Goal: Task Accomplishment & Management: Manage account settings

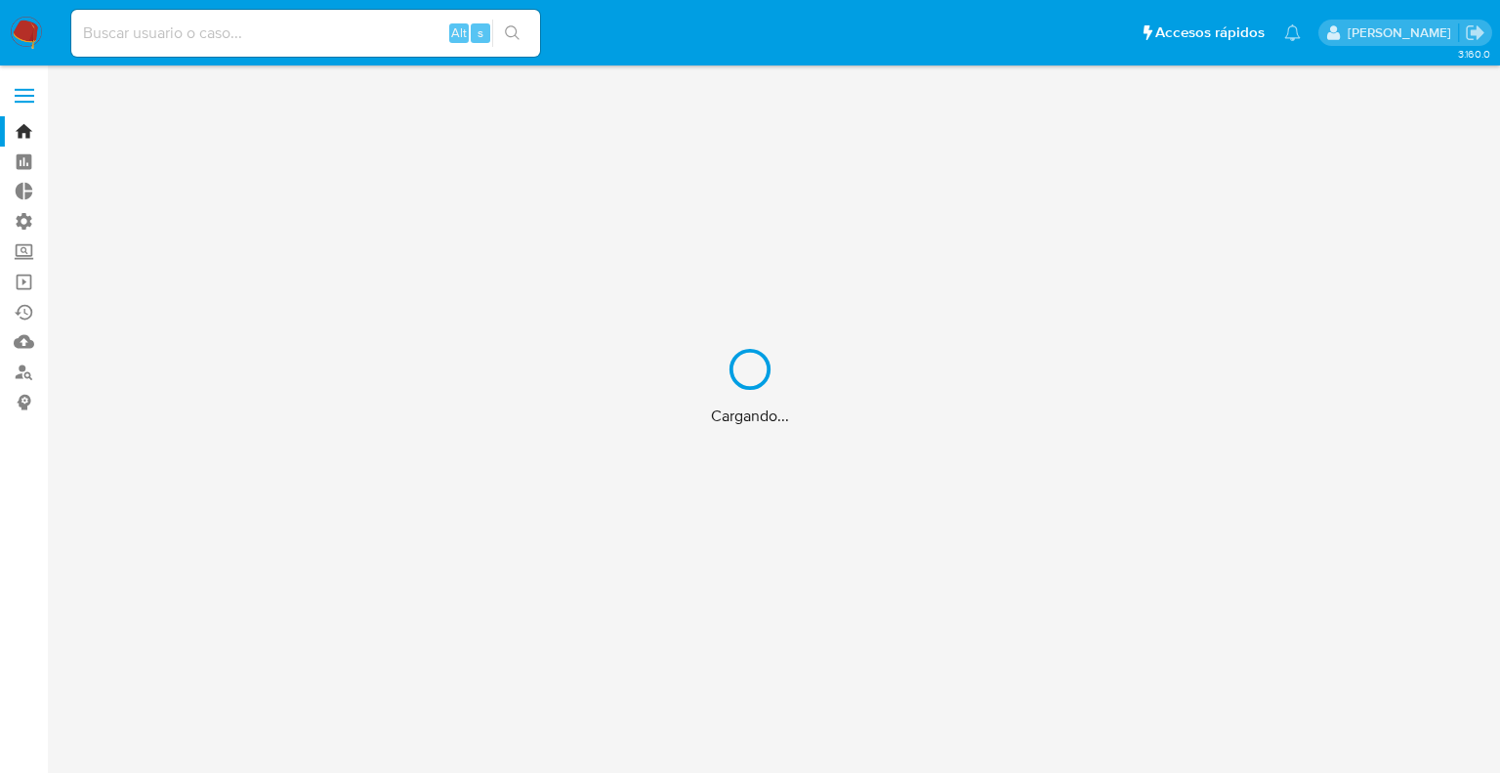
click at [1031, 19] on div "Cargando..." at bounding box center [750, 386] width 1500 height 773
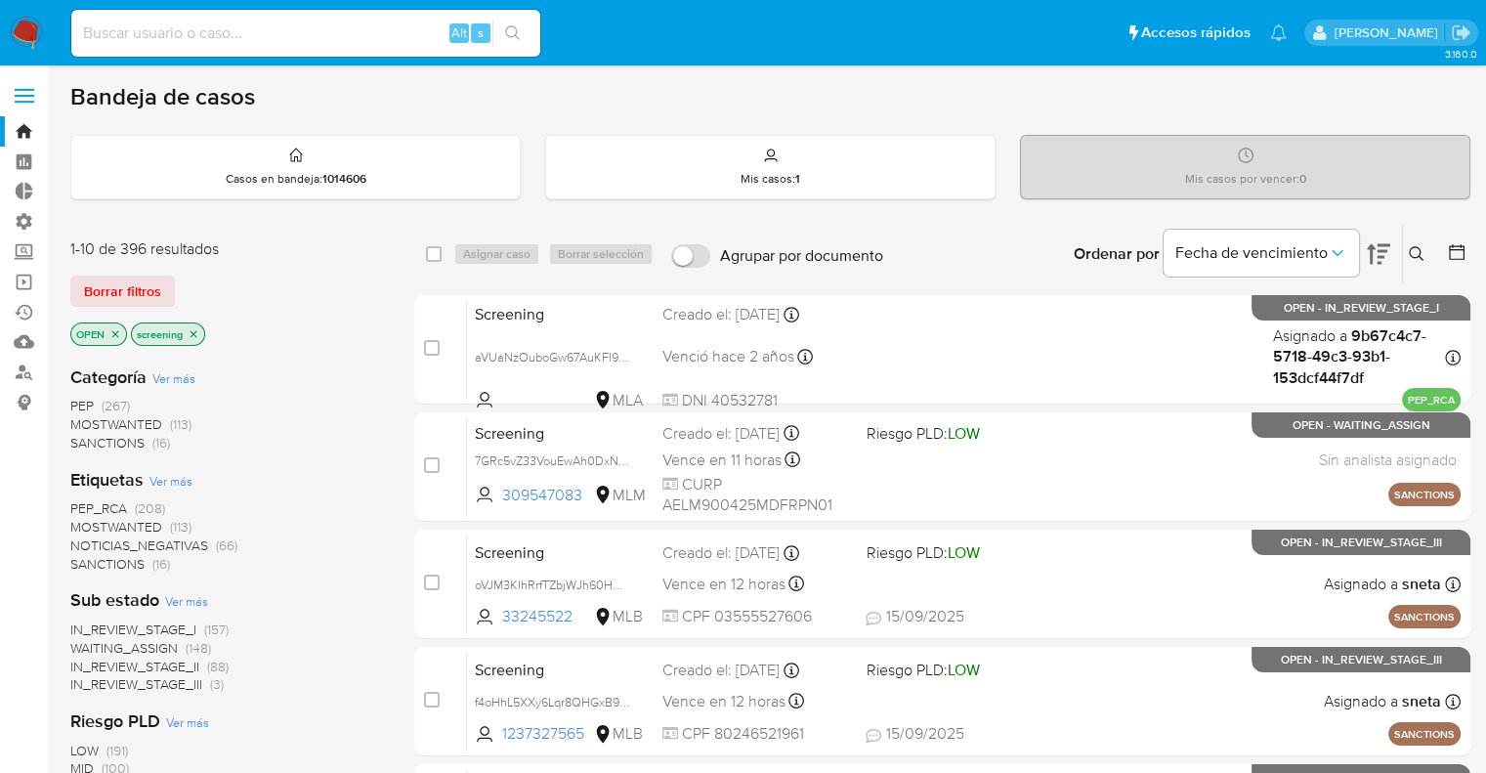
click at [29, 19] on img at bounding box center [26, 33] width 33 height 33
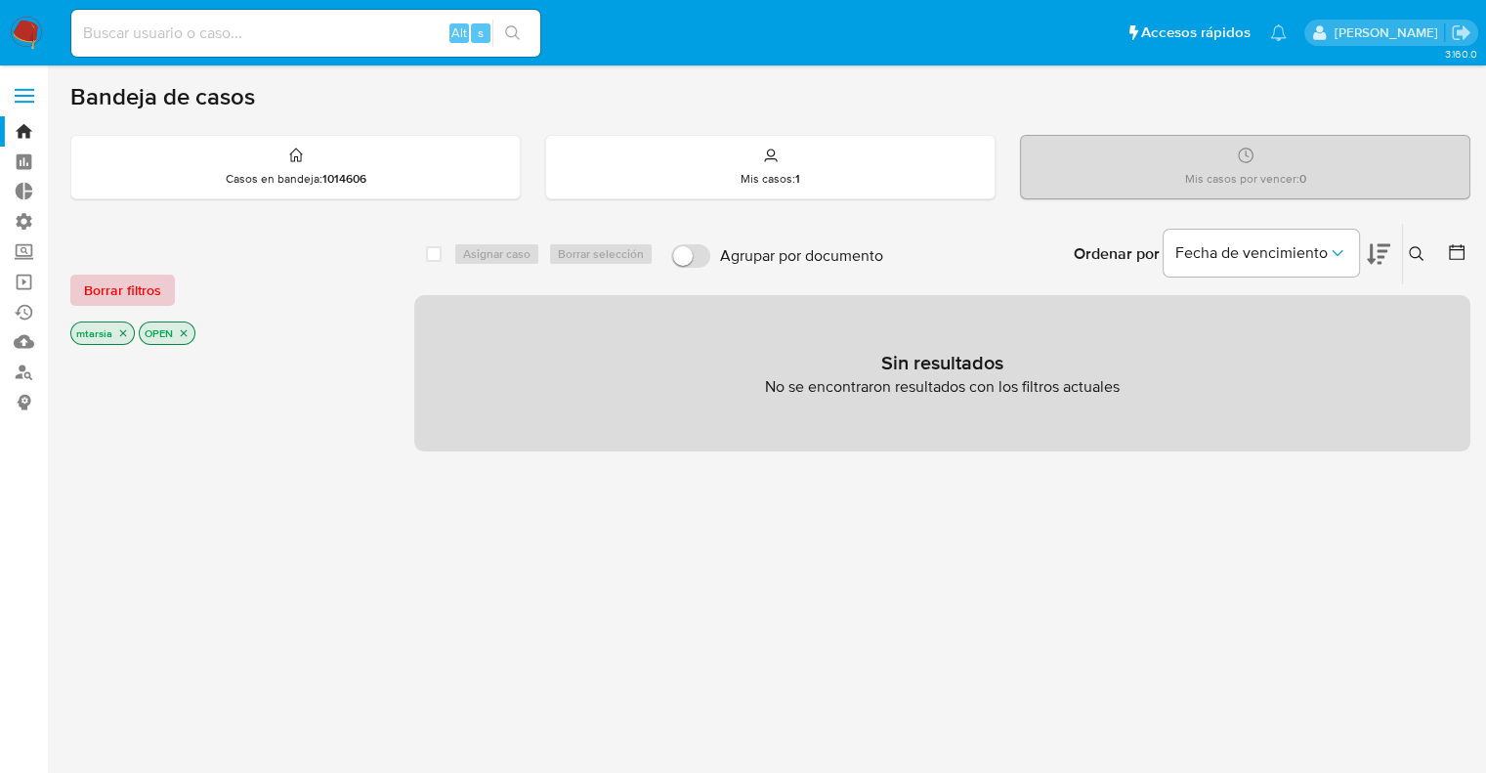
click at [168, 291] on button "Borrar filtros" at bounding box center [122, 289] width 105 height 31
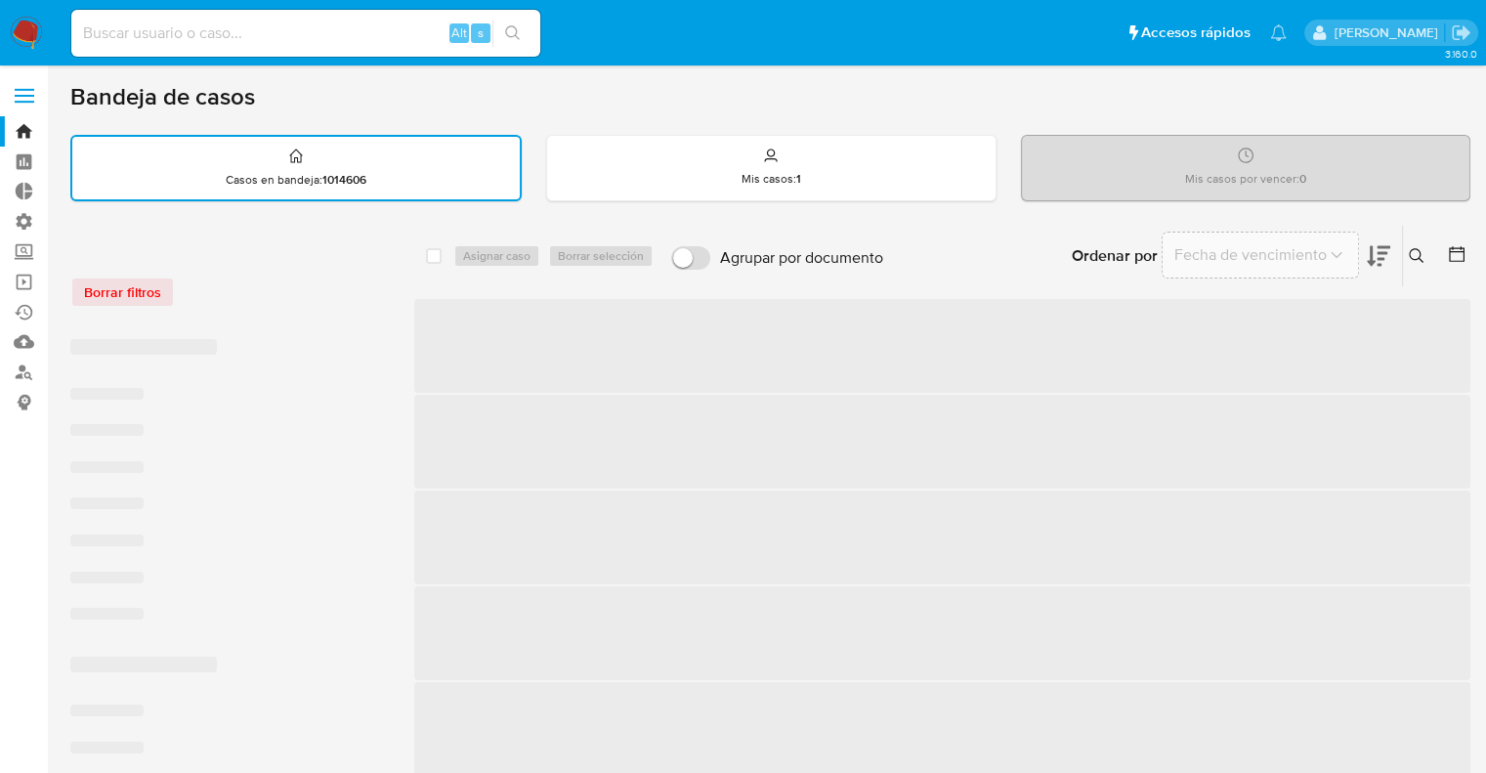
click at [231, 288] on div "Borrar filtros" at bounding box center [226, 291] width 313 height 31
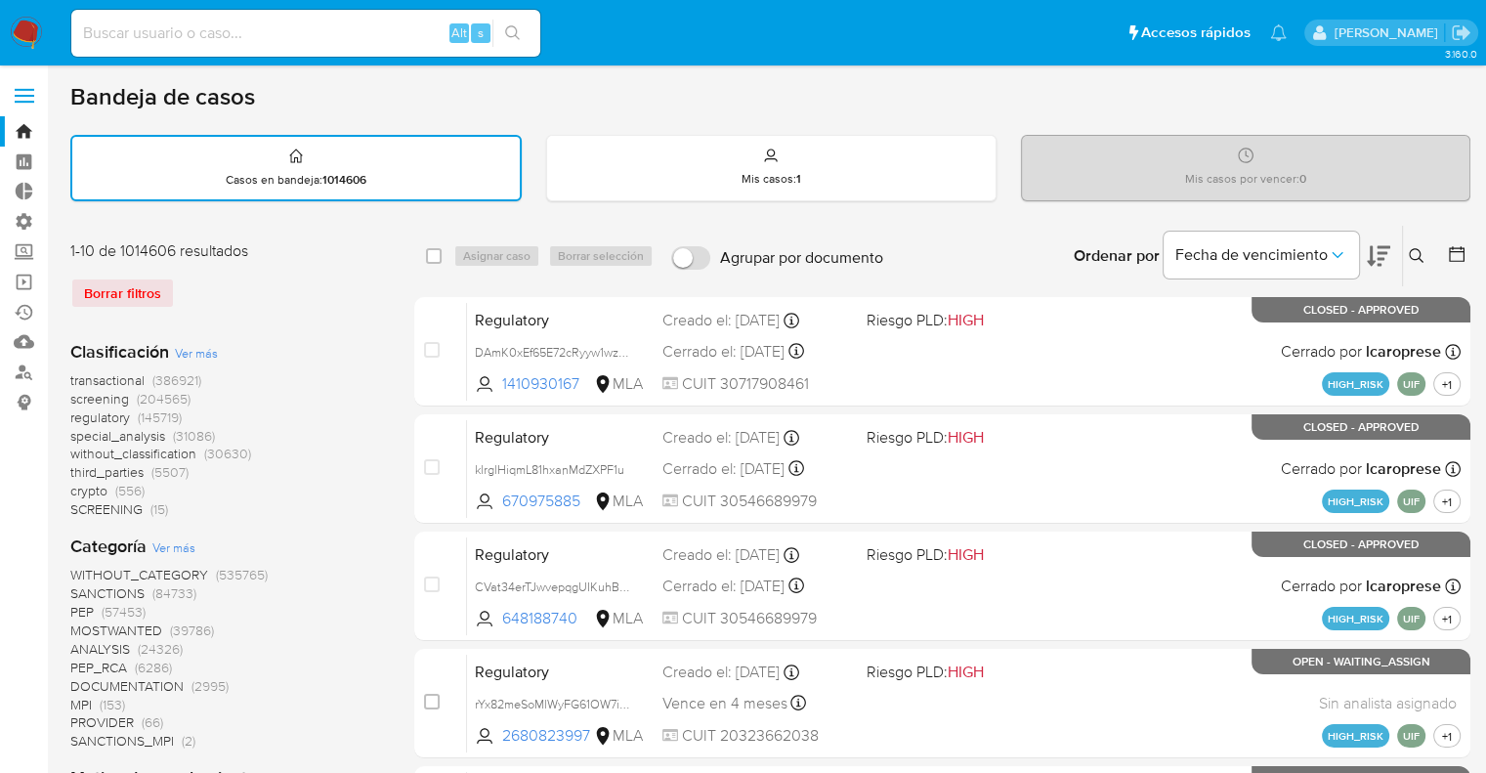
click at [77, 399] on span "screening" at bounding box center [99, 399] width 59 height 20
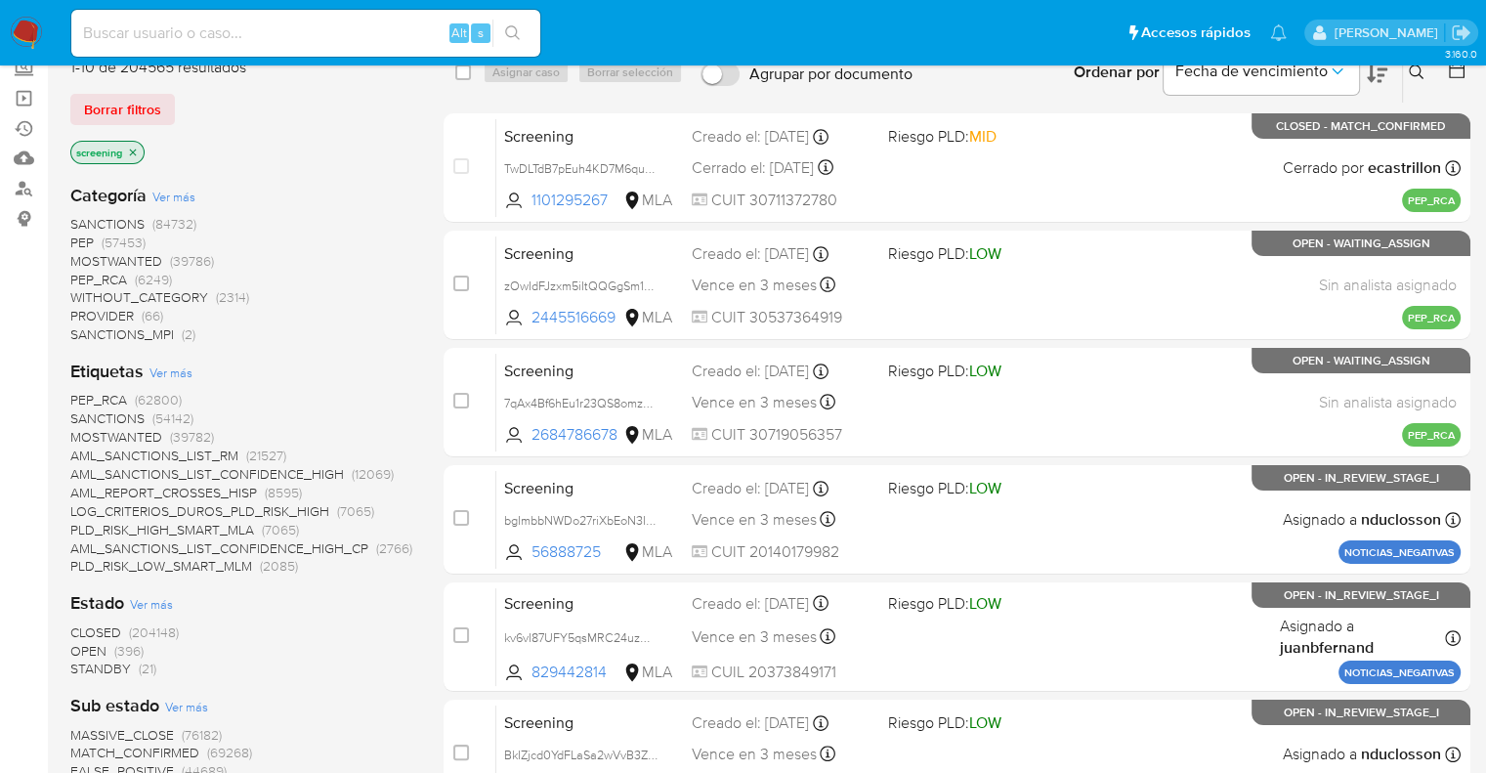
scroll to position [195, 0]
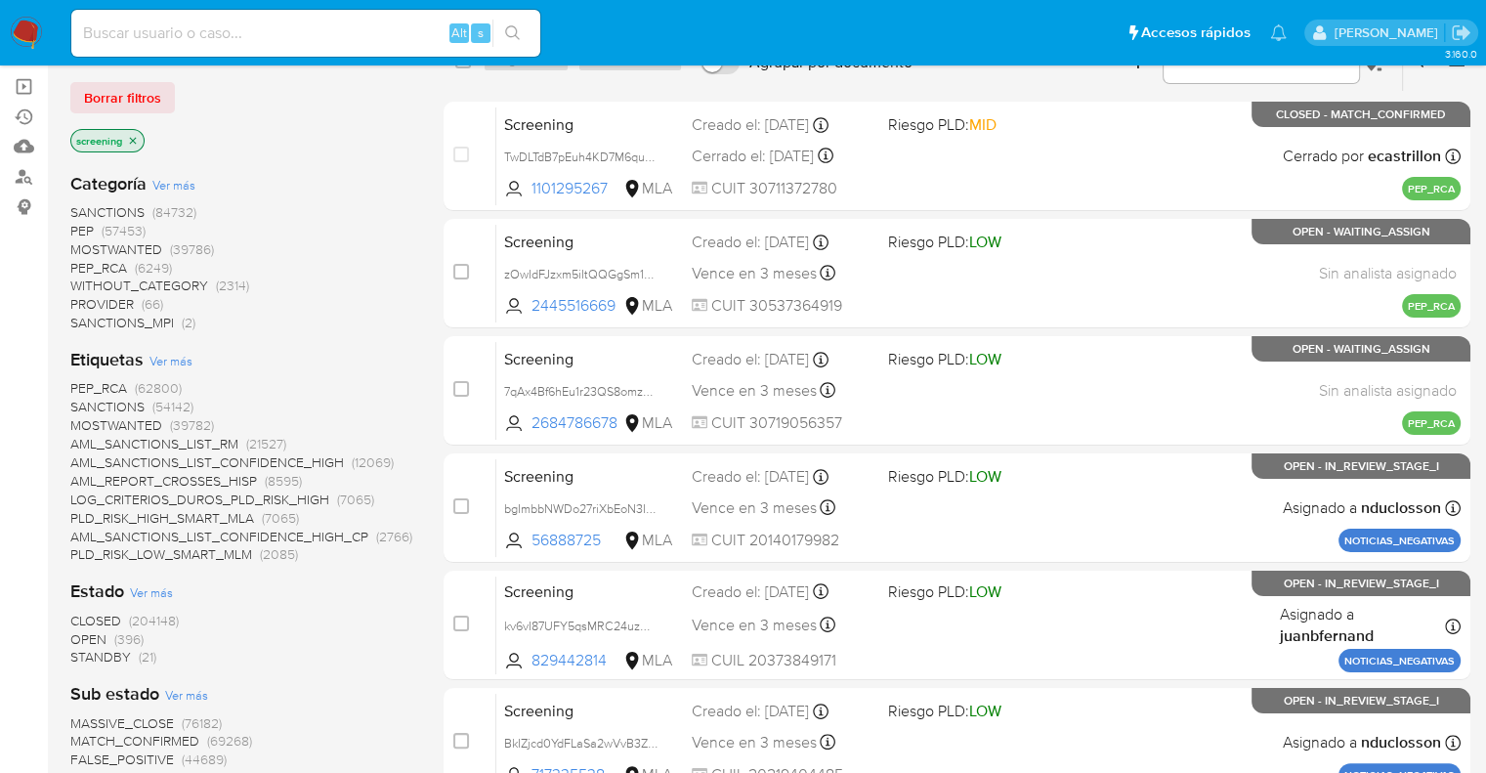
click at [78, 632] on span "OPEN" at bounding box center [88, 639] width 36 height 20
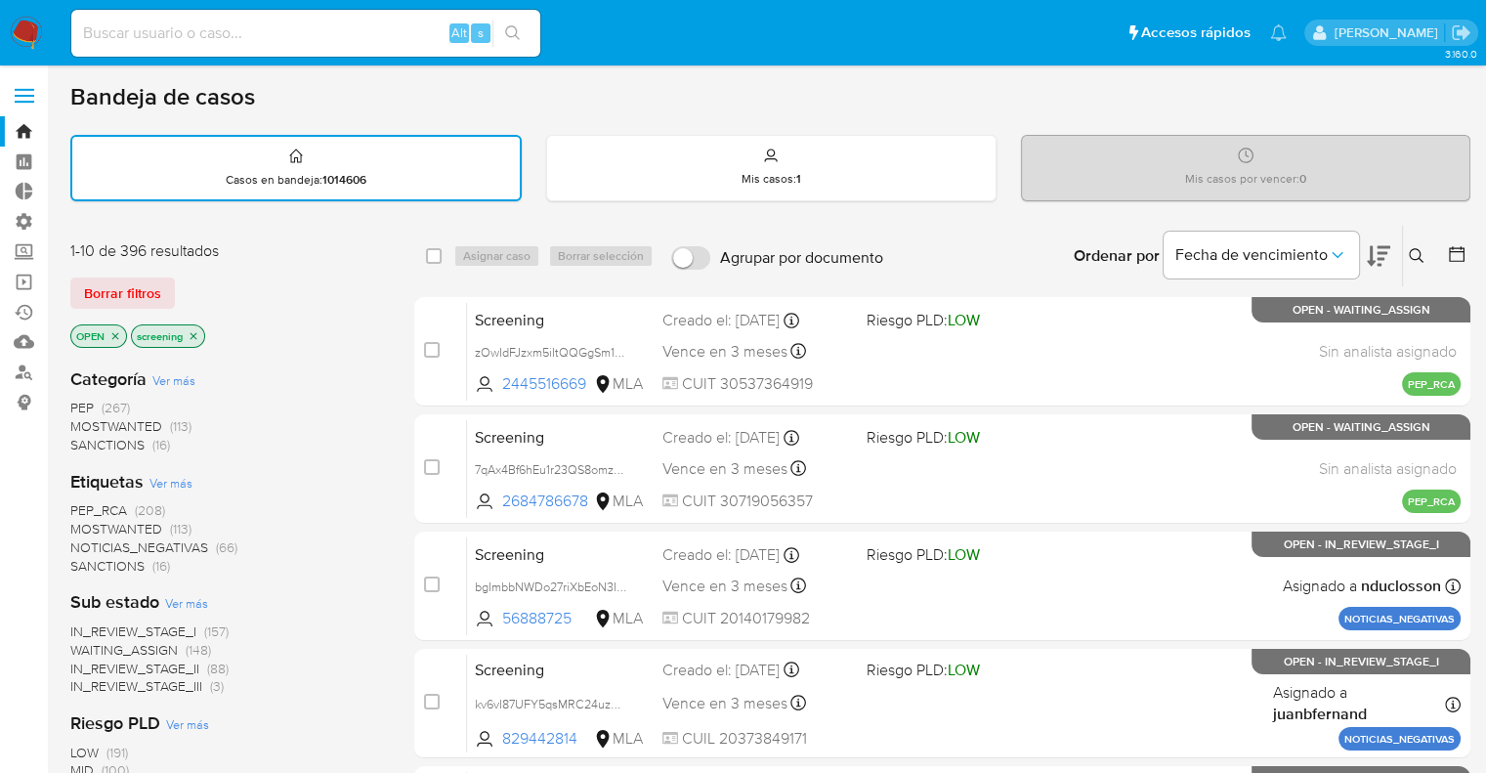
click at [1373, 241] on button at bounding box center [1377, 256] width 23 height 61
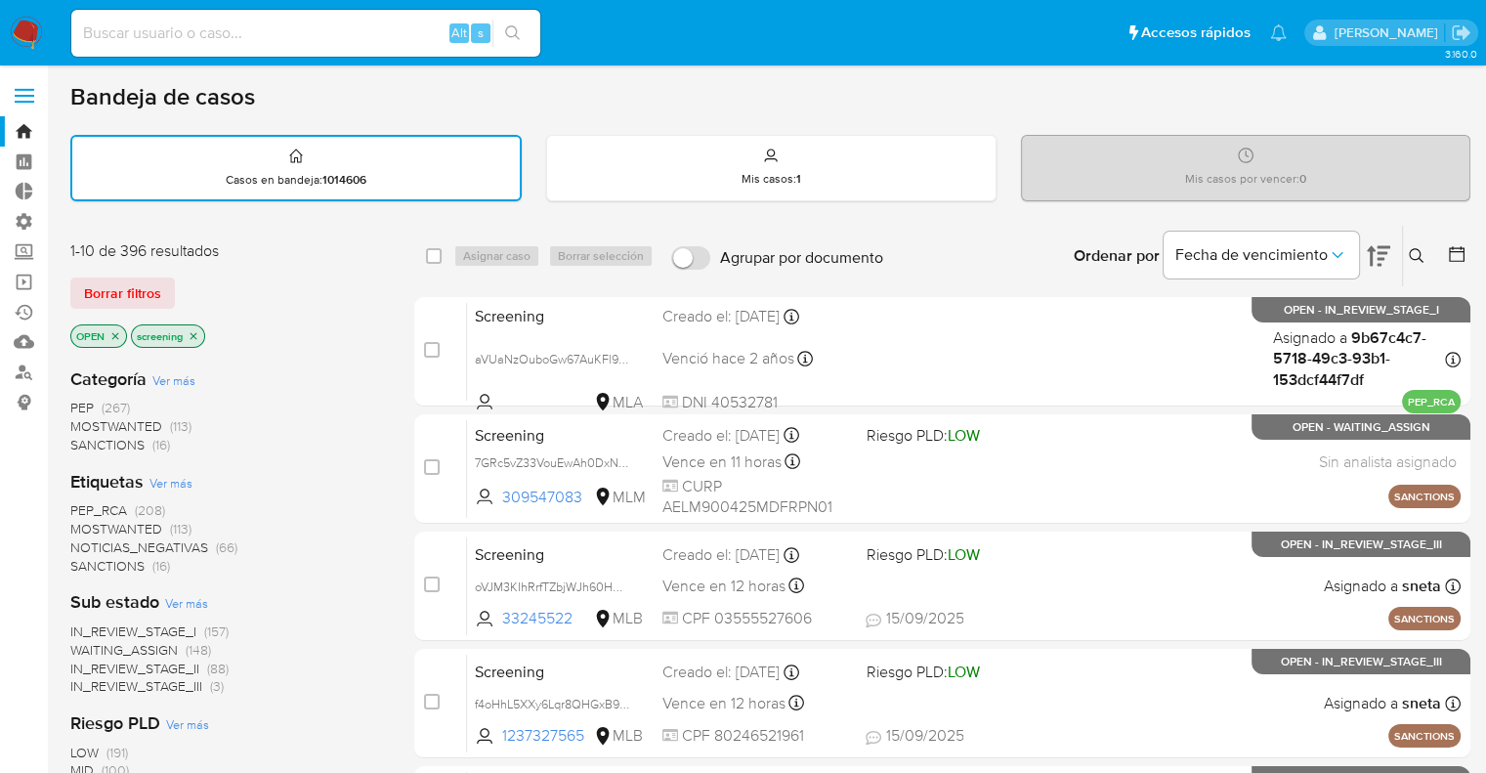
click at [86, 559] on span "SANCTIONS" at bounding box center [107, 566] width 74 height 20
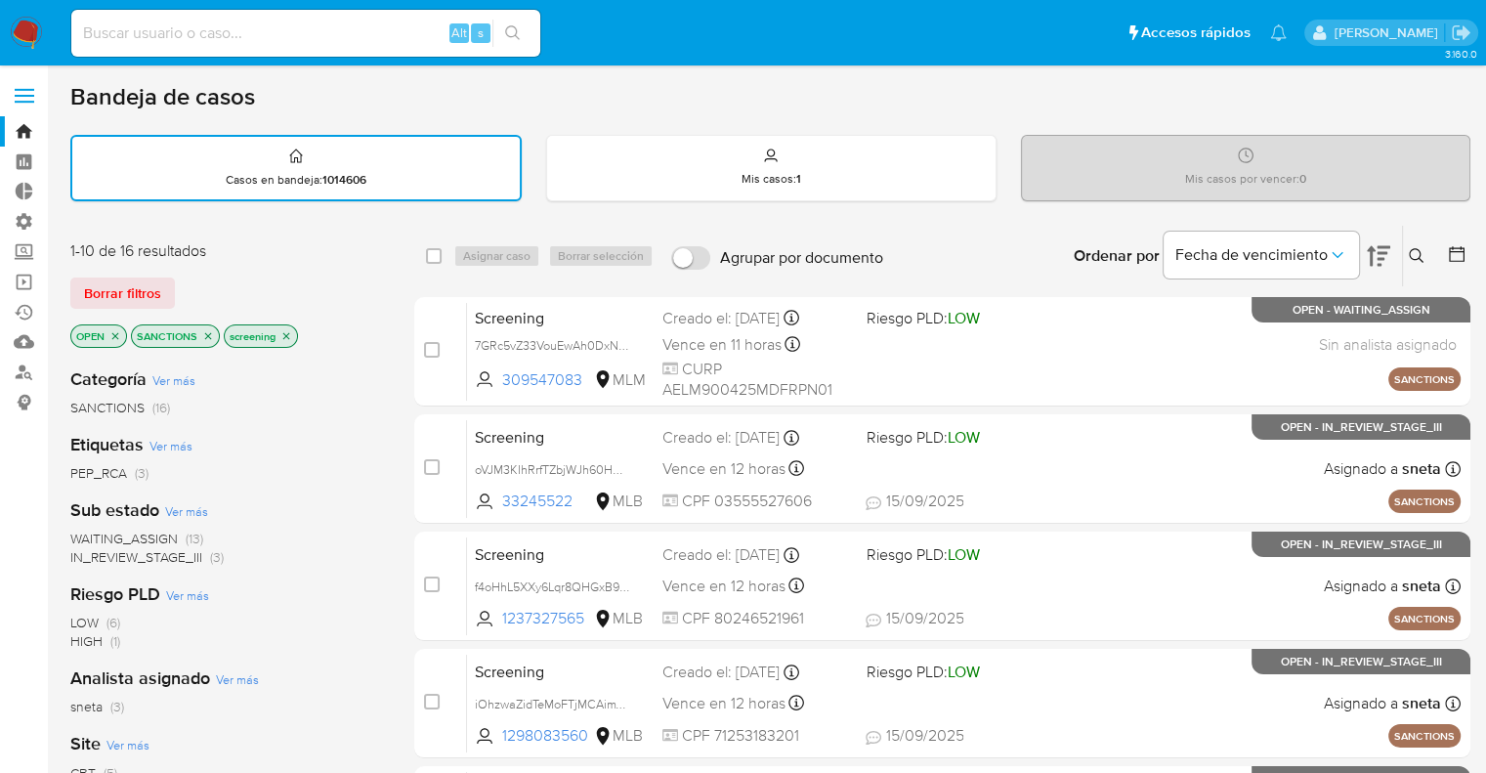
click at [210, 296] on div "Borrar filtros" at bounding box center [226, 292] width 313 height 31
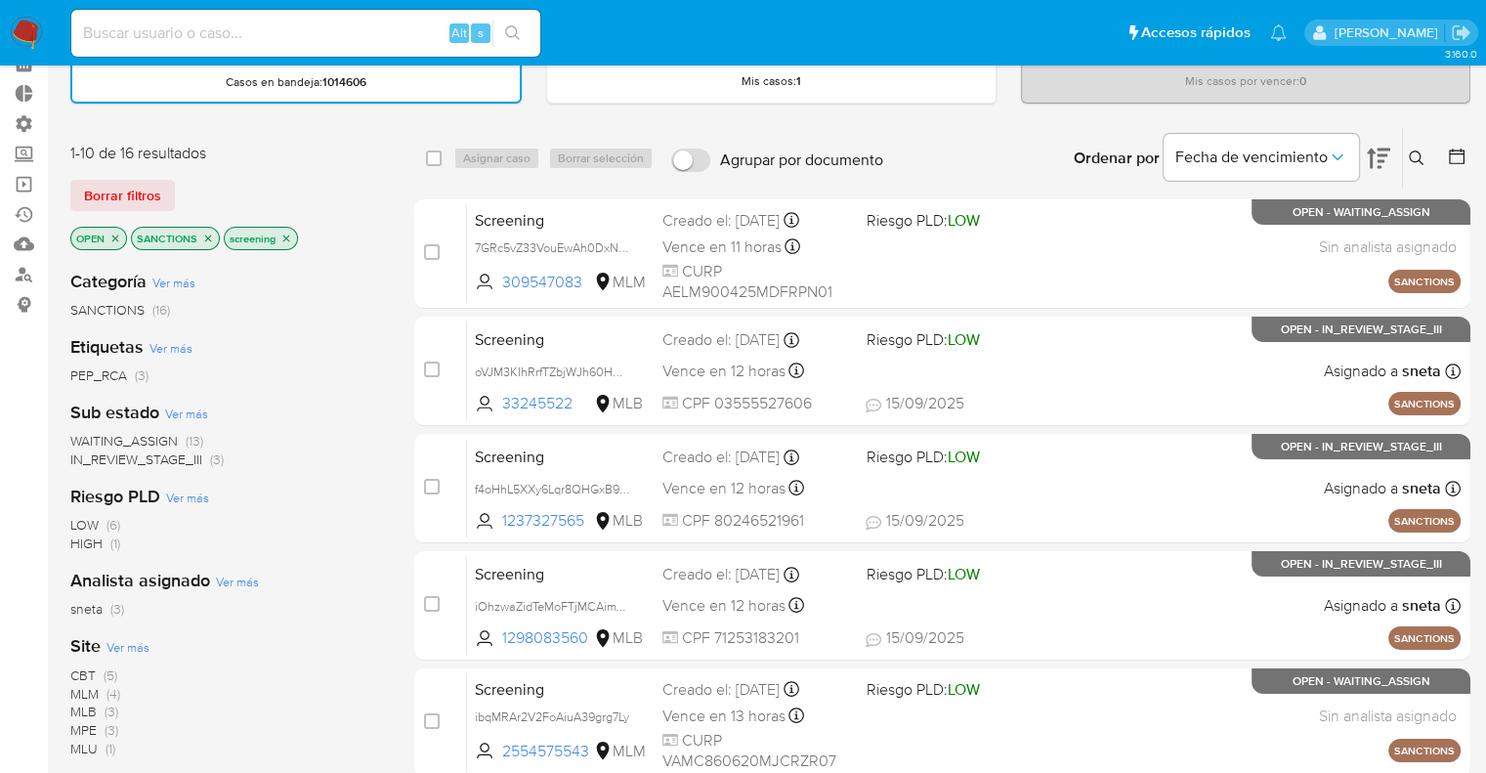
click at [78, 668] on span "CBT" at bounding box center [82, 675] width 25 height 20
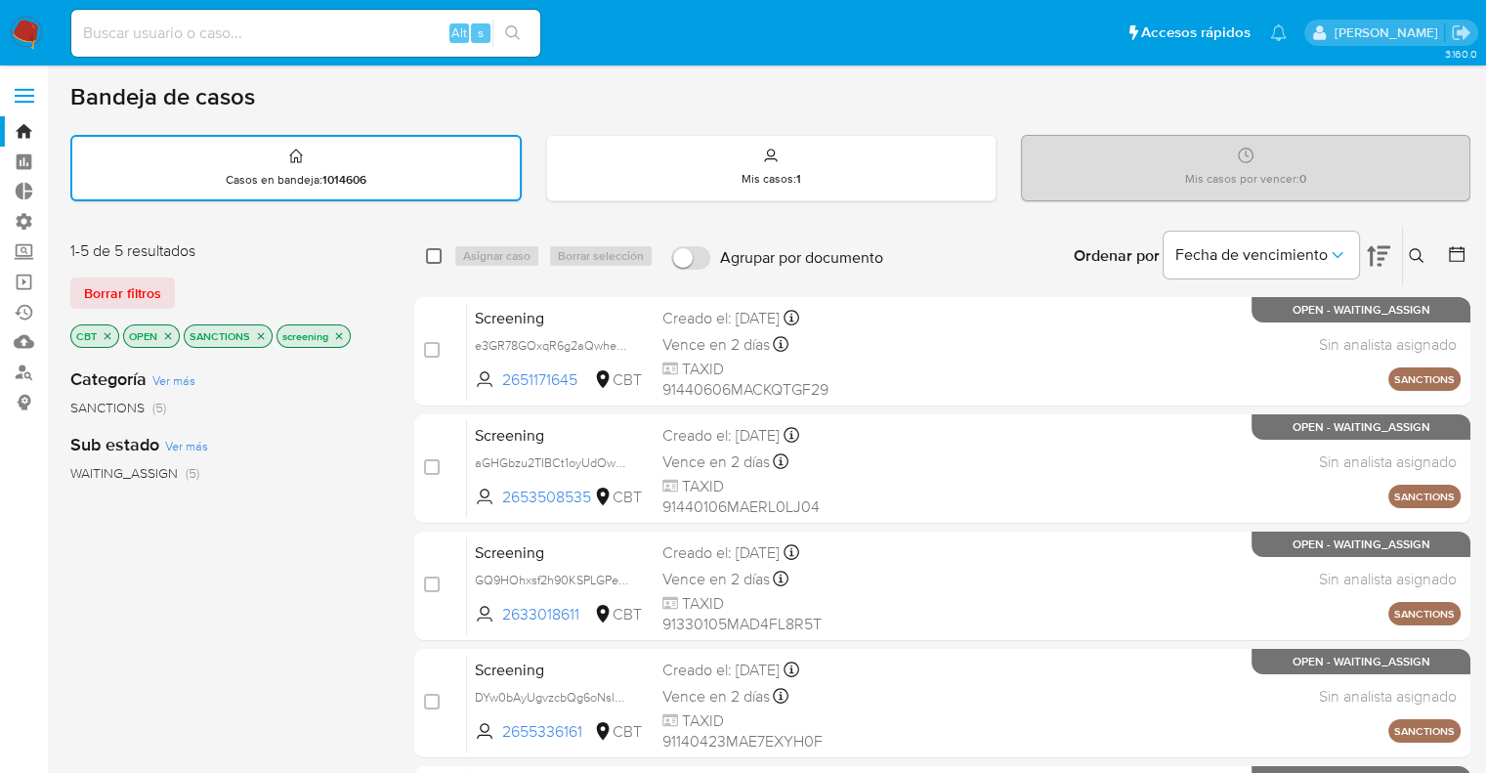
click at [434, 258] on input "checkbox" at bounding box center [434, 256] width 16 height 16
checkbox input "true"
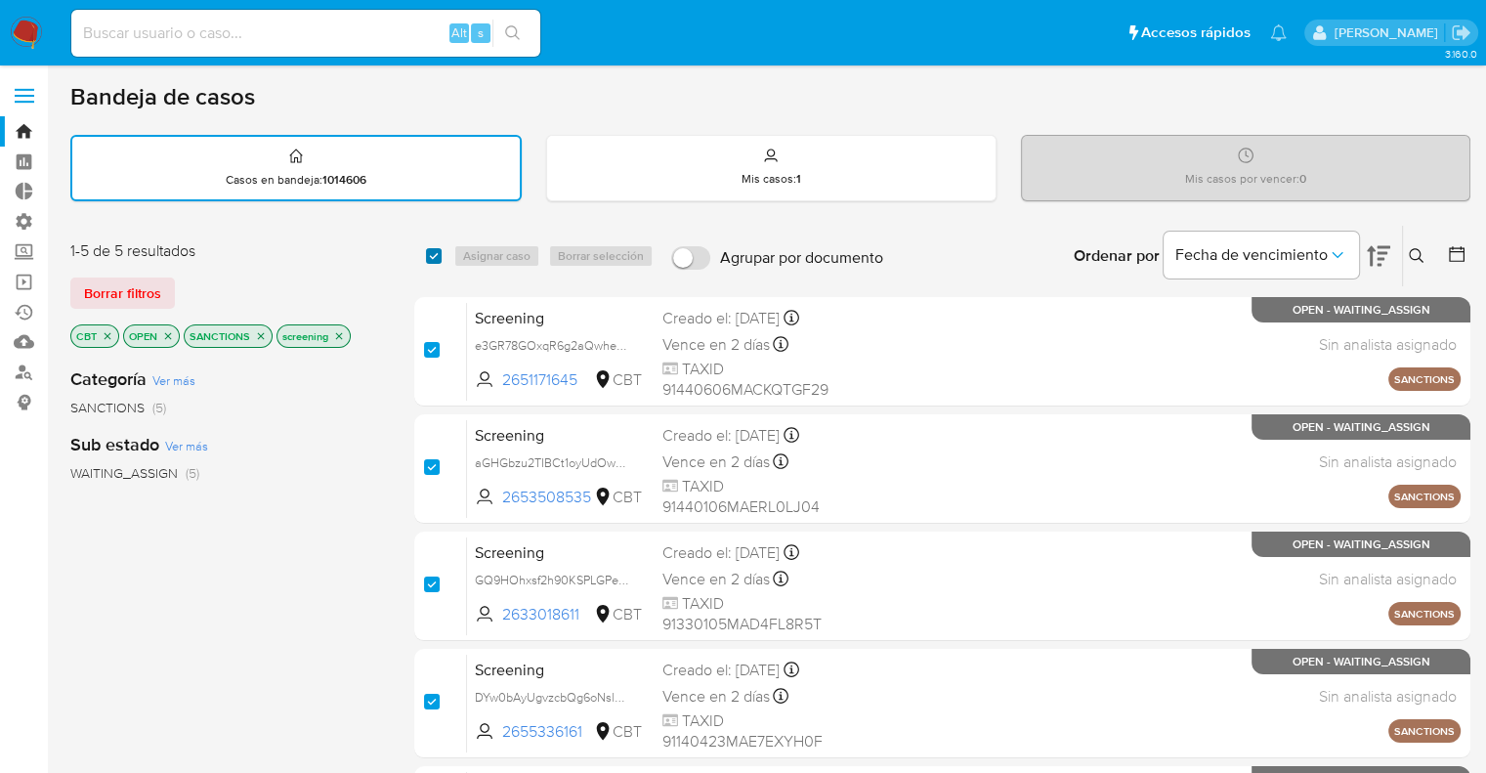
checkbox input "true"
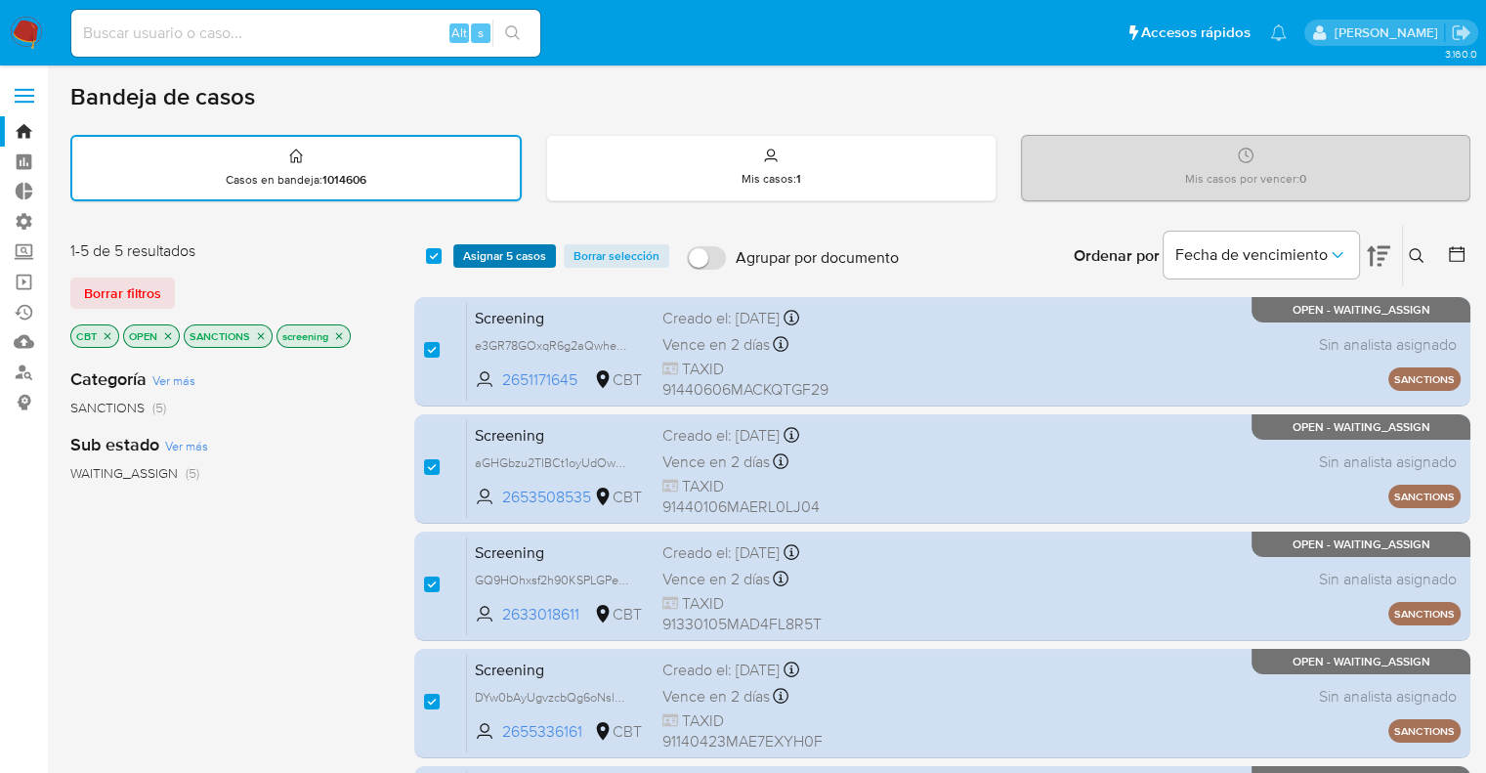
click at [465, 252] on span "Asignar 5 casos" at bounding box center [504, 256] width 83 height 20
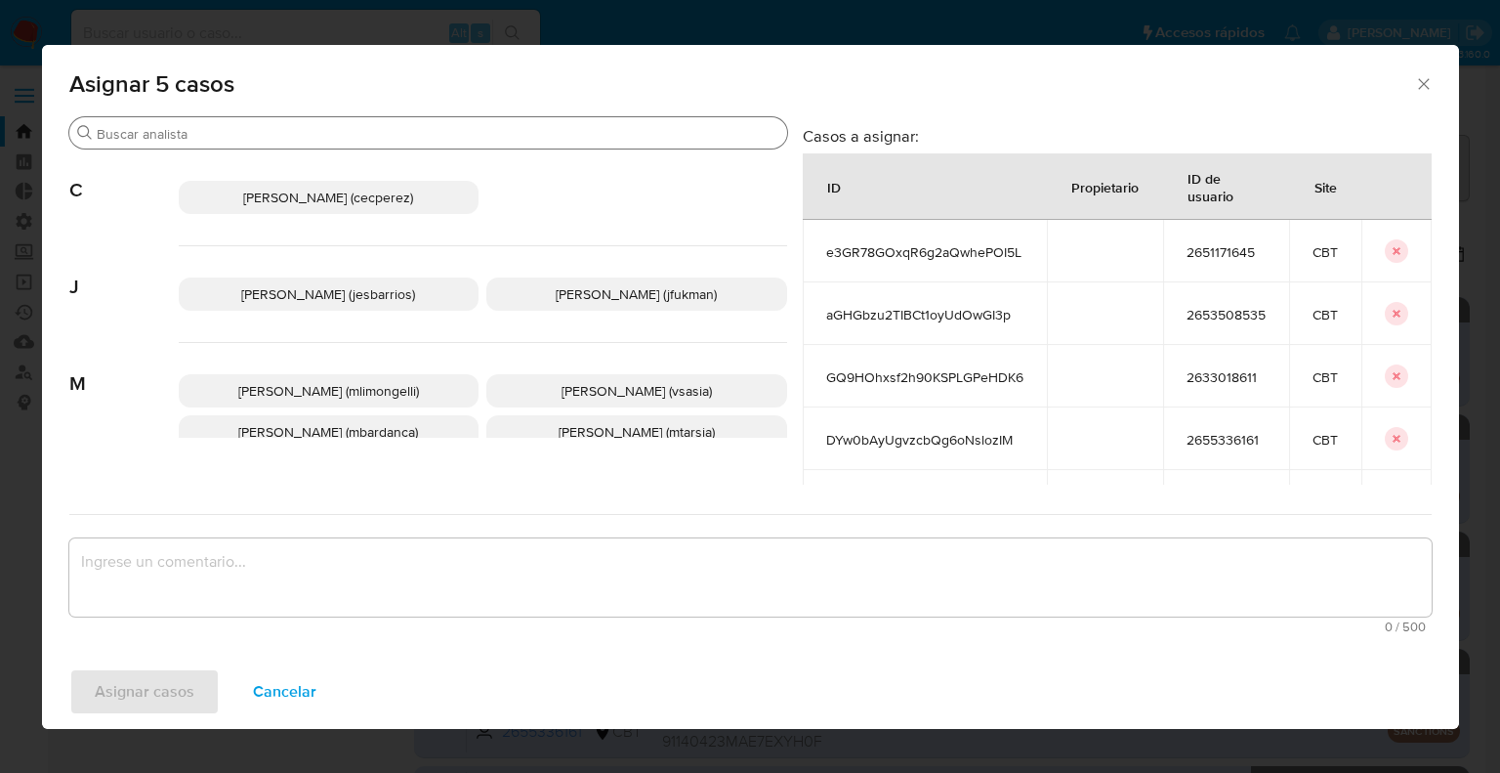
click at [373, 128] on input "Buscar" at bounding box center [438, 134] width 683 height 18
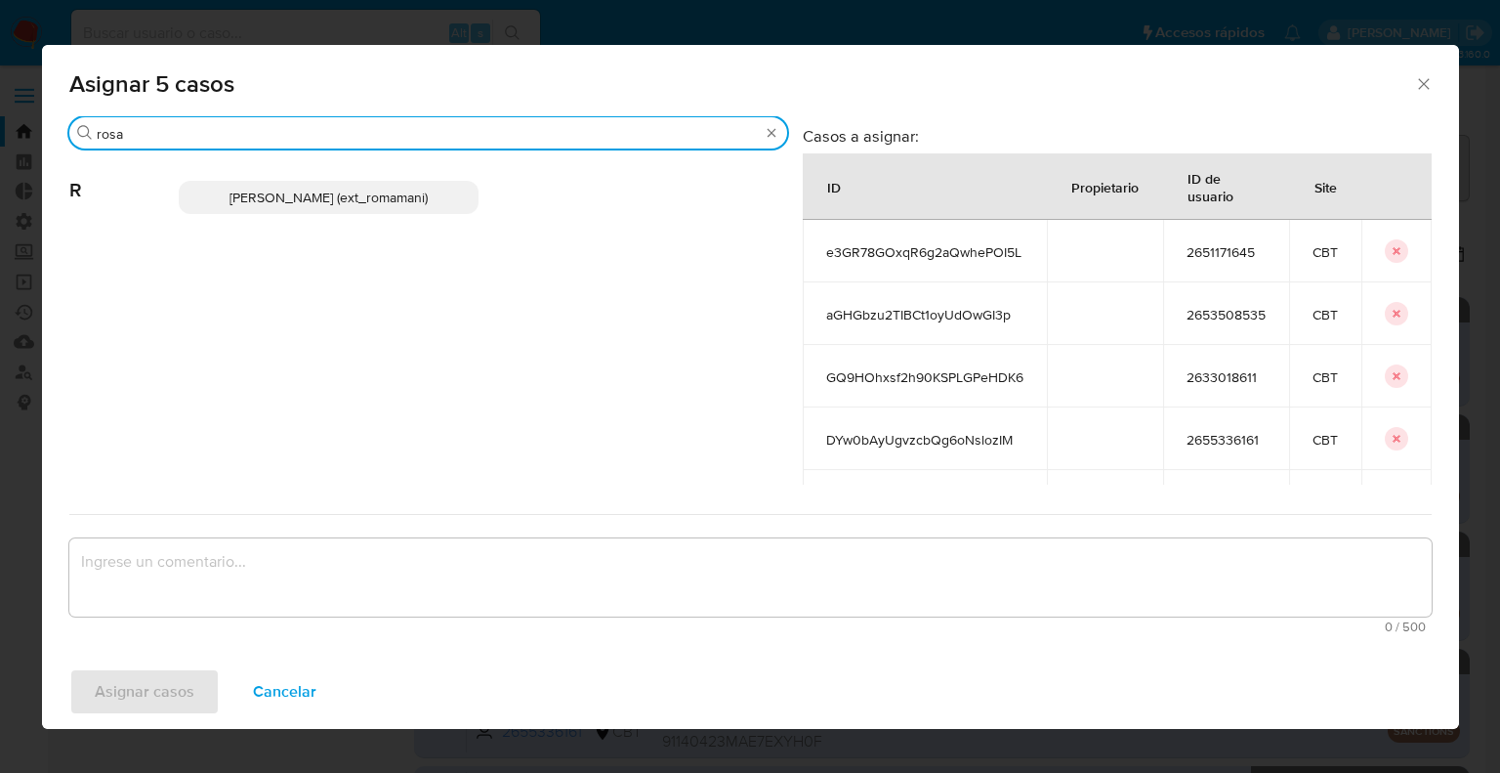
type input "rosa"
click at [440, 194] on p "Rosalia Mamani (ext_romamani)" at bounding box center [329, 197] width 301 height 33
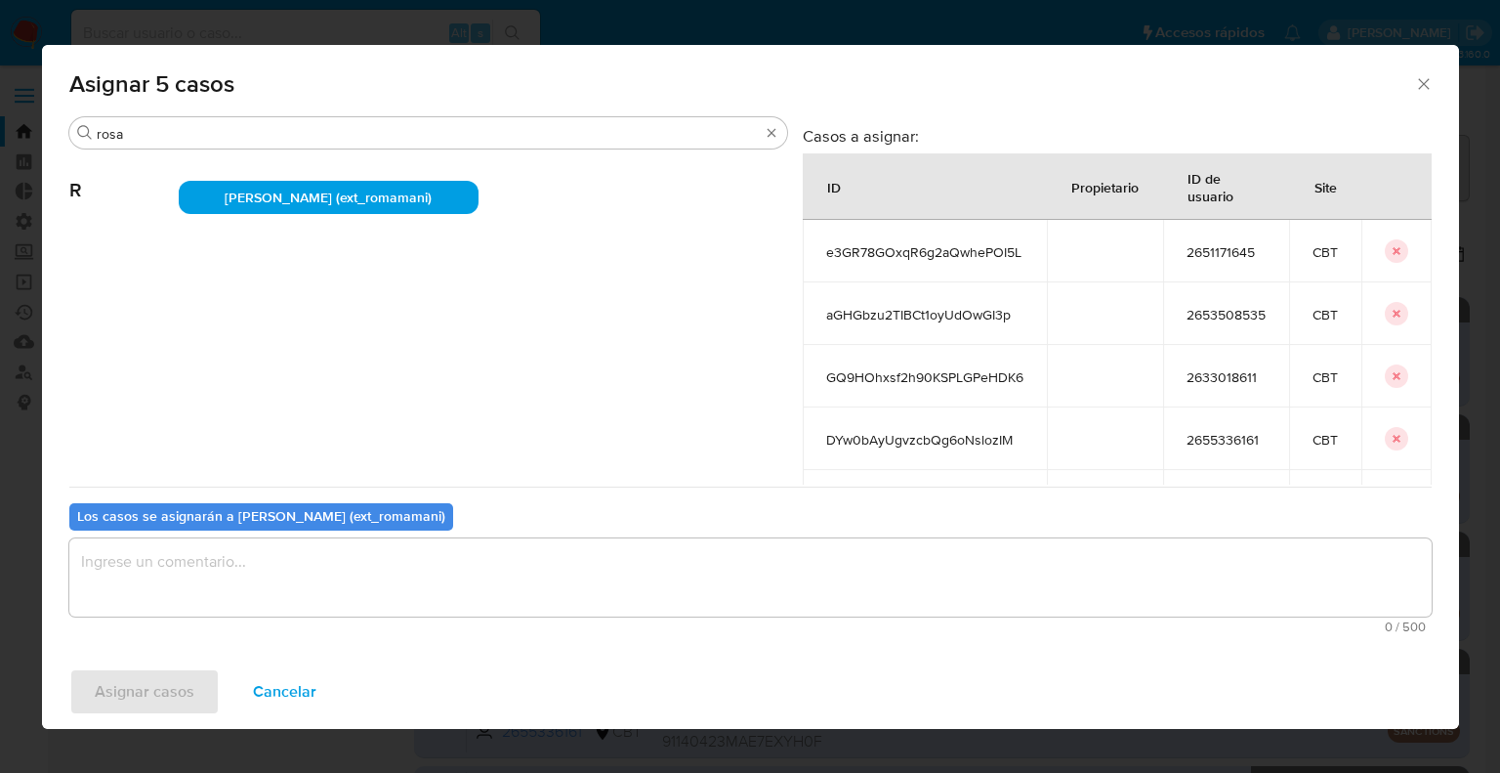
click at [416, 596] on textarea "assign-modal" at bounding box center [750, 577] width 1363 height 78
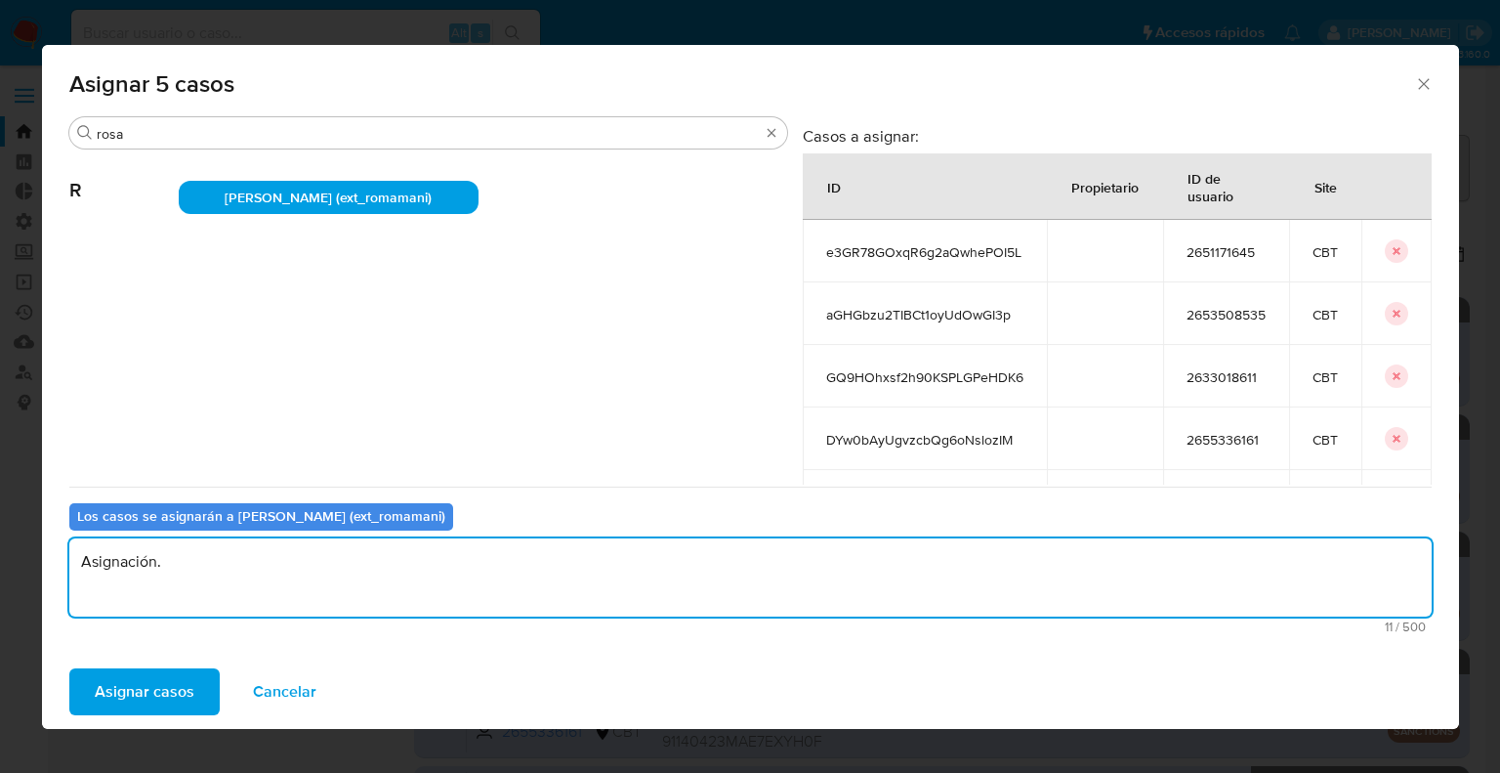
drag, startPoint x: 311, startPoint y: 573, endPoint x: 46, endPoint y: 546, distance: 266.1
click at [46, 546] on div "Buscar rosa R Rosalia Mamani (ext_romamani) Casos a asignar: ID Propietario ID …" at bounding box center [750, 385] width 1417 height 538
type textarea "Asignación."
click at [188, 679] on span "Asignar casos" at bounding box center [145, 691] width 100 height 43
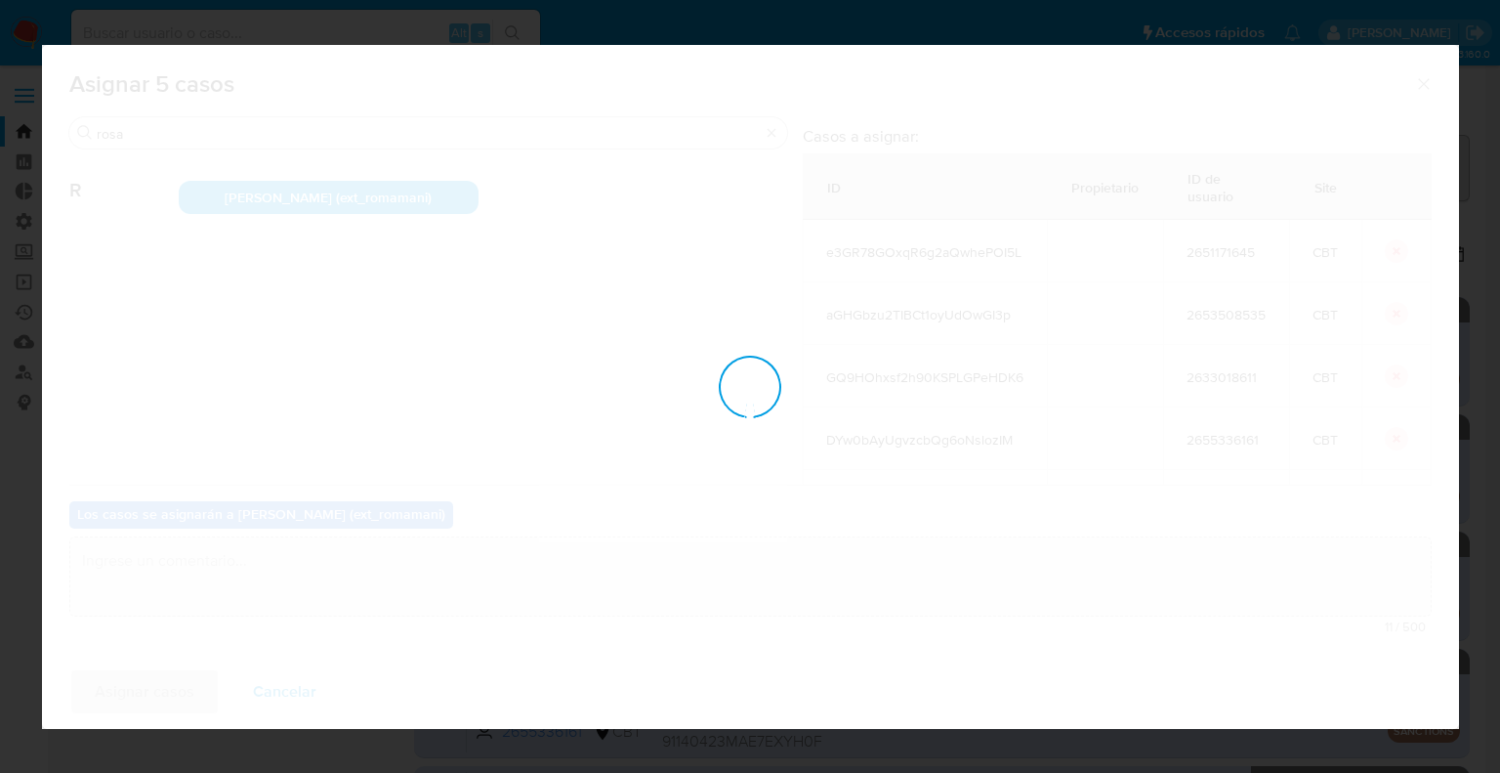
checkbox input "false"
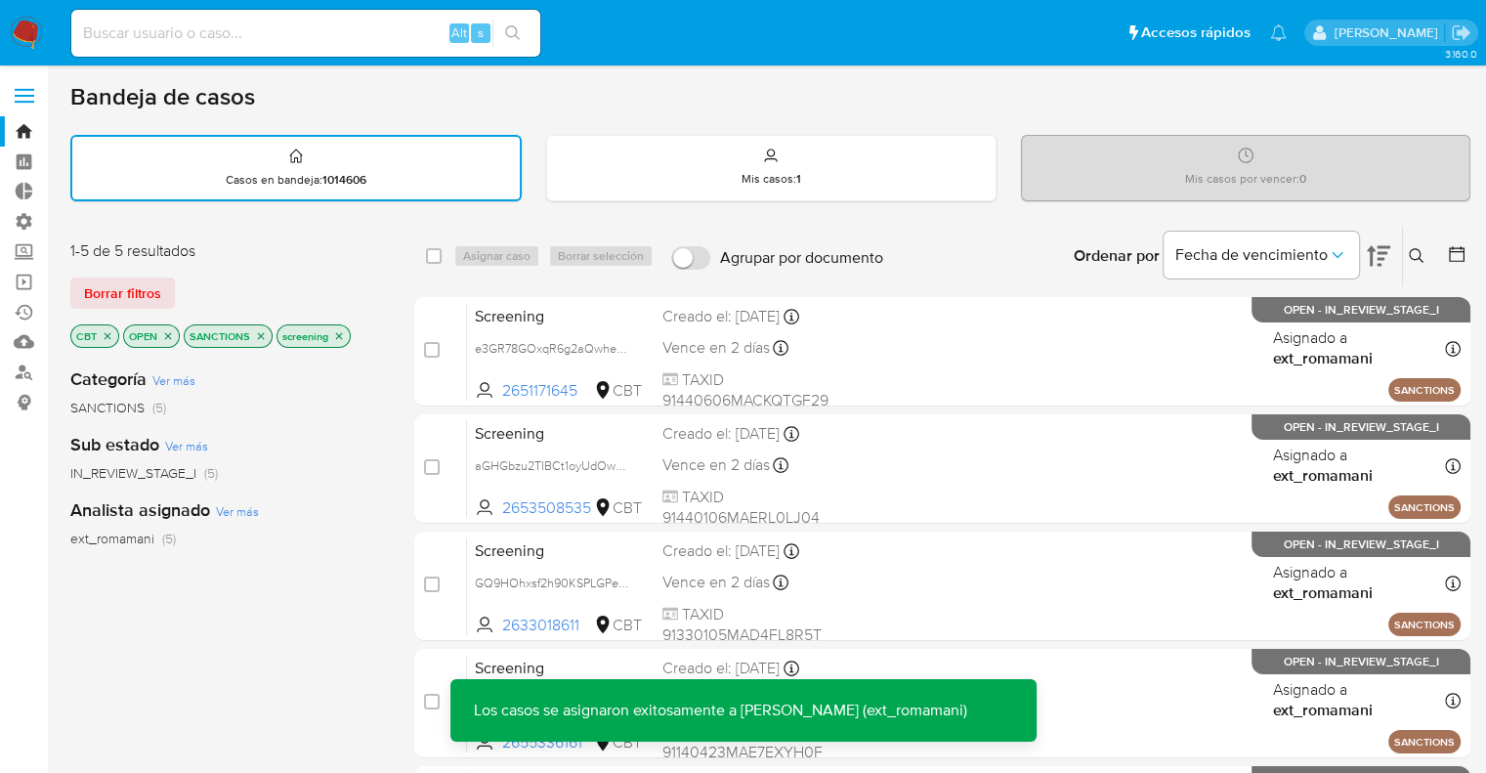
click at [111, 333] on icon "close-filter" at bounding box center [108, 336] width 12 height 12
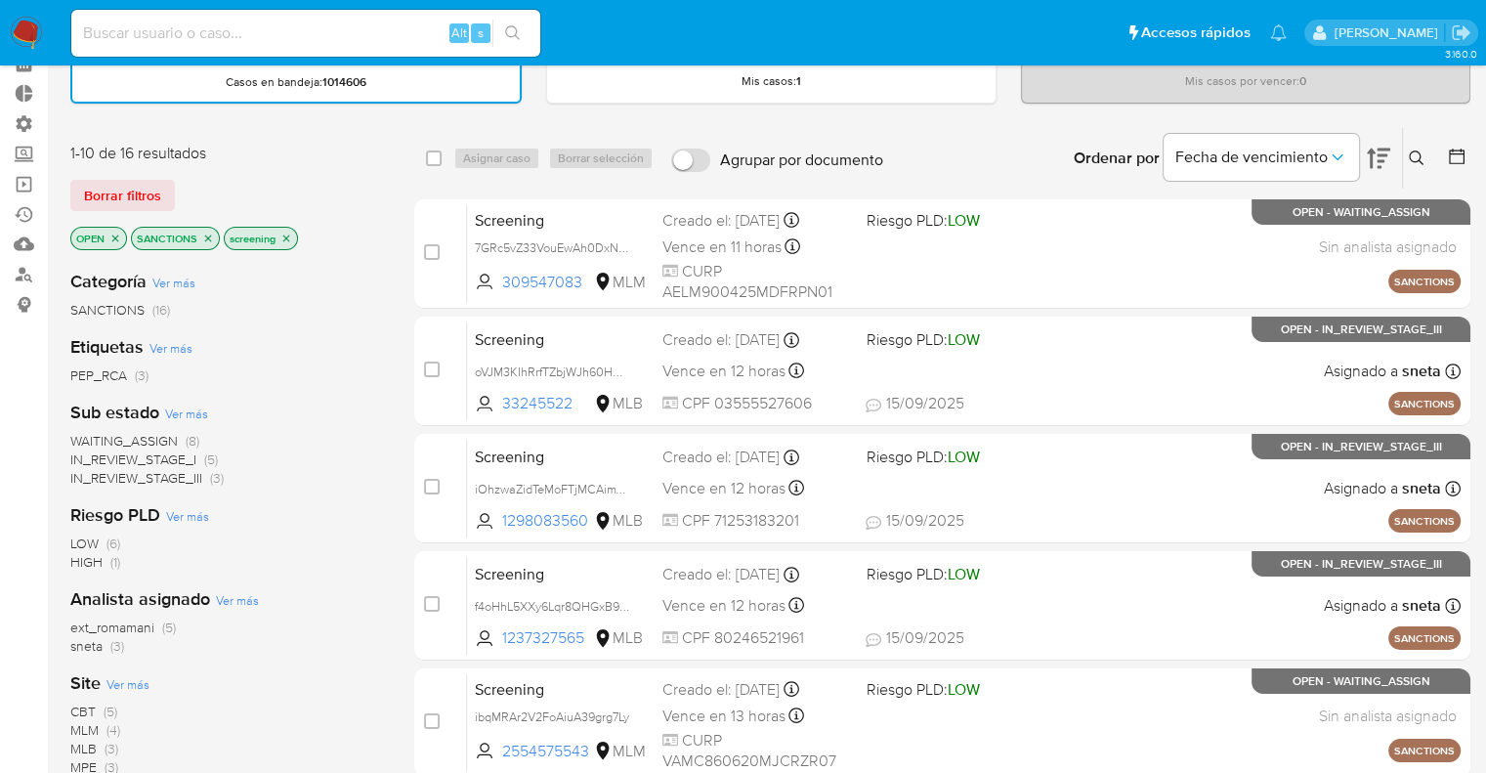
scroll to position [195, 0]
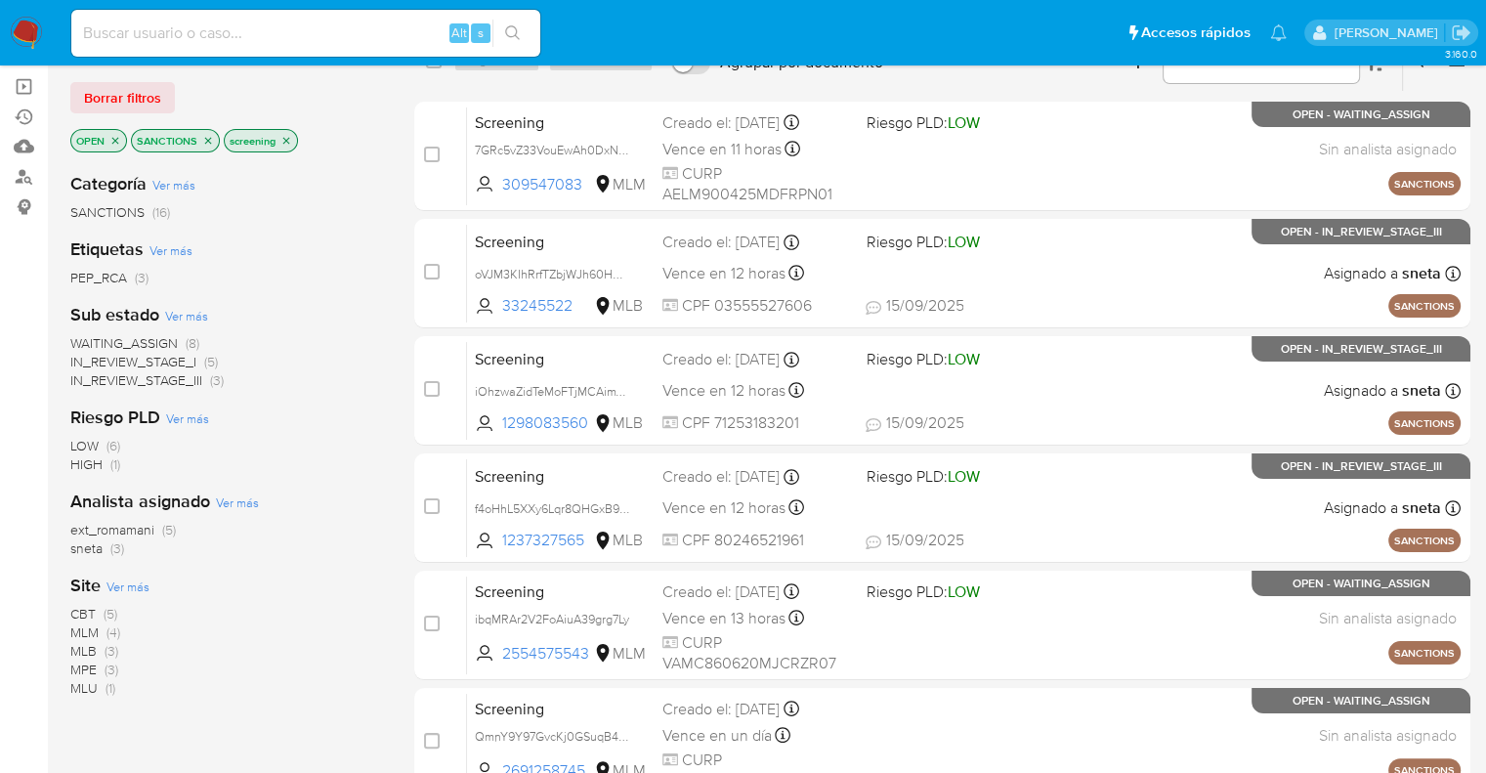
click at [83, 627] on span "MLM" at bounding box center [84, 632] width 28 height 20
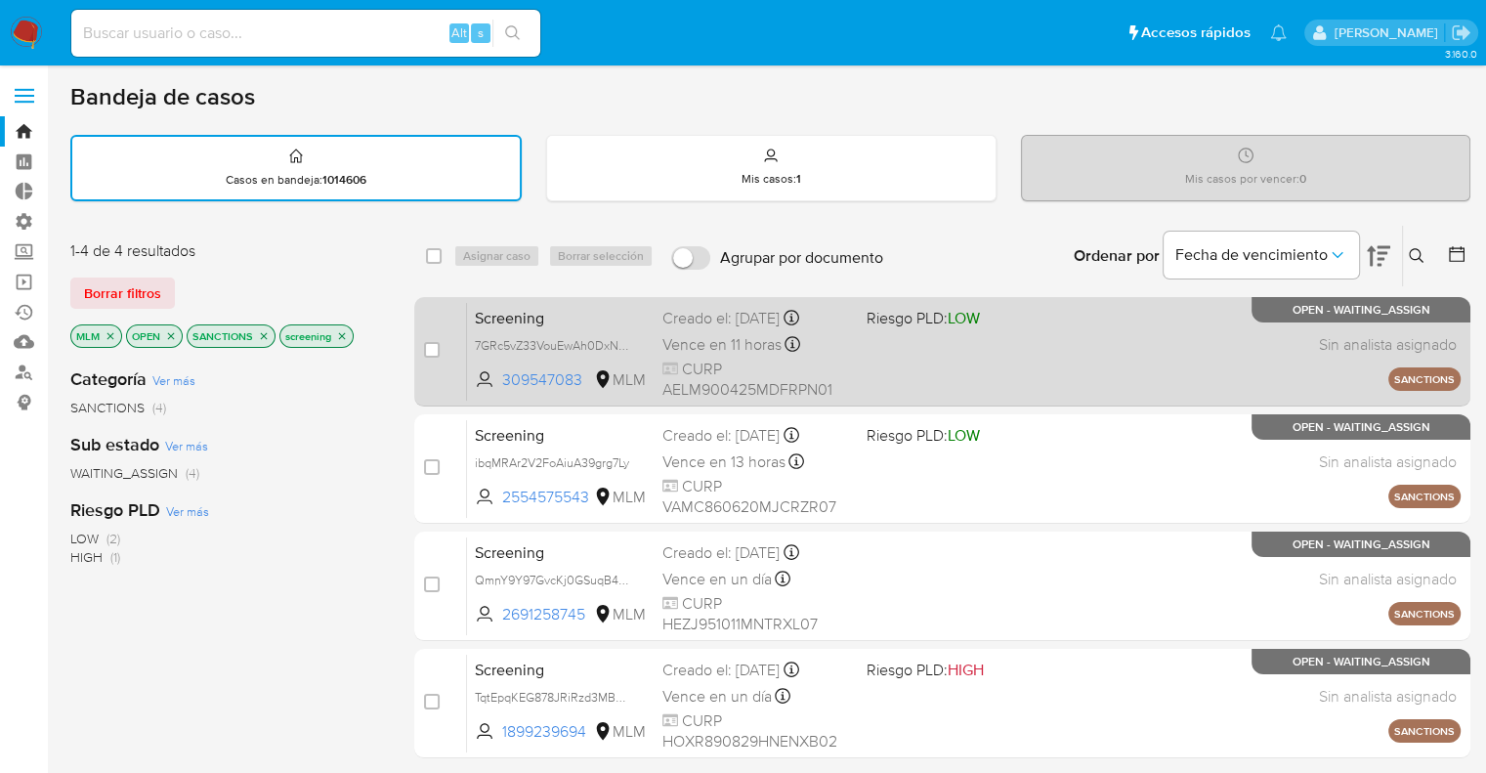
click at [576, 315] on span "Screening" at bounding box center [561, 316] width 172 height 25
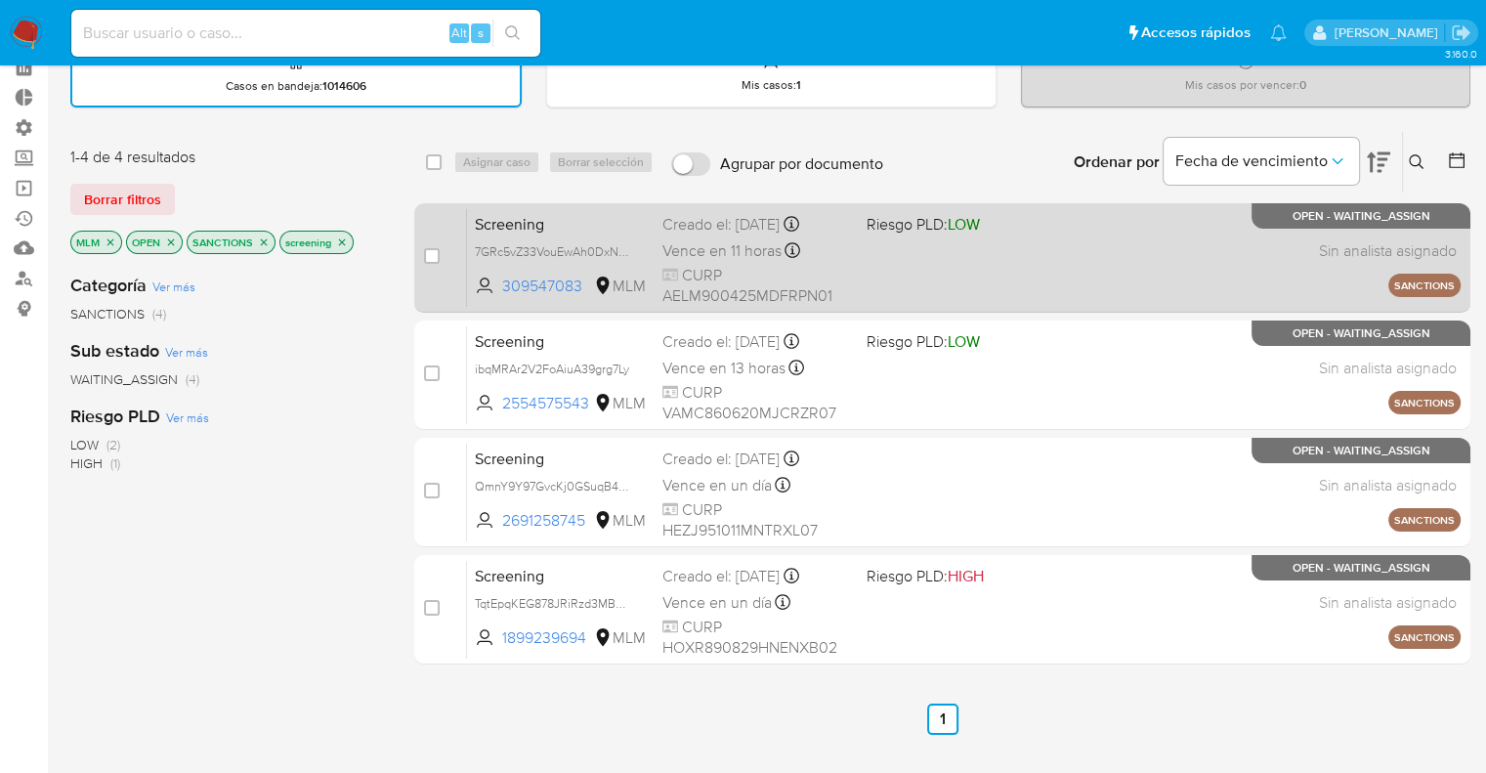
scroll to position [98, 0]
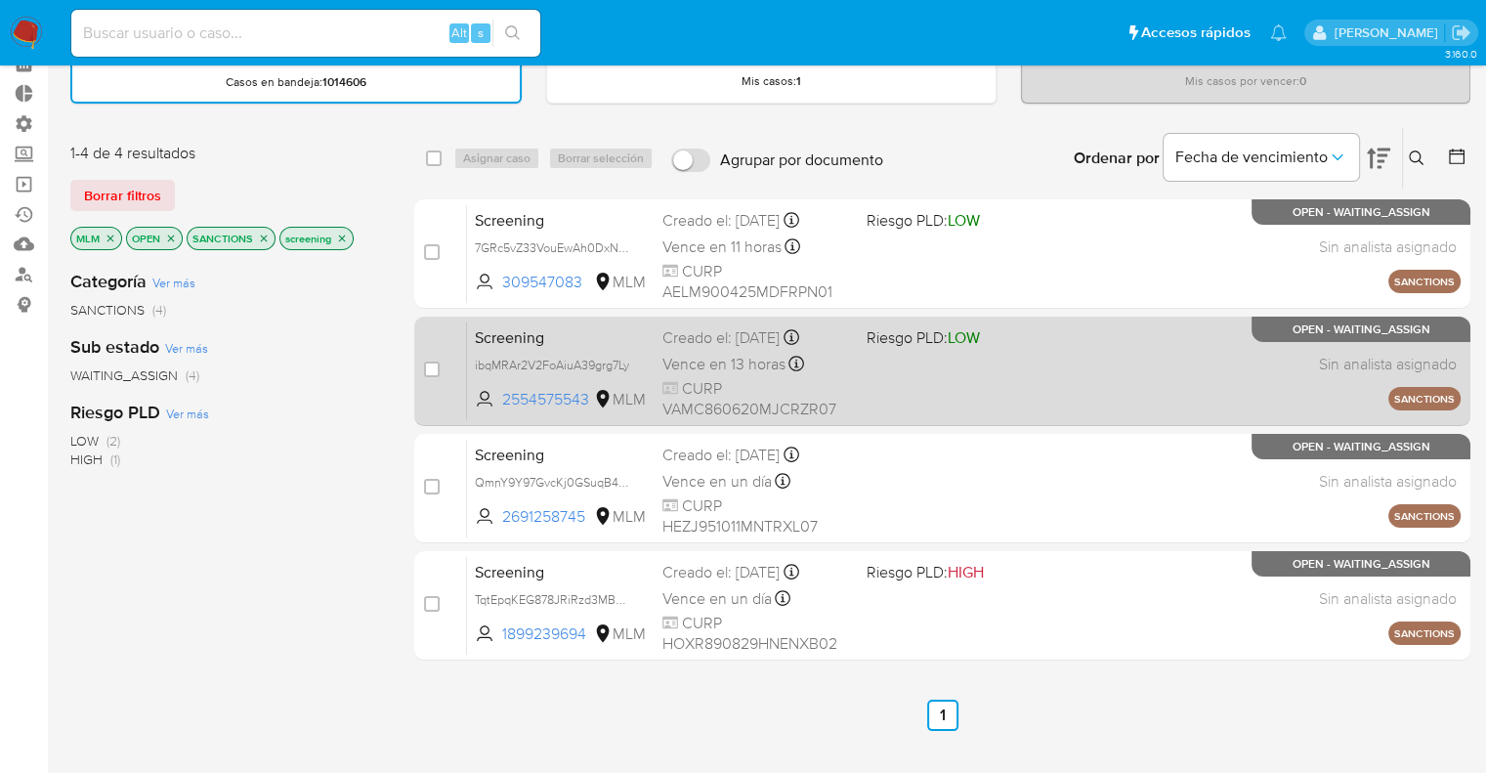
click at [590, 324] on span "Screening" at bounding box center [561, 335] width 172 height 25
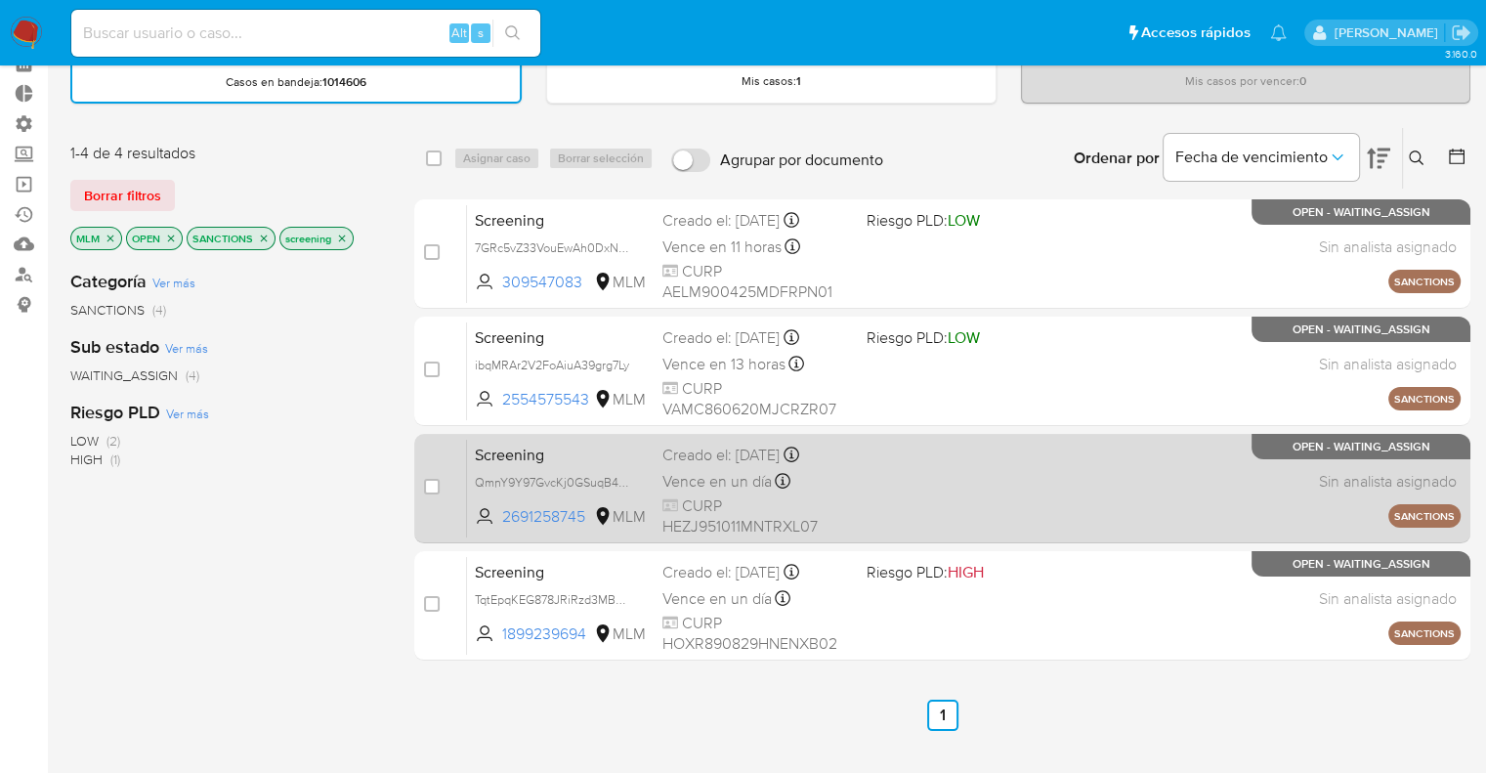
click at [579, 444] on span "Screening" at bounding box center [561, 453] width 172 height 25
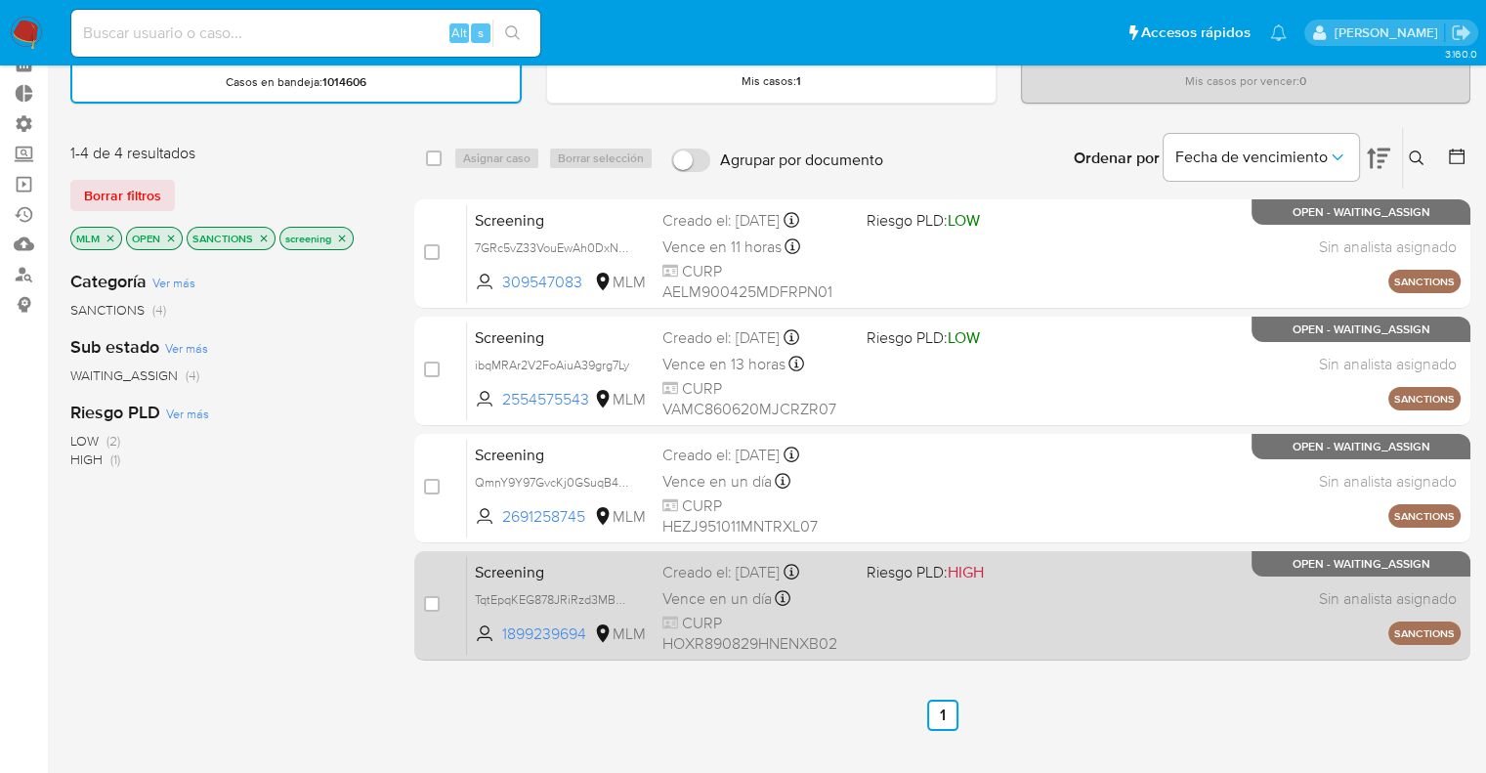
click at [573, 558] on span "Screening" at bounding box center [561, 570] width 172 height 25
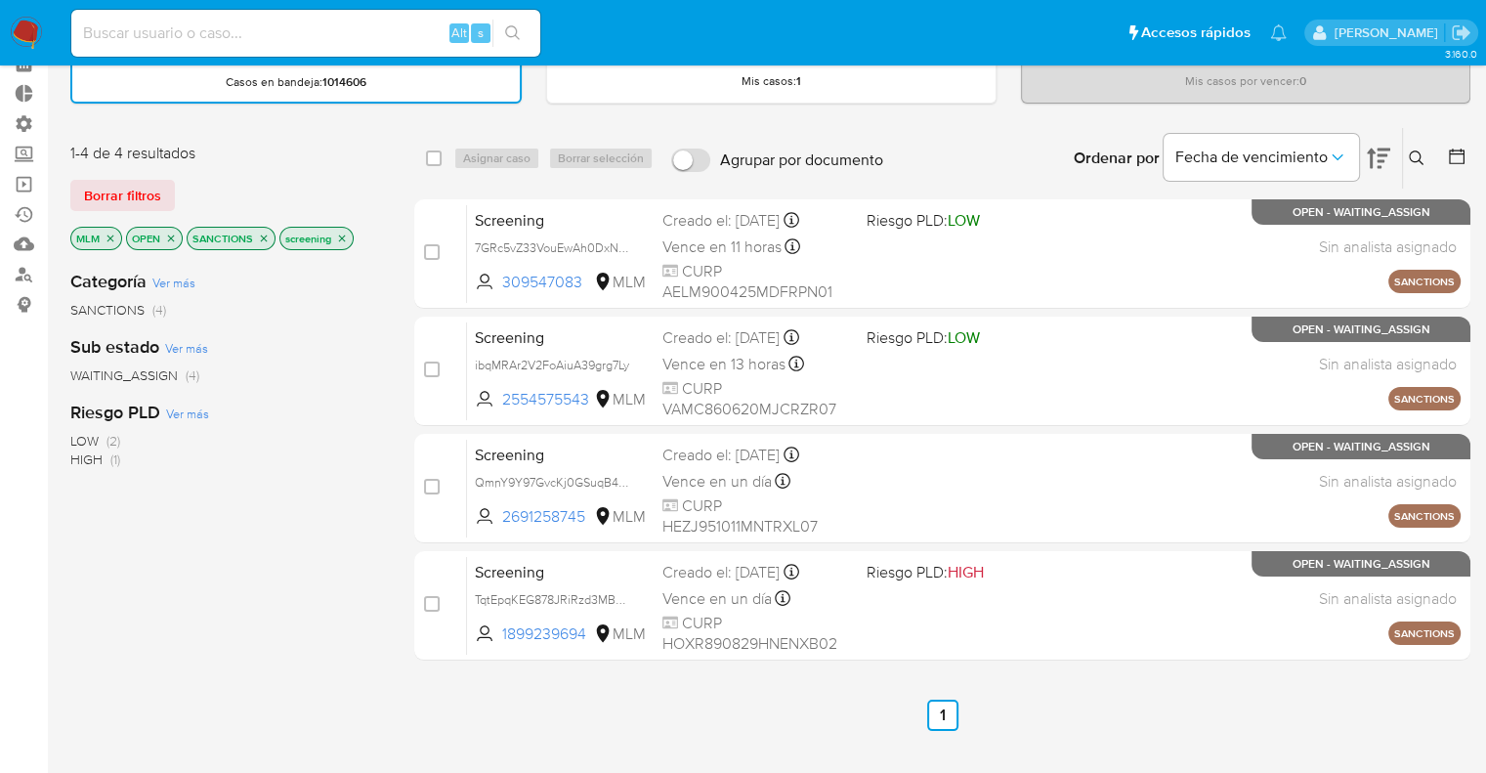
click at [109, 236] on icon "close-filter" at bounding box center [110, 237] width 7 height 7
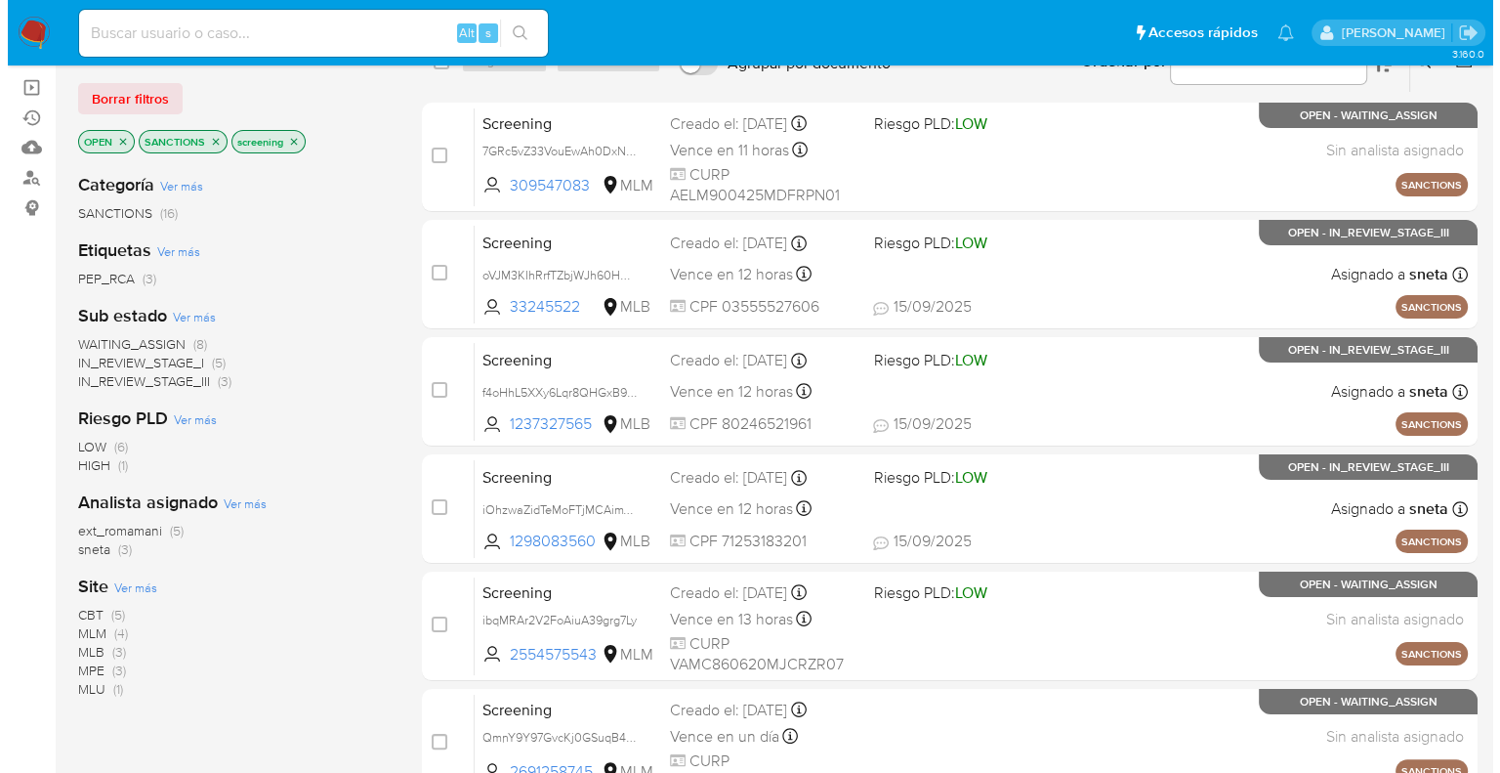
scroll to position [195, 0]
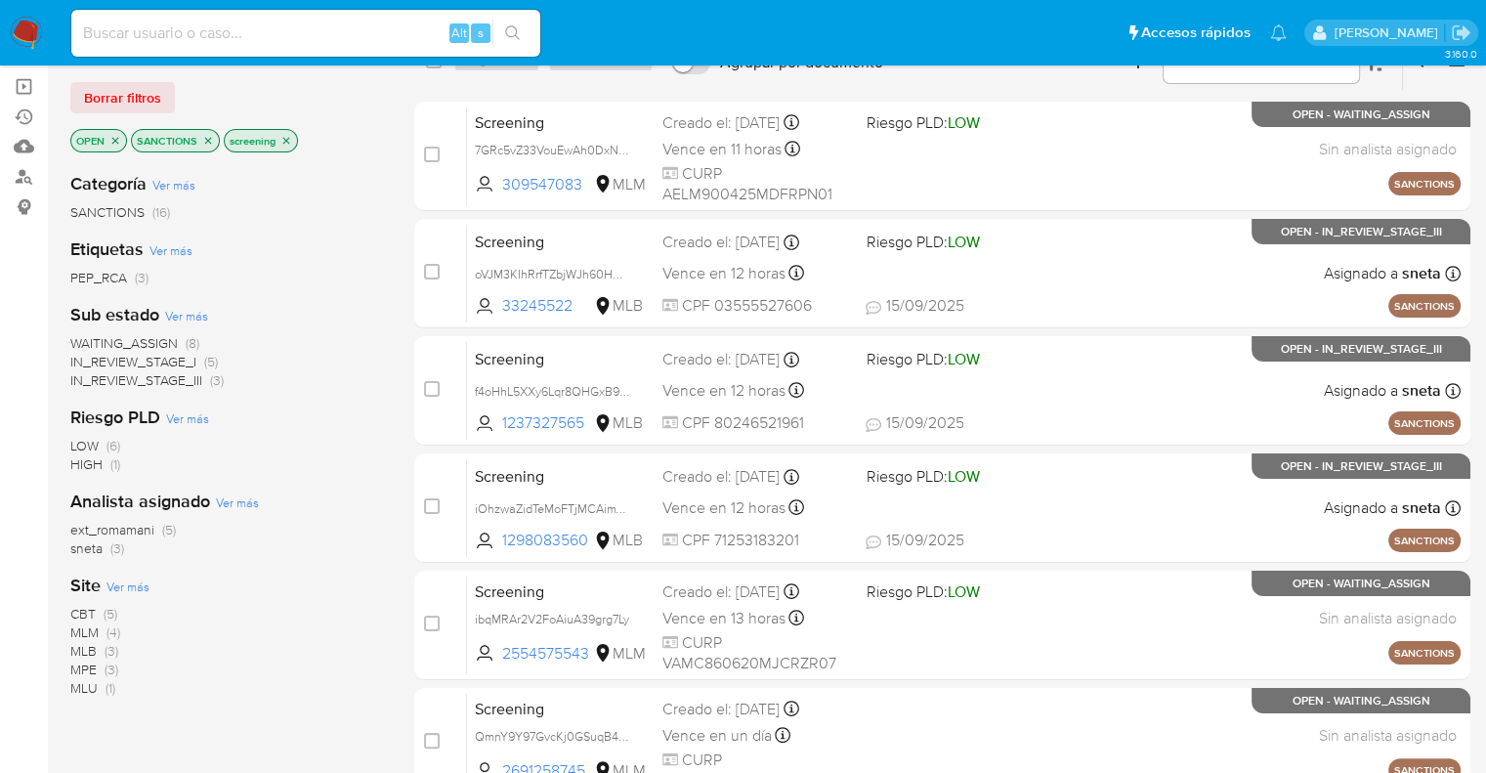
click at [109, 589] on span "Ver más" at bounding box center [127, 586] width 43 height 18
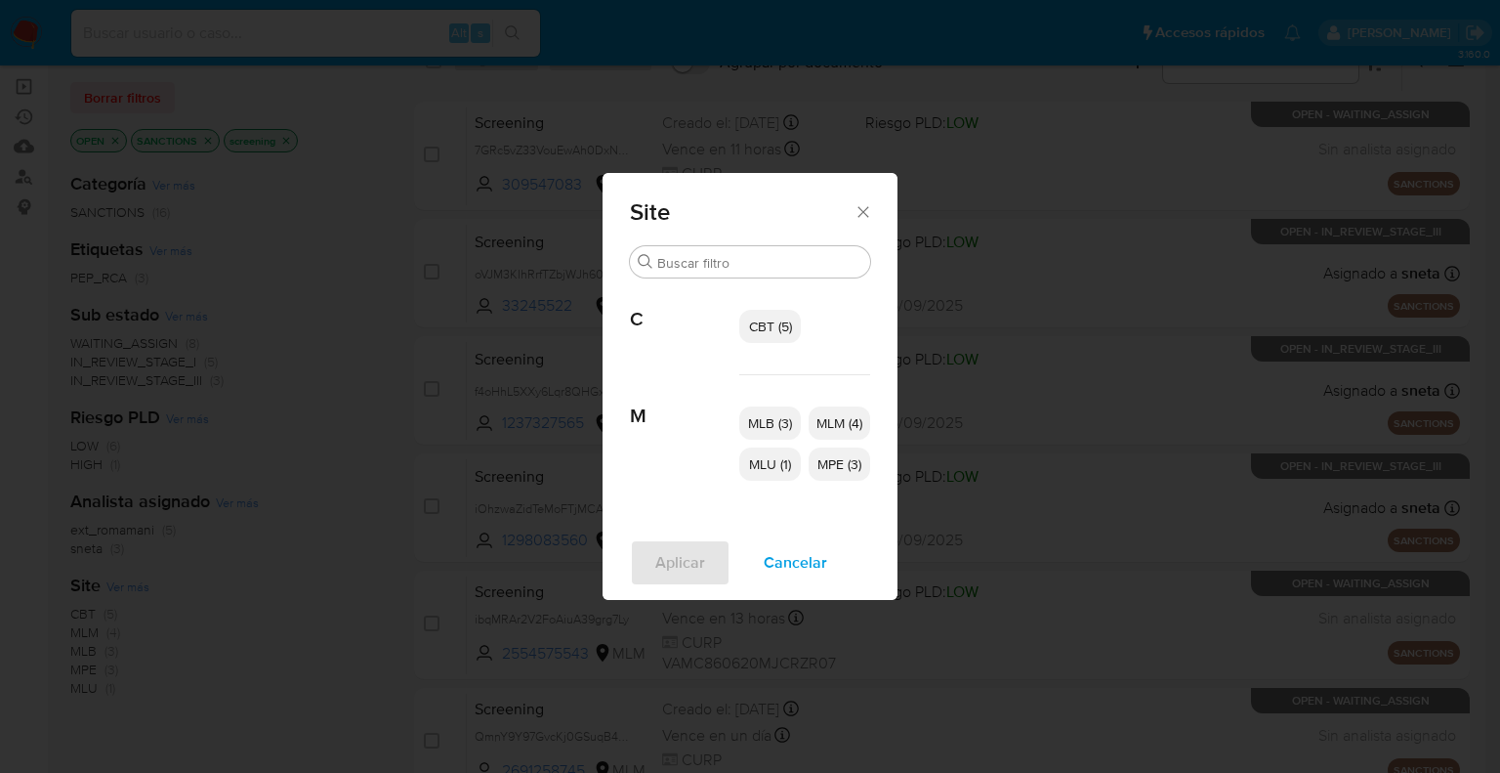
click at [764, 459] on span "MLU (1)" at bounding box center [770, 464] width 42 height 20
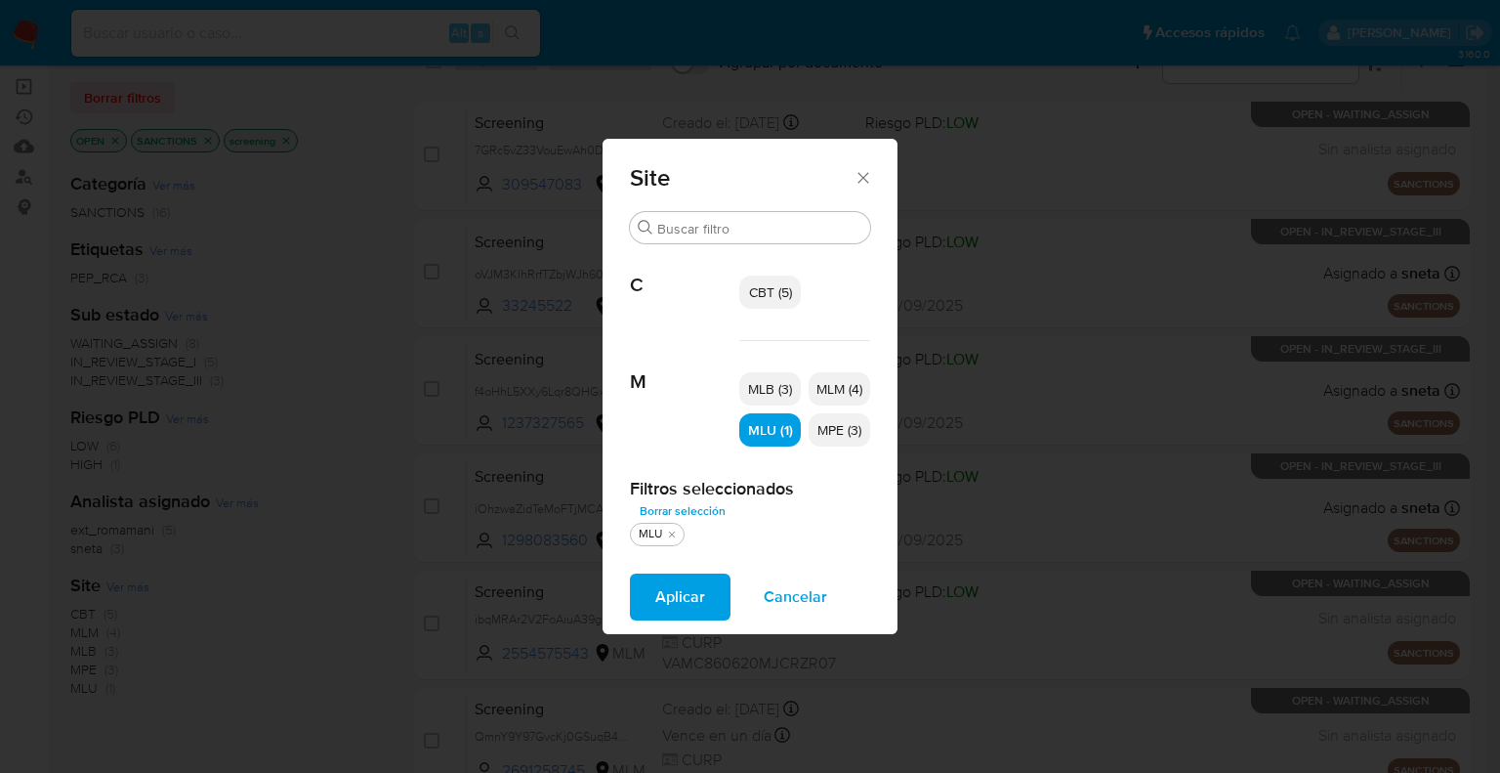
click at [836, 440] on p "MPE (3)" at bounding box center [840, 429] width 62 height 33
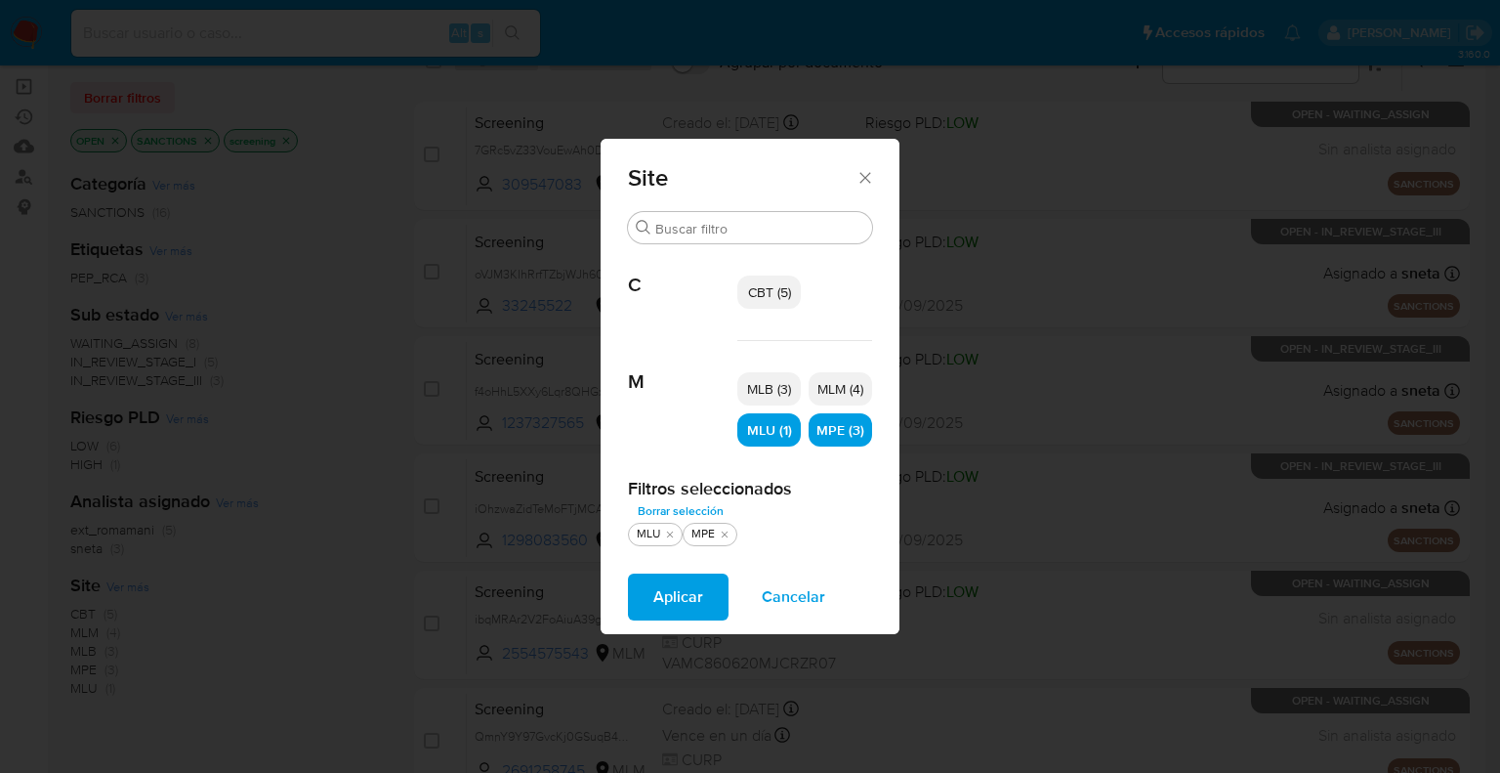
click at [711, 581] on button "Aplicar" at bounding box center [678, 596] width 101 height 47
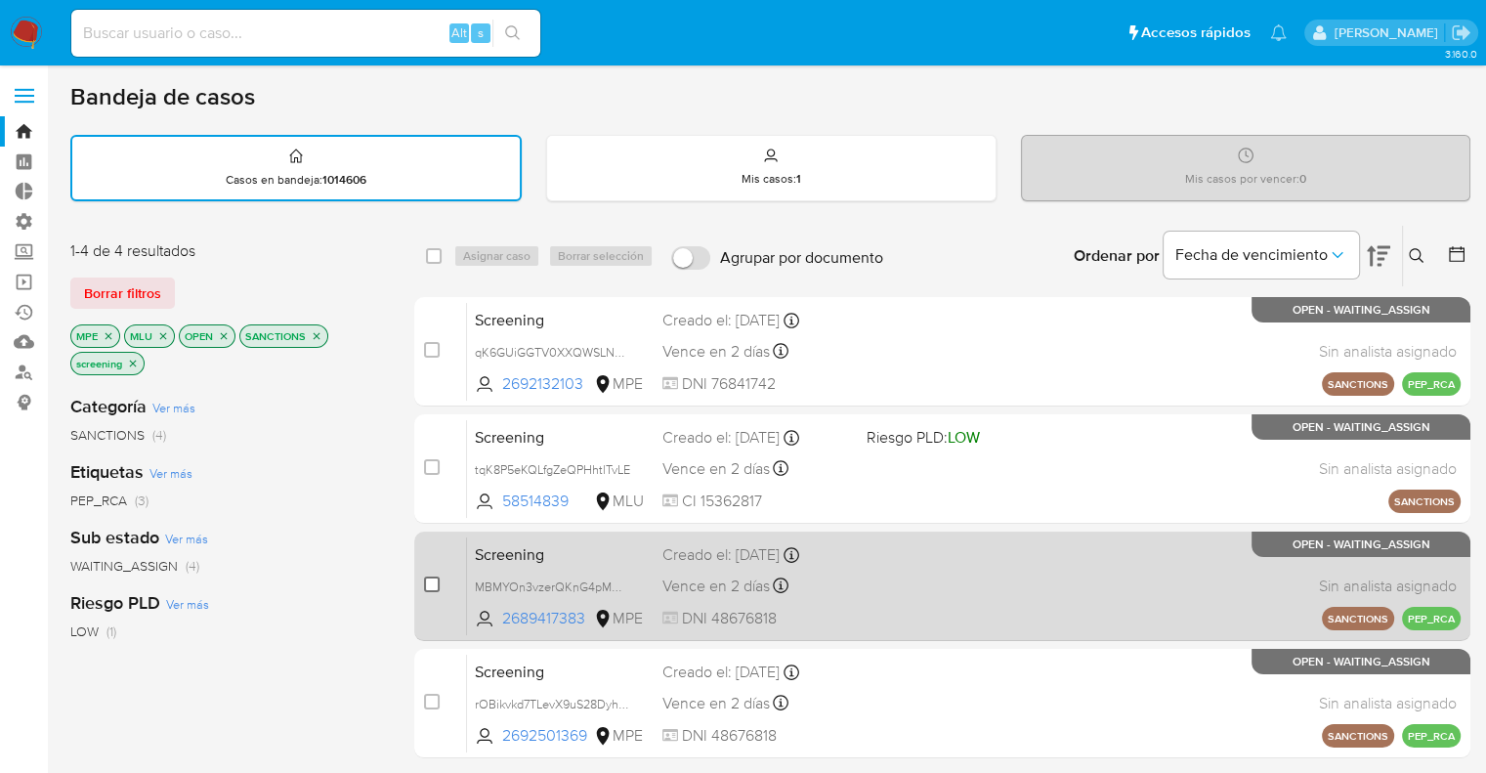
click at [434, 578] on input "checkbox" at bounding box center [432, 584] width 16 height 16
checkbox input "true"
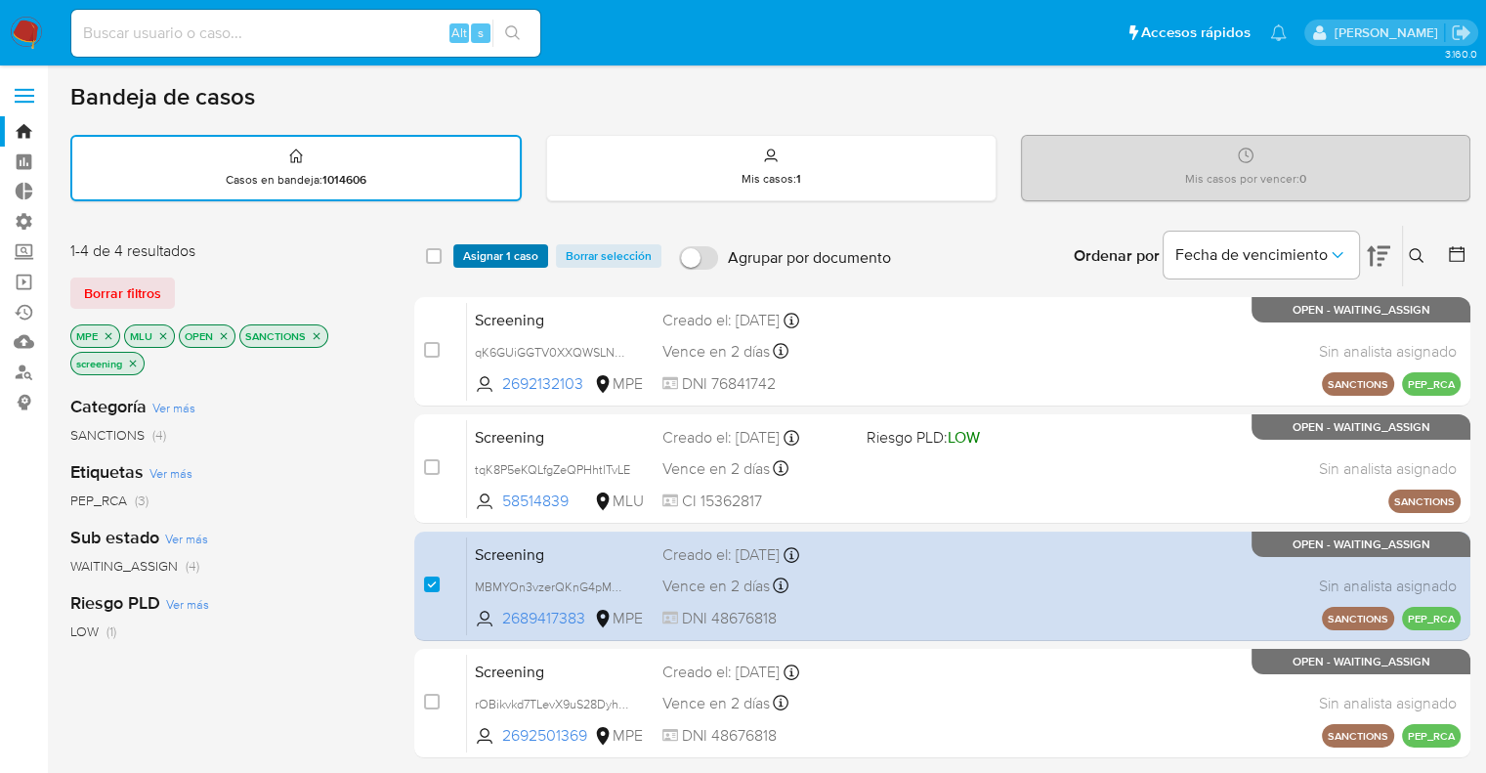
click at [480, 261] on span "Asignar 1 caso" at bounding box center [500, 256] width 75 height 20
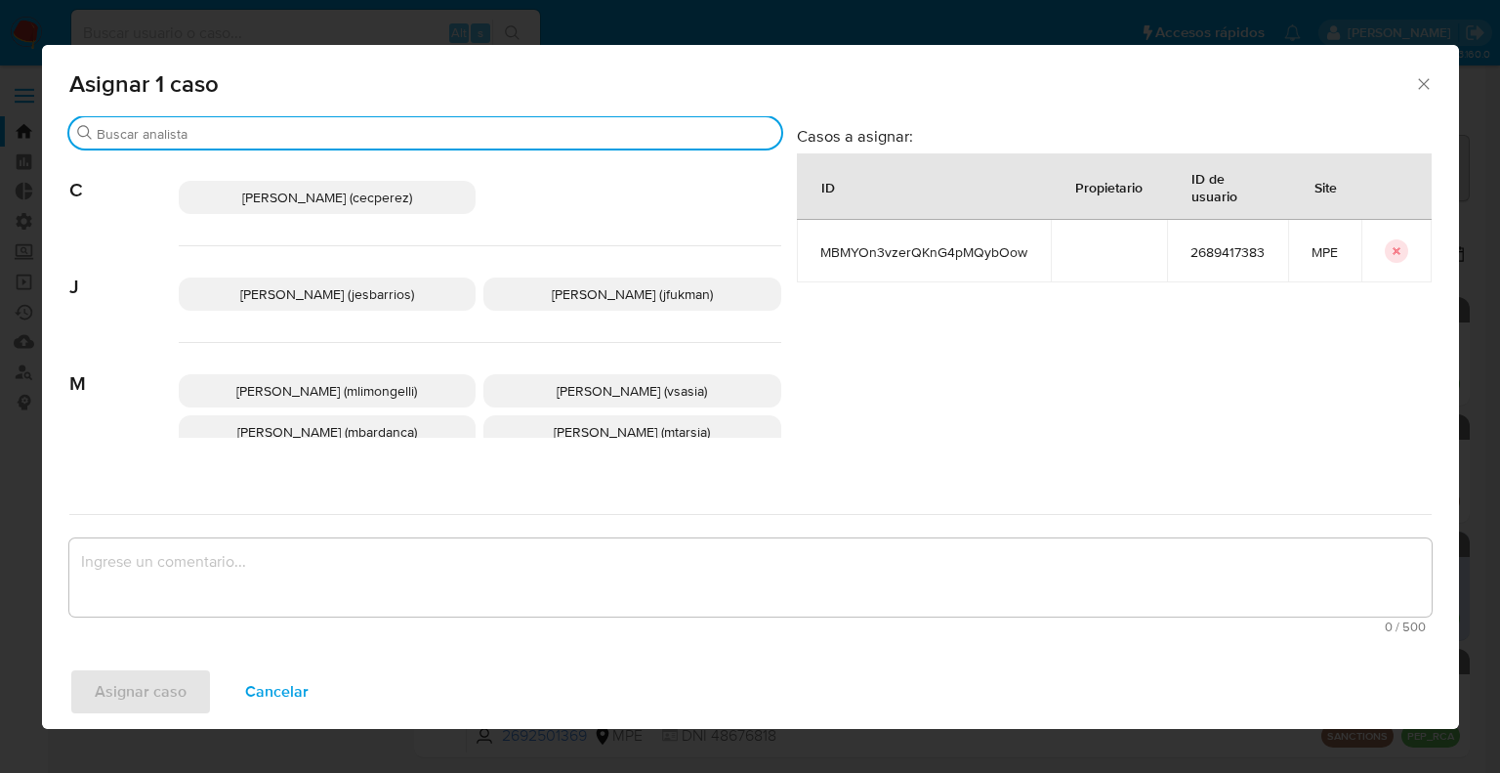
click at [321, 131] on input "Buscar" at bounding box center [435, 134] width 677 height 18
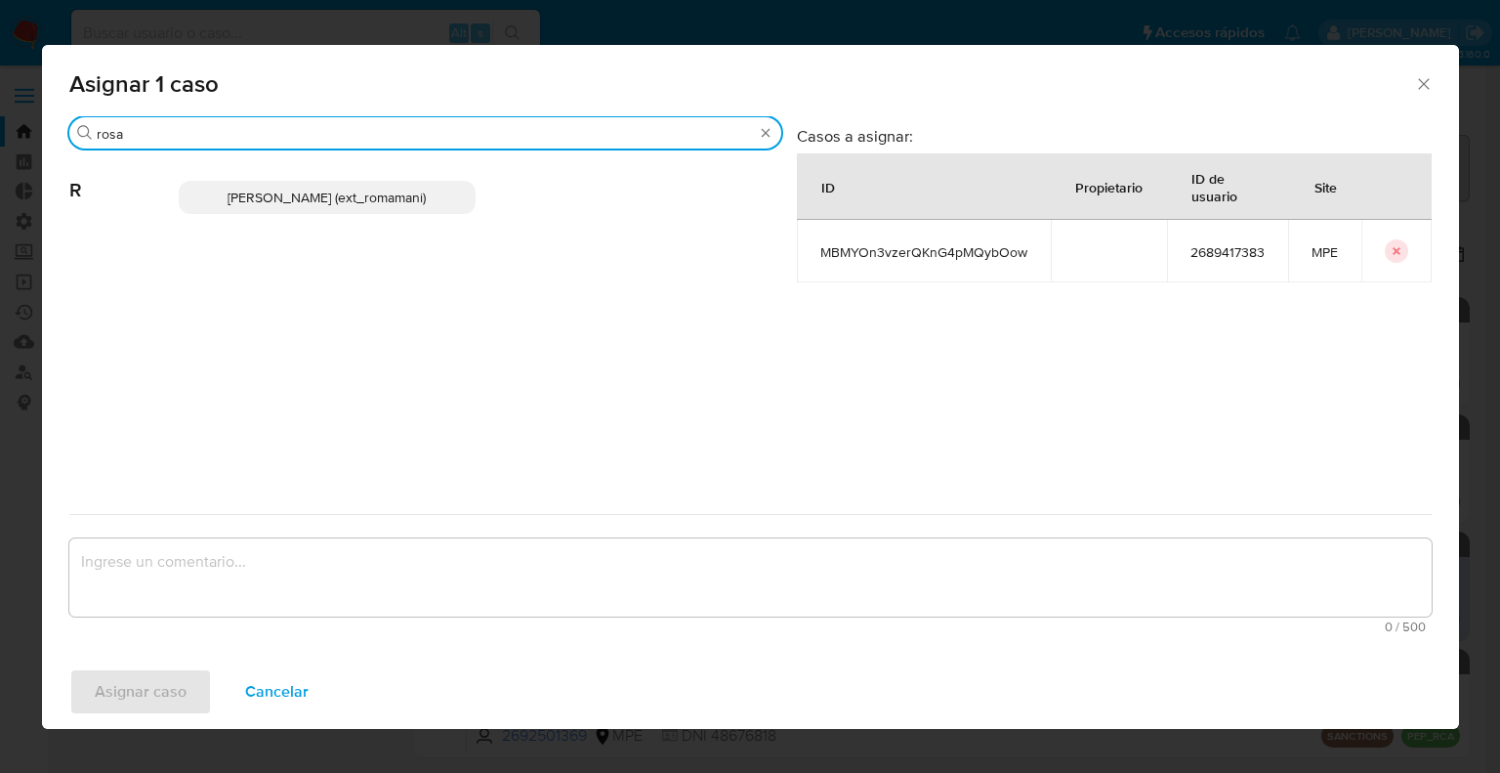
type input "rosa"
click at [424, 206] on p "Rosalia Mamani (ext_romamani)" at bounding box center [328, 197] width 298 height 33
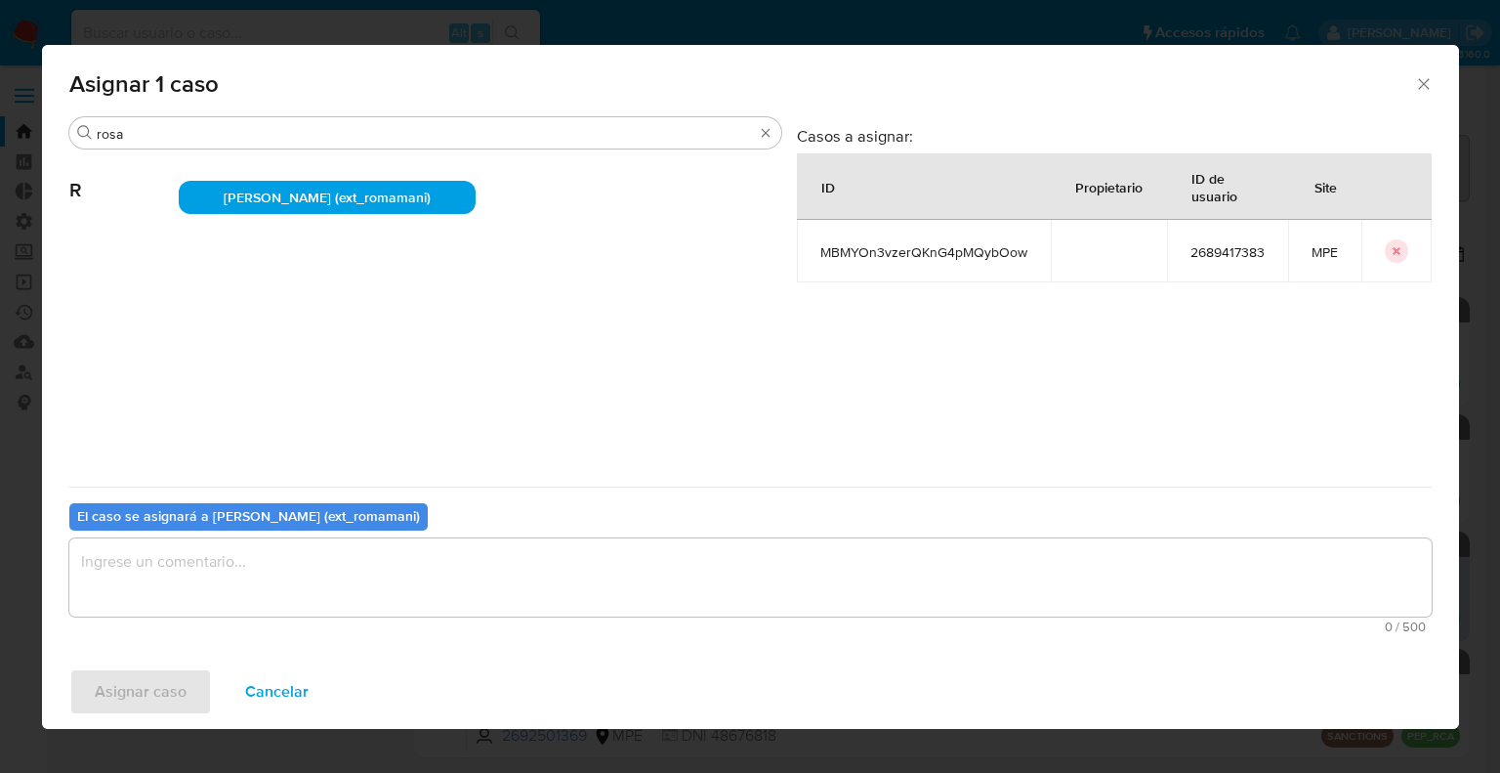
click at [397, 573] on textarea "assign-modal" at bounding box center [750, 577] width 1363 height 78
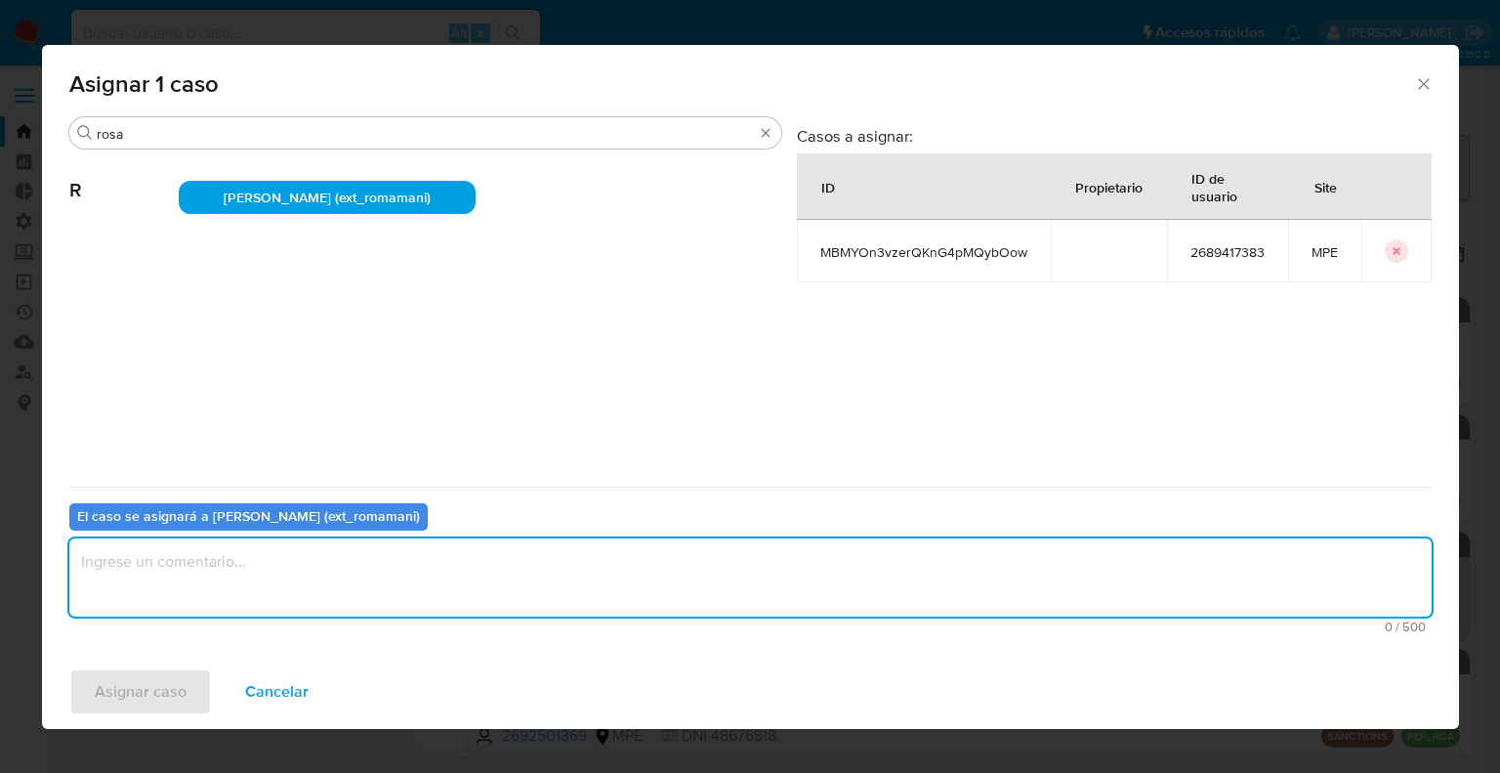
paste textarea "Asignación."
type textarea "Asignación."
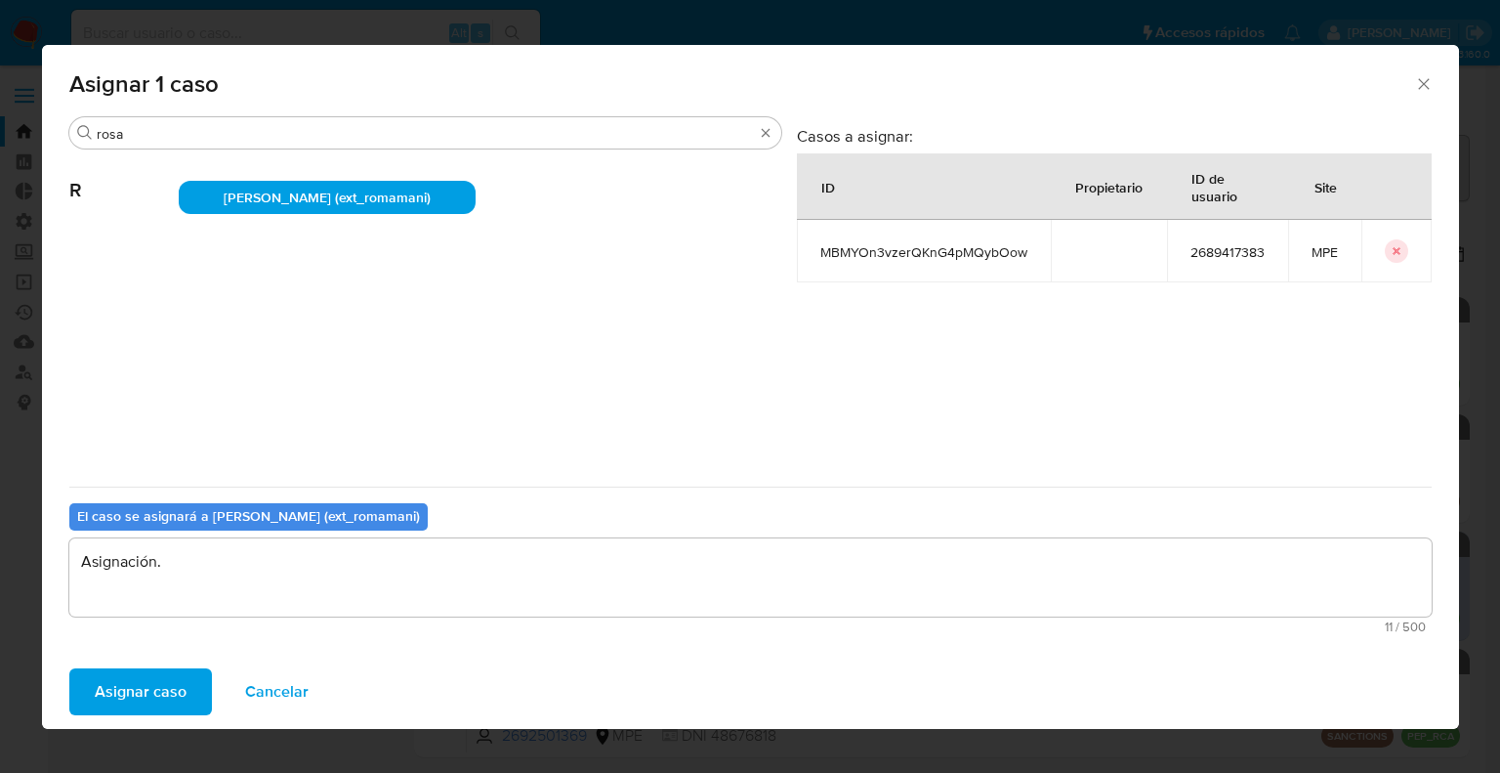
click at [197, 682] on button "Asignar caso" at bounding box center [140, 691] width 143 height 47
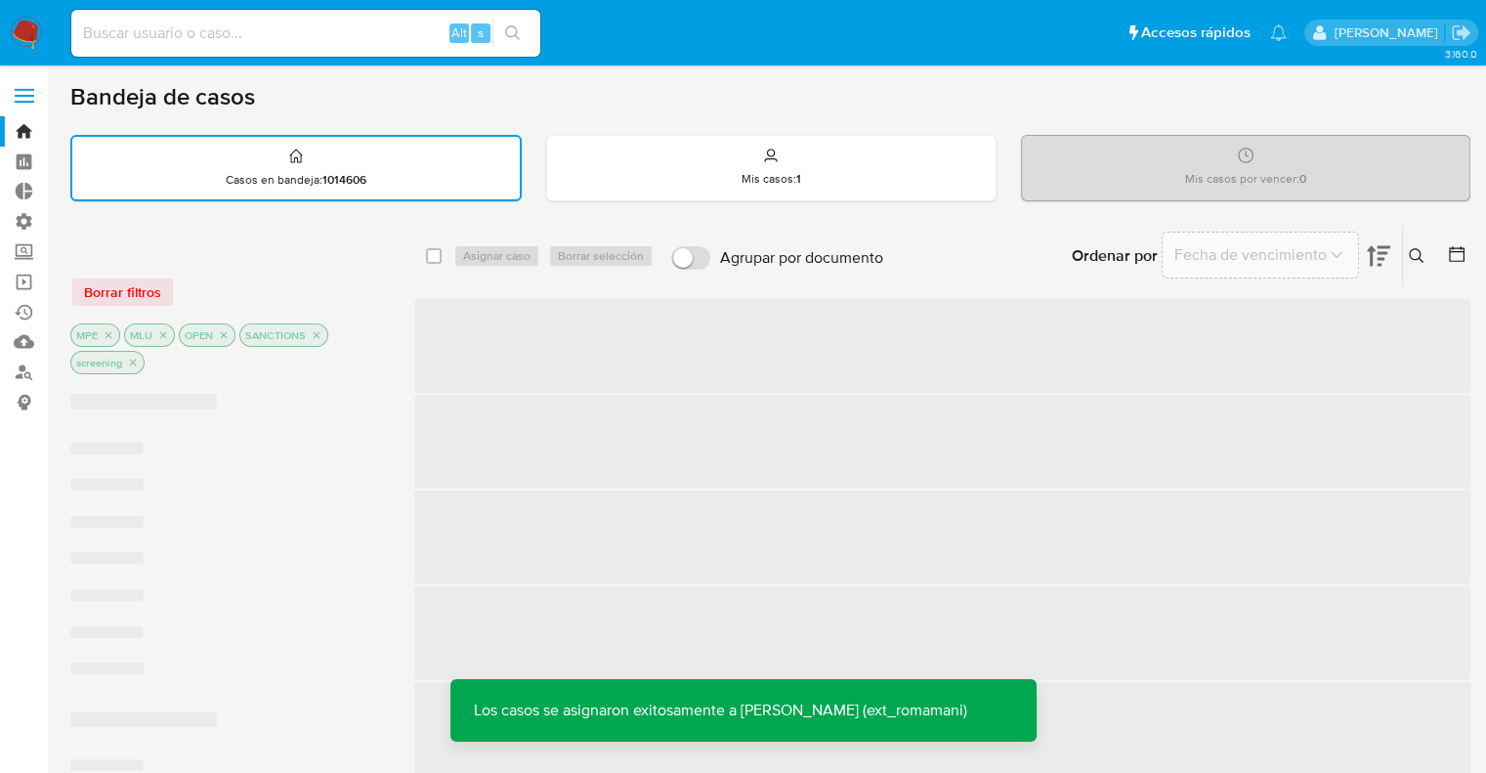
click at [1097, 101] on div "Bandeja de casos" at bounding box center [770, 96] width 1400 height 29
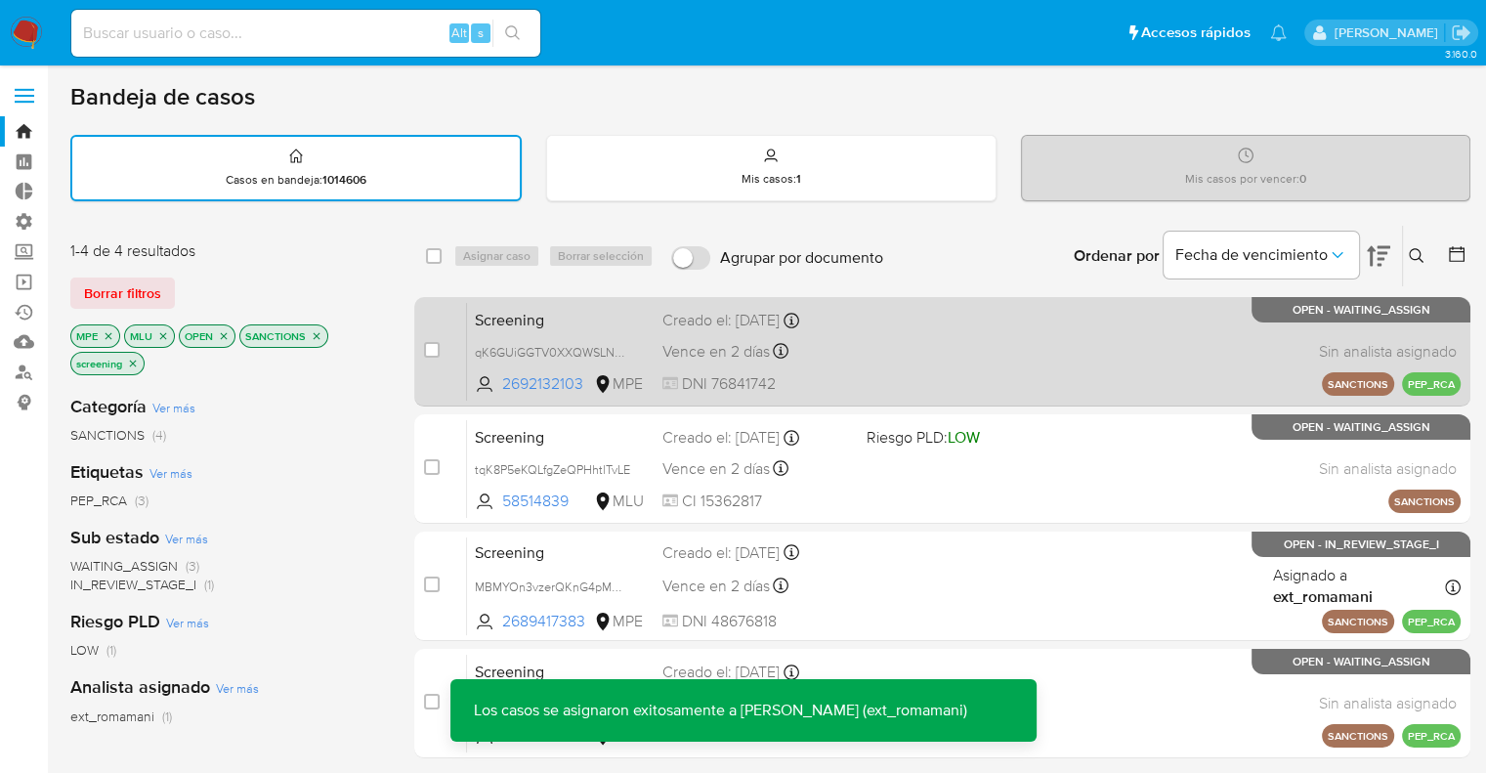
scroll to position [98, 0]
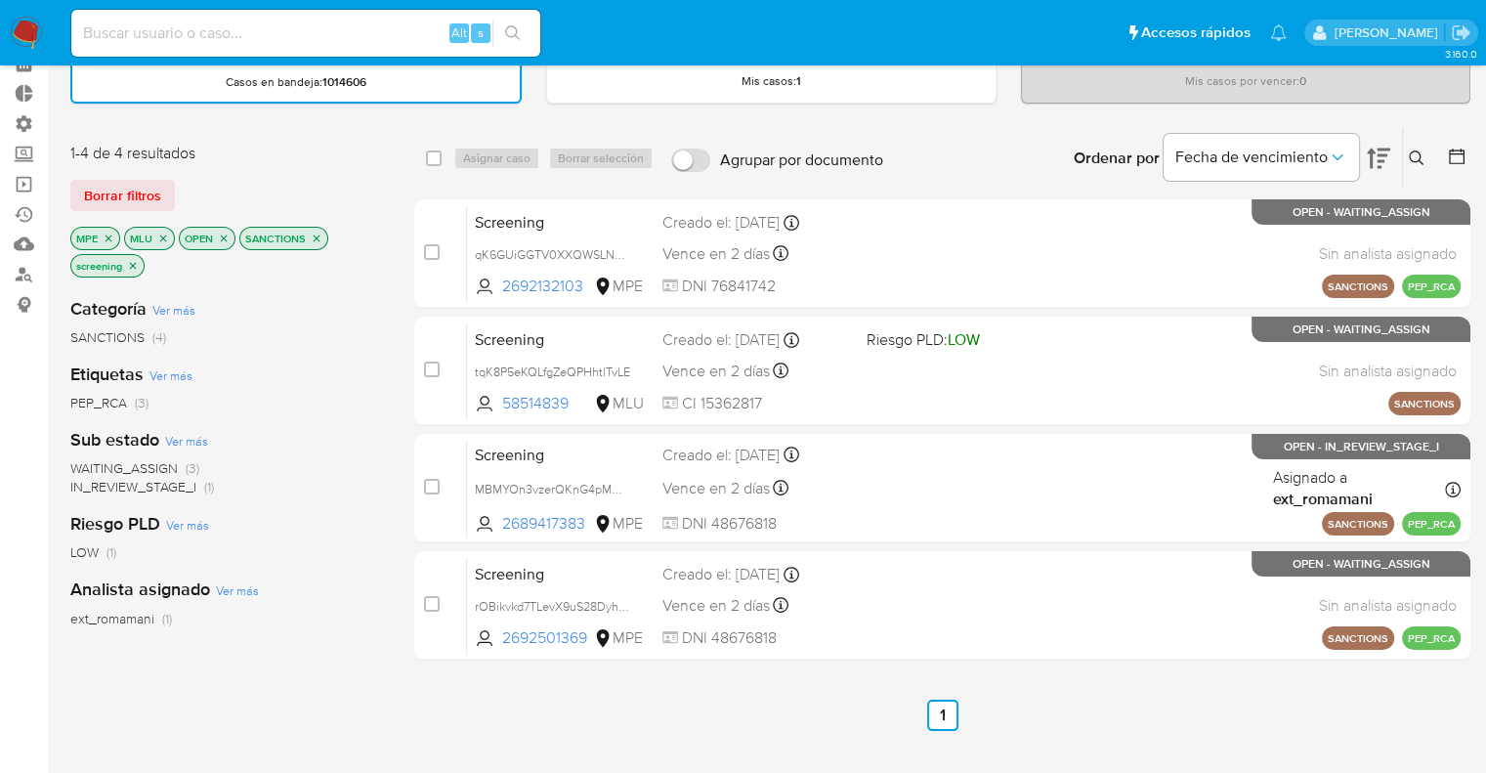
click at [90, 468] on span "WAITING_ASSIGN" at bounding box center [123, 468] width 107 height 20
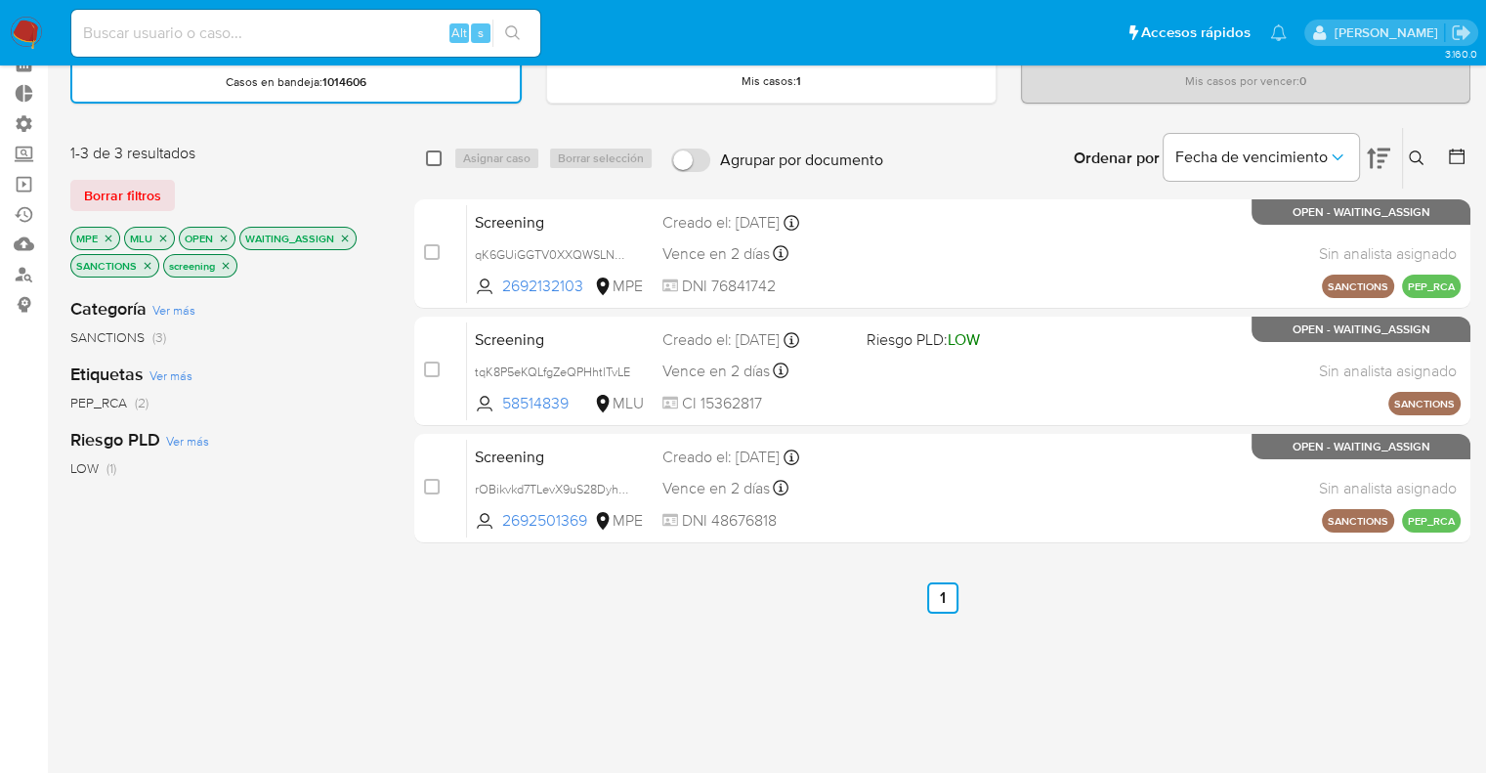
click at [428, 153] on input "checkbox" at bounding box center [434, 158] width 16 height 16
checkbox input "true"
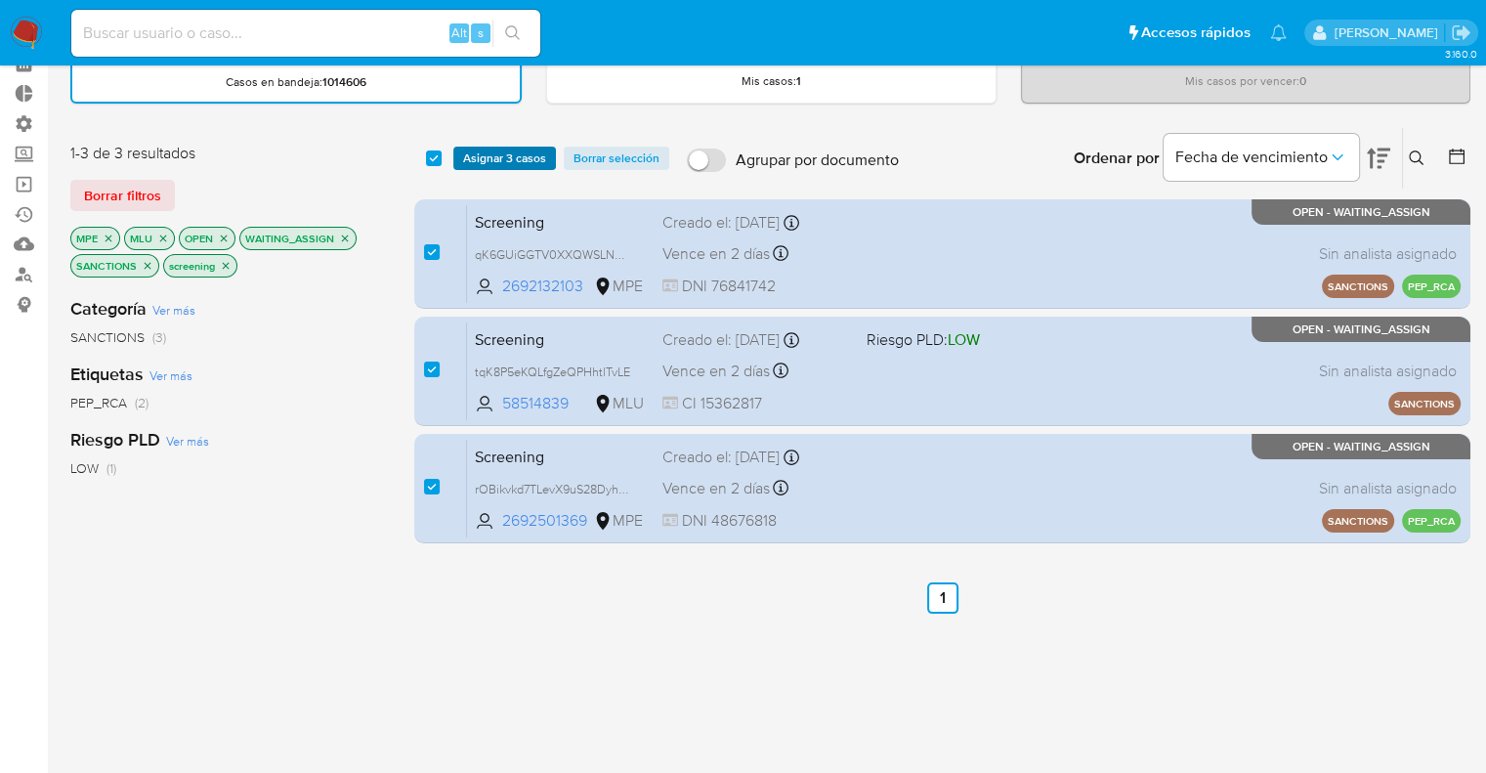
click at [458, 155] on button "Asignar 3 casos" at bounding box center [504, 158] width 103 height 23
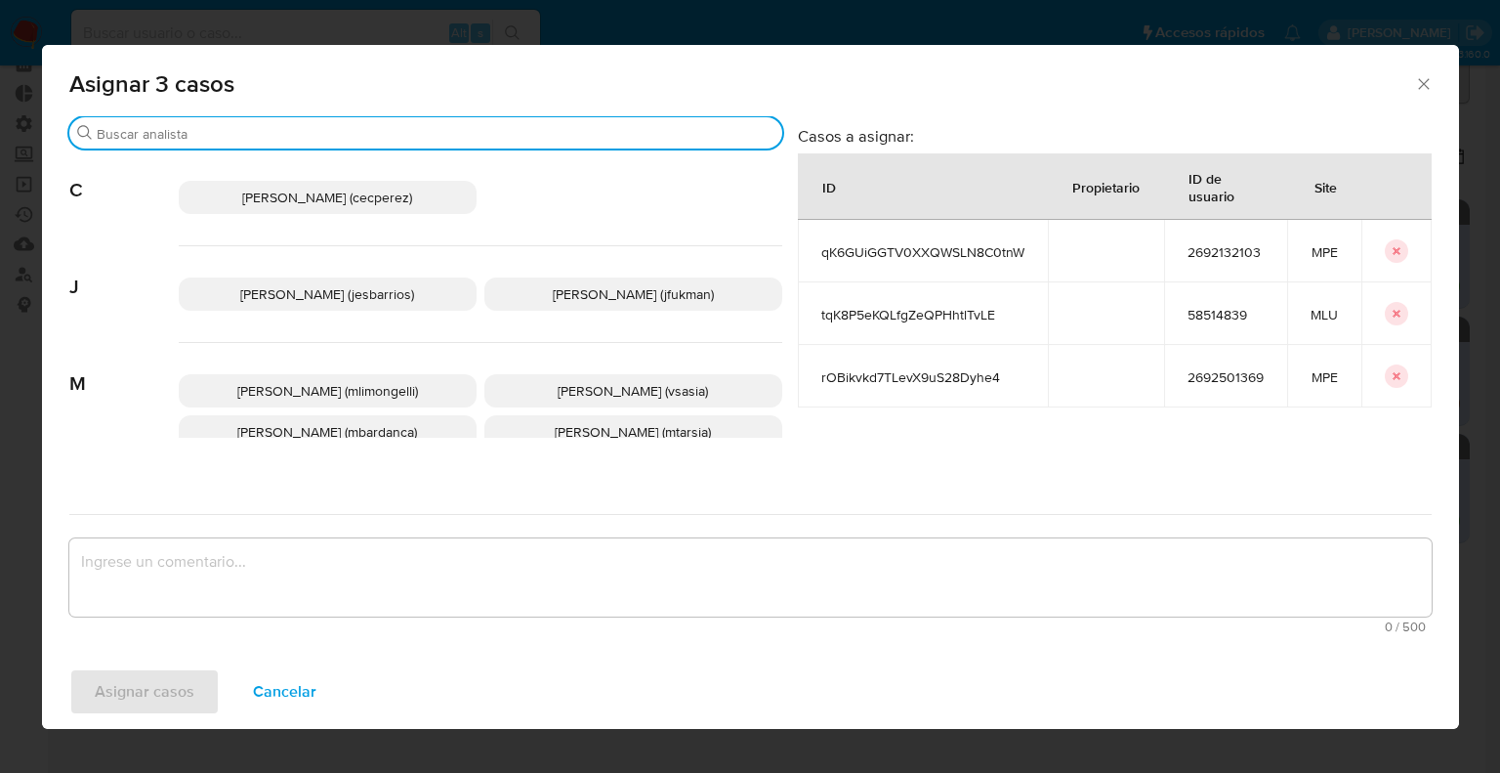
click at [433, 137] on input "Buscar" at bounding box center [436, 134] width 678 height 18
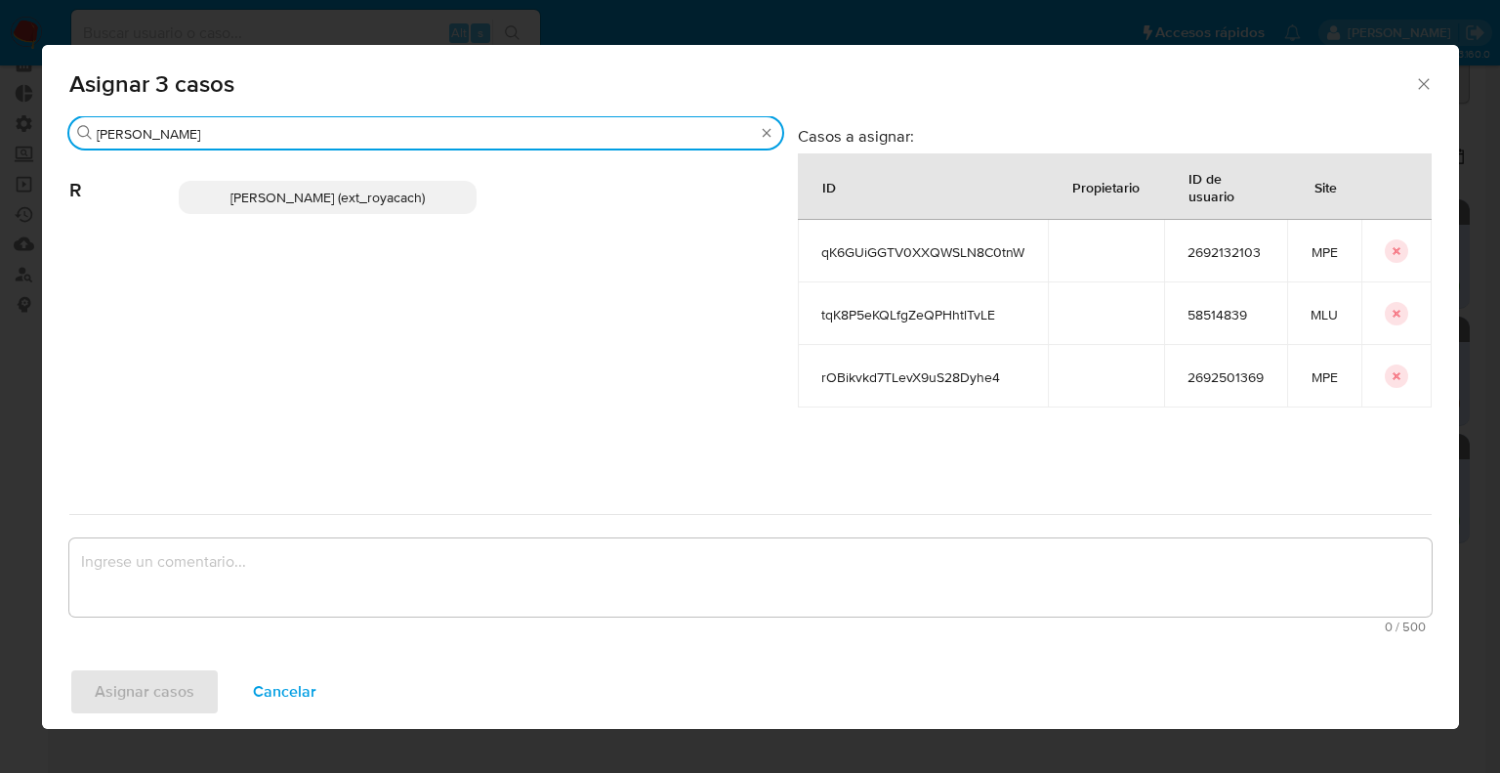
type input "romi"
click at [457, 192] on p "Romina Isabel Yacachury (ext_royacach)" at bounding box center [328, 197] width 298 height 33
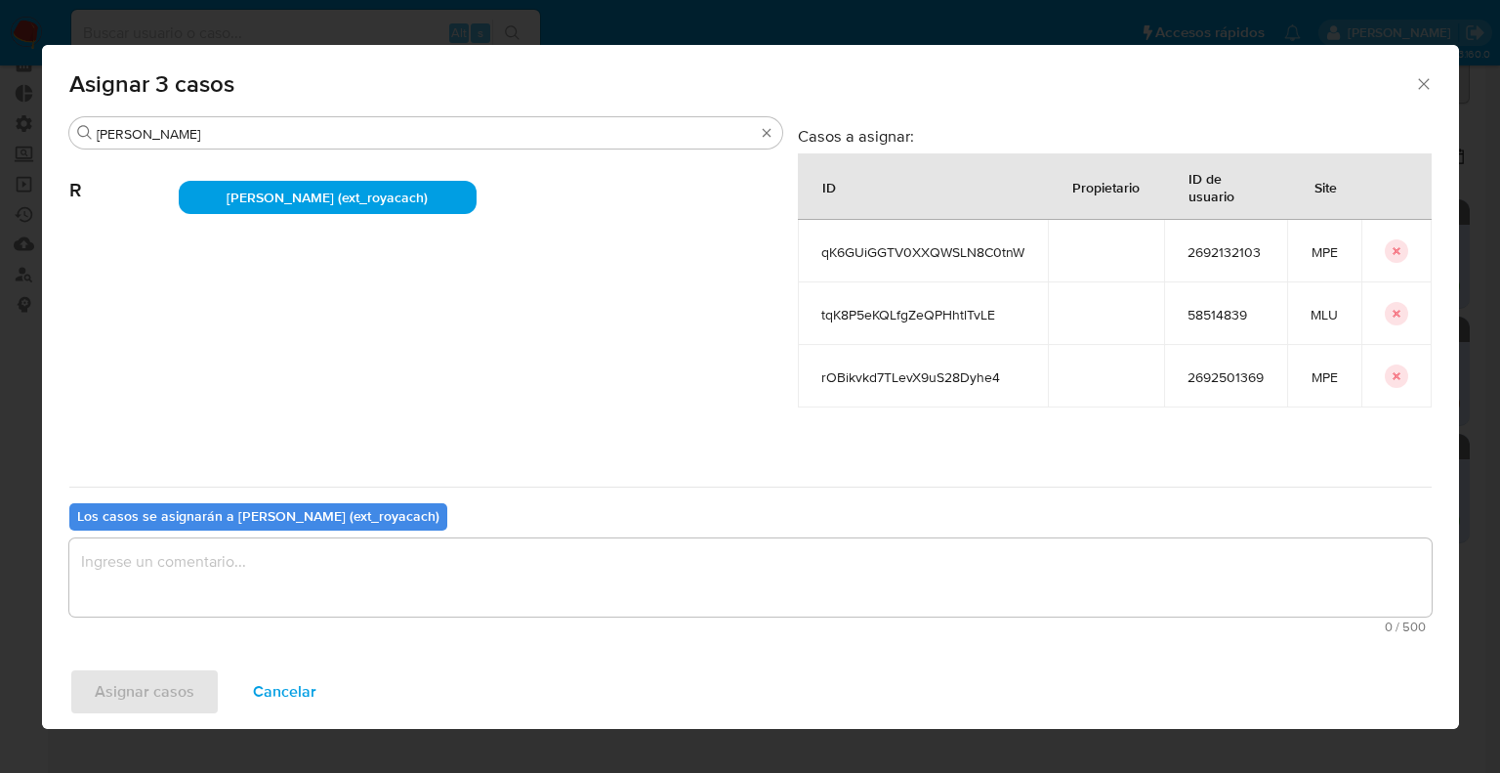
click at [334, 583] on textarea "assign-modal" at bounding box center [750, 577] width 1363 height 78
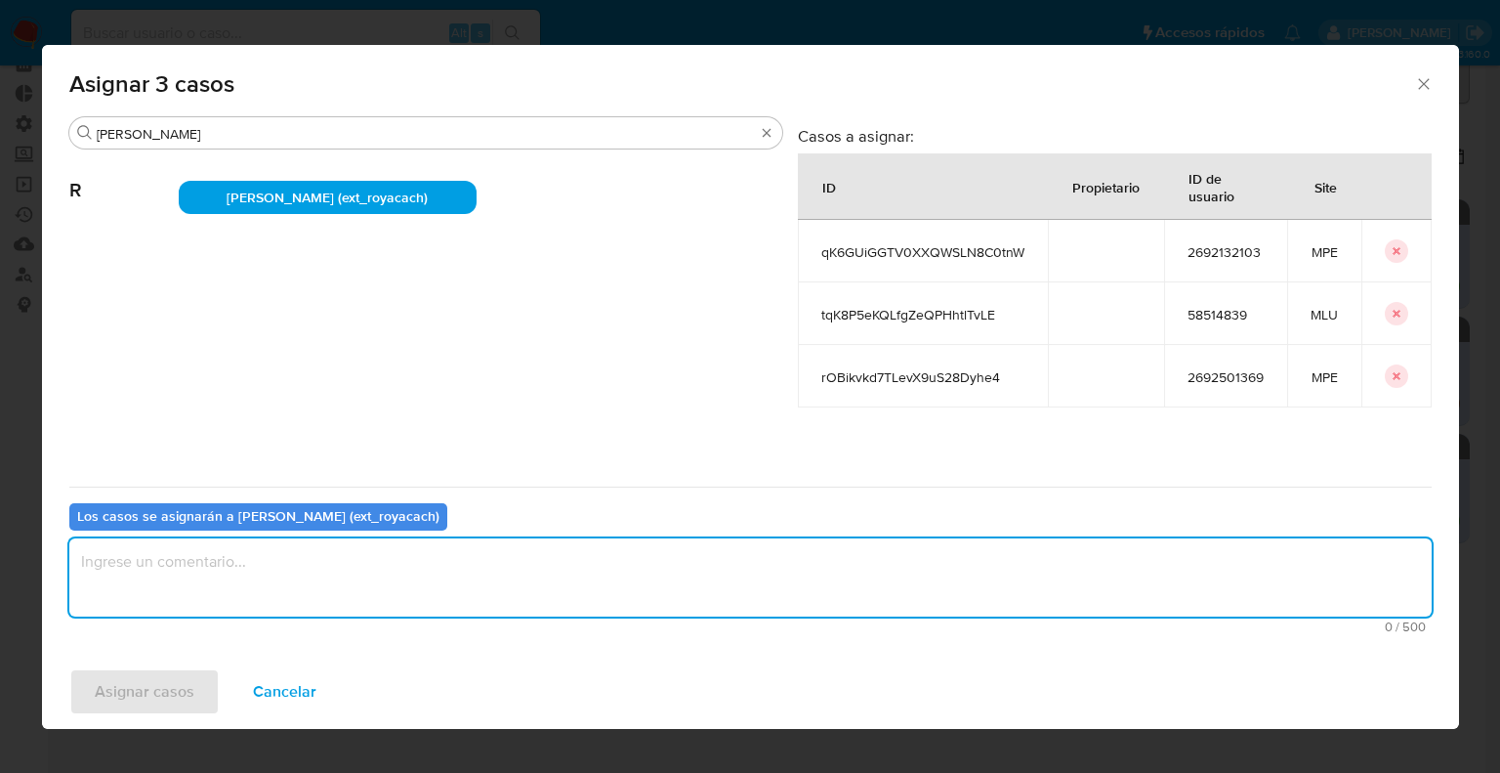
paste textarea "Asignación."
type textarea "Asignación."
click at [194, 673] on button "Asignar casos" at bounding box center [144, 691] width 150 height 47
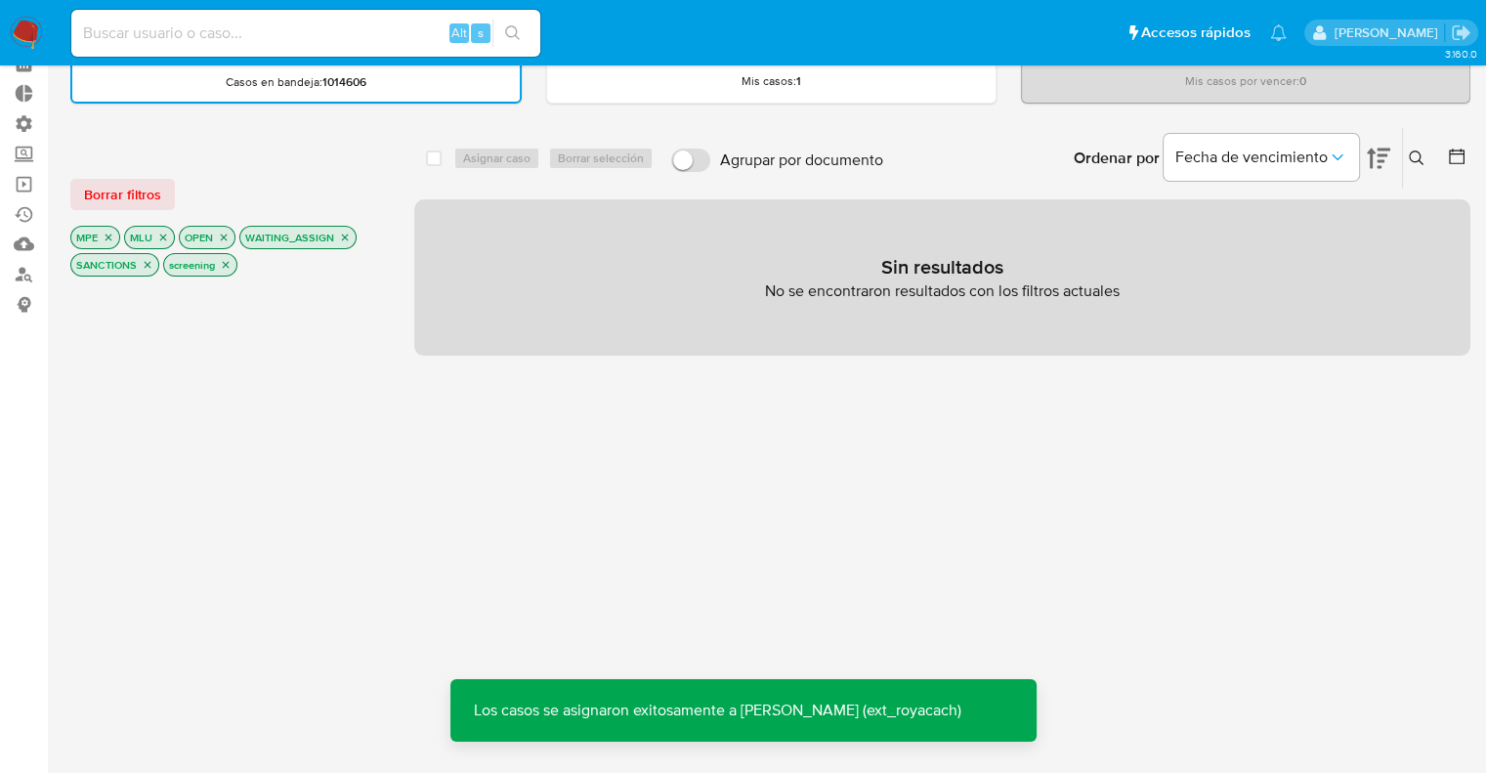
click at [153, 187] on span "Borrar filtros" at bounding box center [122, 194] width 77 height 27
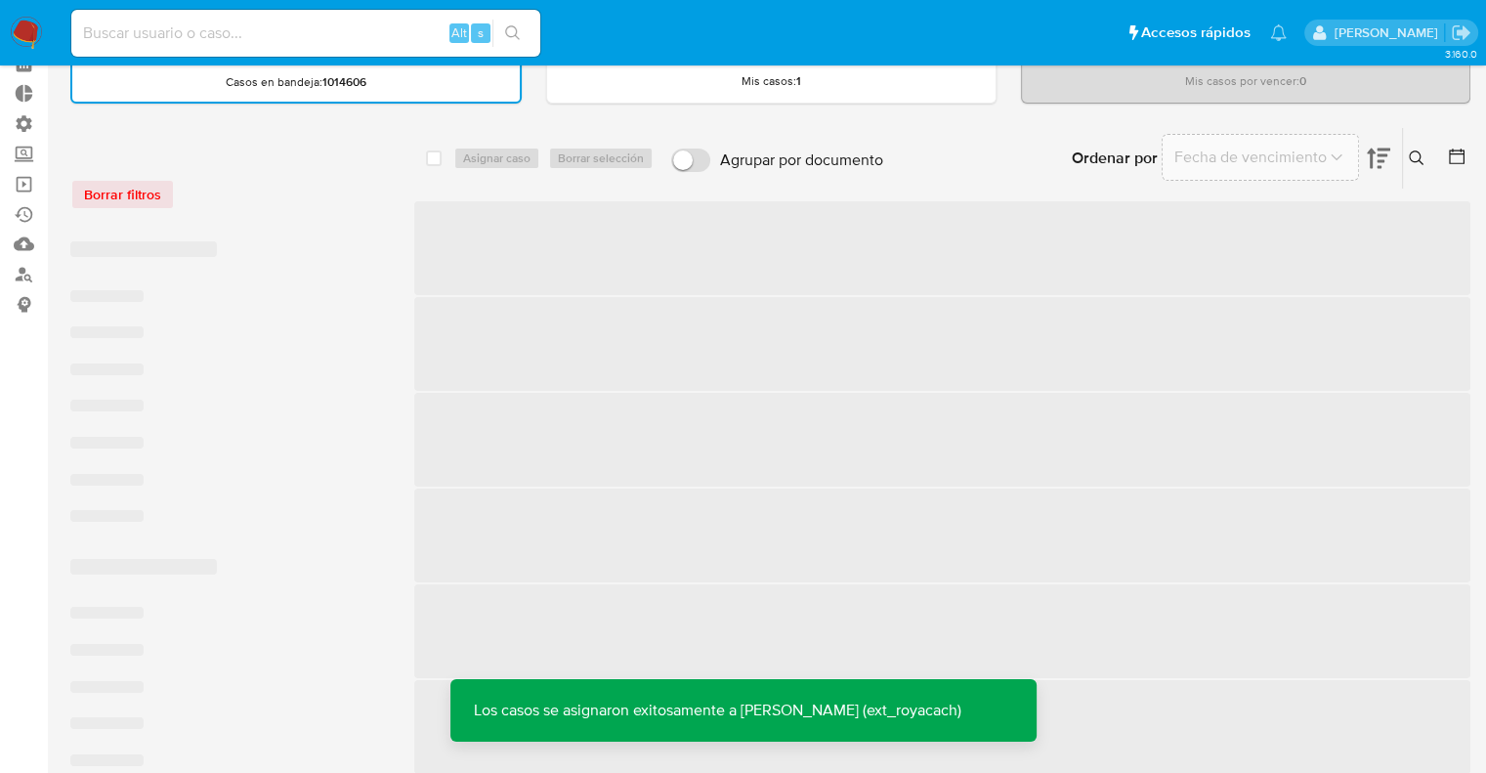
click at [301, 186] on div "Borrar filtros" at bounding box center [226, 194] width 313 height 31
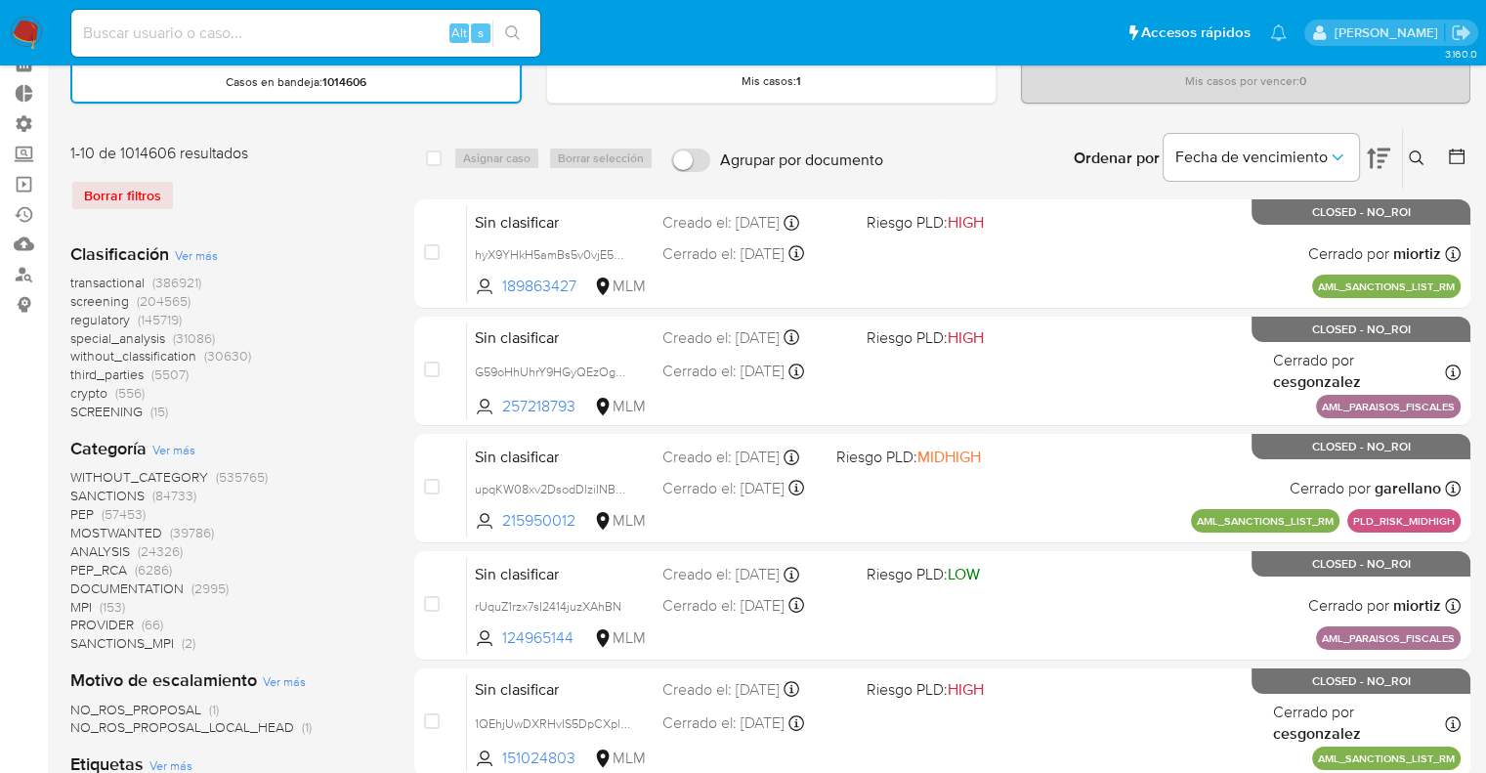
click at [74, 299] on span "screening" at bounding box center [99, 301] width 59 height 20
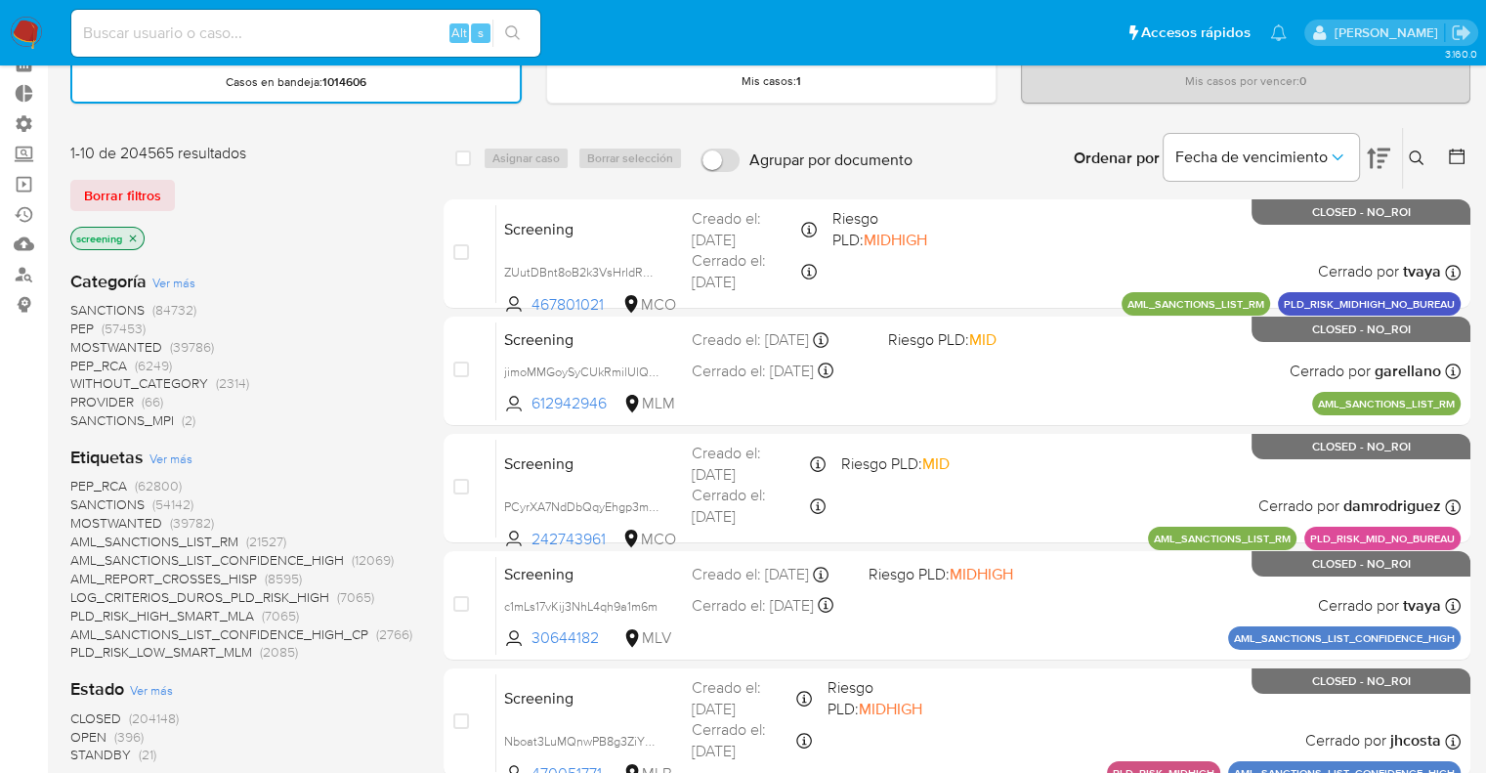
click at [76, 731] on span "OPEN" at bounding box center [88, 737] width 36 height 20
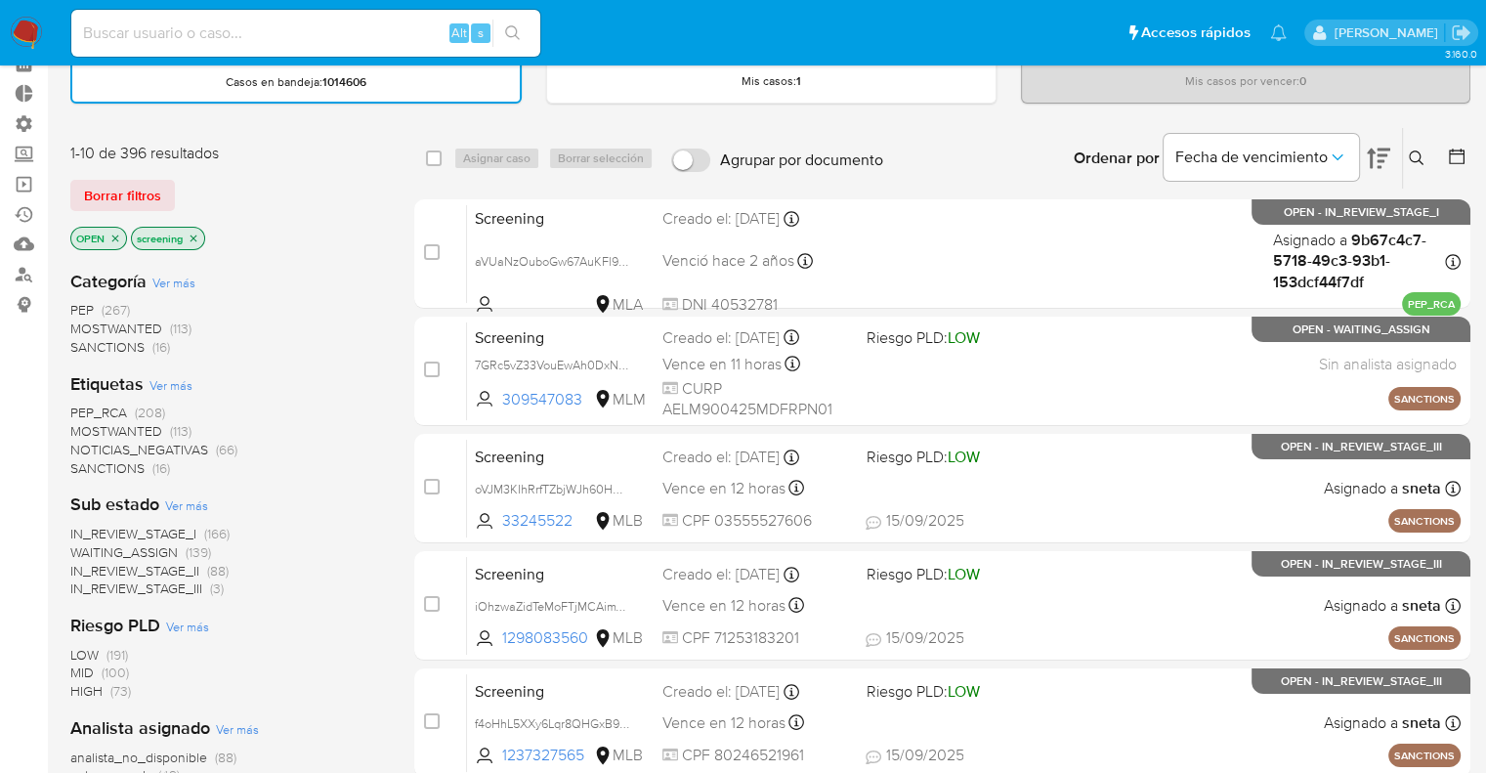
click at [86, 423] on span "MOSTWANTED" at bounding box center [116, 431] width 92 height 20
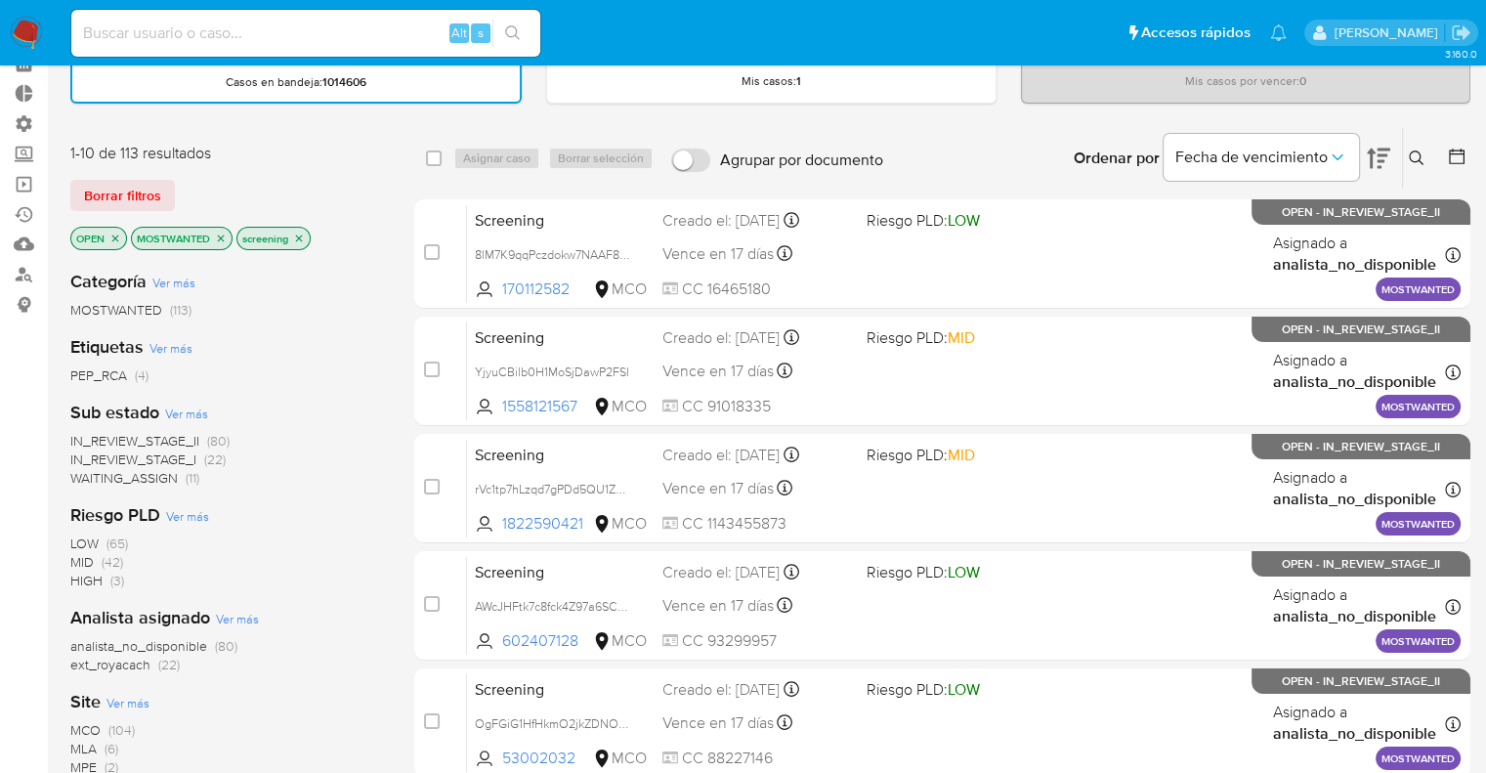
click at [246, 180] on div "Borrar filtros" at bounding box center [226, 195] width 313 height 31
click at [86, 471] on span "WAITING_ASSIGN" at bounding box center [123, 478] width 107 height 20
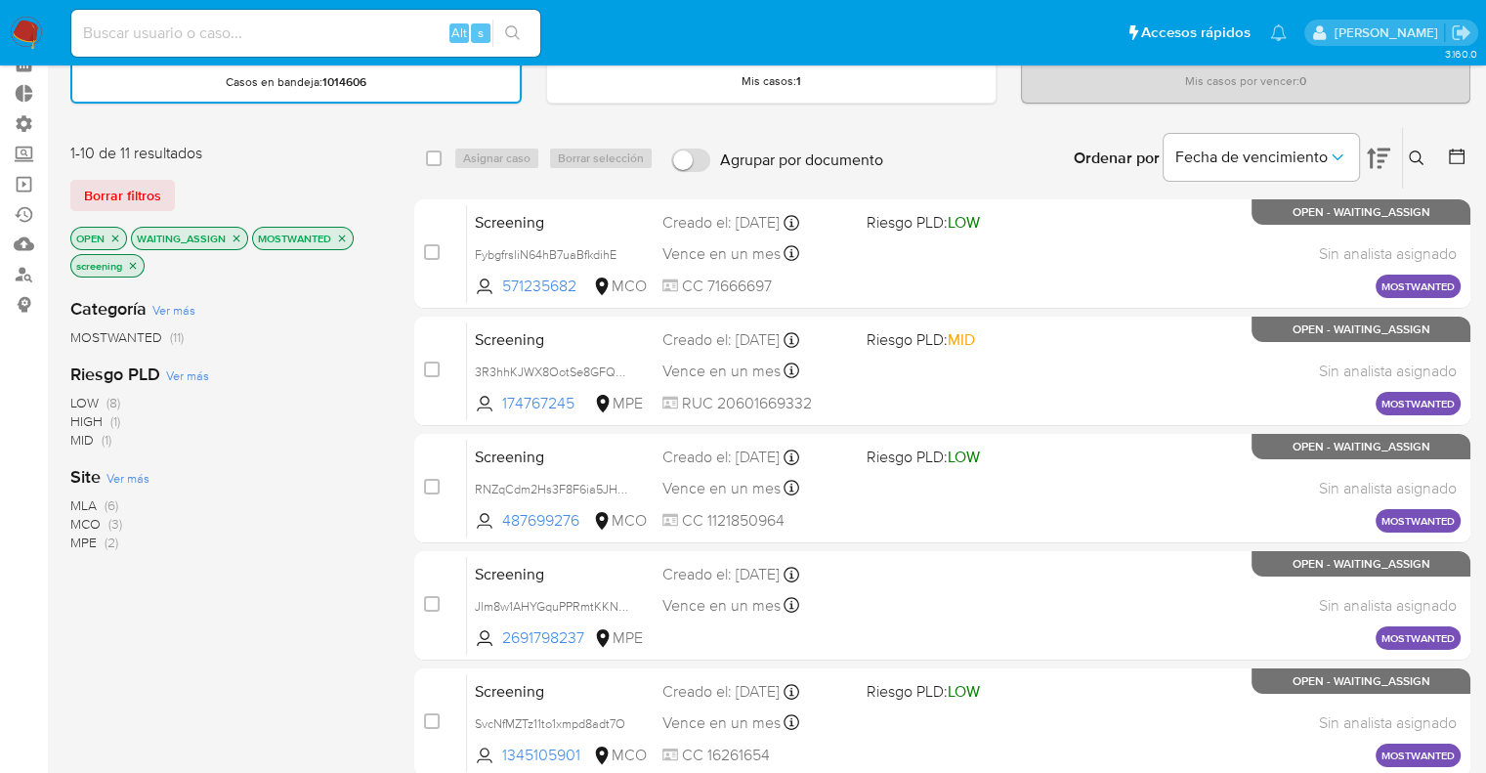
click at [237, 234] on icon "close-filter" at bounding box center [236, 237] width 7 height 7
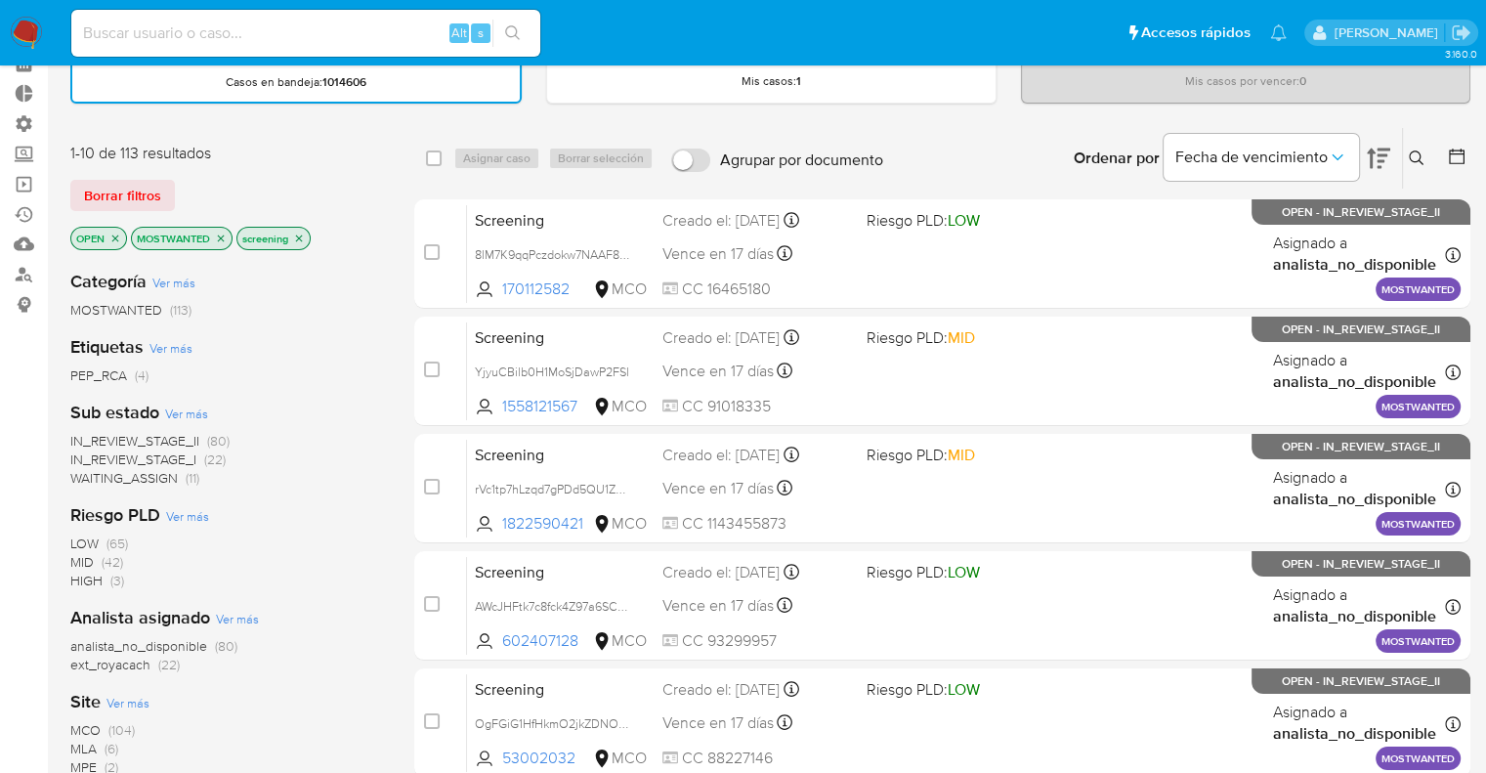
click at [219, 235] on icon "close-filter" at bounding box center [221, 238] width 12 height 12
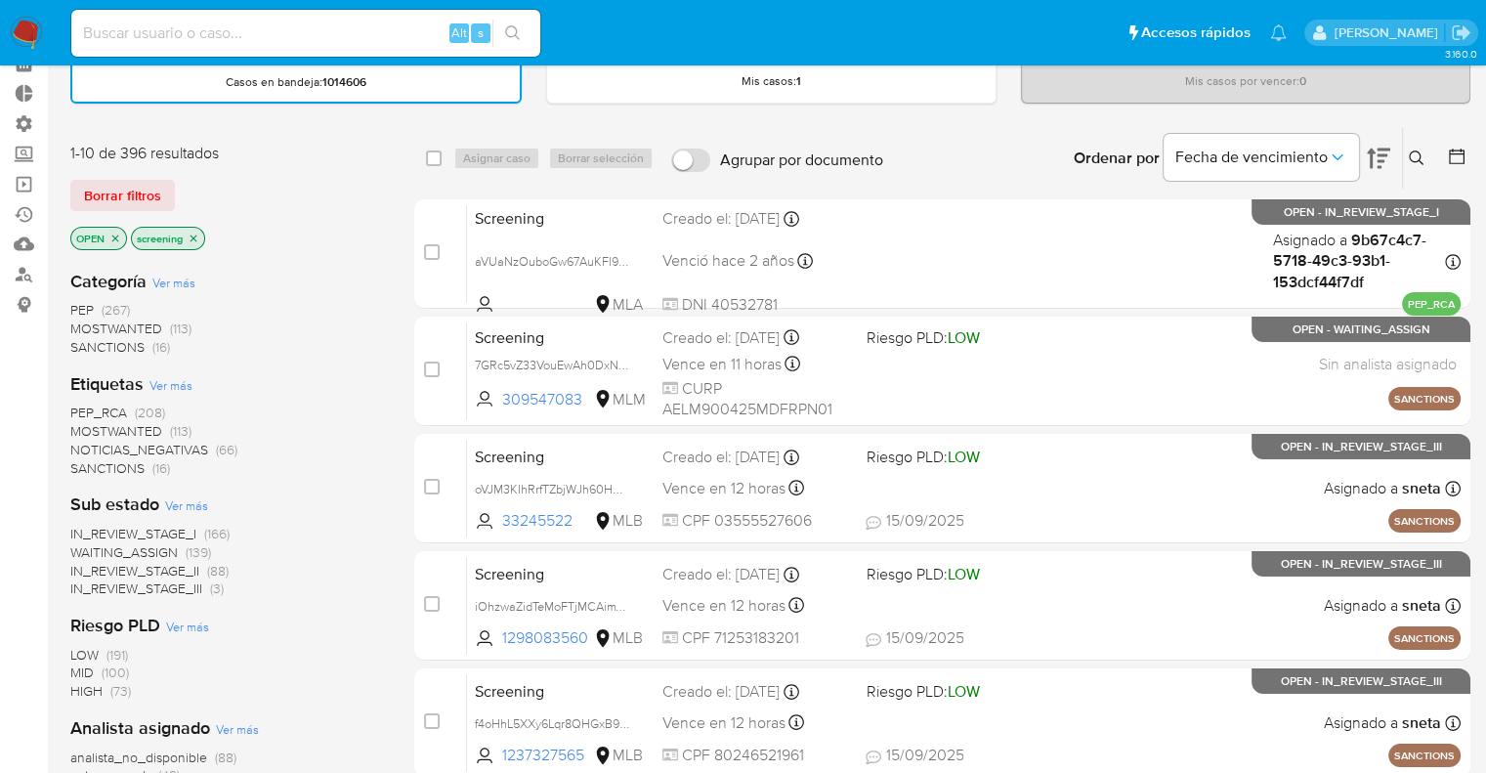
click at [82, 402] on span "PEP_RCA" at bounding box center [98, 412] width 57 height 20
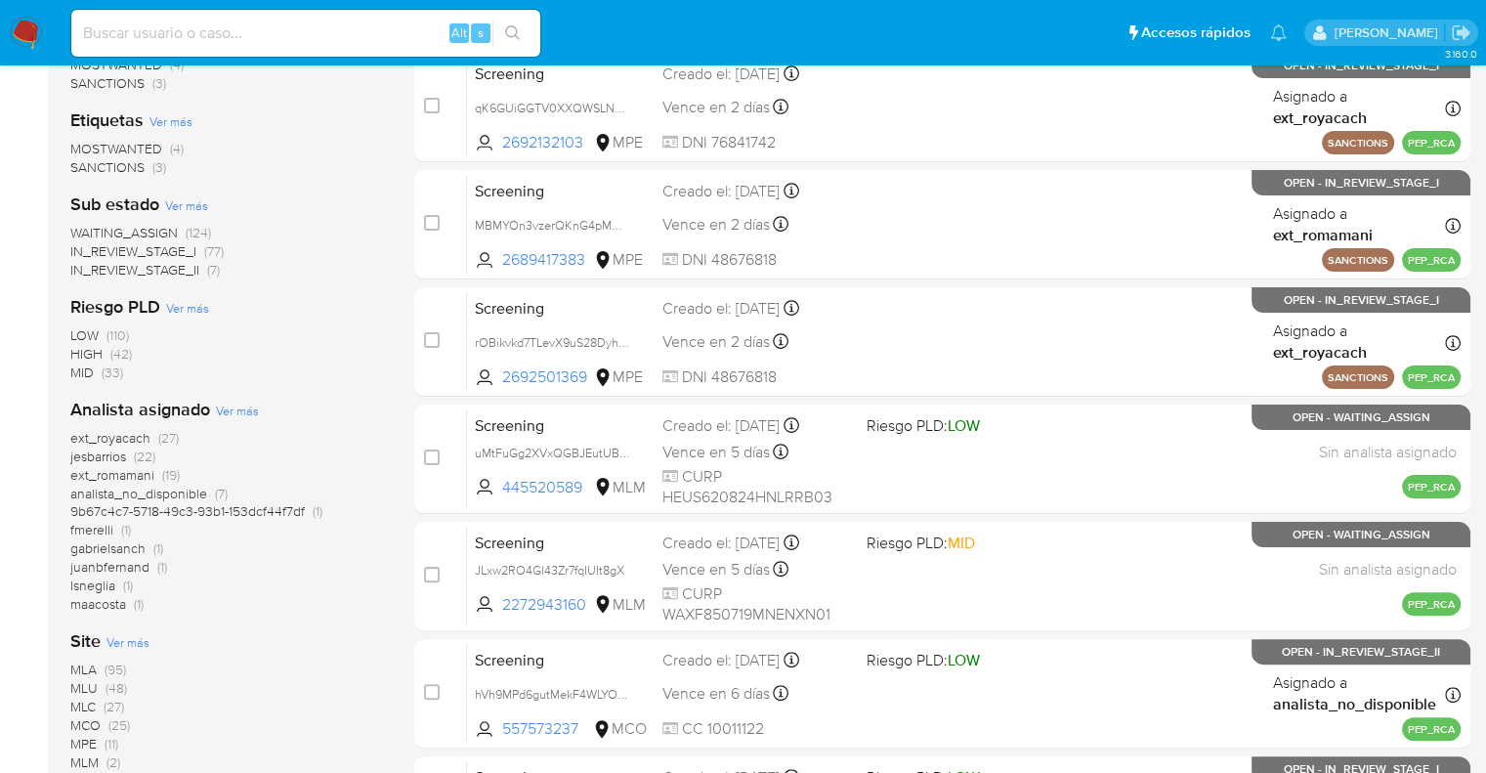
scroll to position [391, 0]
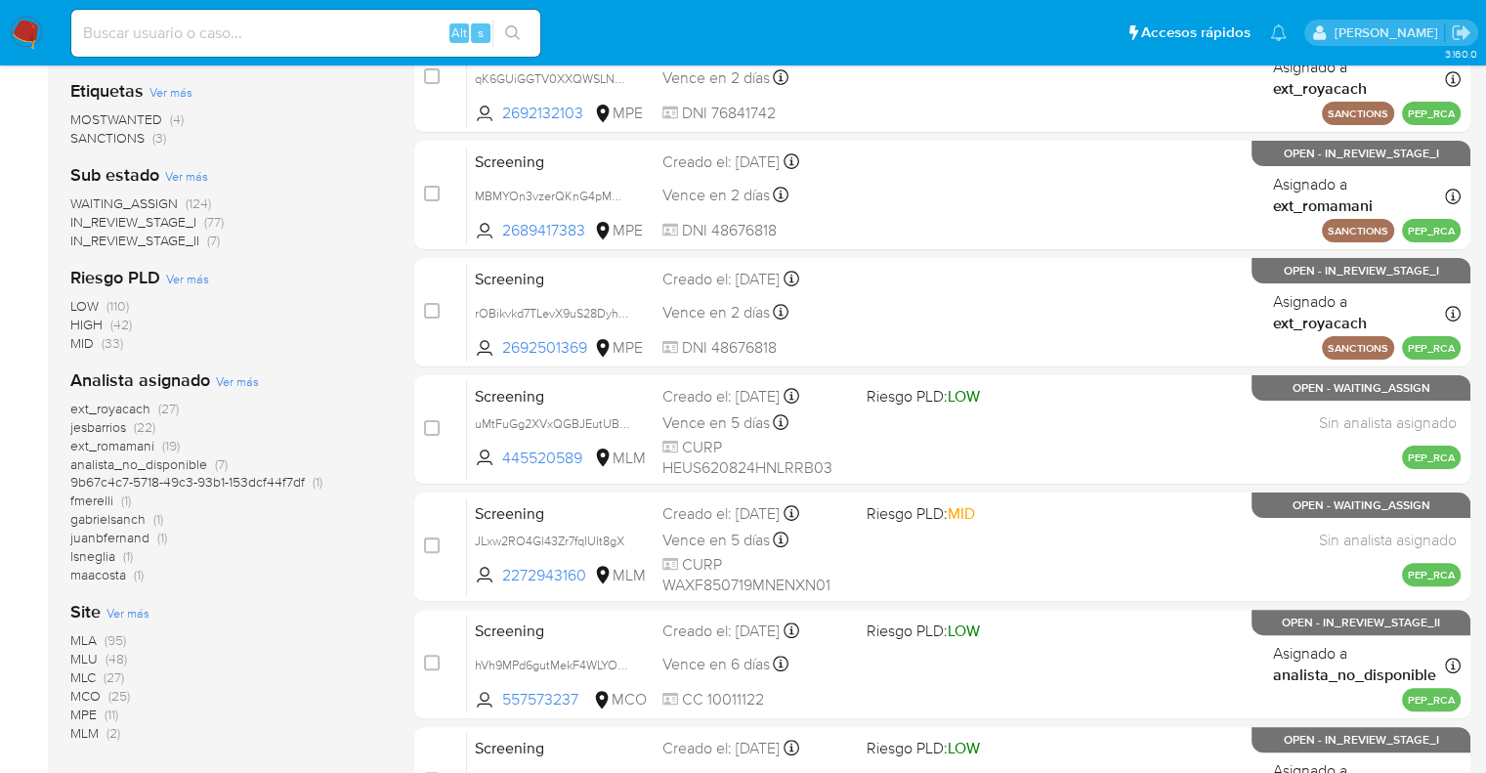
click at [95, 194] on span "WAITING_ASSIGN" at bounding box center [123, 203] width 107 height 20
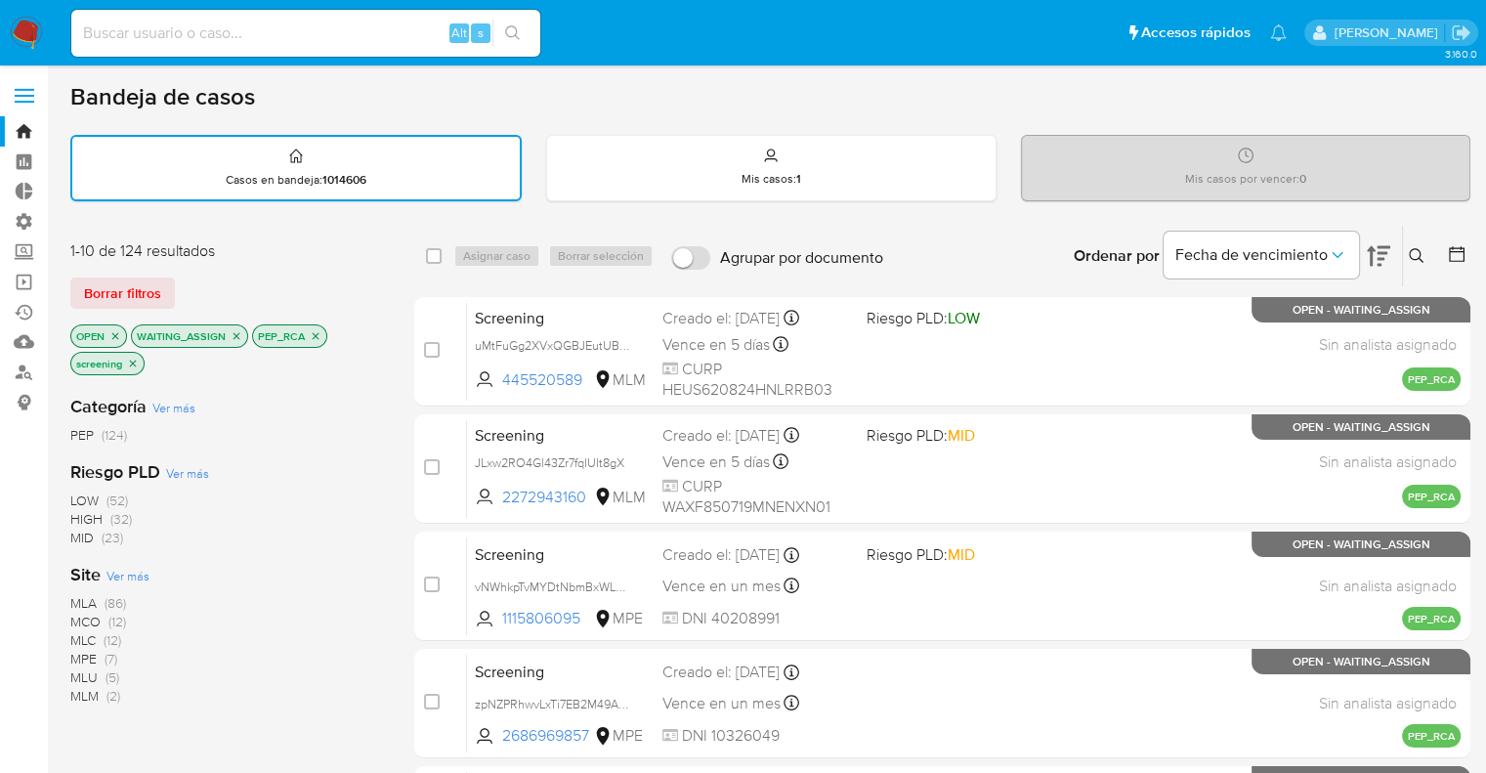
click at [233, 332] on icon "close-filter" at bounding box center [236, 335] width 7 height 7
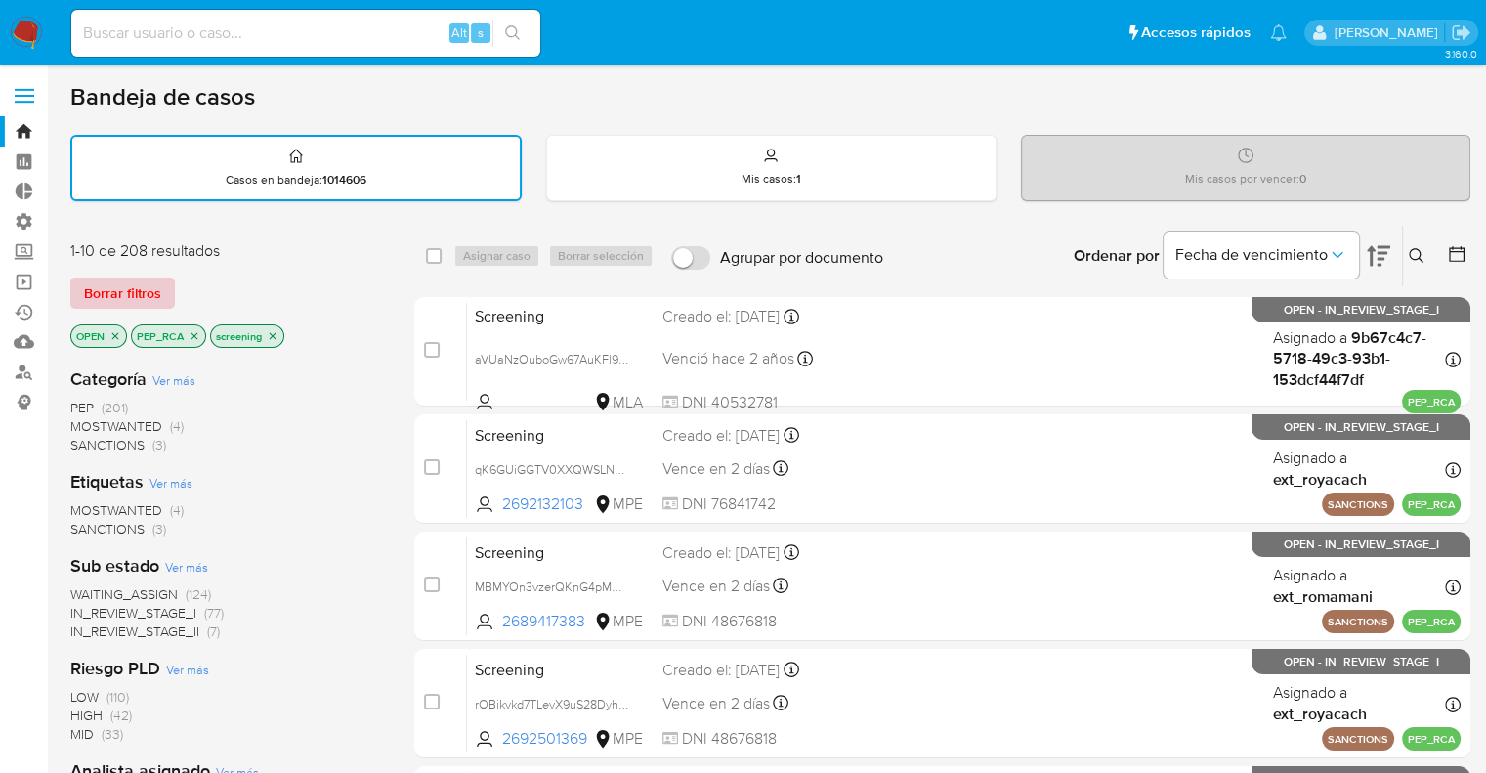
click at [156, 291] on span "Borrar filtros" at bounding box center [122, 292] width 77 height 27
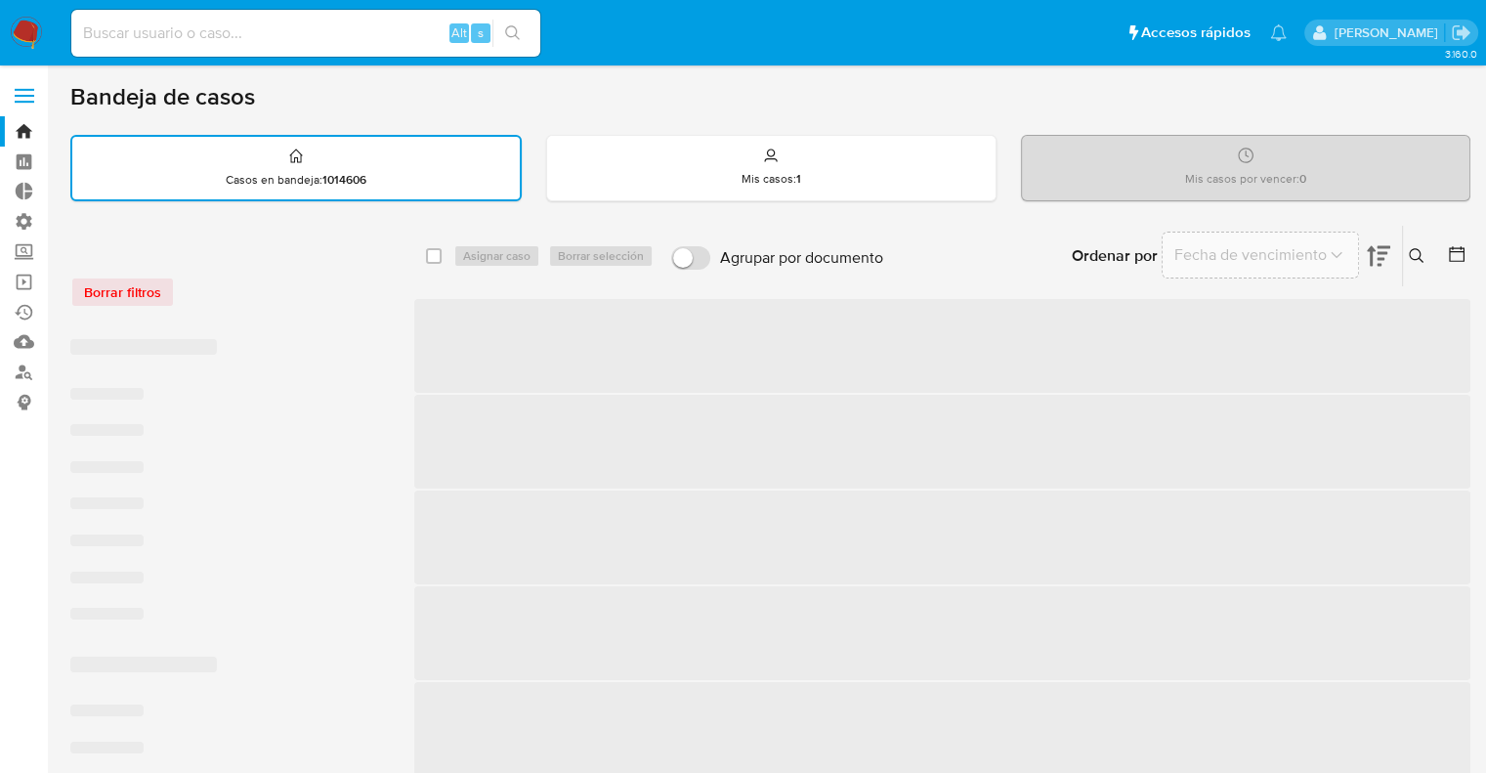
click at [273, 273] on div "Borrar filtros" at bounding box center [226, 281] width 313 height 83
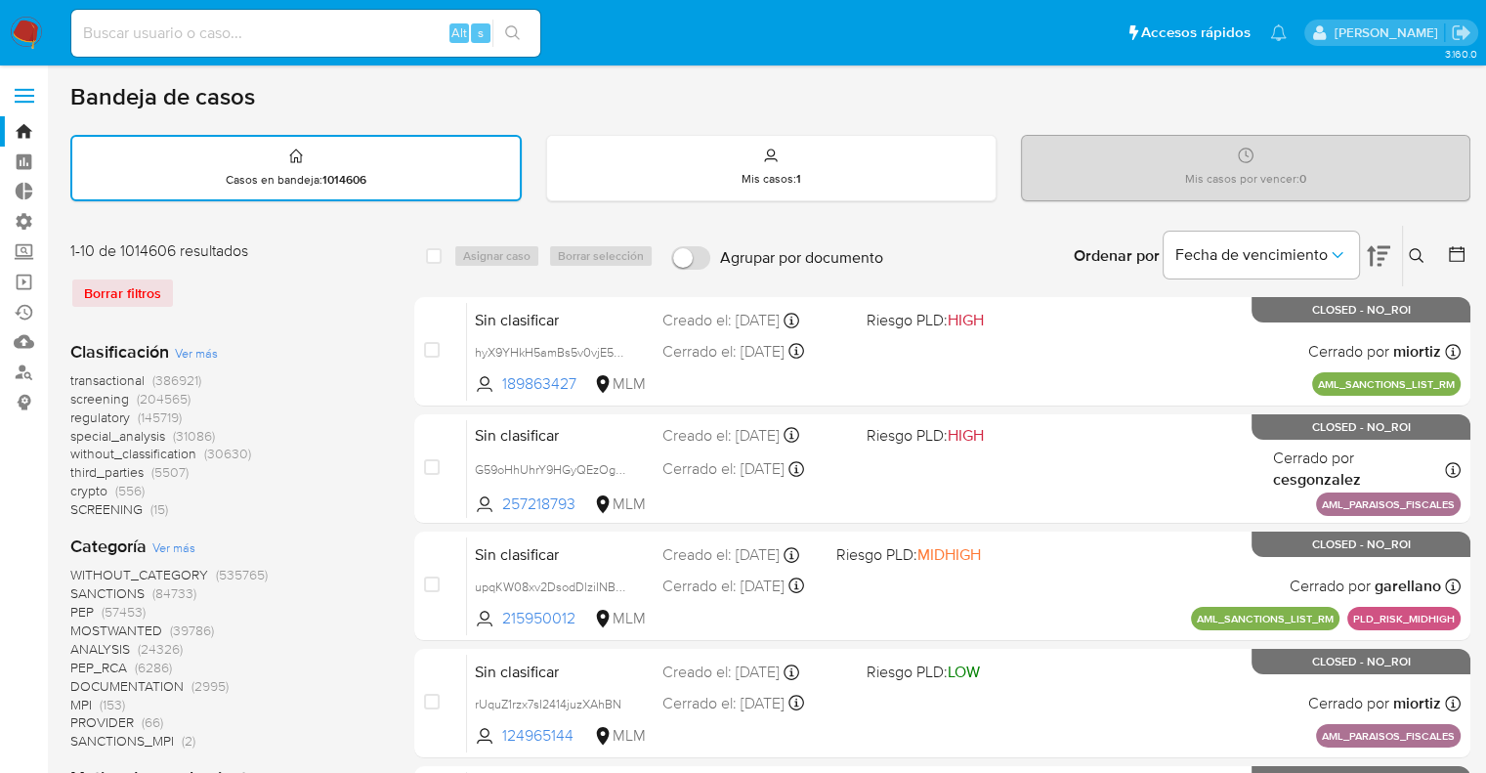
click at [80, 412] on span "regulatory" at bounding box center [100, 417] width 60 height 20
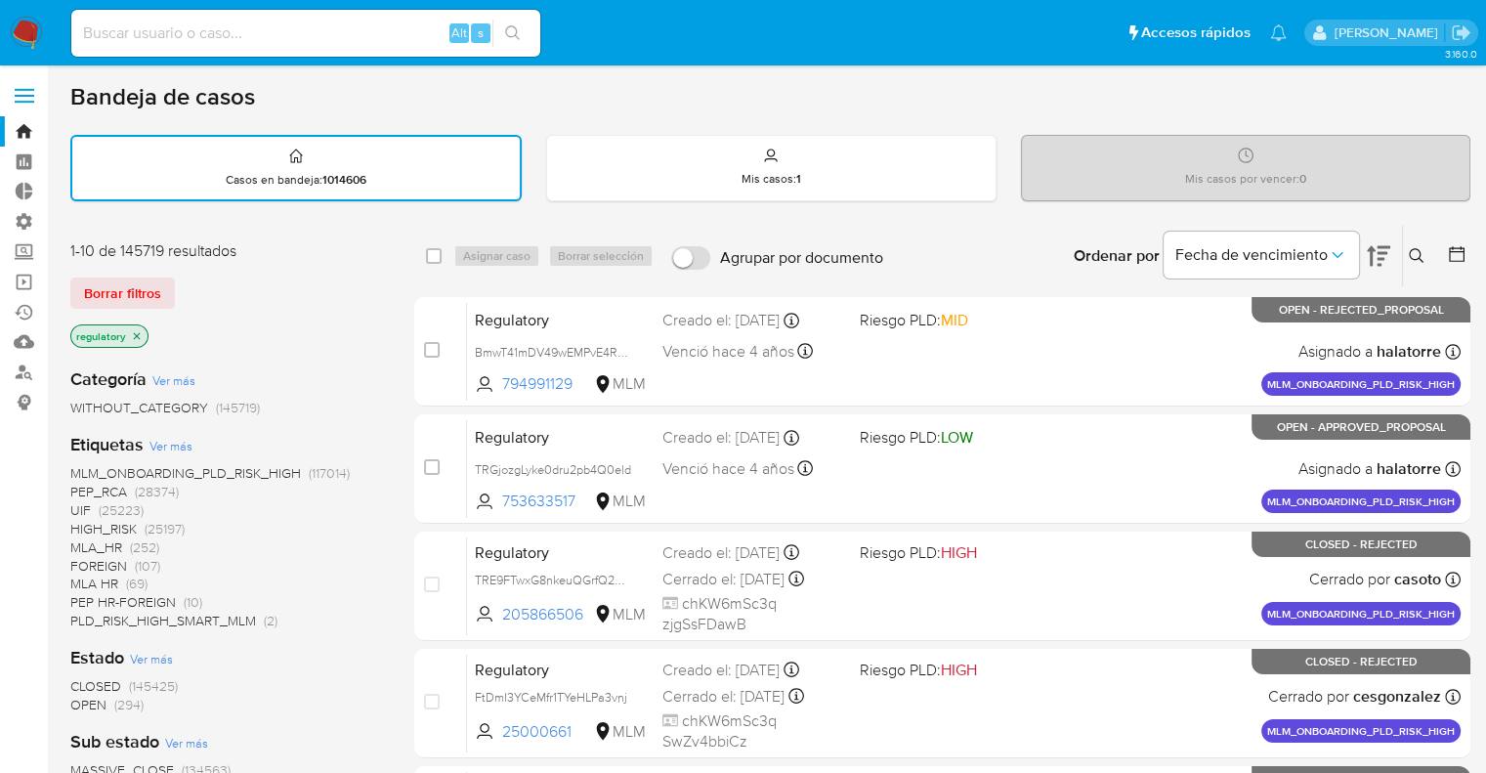
click at [78, 700] on span "OPEN" at bounding box center [88, 704] width 36 height 20
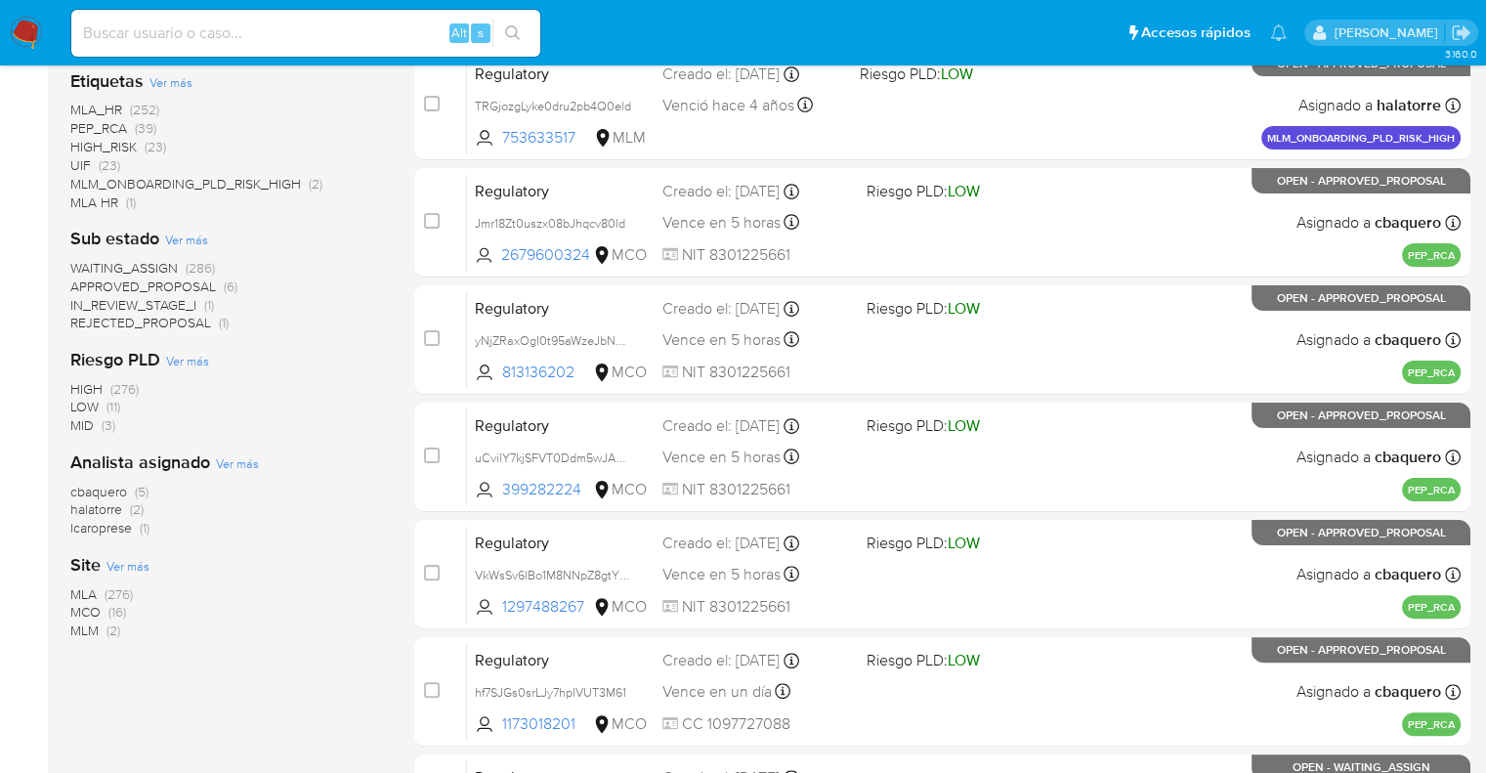
scroll to position [391, 0]
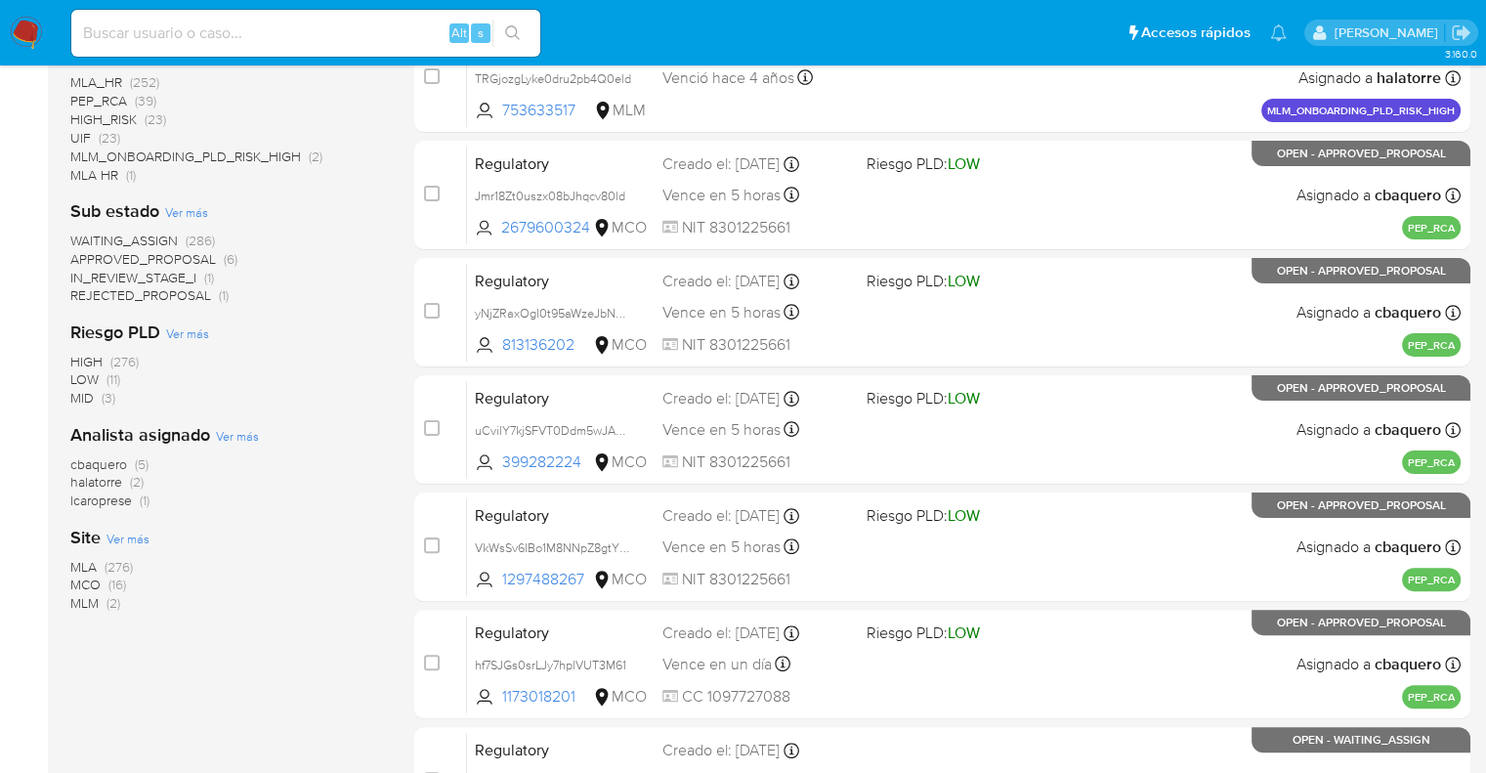
click at [76, 578] on span "MCO" at bounding box center [85, 584] width 30 height 20
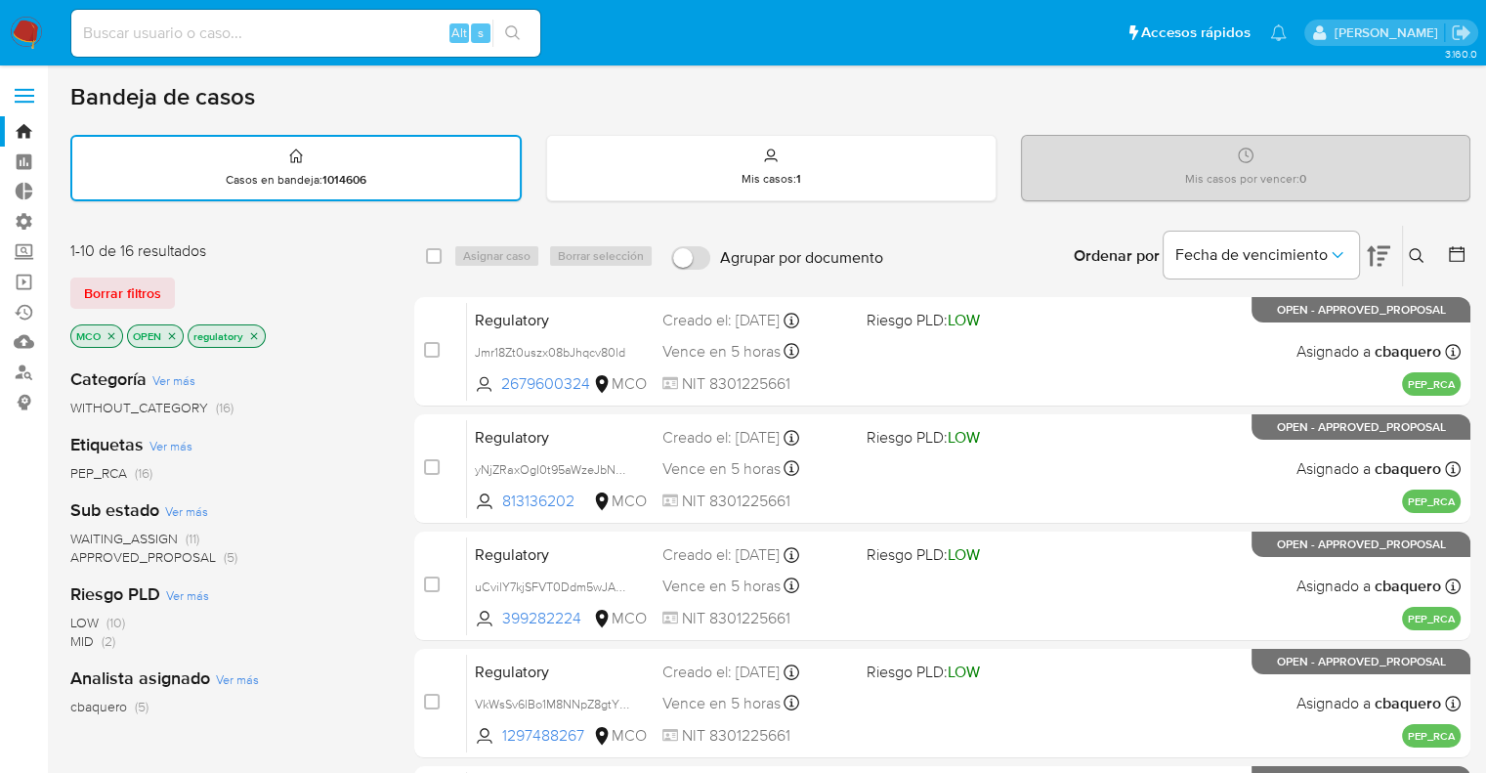
click at [85, 535] on span "WAITING_ASSIGN" at bounding box center [123, 538] width 107 height 20
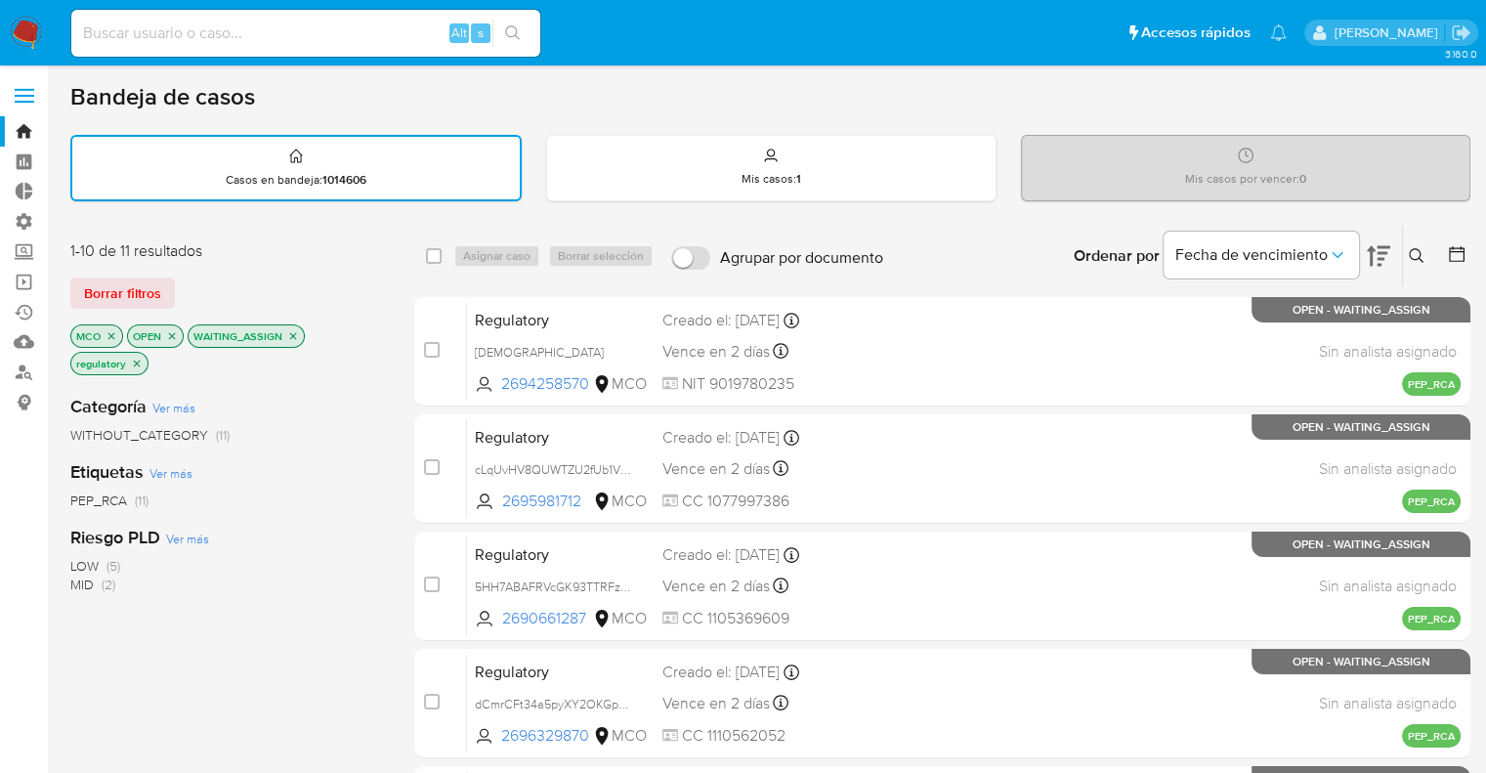
click at [1040, 94] on div "Bandeja de casos" at bounding box center [770, 96] width 1400 height 29
click at [437, 249] on input "checkbox" at bounding box center [434, 256] width 16 height 16
checkbox input "true"
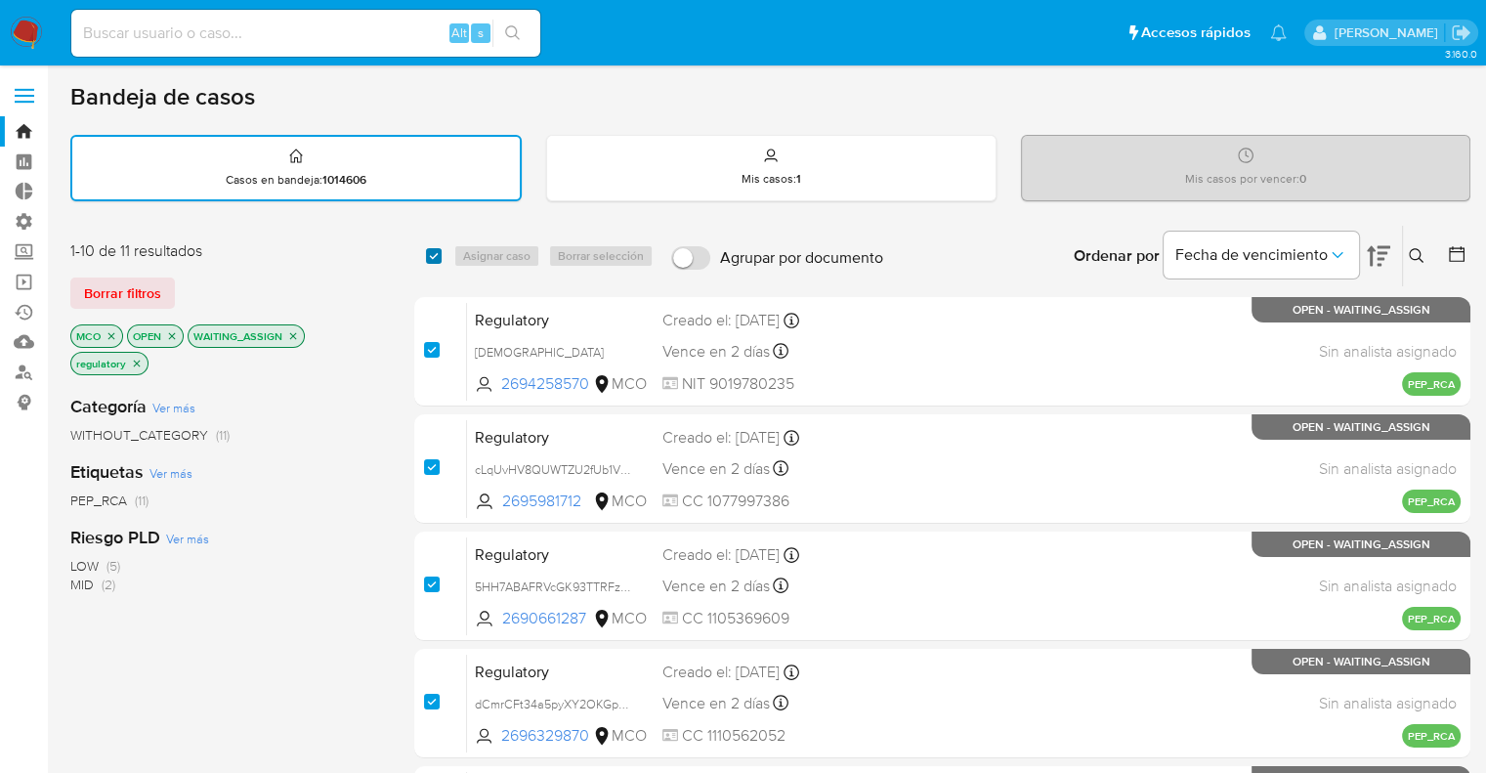
checkbox input "true"
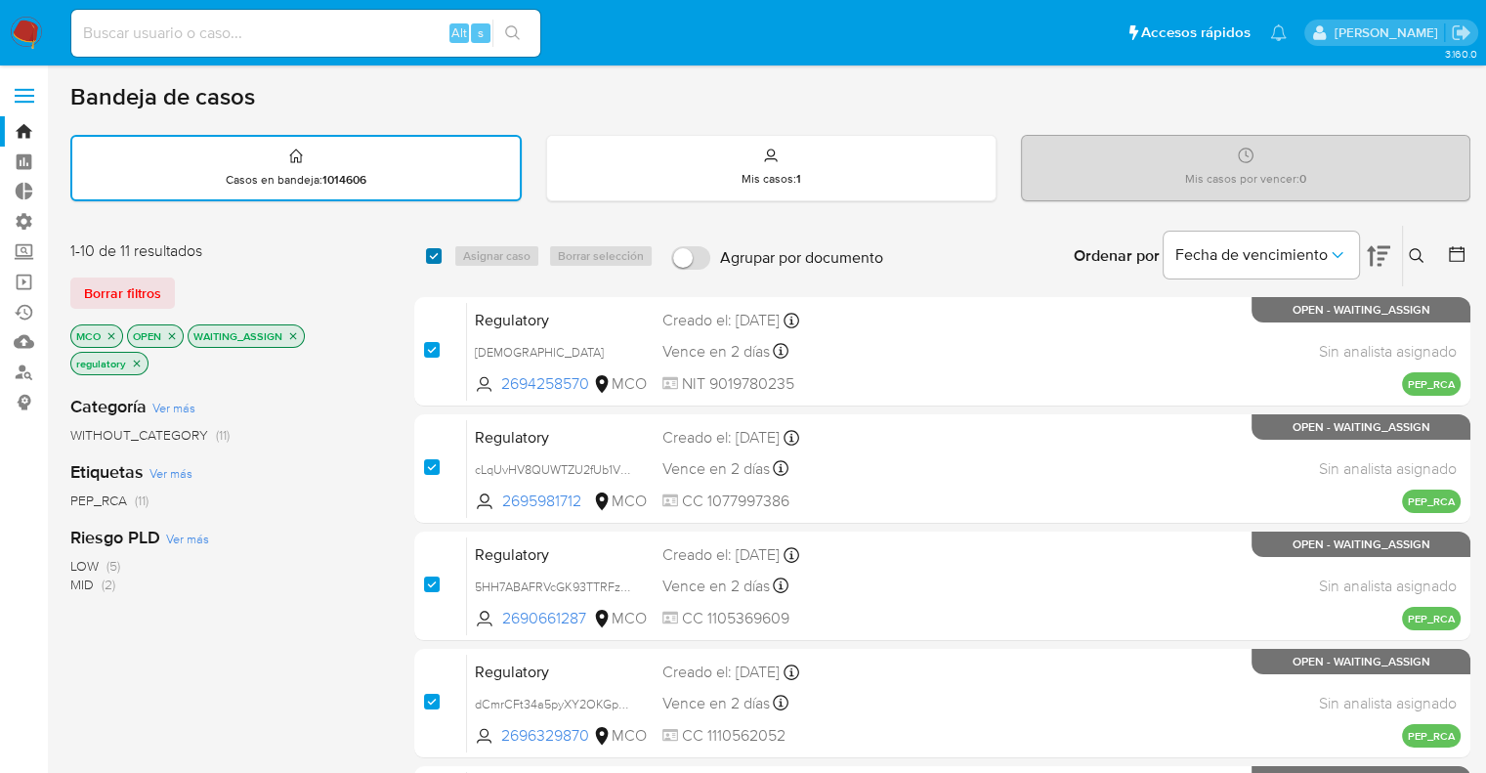
checkbox input "true"
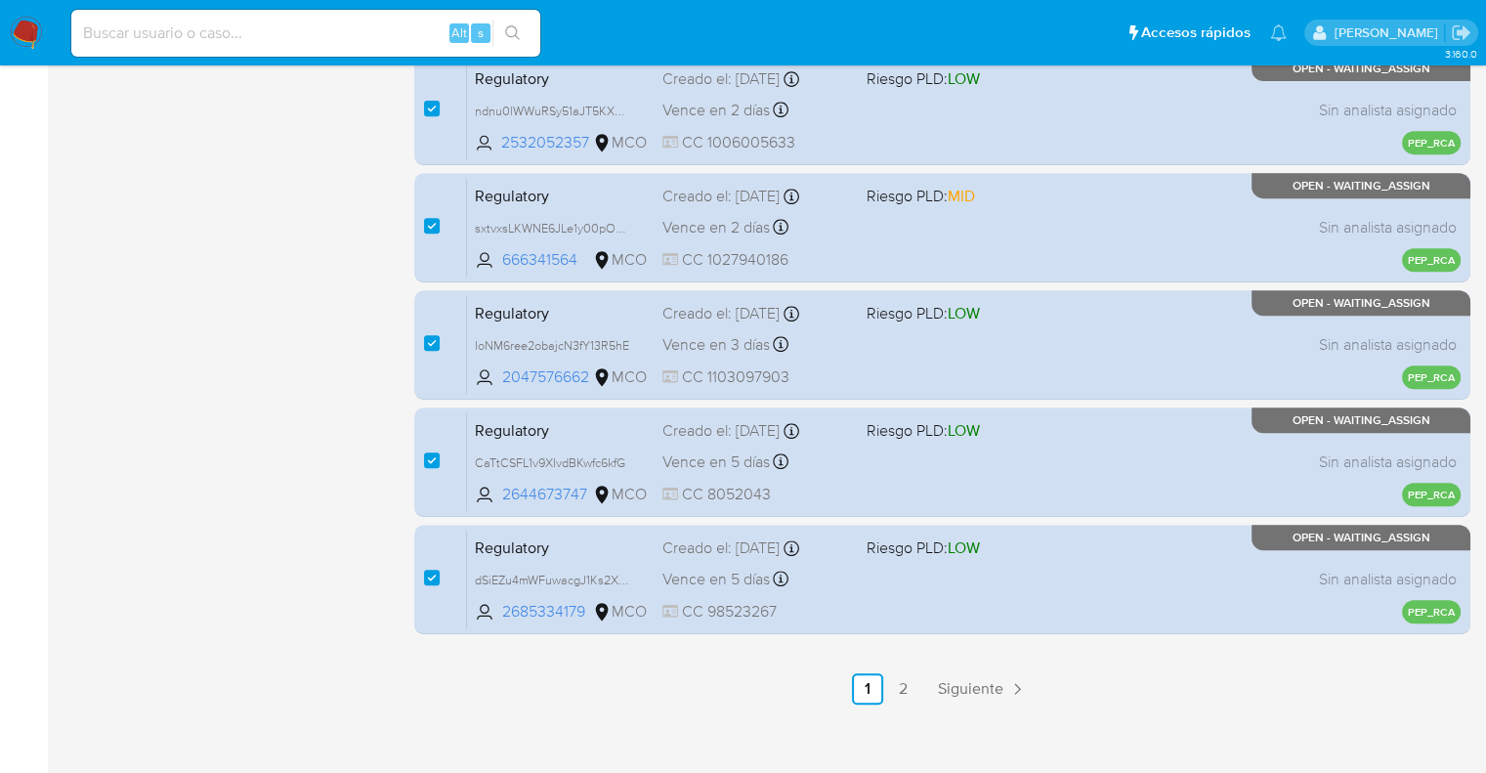
scroll to position [840, 0]
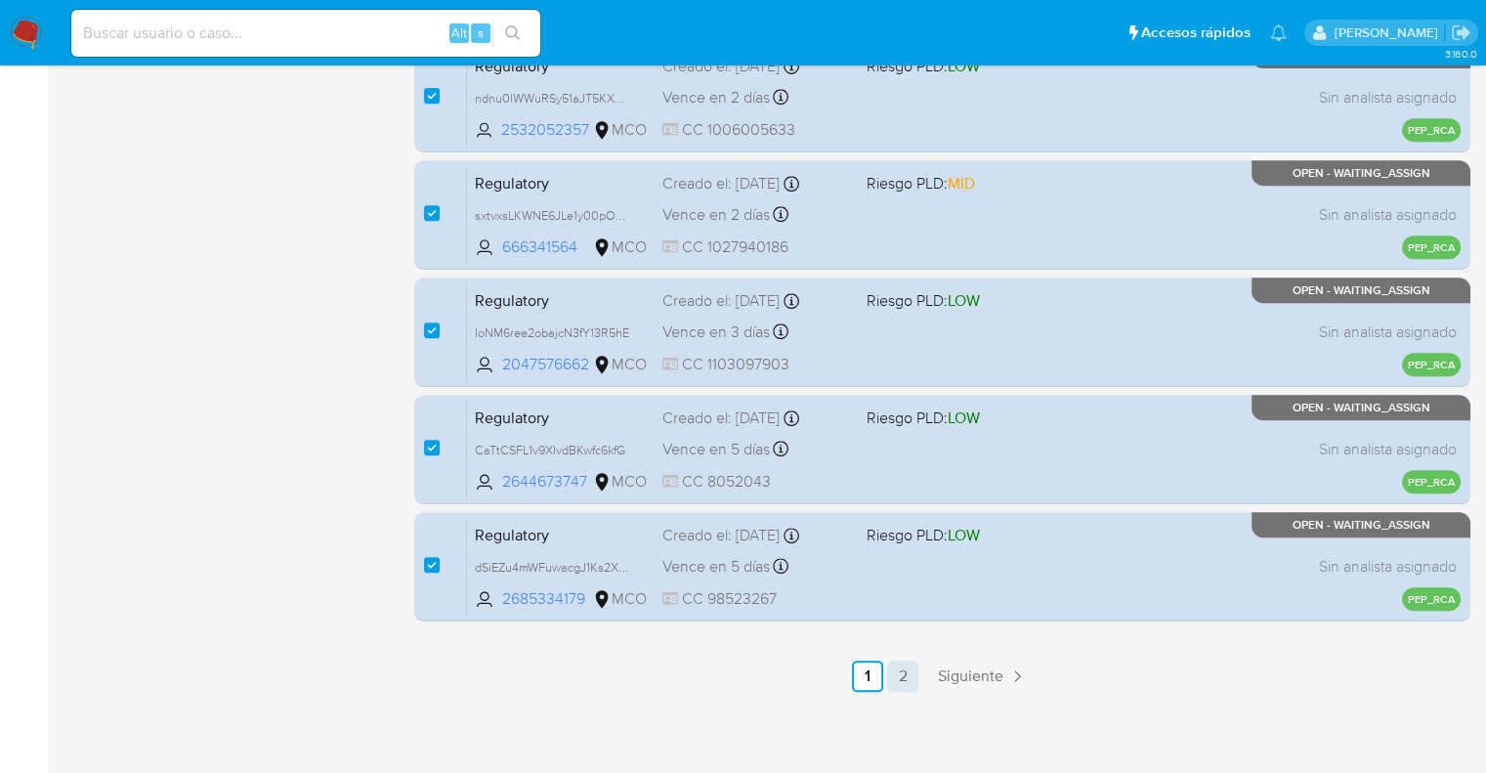
click at [910, 671] on link "2" at bounding box center [902, 675] width 31 height 31
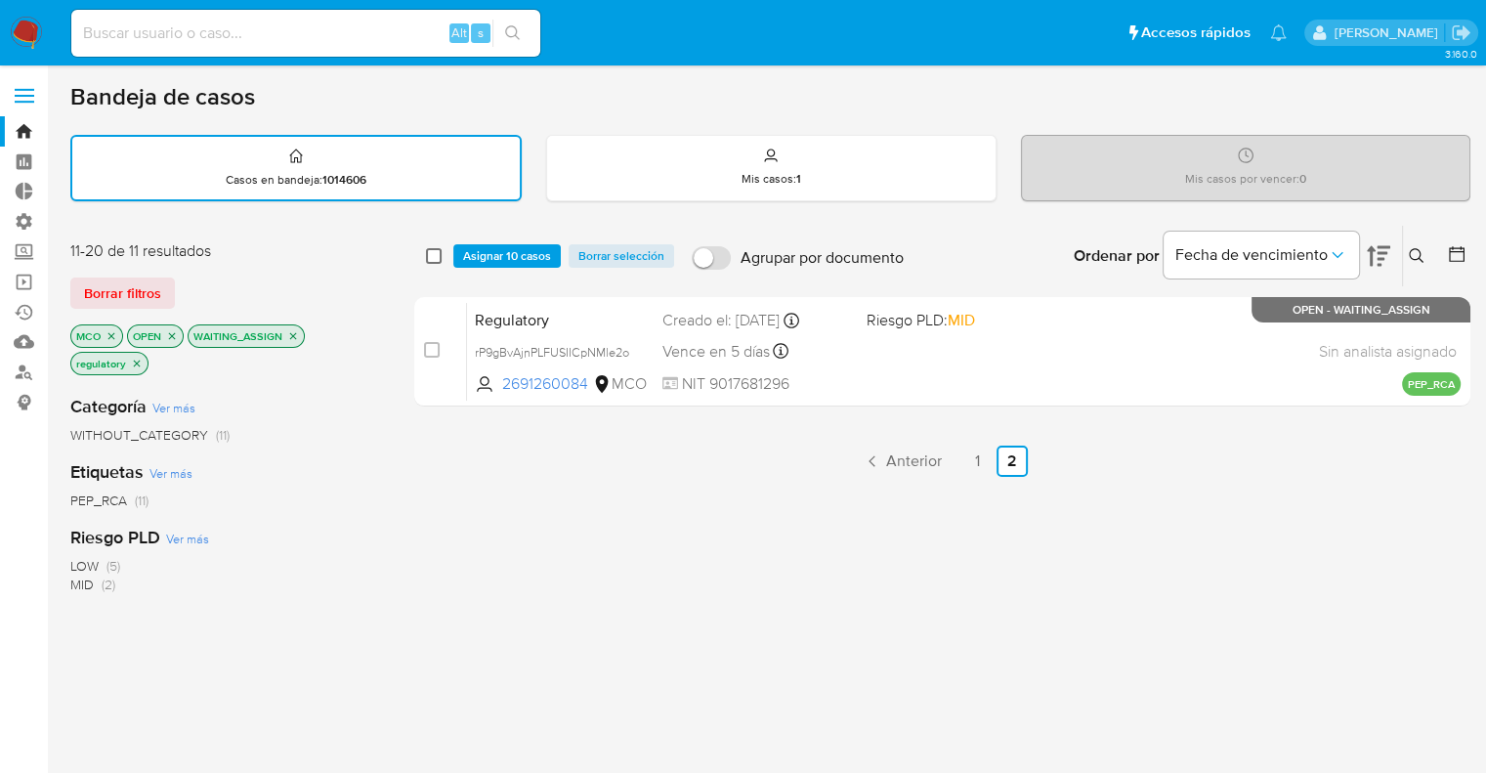
click at [438, 253] on input "checkbox" at bounding box center [434, 256] width 16 height 16
checkbox input "true"
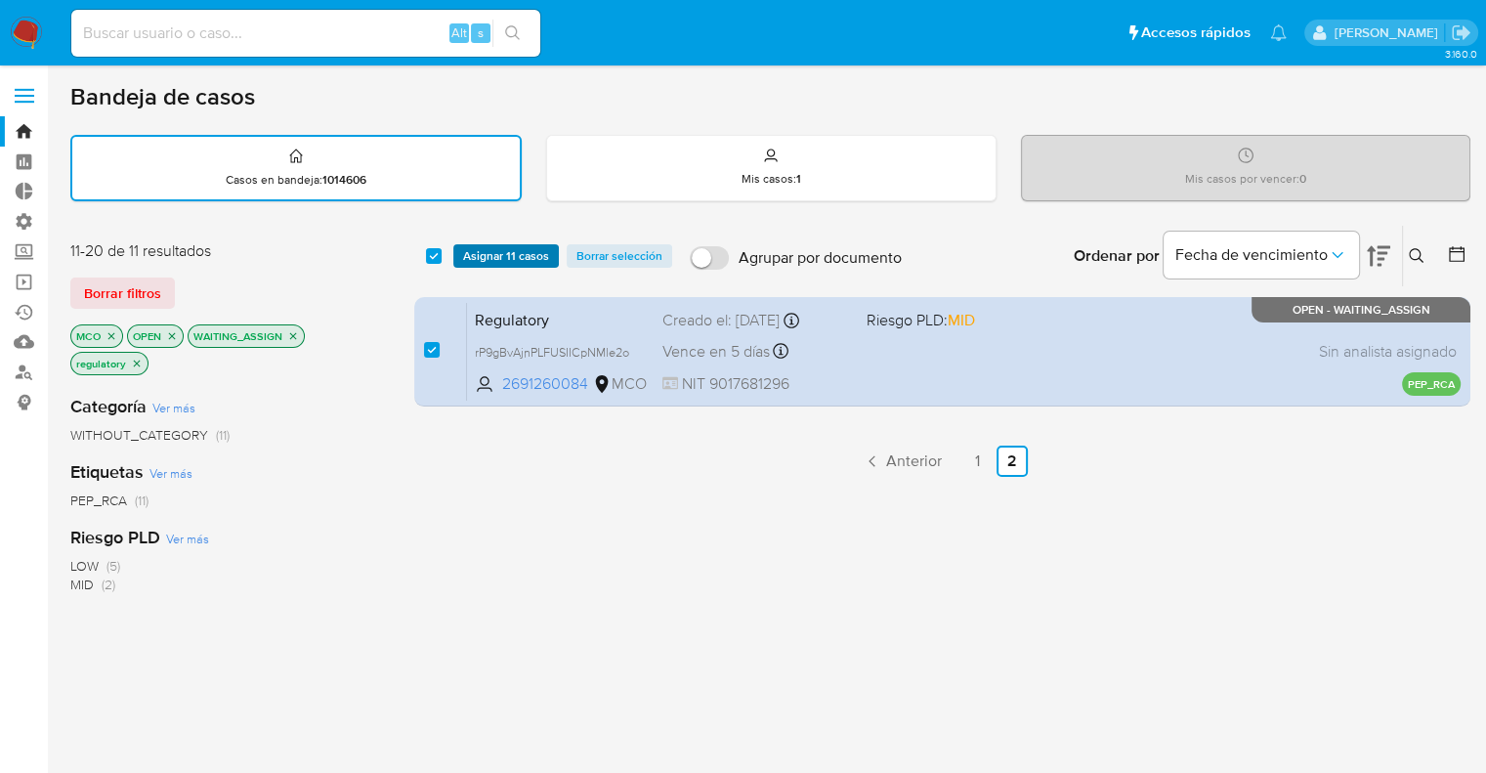
click at [460, 249] on button "Asignar 11 casos" at bounding box center [505, 255] width 105 height 23
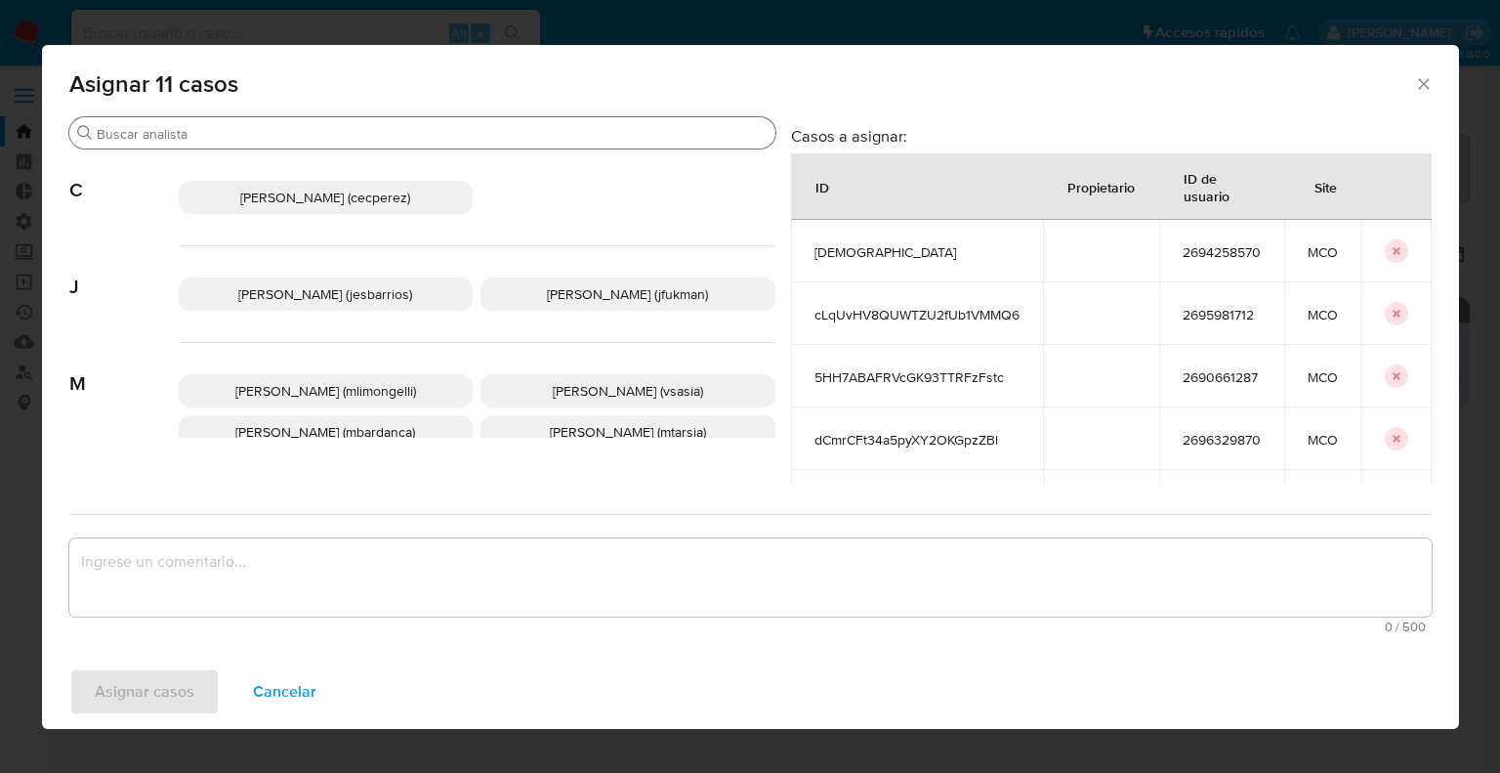
click at [388, 136] on input "Buscar" at bounding box center [432, 134] width 671 height 18
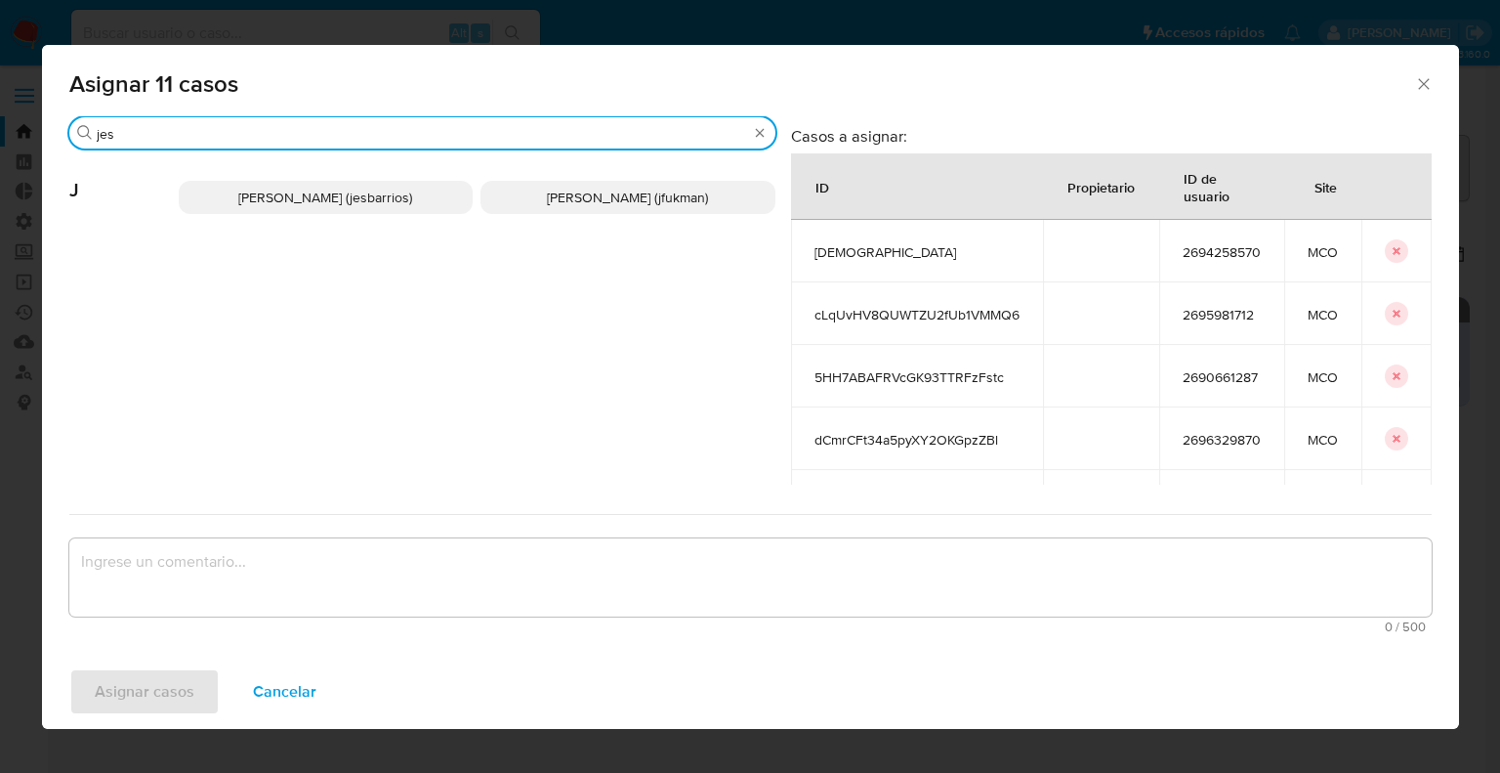
type input "jes"
click at [431, 192] on p "Jesica Iris Barrios Leita (jesbarrios)" at bounding box center [326, 197] width 295 height 33
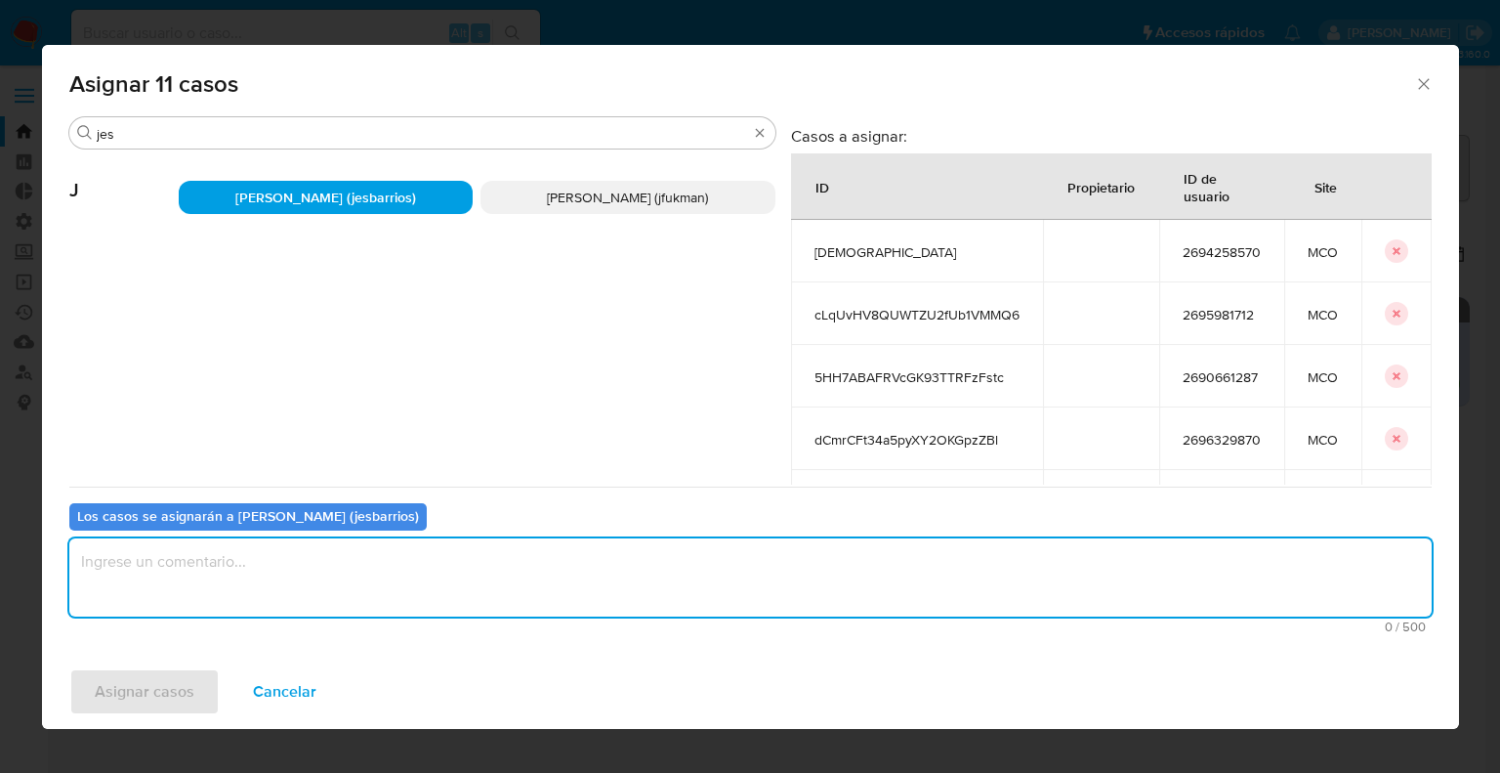
click at [361, 577] on textarea "assign-modal" at bounding box center [750, 577] width 1363 height 78
paste textarea "Asignación."
type textarea "Asignación."
click at [195, 687] on button "Asignar casos" at bounding box center [144, 691] width 150 height 47
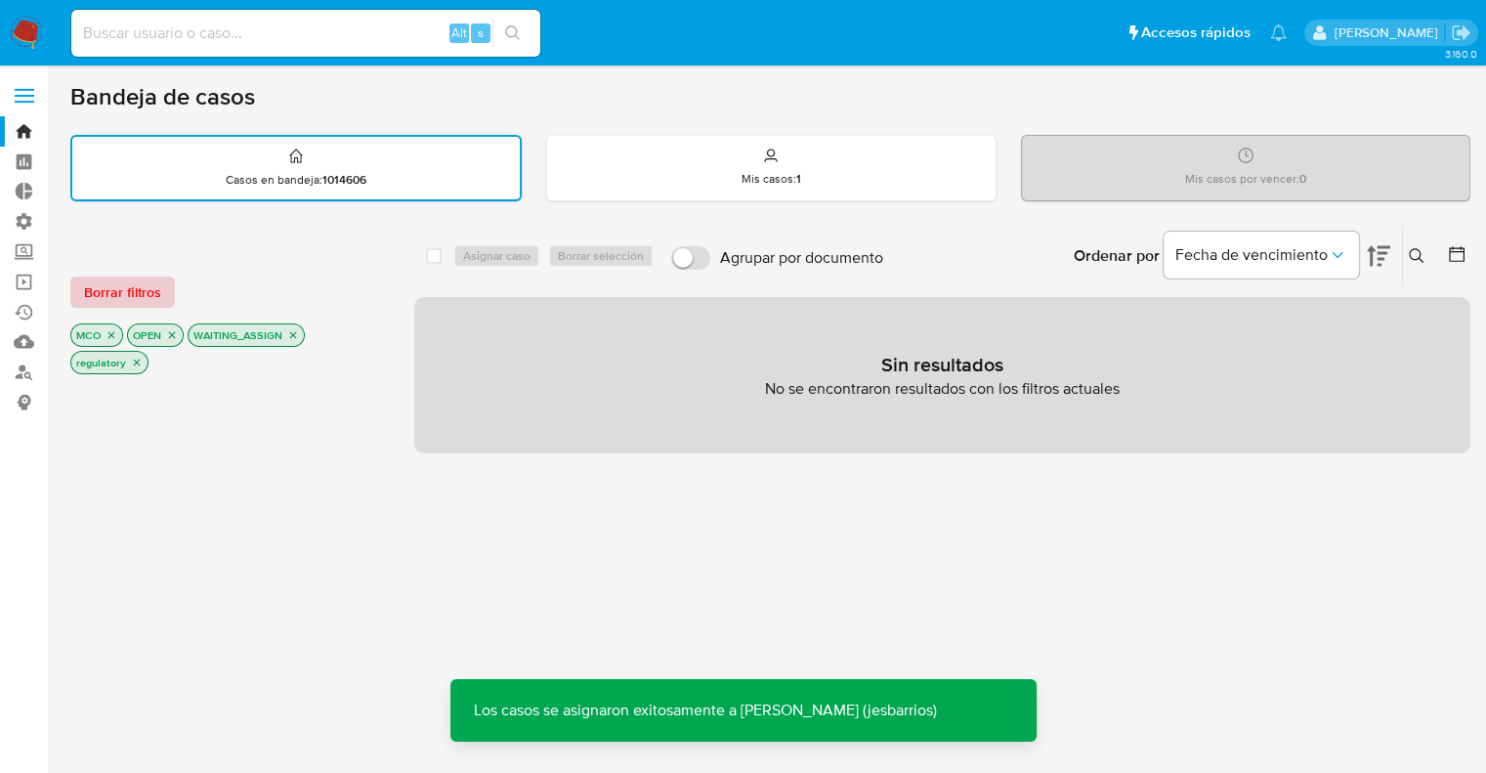
click at [164, 290] on button "Borrar filtros" at bounding box center [122, 291] width 105 height 31
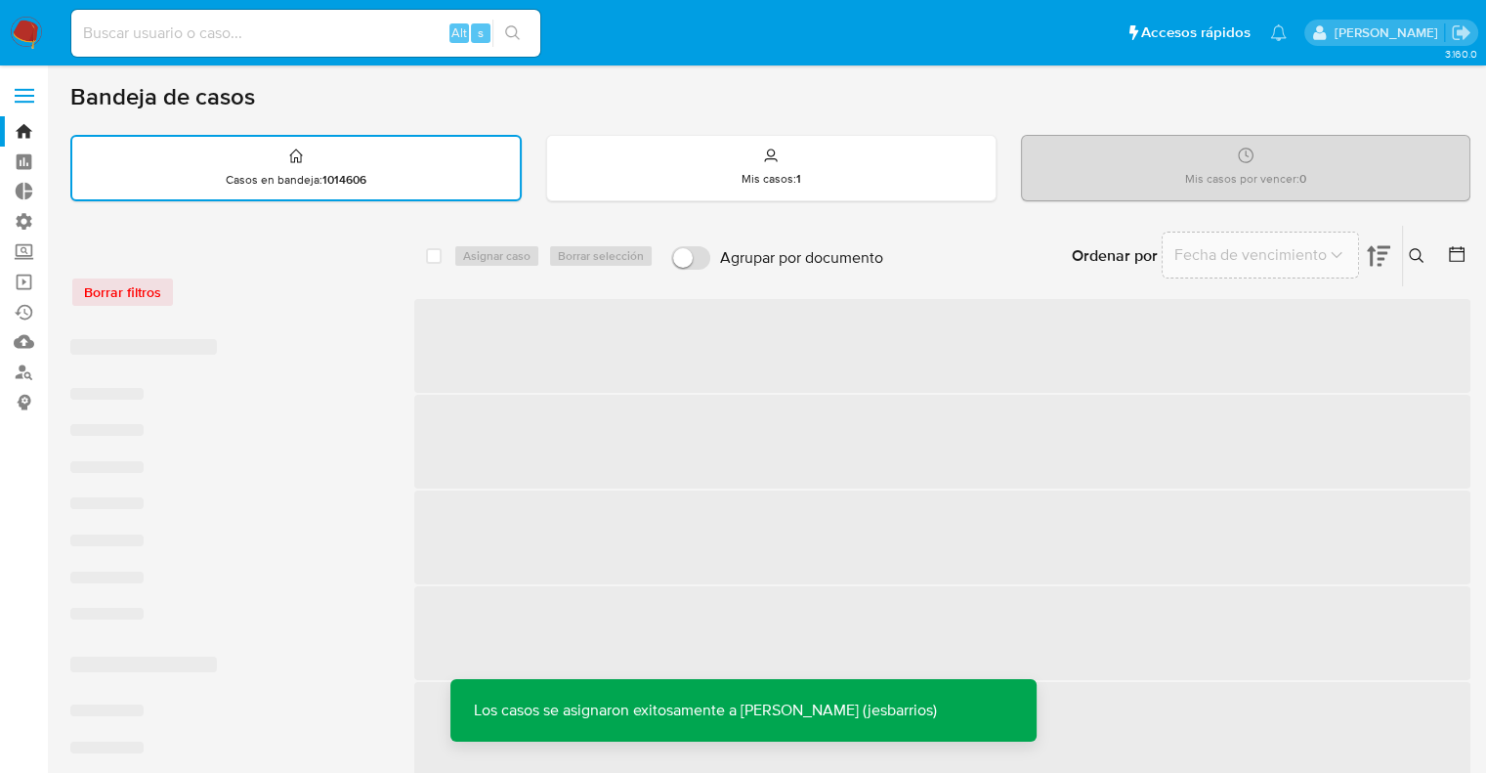
click at [253, 268] on div "Borrar filtros" at bounding box center [226, 281] width 313 height 83
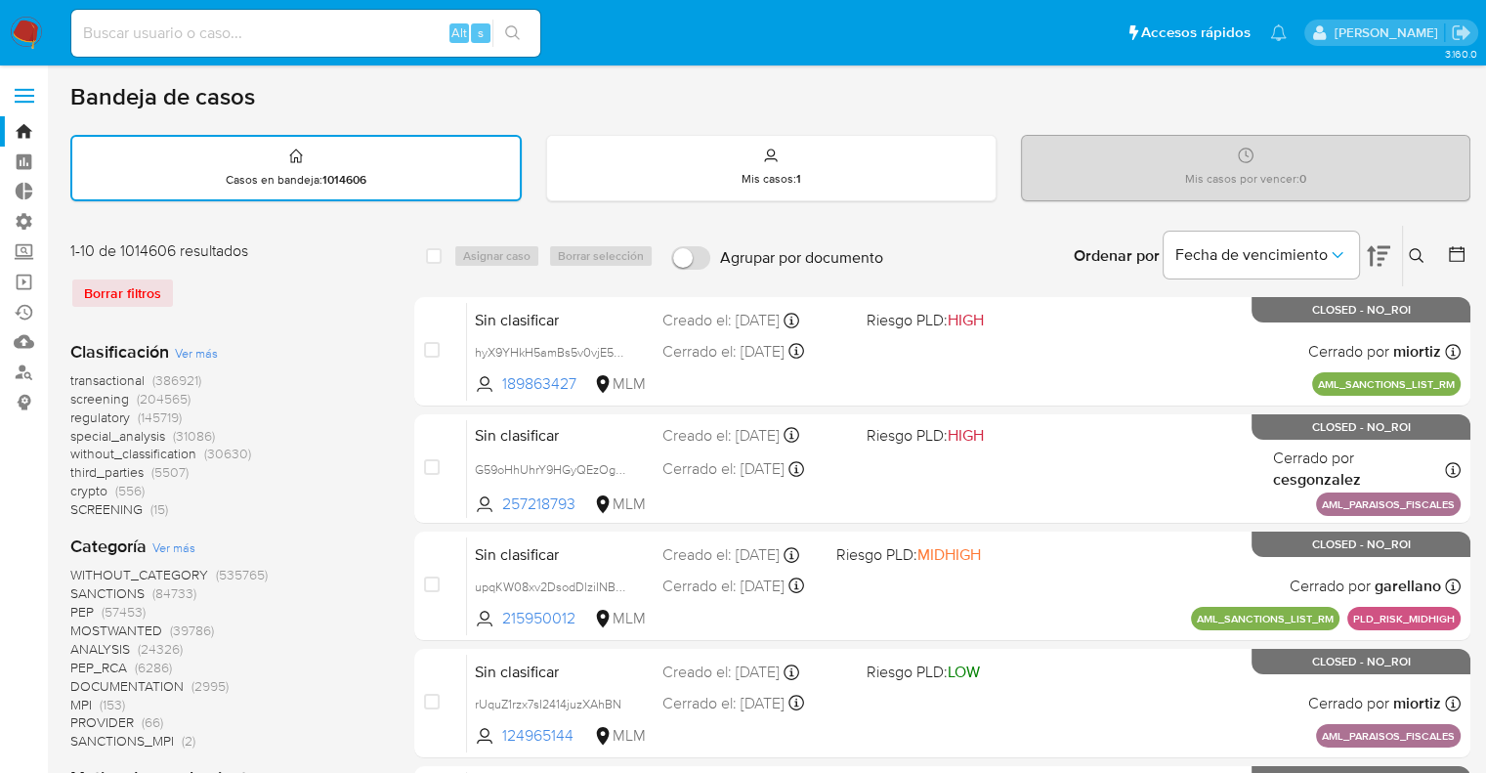
click at [77, 400] on span "screening" at bounding box center [99, 399] width 59 height 20
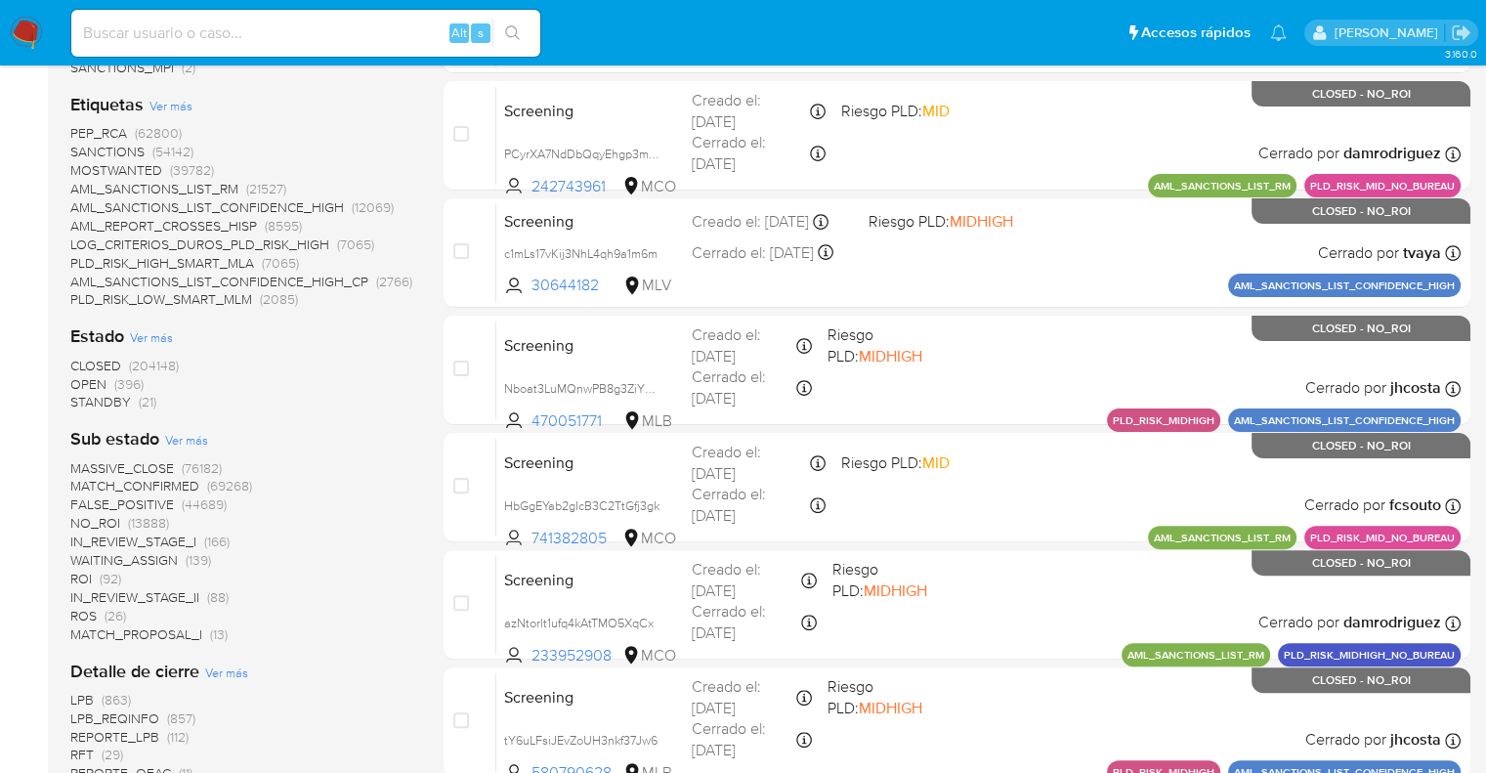
scroll to position [391, 0]
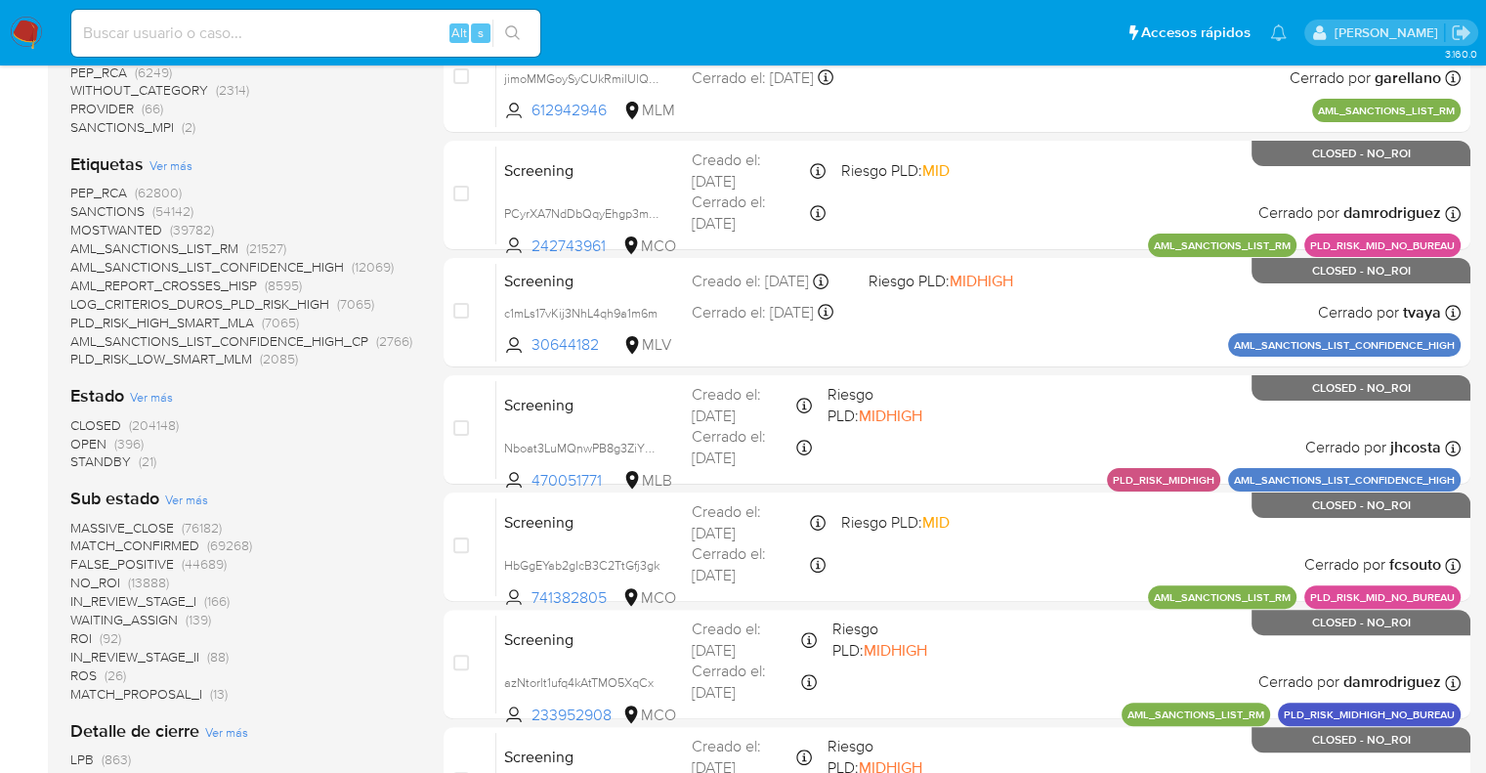
click at [81, 440] on span "OPEN" at bounding box center [88, 444] width 36 height 20
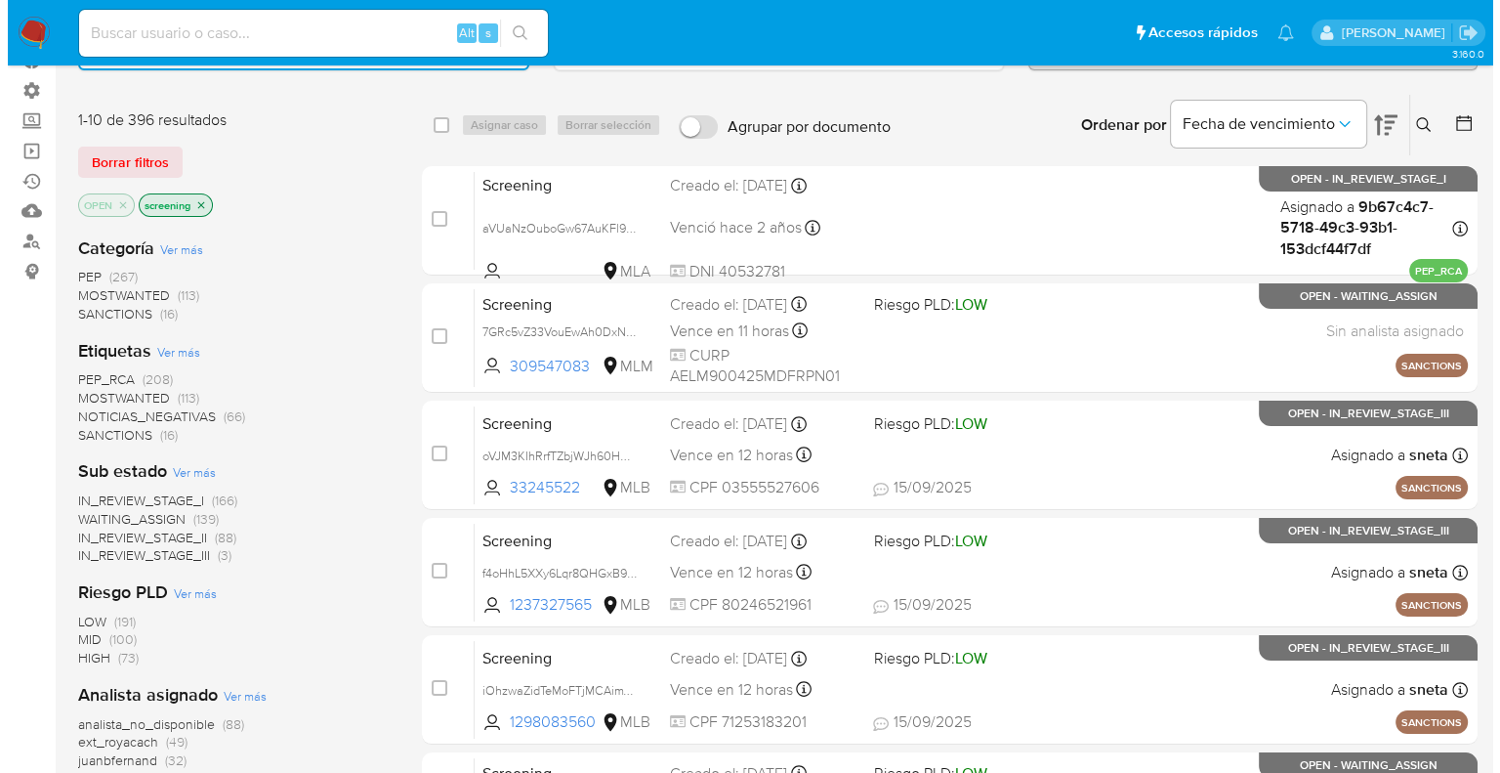
scroll to position [98, 0]
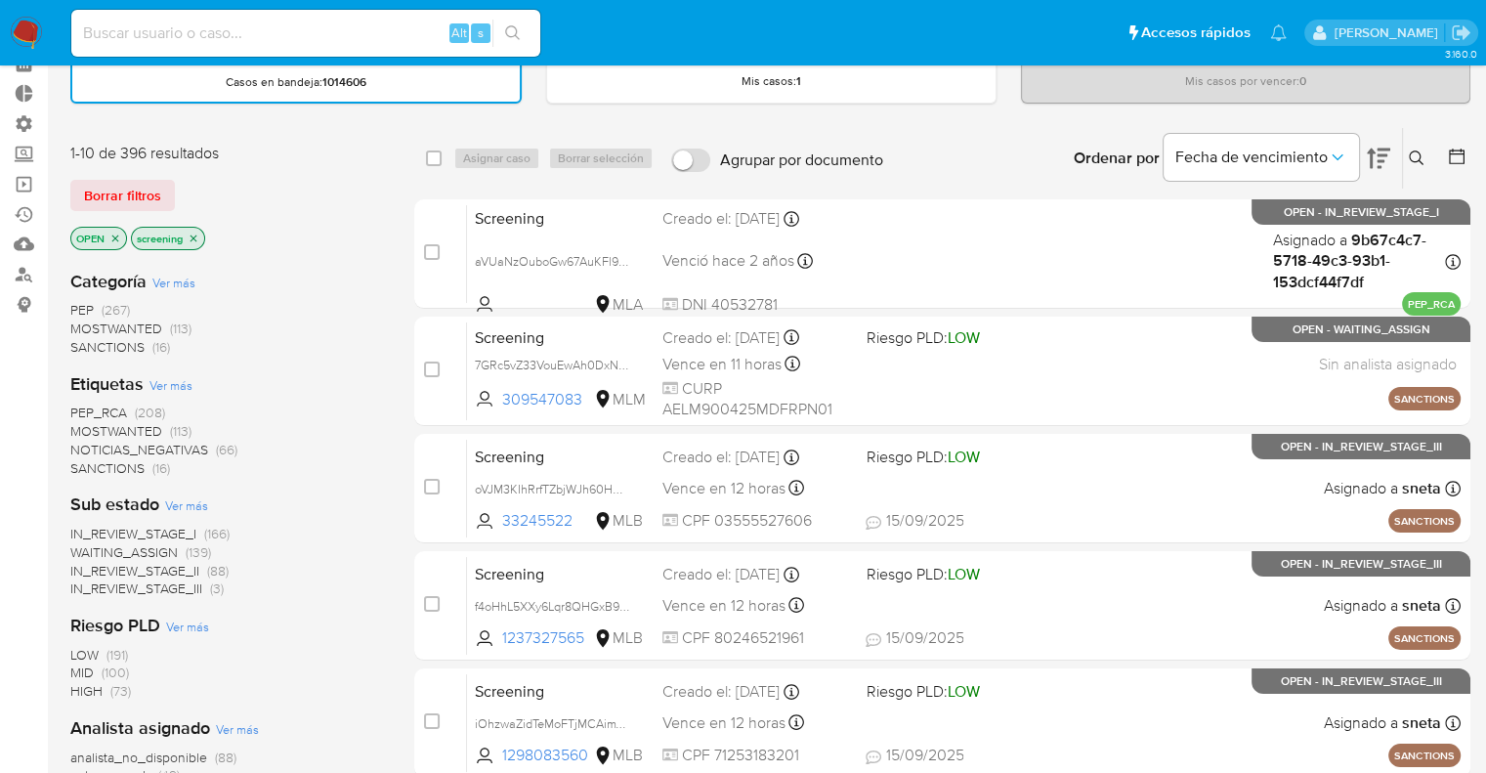
click at [94, 424] on span "MOSTWANTED" at bounding box center [116, 431] width 92 height 20
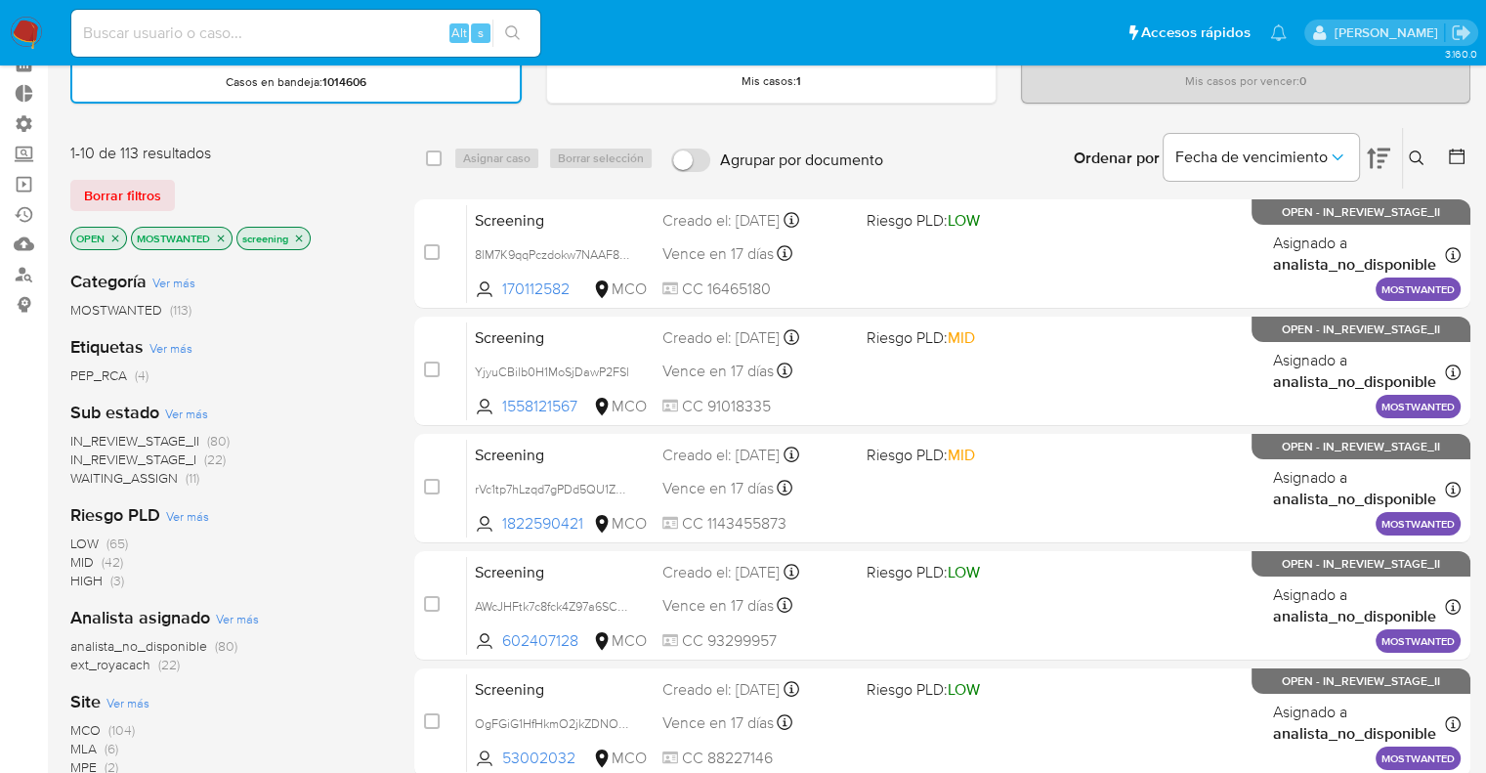
click at [88, 475] on span "WAITING_ASSIGN" at bounding box center [123, 478] width 107 height 20
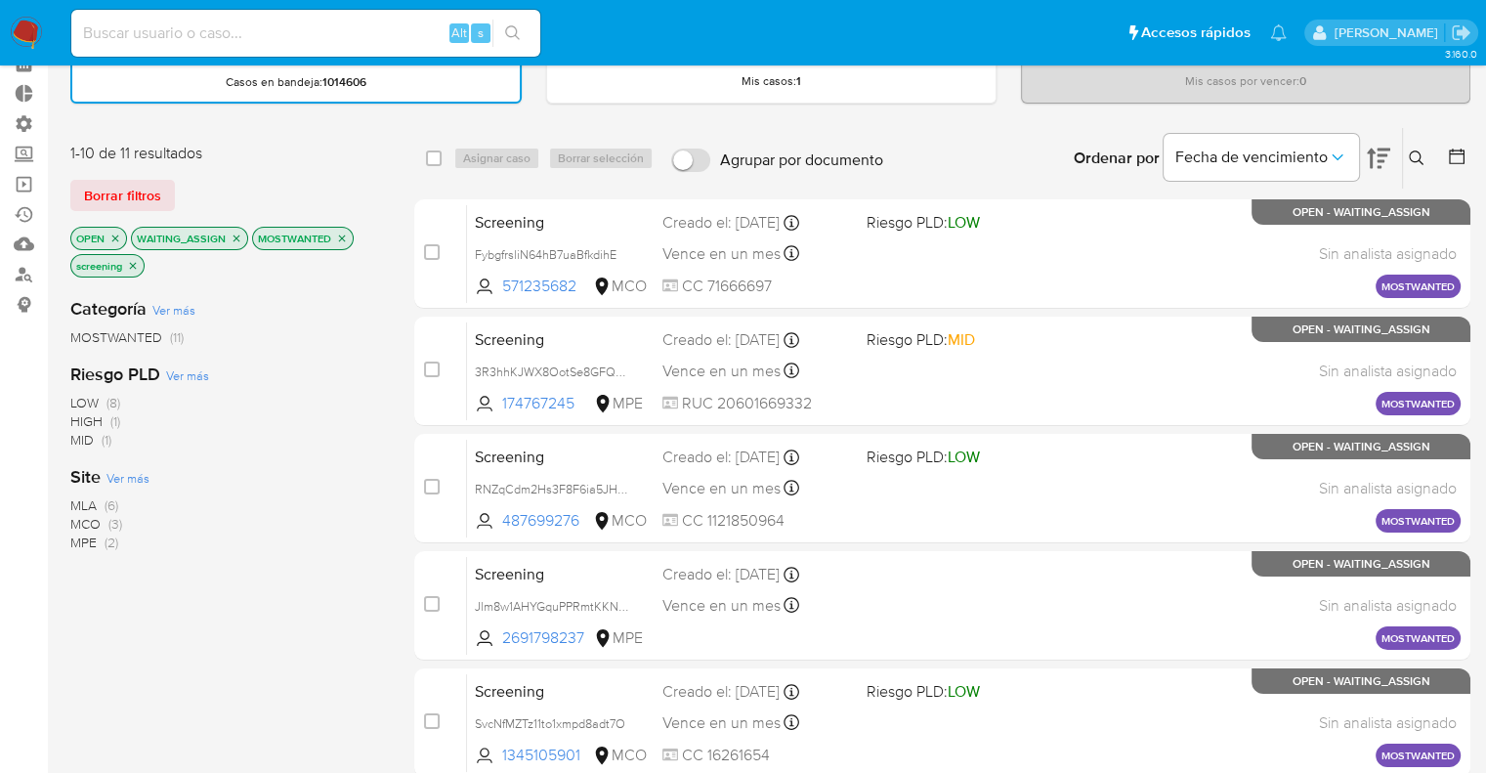
click at [108, 479] on span "Ver más" at bounding box center [127, 478] width 43 height 18
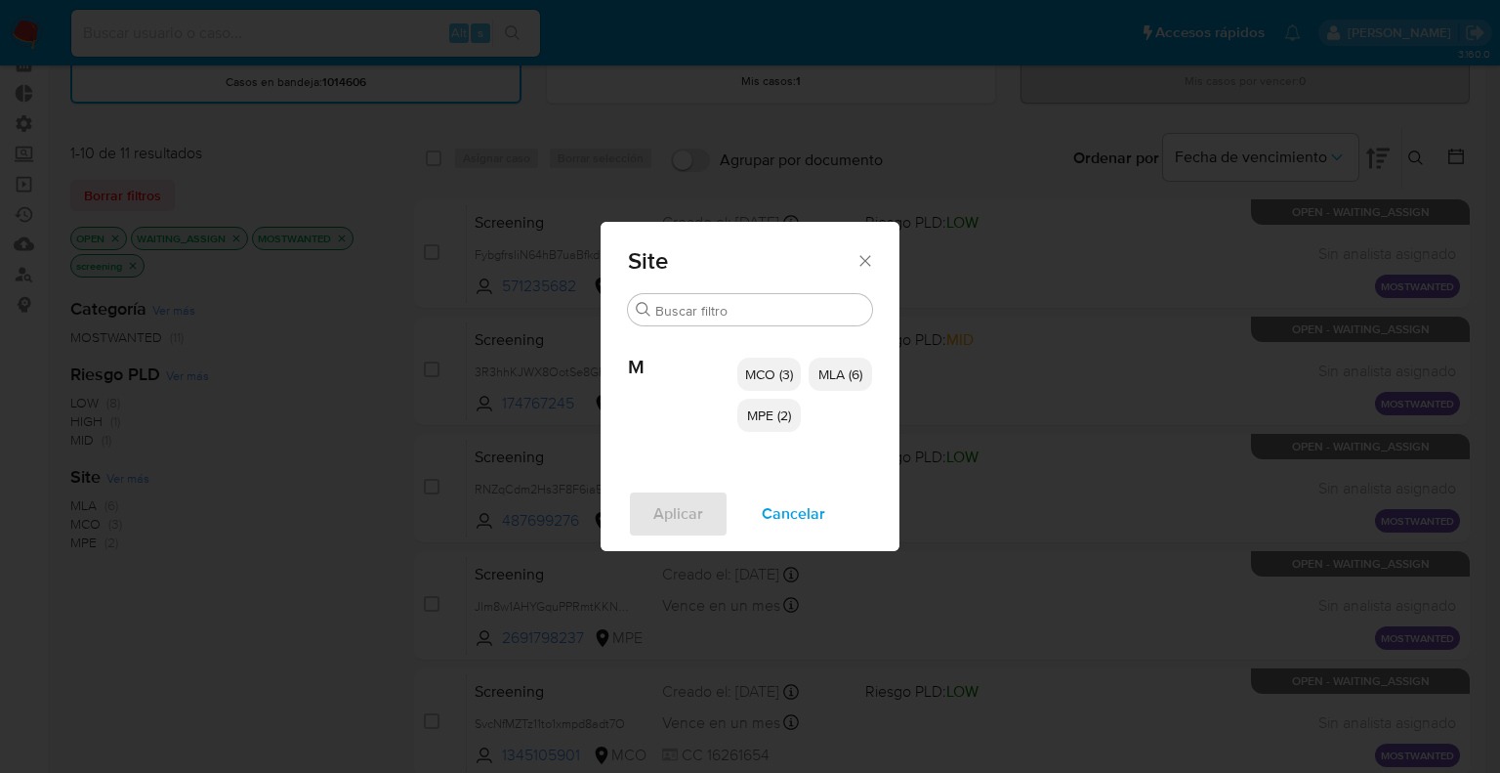
click at [774, 378] on span "MCO (3)" at bounding box center [769, 374] width 48 height 20
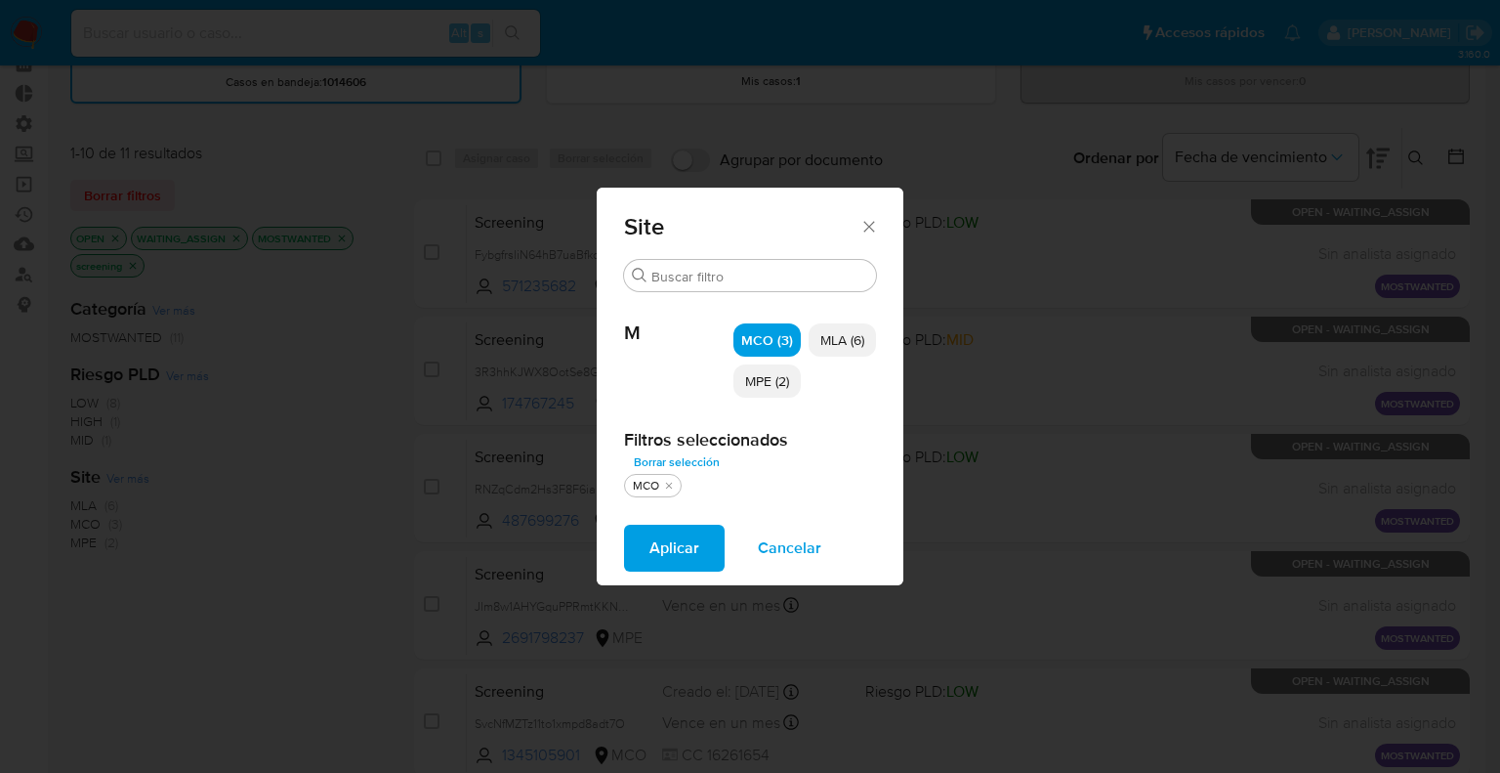
click at [773, 385] on span "MPE (2)" at bounding box center [767, 381] width 44 height 20
click at [718, 533] on button "Aplicar" at bounding box center [674, 548] width 101 height 47
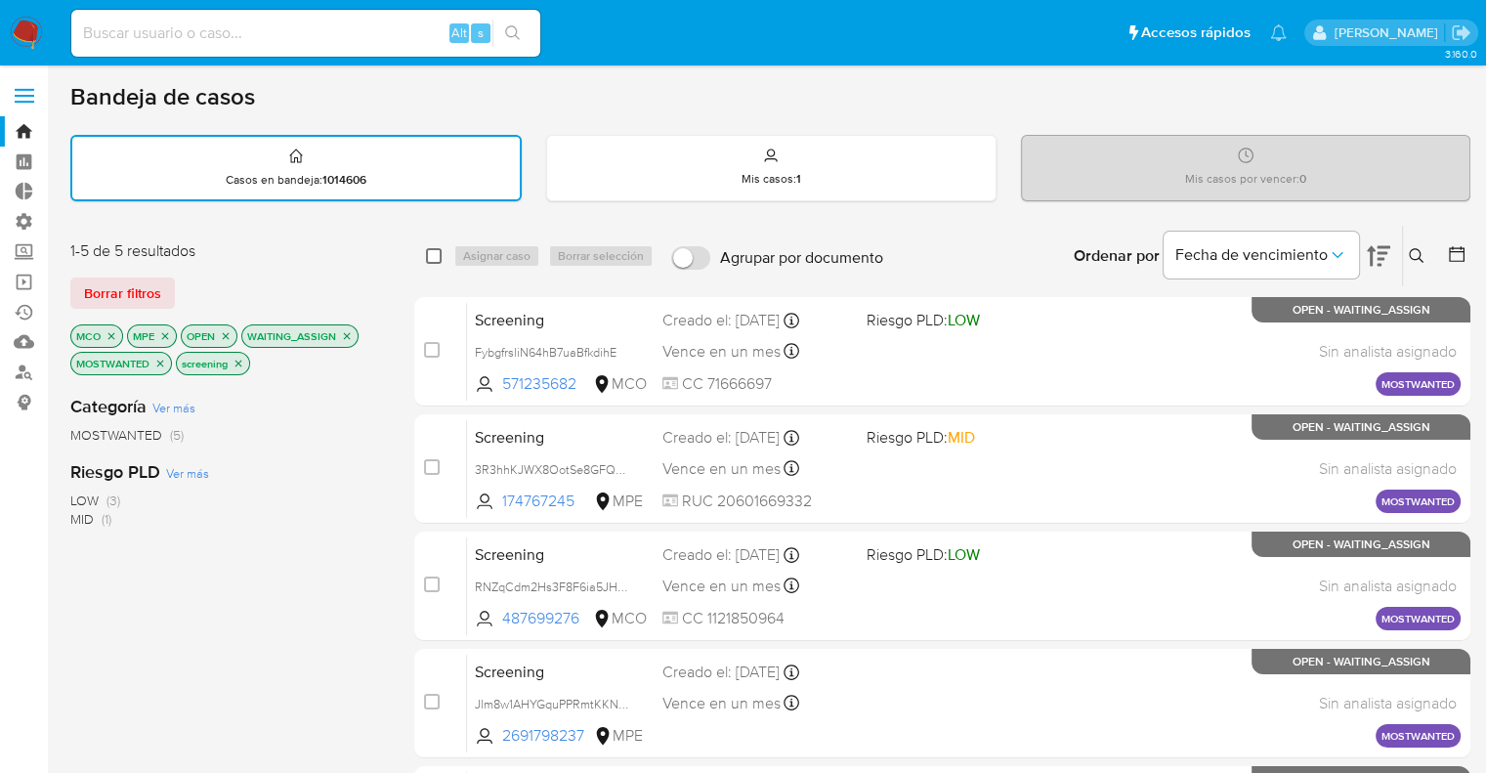
click at [430, 256] on input "checkbox" at bounding box center [434, 256] width 16 height 16
checkbox input "true"
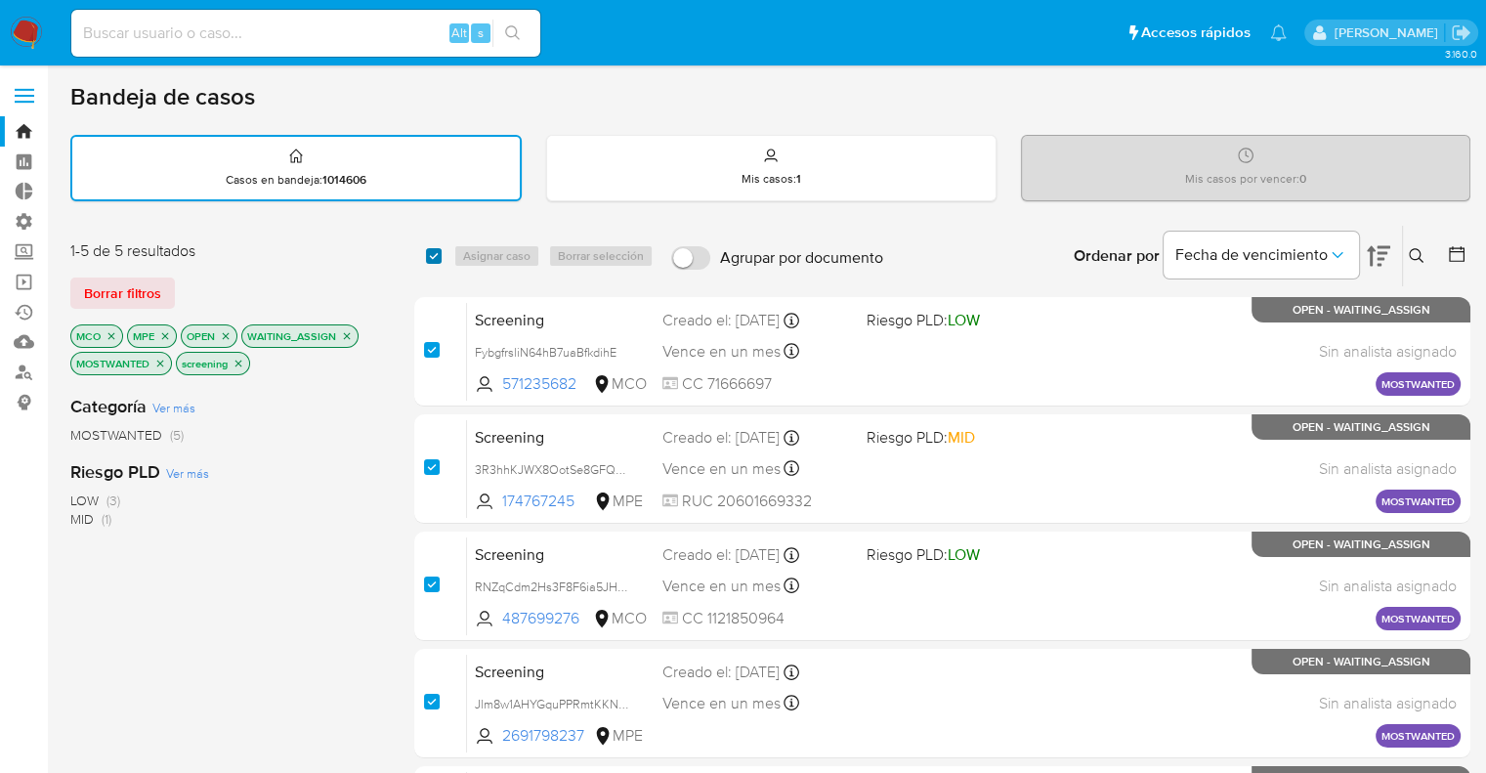
checkbox input "true"
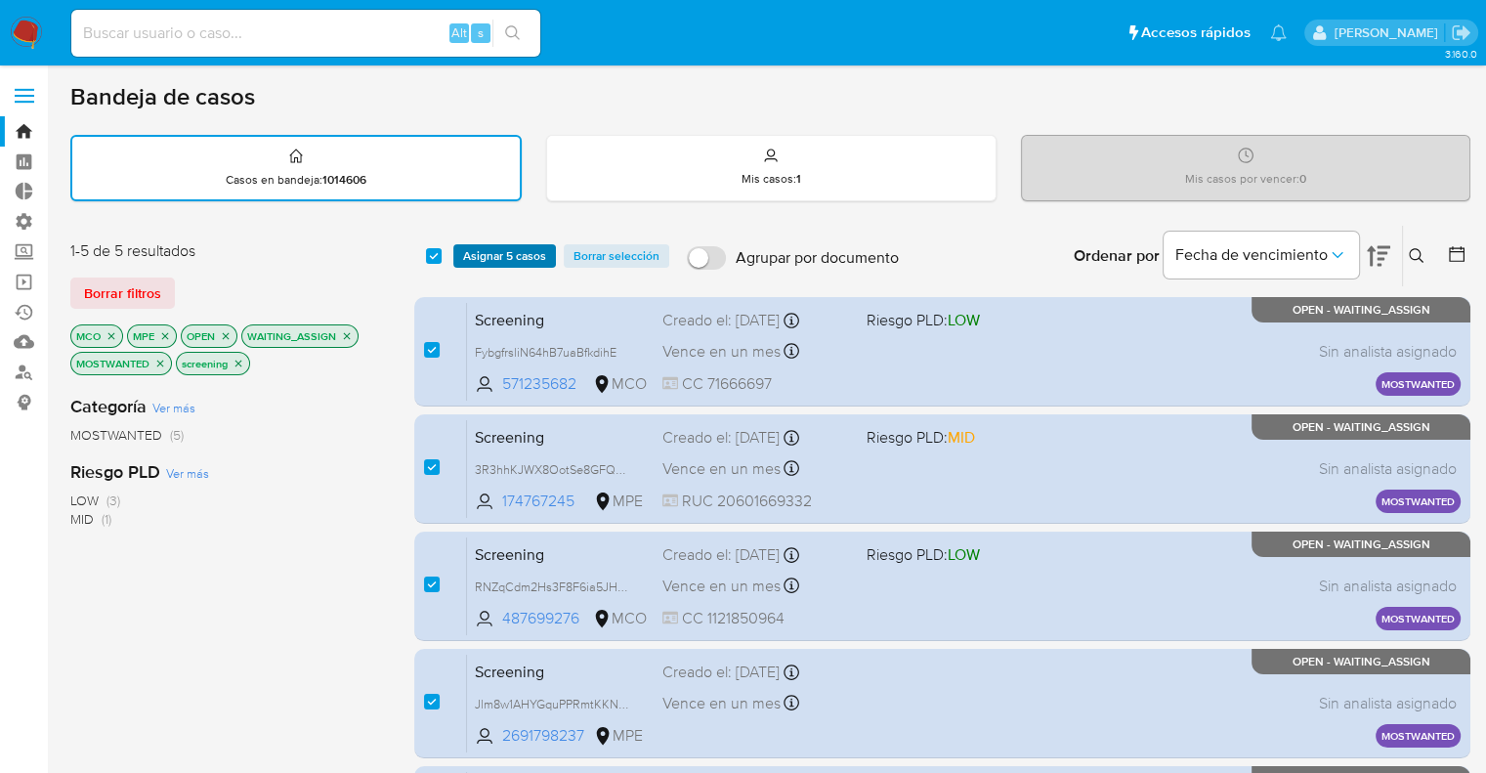
click at [467, 248] on span "Asignar 5 casos" at bounding box center [504, 256] width 83 height 20
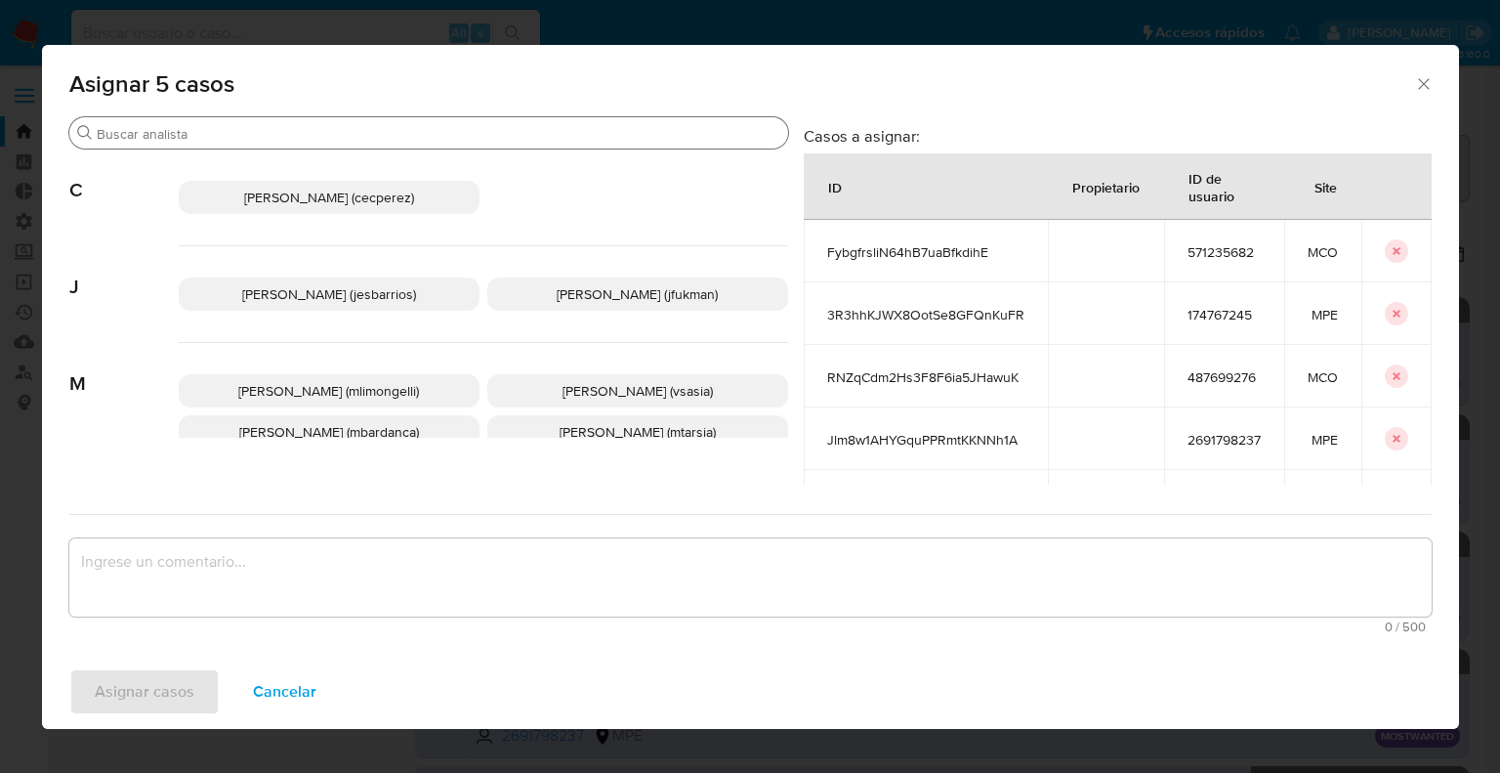
click at [347, 139] on input "Buscar" at bounding box center [439, 134] width 684 height 18
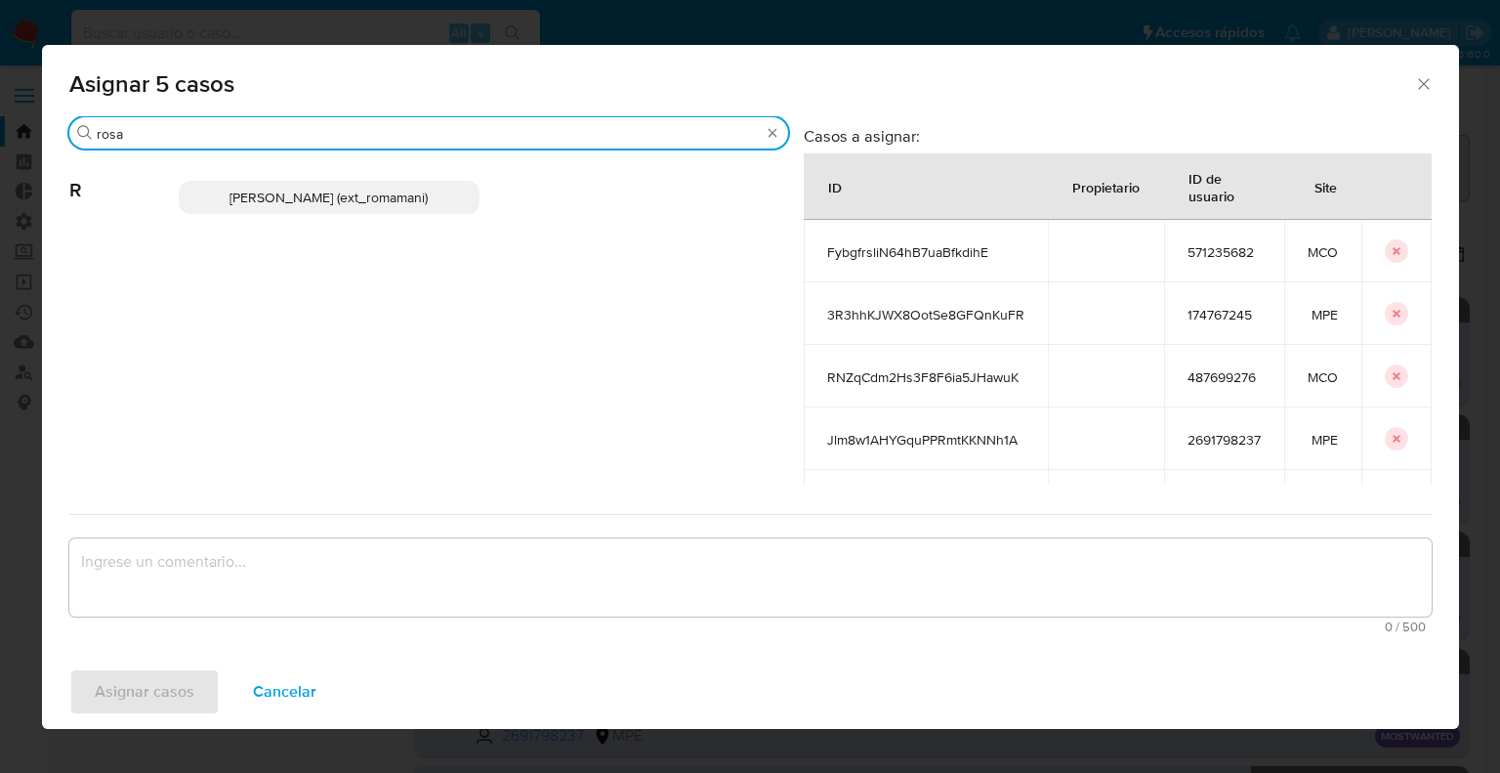
type input "rosa"
click at [454, 198] on p "Rosalia Mamani (ext_romamani)" at bounding box center [329, 197] width 301 height 33
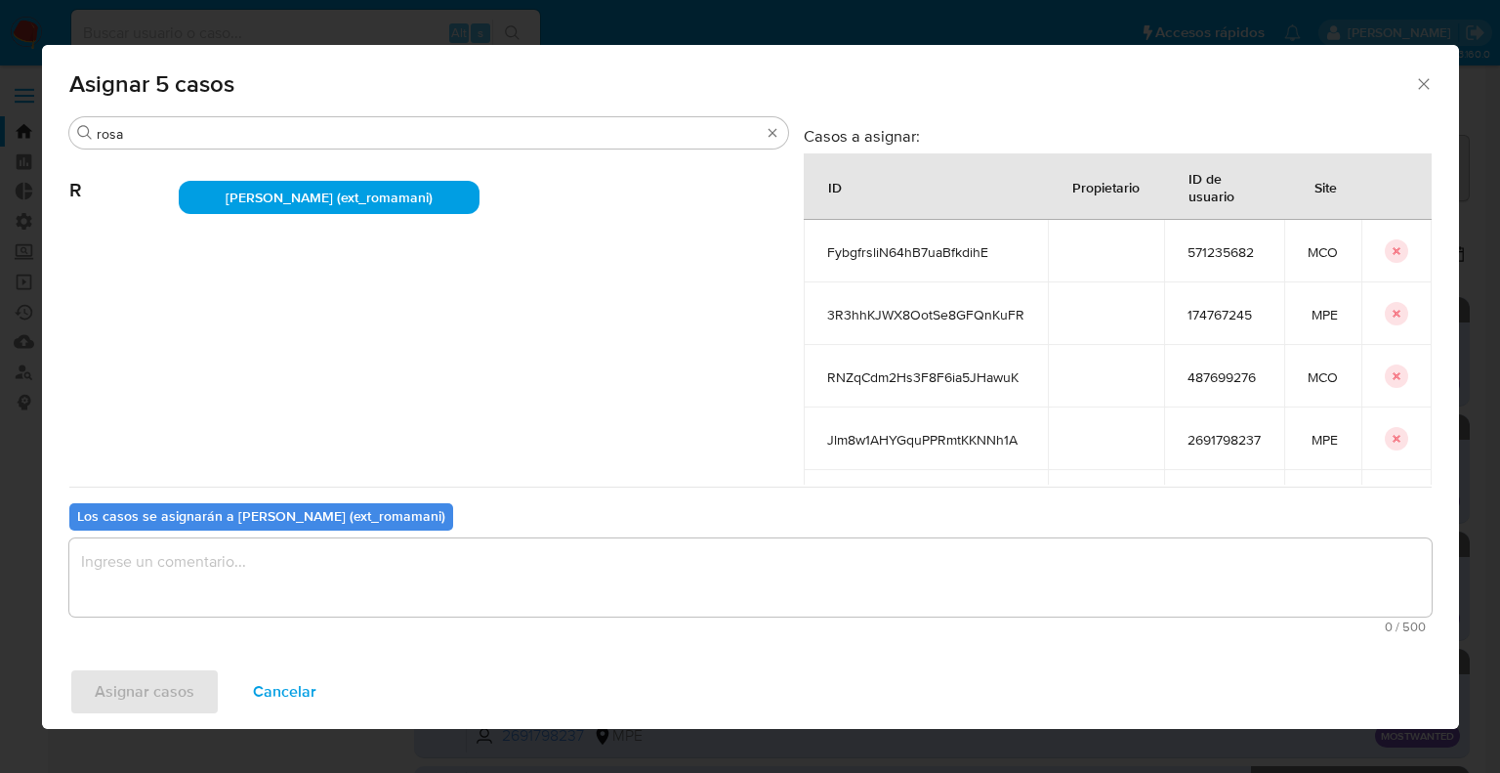
click at [328, 581] on textarea "assign-modal" at bounding box center [750, 577] width 1363 height 78
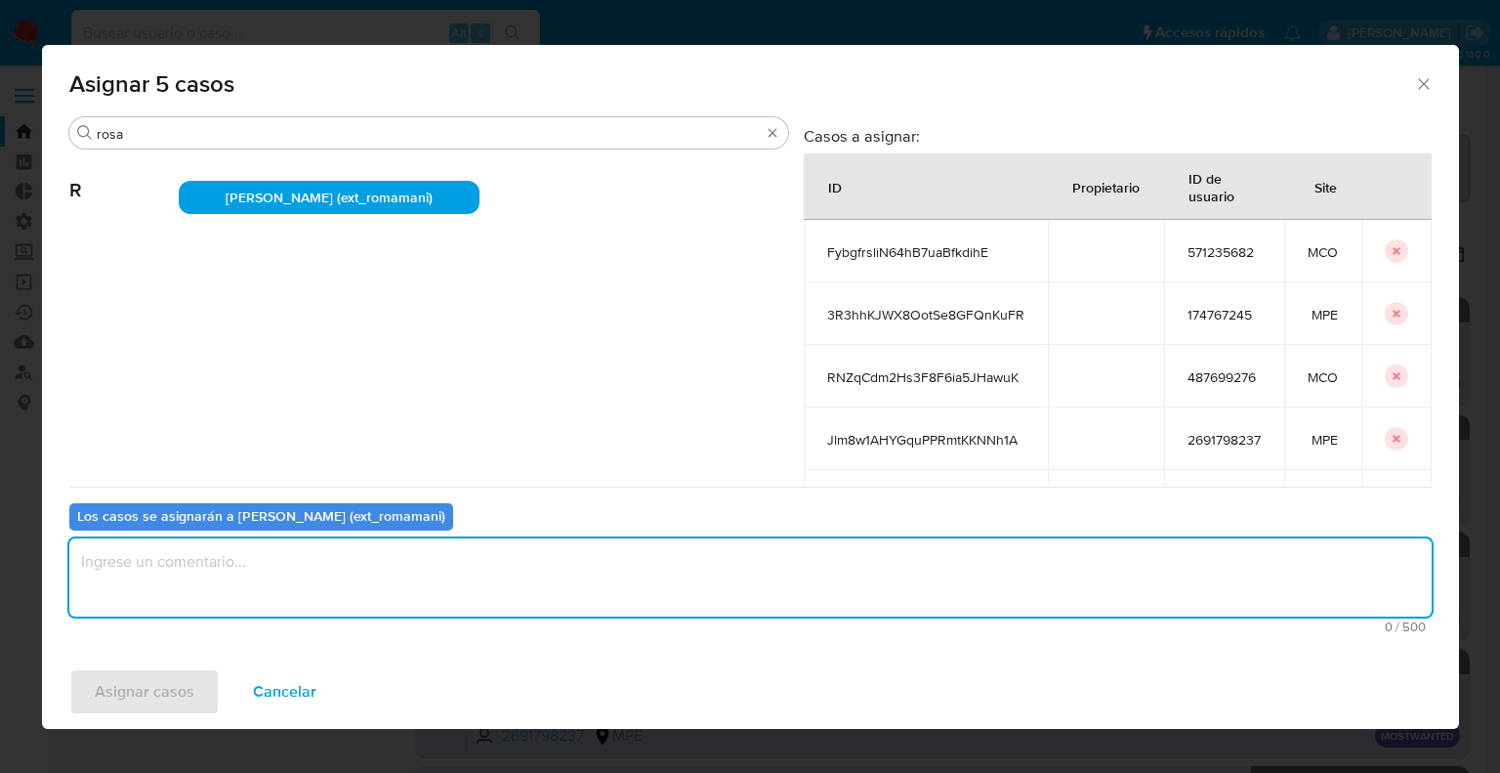
paste textarea "Asignación."
type textarea "Asignación."
click at [209, 684] on button "Asignar casos" at bounding box center [144, 691] width 150 height 47
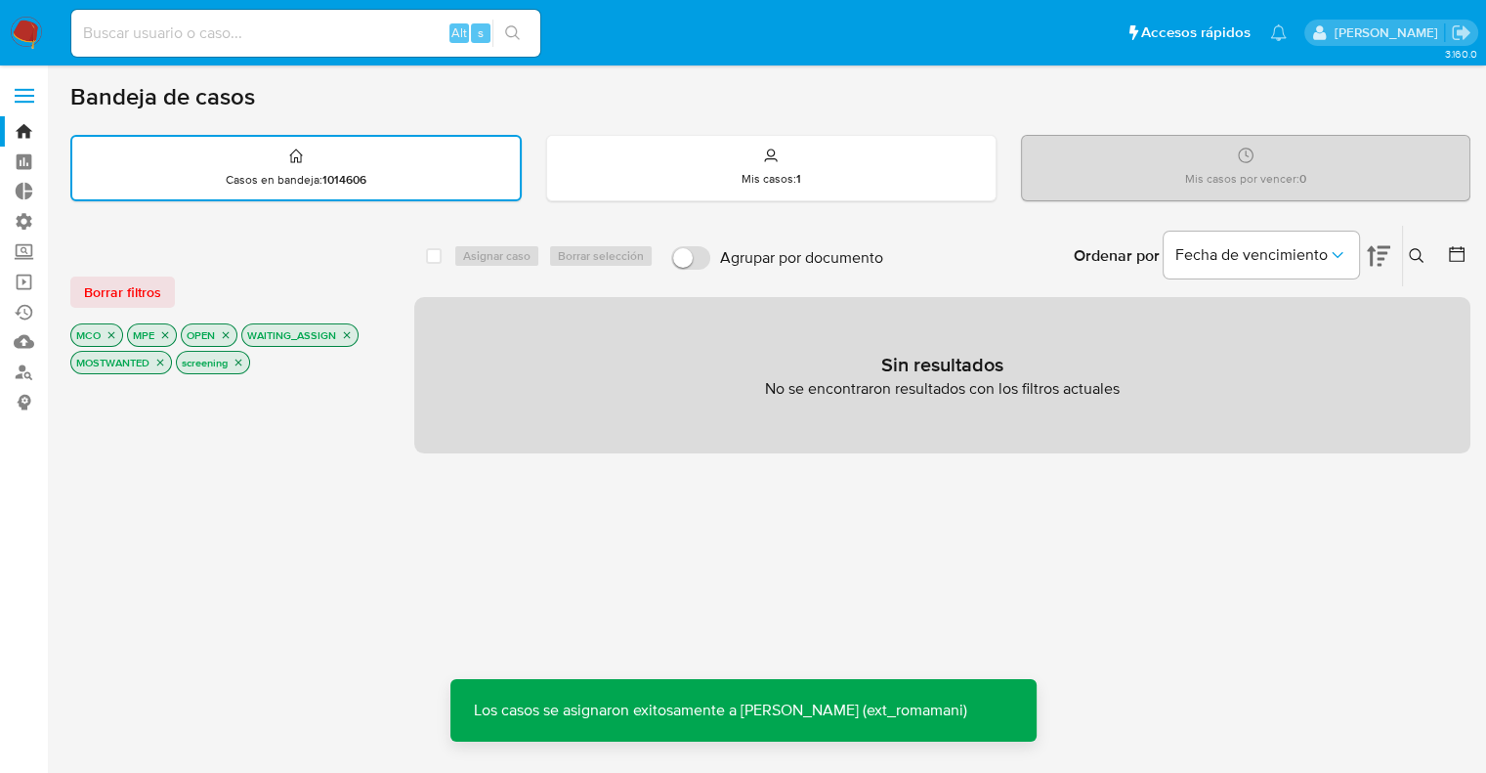
click at [109, 335] on icon "close-filter" at bounding box center [111, 335] width 12 height 12
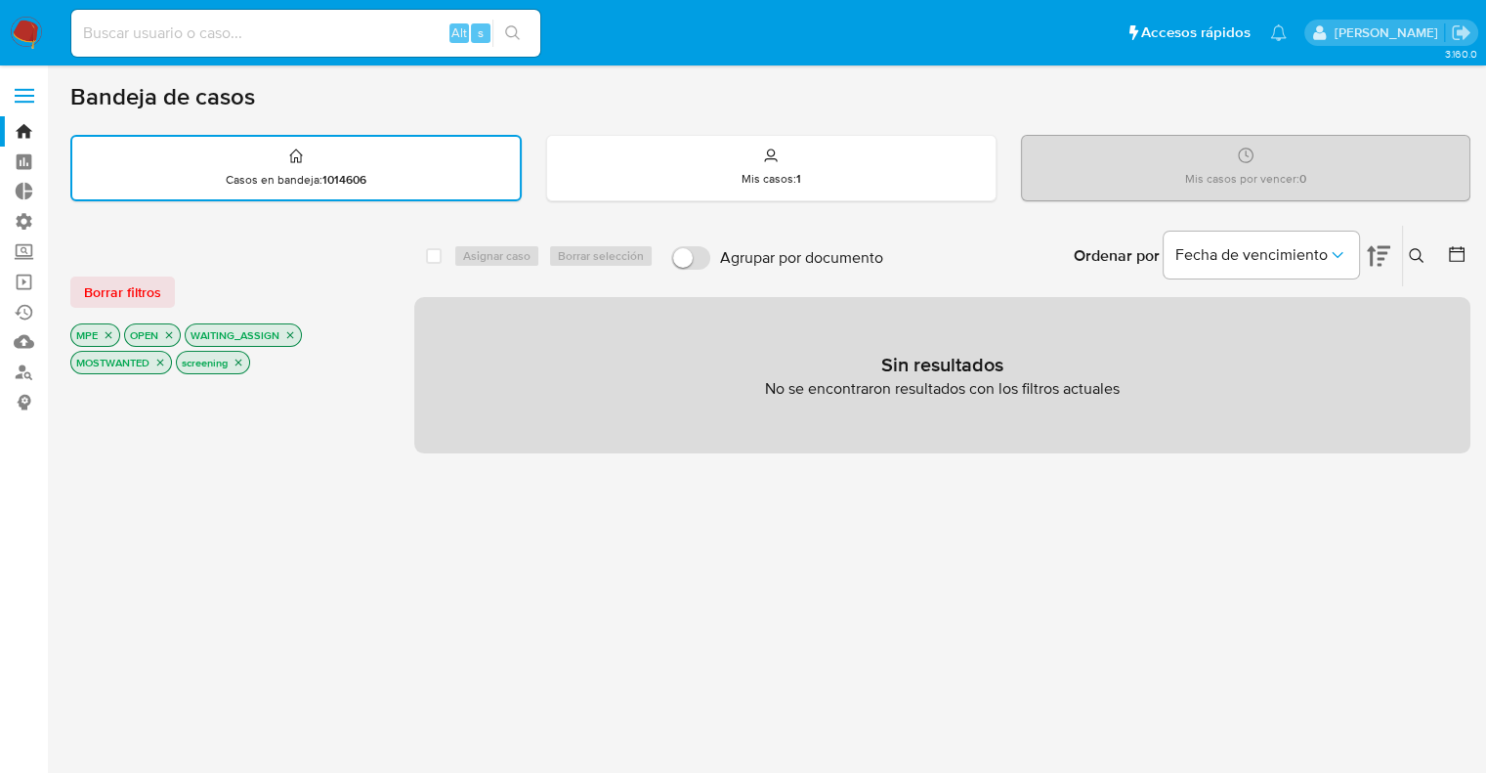
click at [109, 335] on icon "close-filter" at bounding box center [108, 335] width 7 height 7
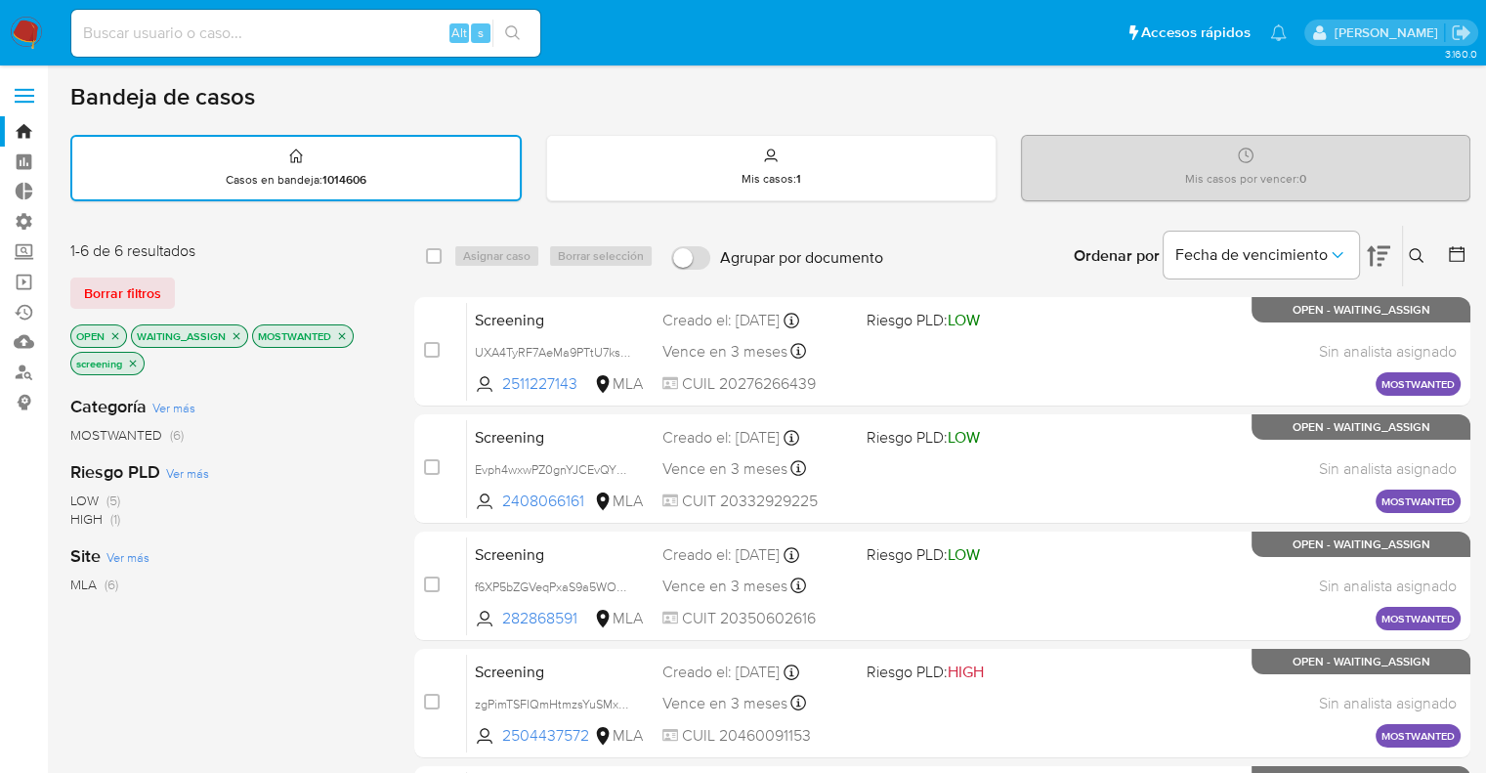
click at [231, 336] on icon "close-filter" at bounding box center [237, 336] width 12 height 12
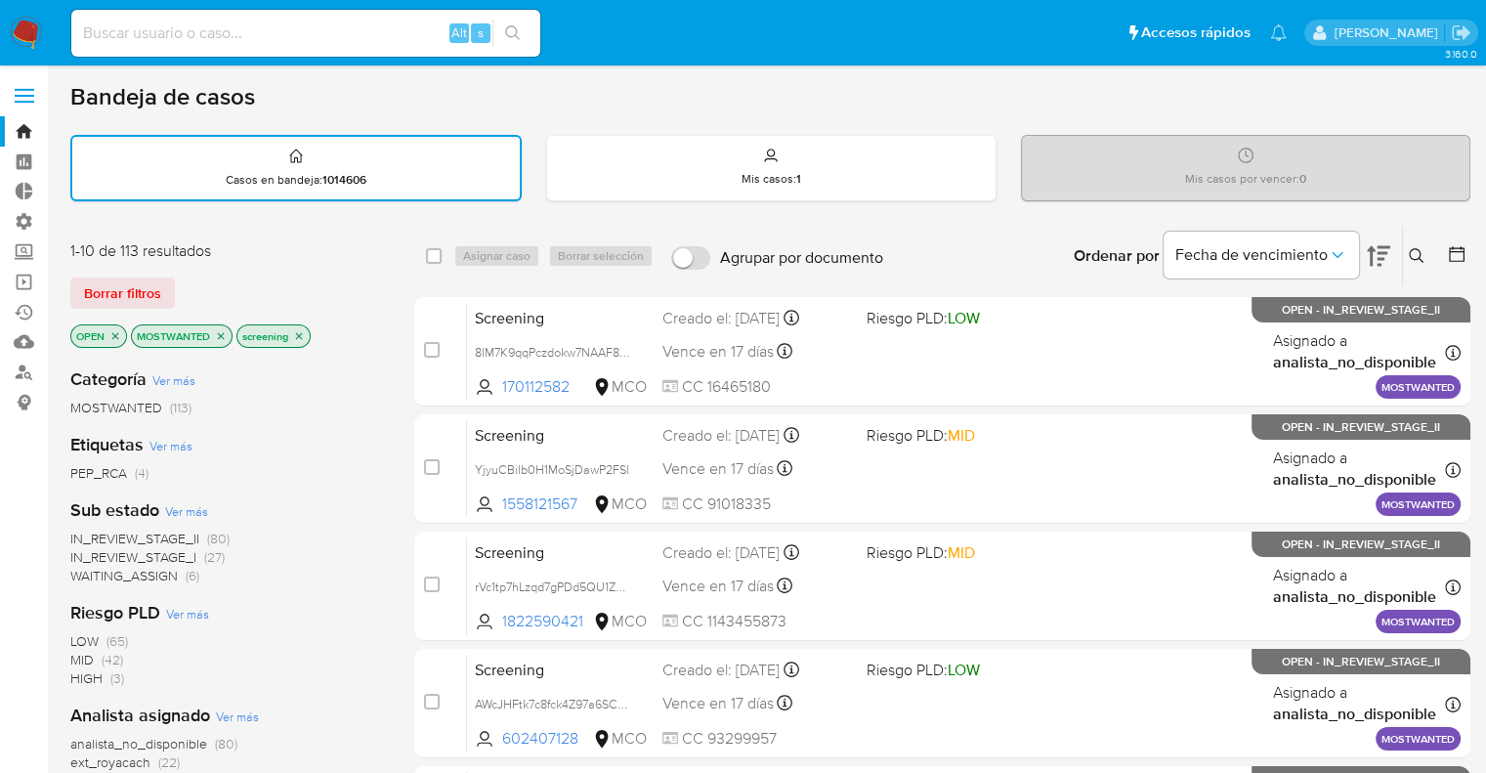
click at [220, 335] on icon "close-filter" at bounding box center [221, 336] width 12 height 12
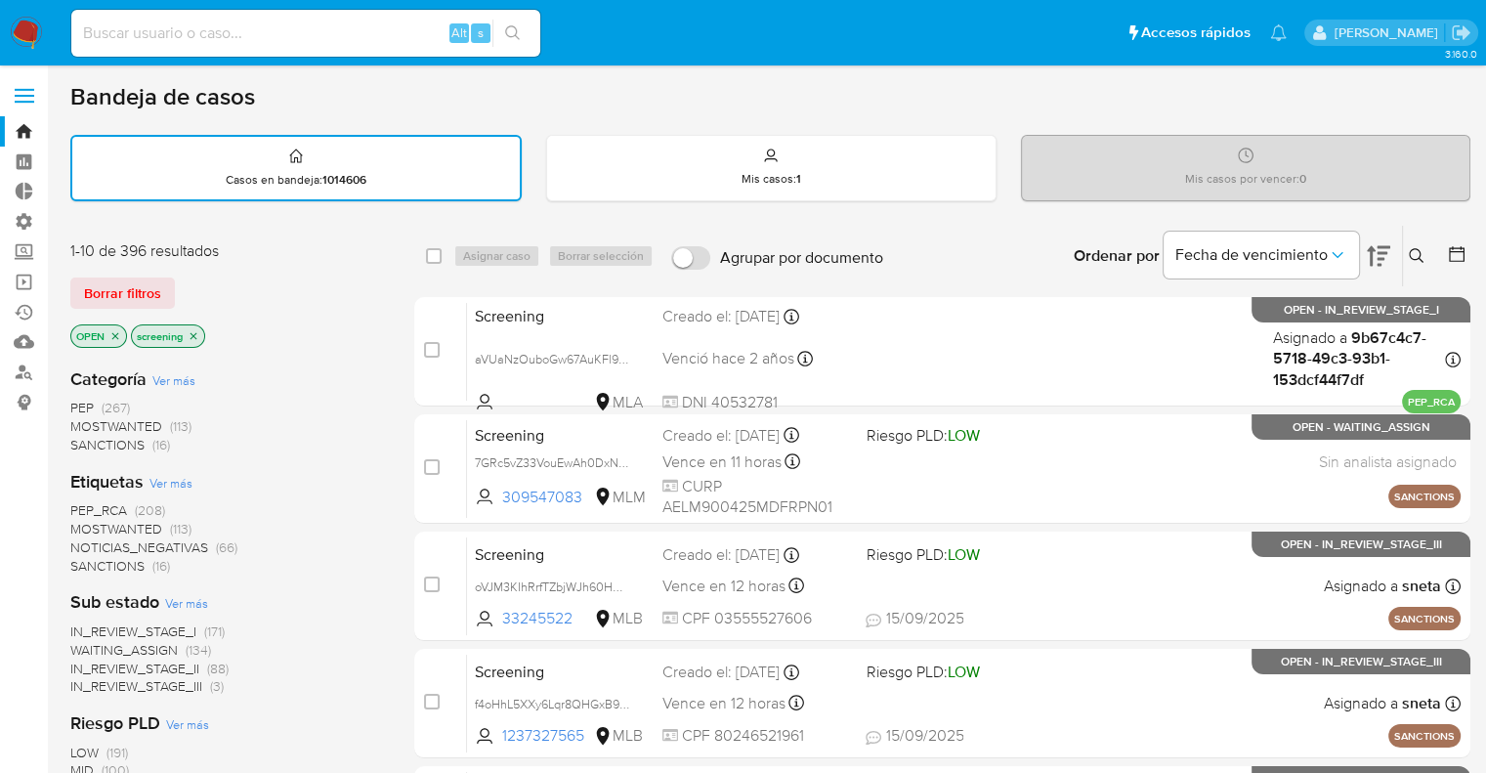
click at [70, 500] on span "PEP_RCA" at bounding box center [98, 510] width 57 height 20
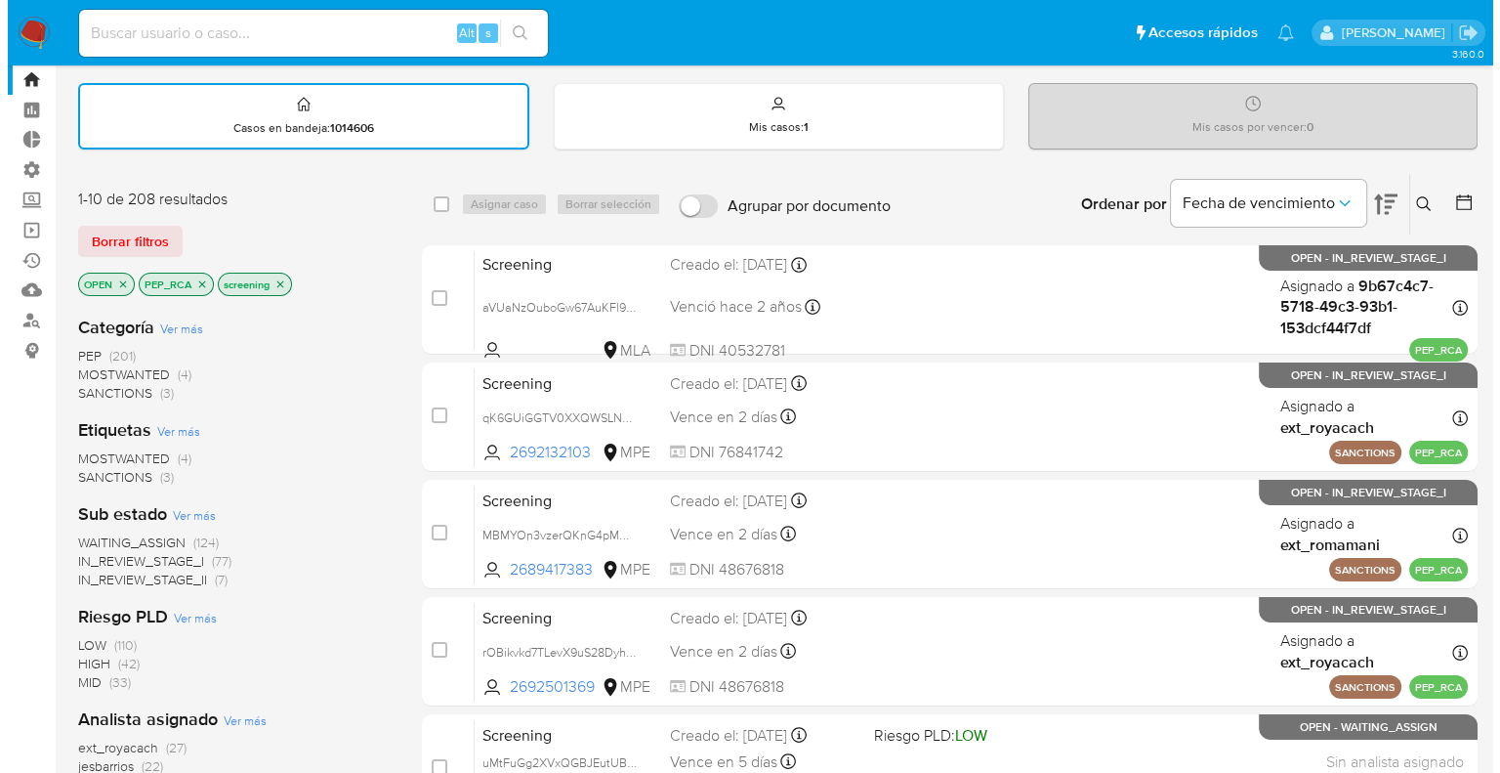
scroll to position [98, 0]
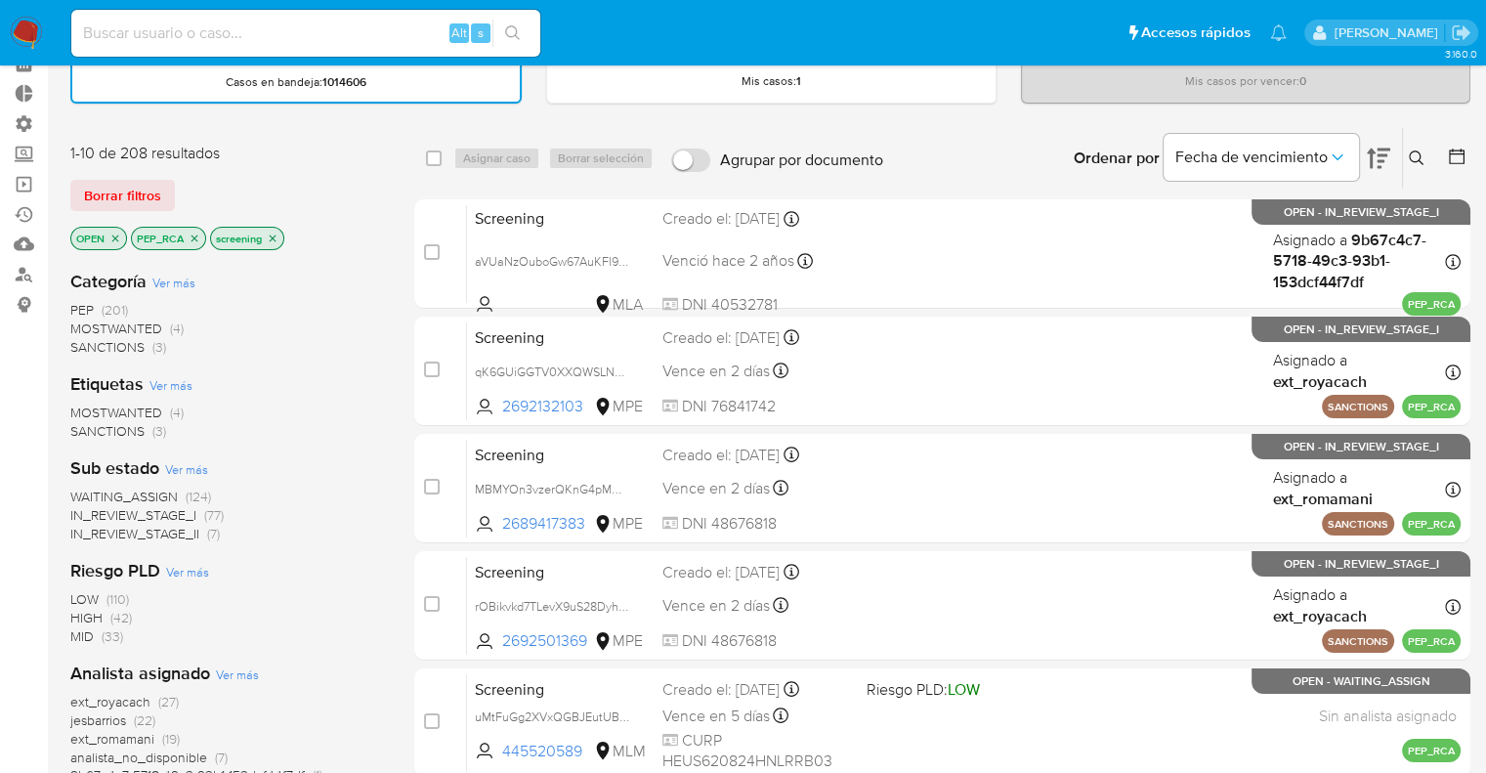
click at [87, 490] on span "WAITING_ASSIGN" at bounding box center [123, 496] width 107 height 20
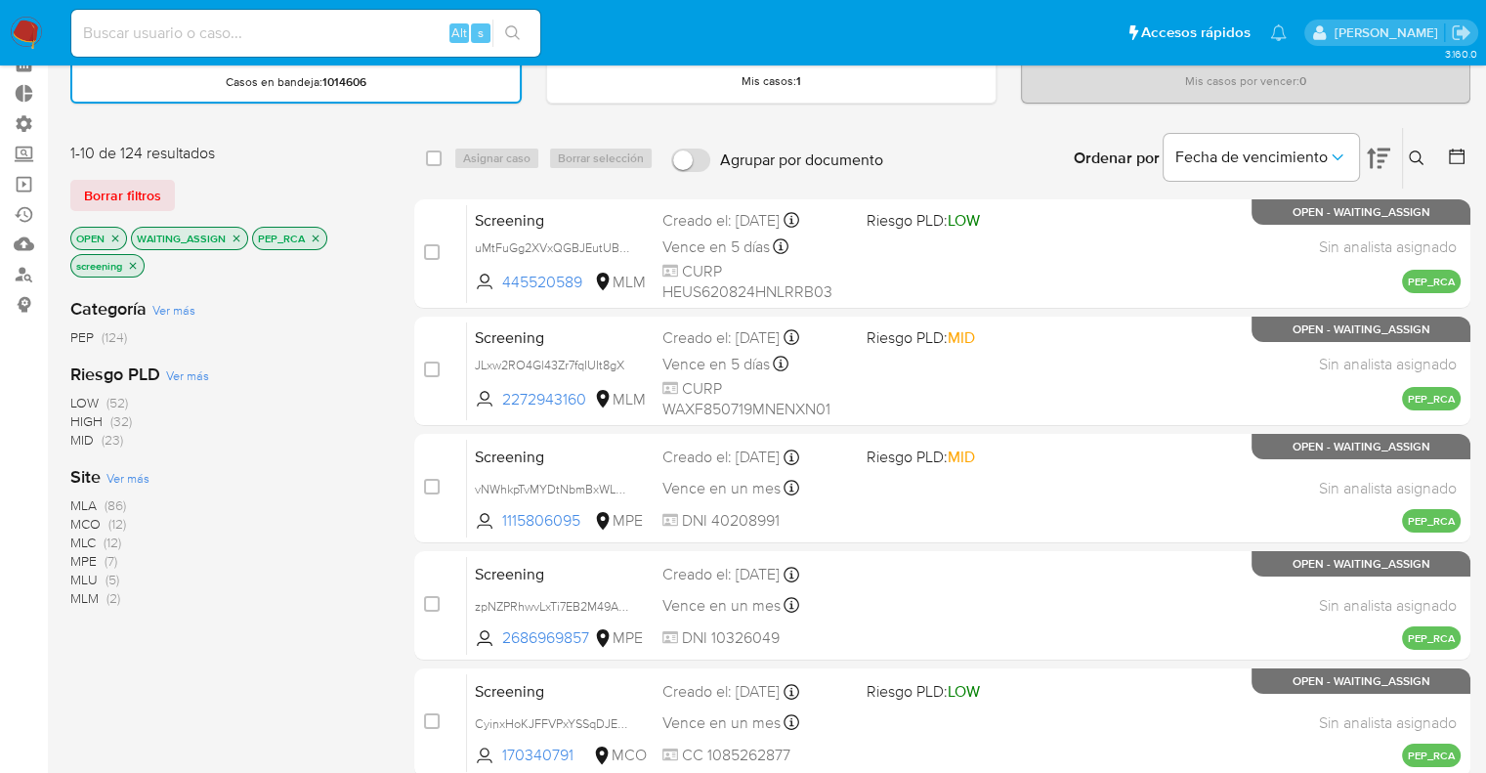
click at [111, 471] on span "Ver más" at bounding box center [127, 478] width 43 height 18
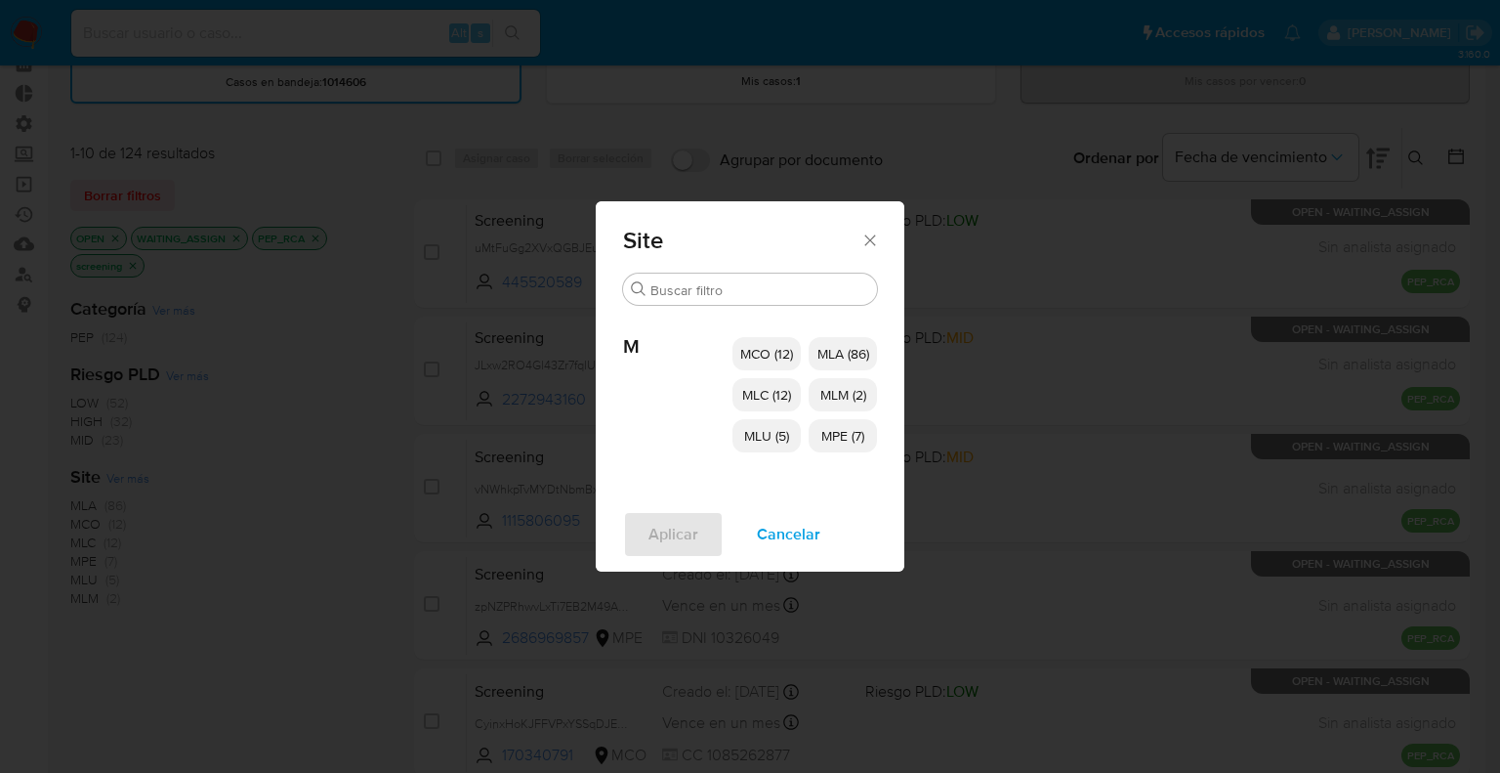
click at [786, 352] on span "MCO (12)" at bounding box center [766, 354] width 53 height 20
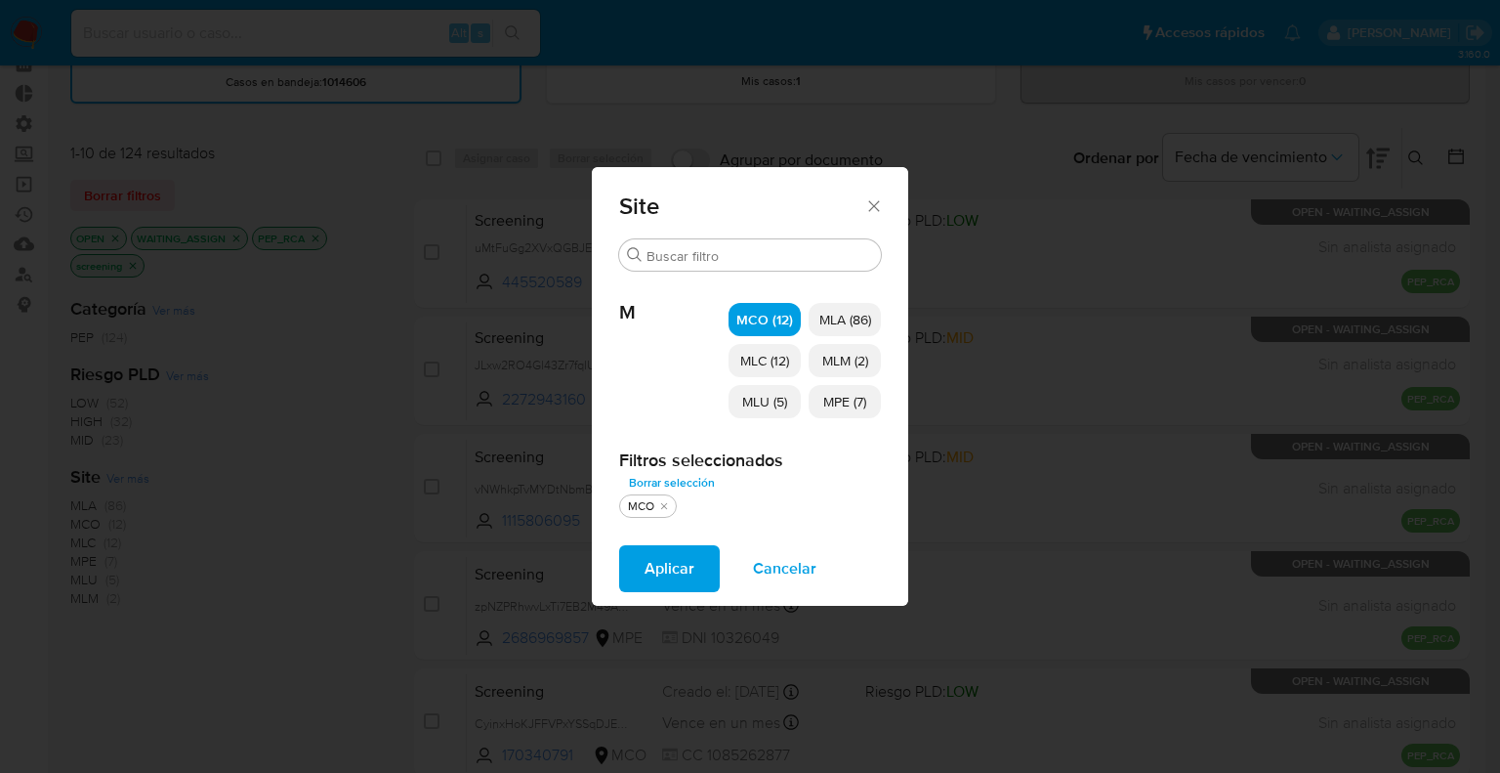
click at [785, 352] on span "MLC (12)" at bounding box center [764, 361] width 49 height 20
click at [786, 390] on p "MLU (5)" at bounding box center [765, 401] width 72 height 33
click at [817, 358] on p "MLM (2)" at bounding box center [845, 360] width 72 height 33
click at [831, 405] on span "MPE (7)" at bounding box center [844, 402] width 43 height 20
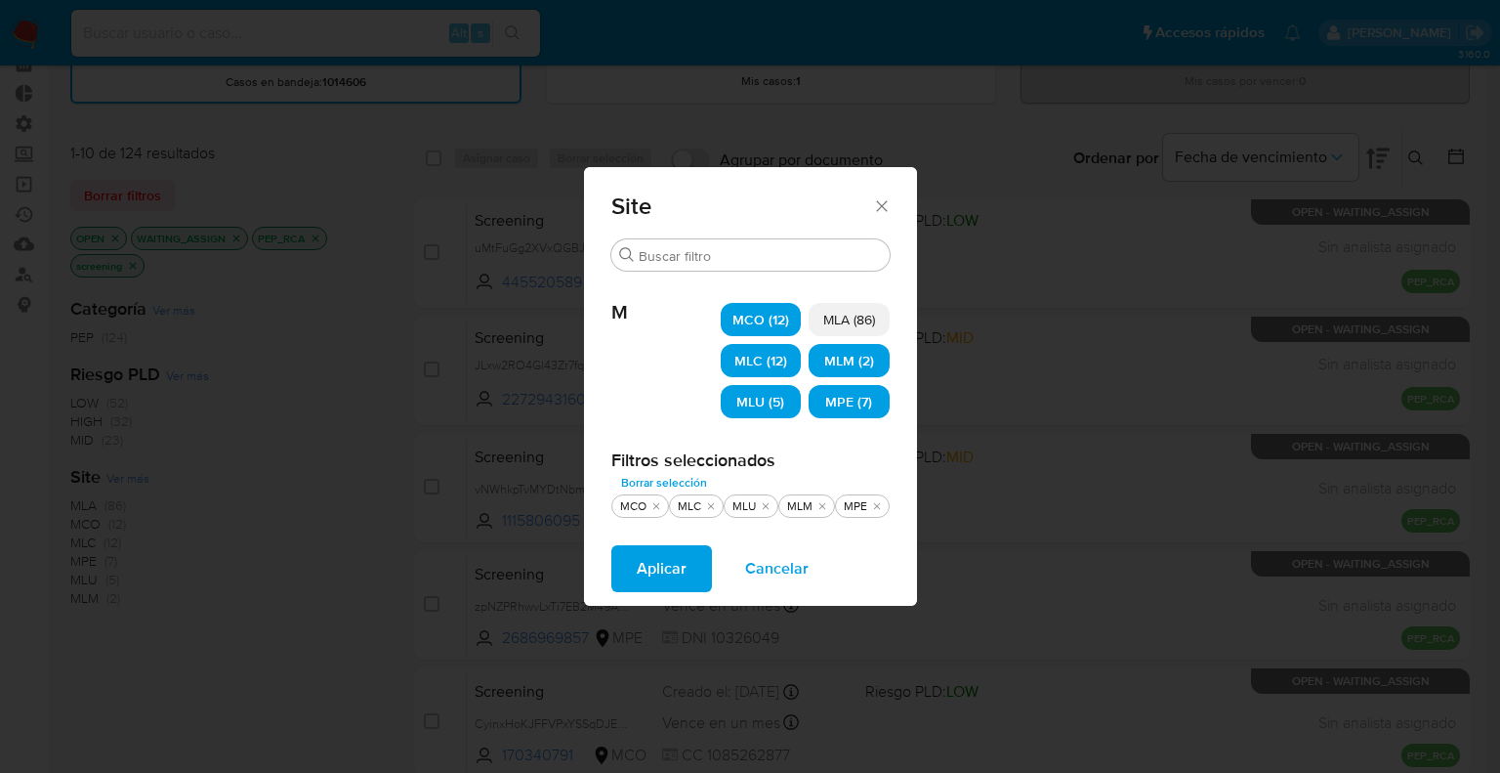
click at [674, 572] on span "Aplicar" at bounding box center [662, 568] width 50 height 43
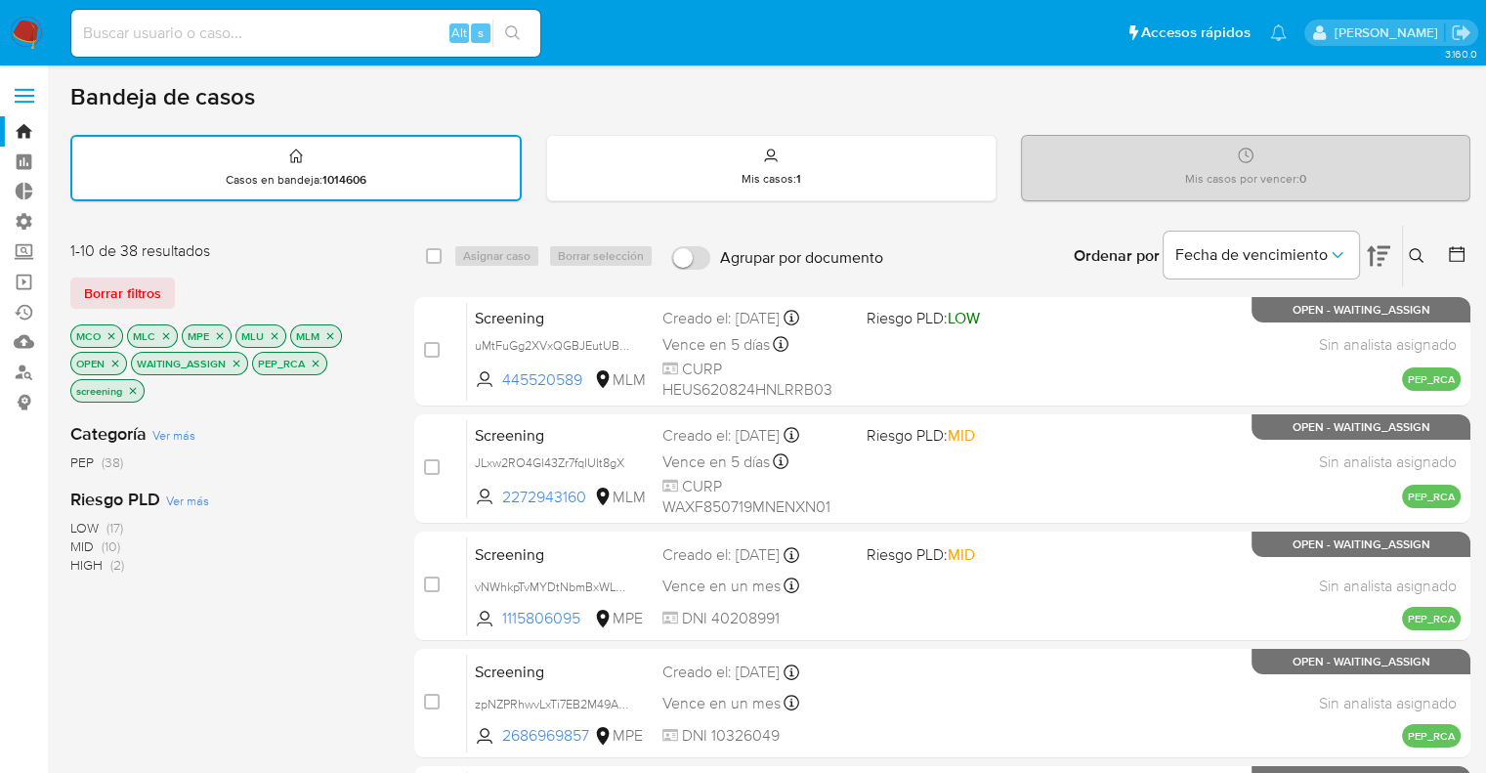
click at [367, 277] on div "Borrar filtros" at bounding box center [226, 292] width 313 height 31
click at [433, 254] on input "checkbox" at bounding box center [434, 256] width 16 height 16
checkbox input "true"
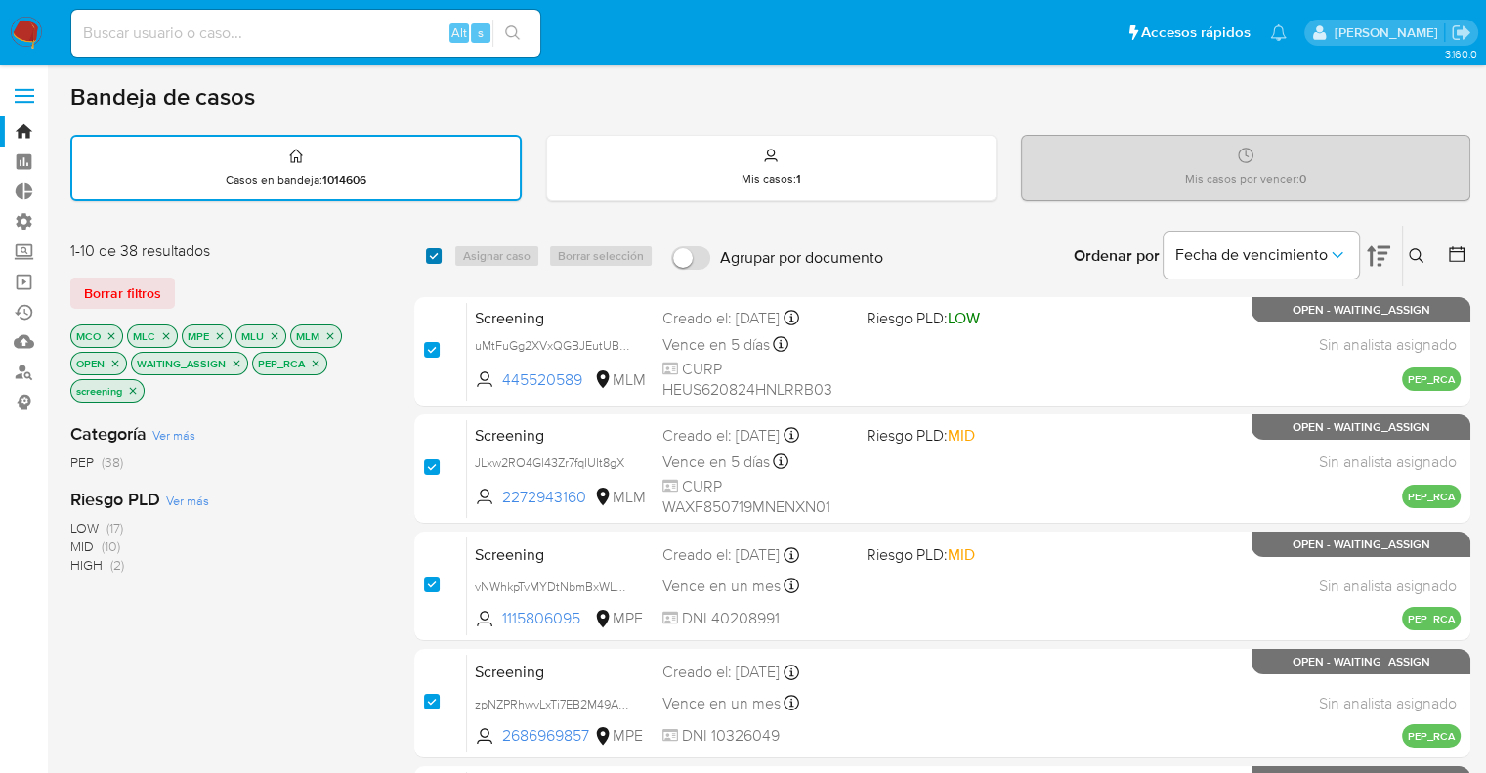
checkbox input "true"
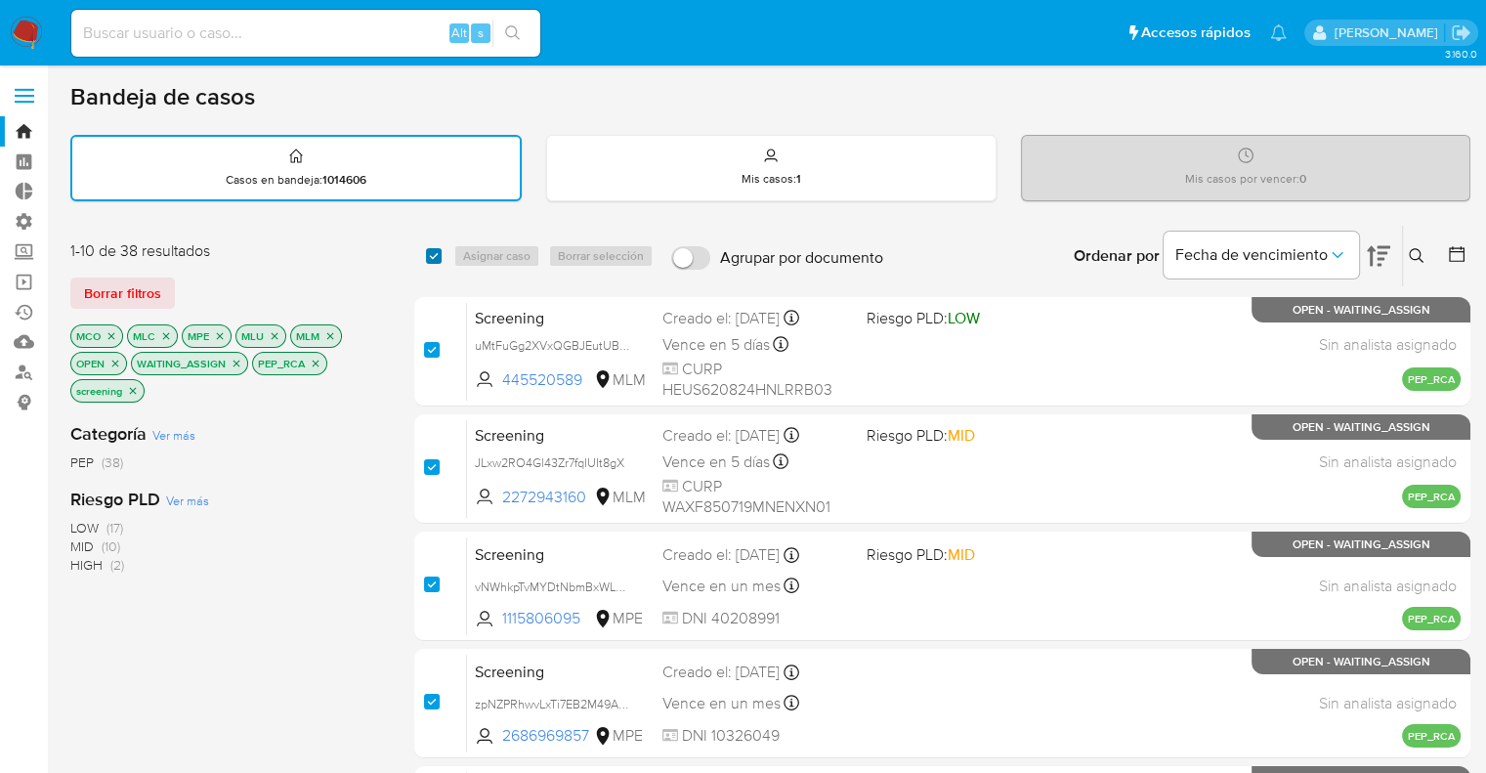
checkbox input "true"
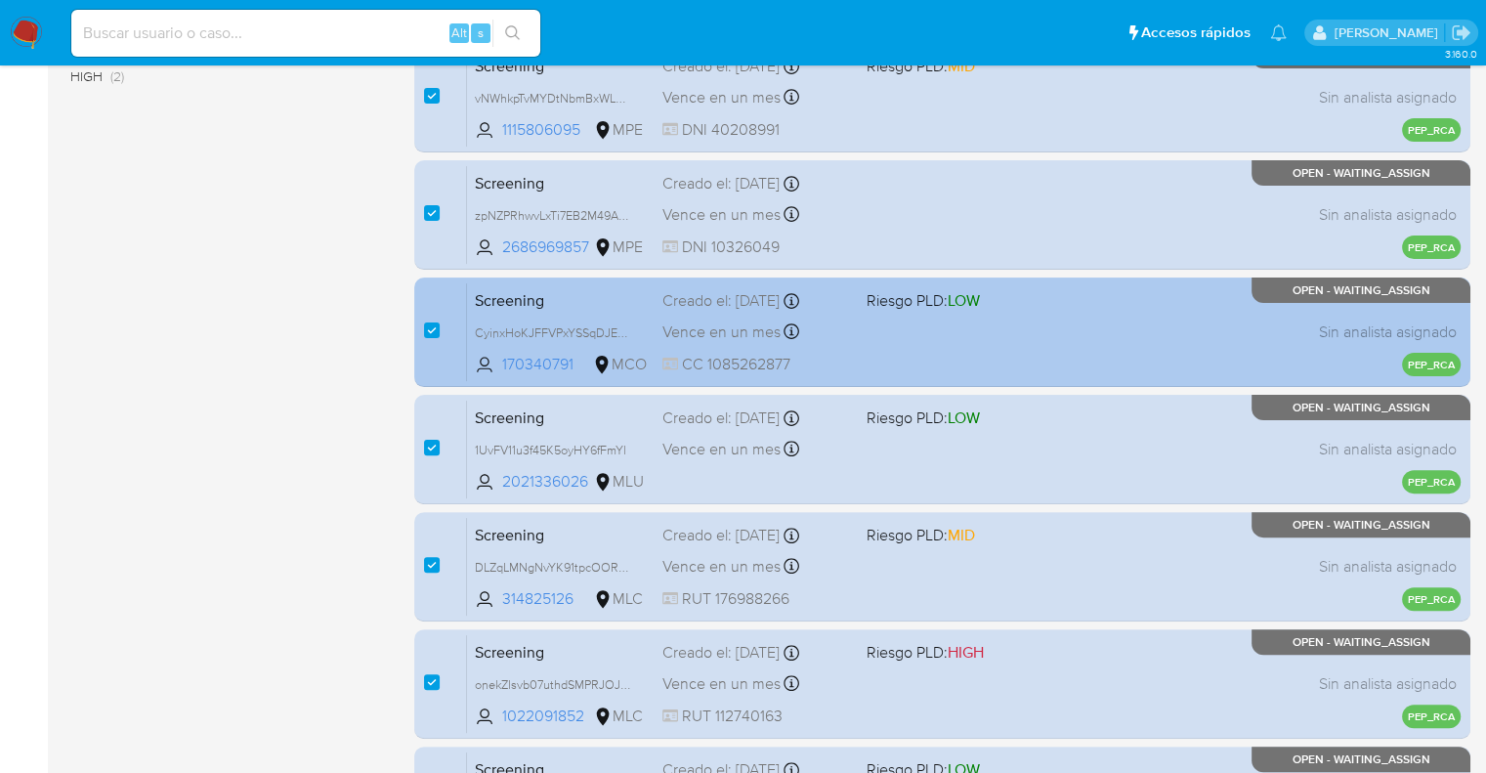
scroll to position [840, 0]
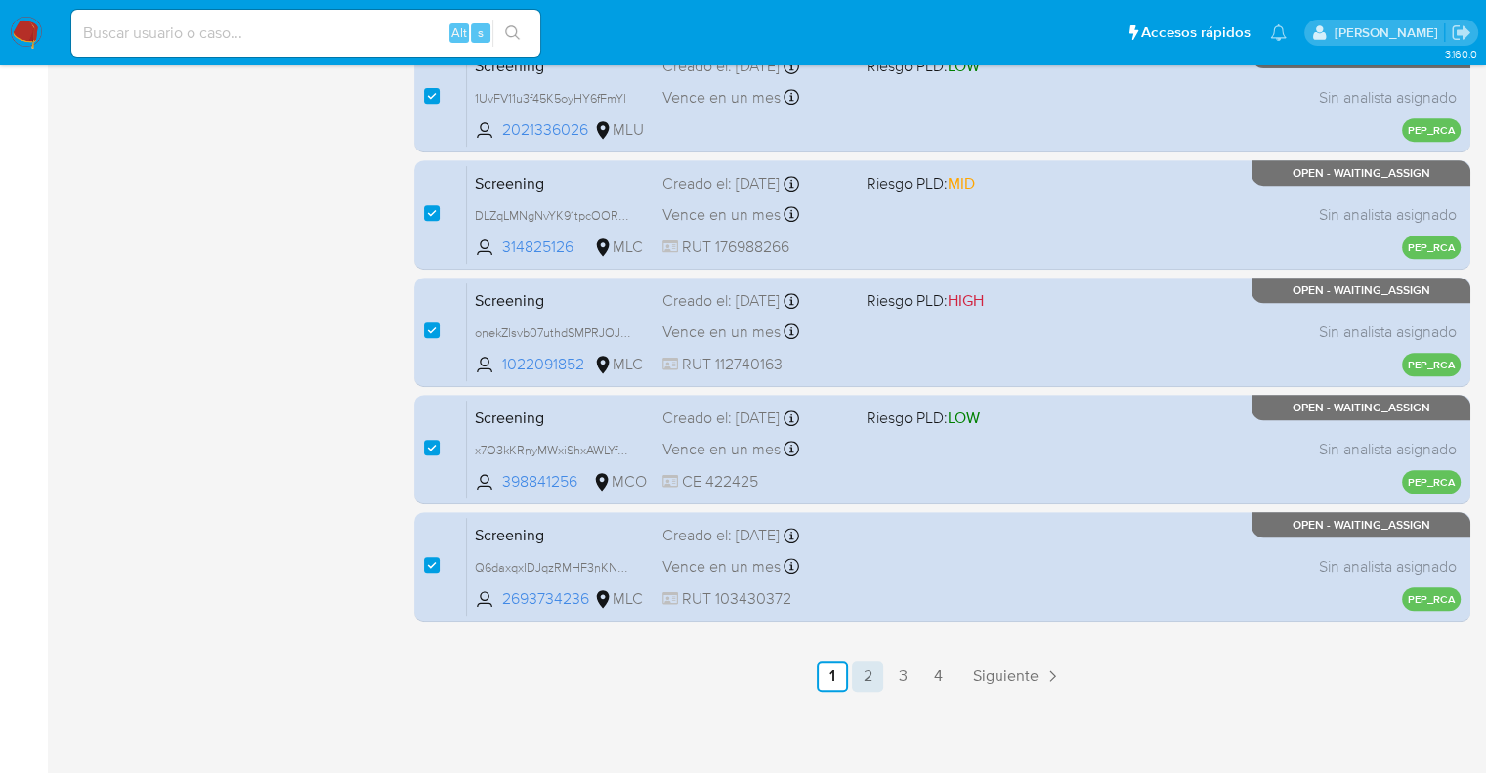
click at [872, 662] on link "2" at bounding box center [867, 675] width 31 height 31
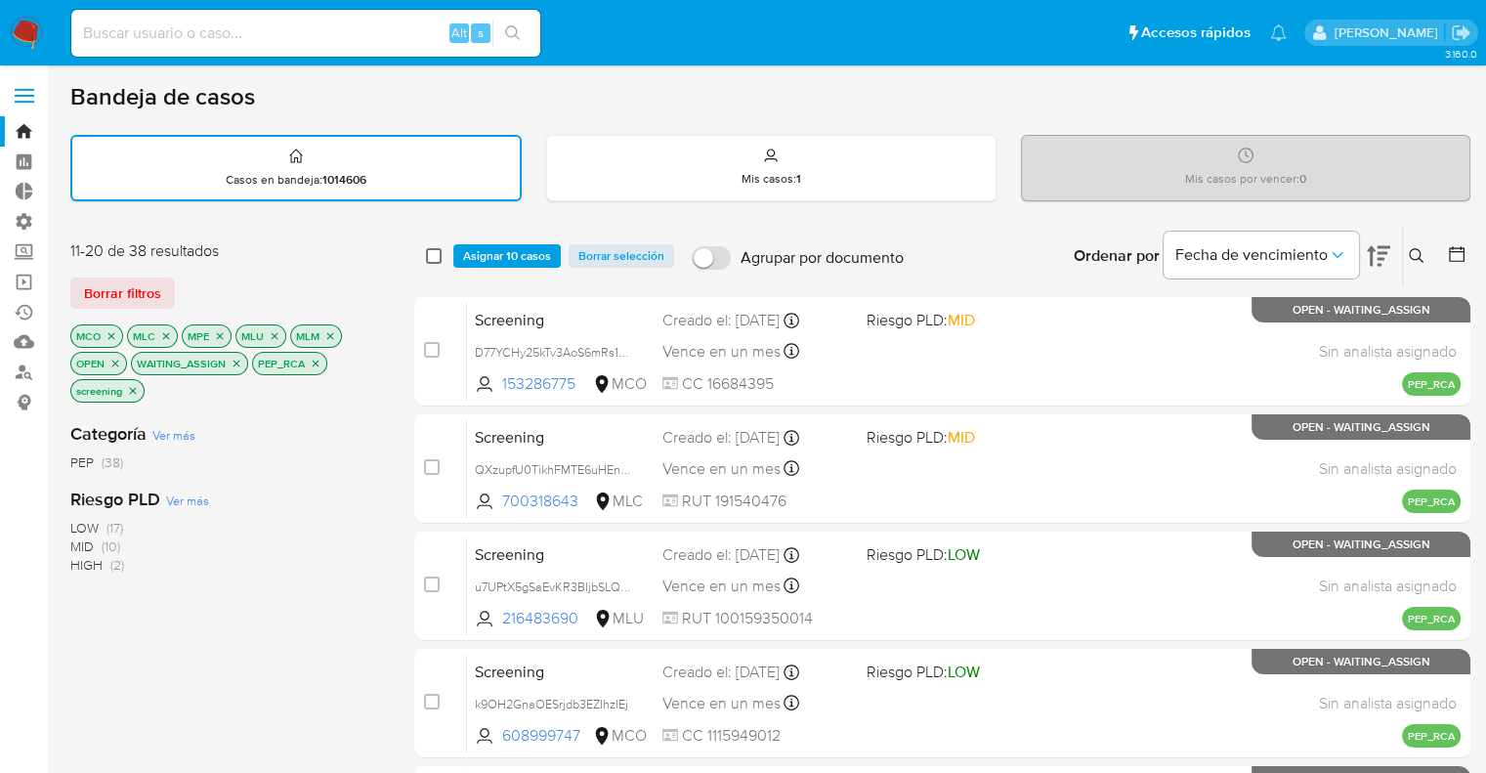
click at [428, 249] on input "checkbox" at bounding box center [434, 256] width 16 height 16
checkbox input "true"
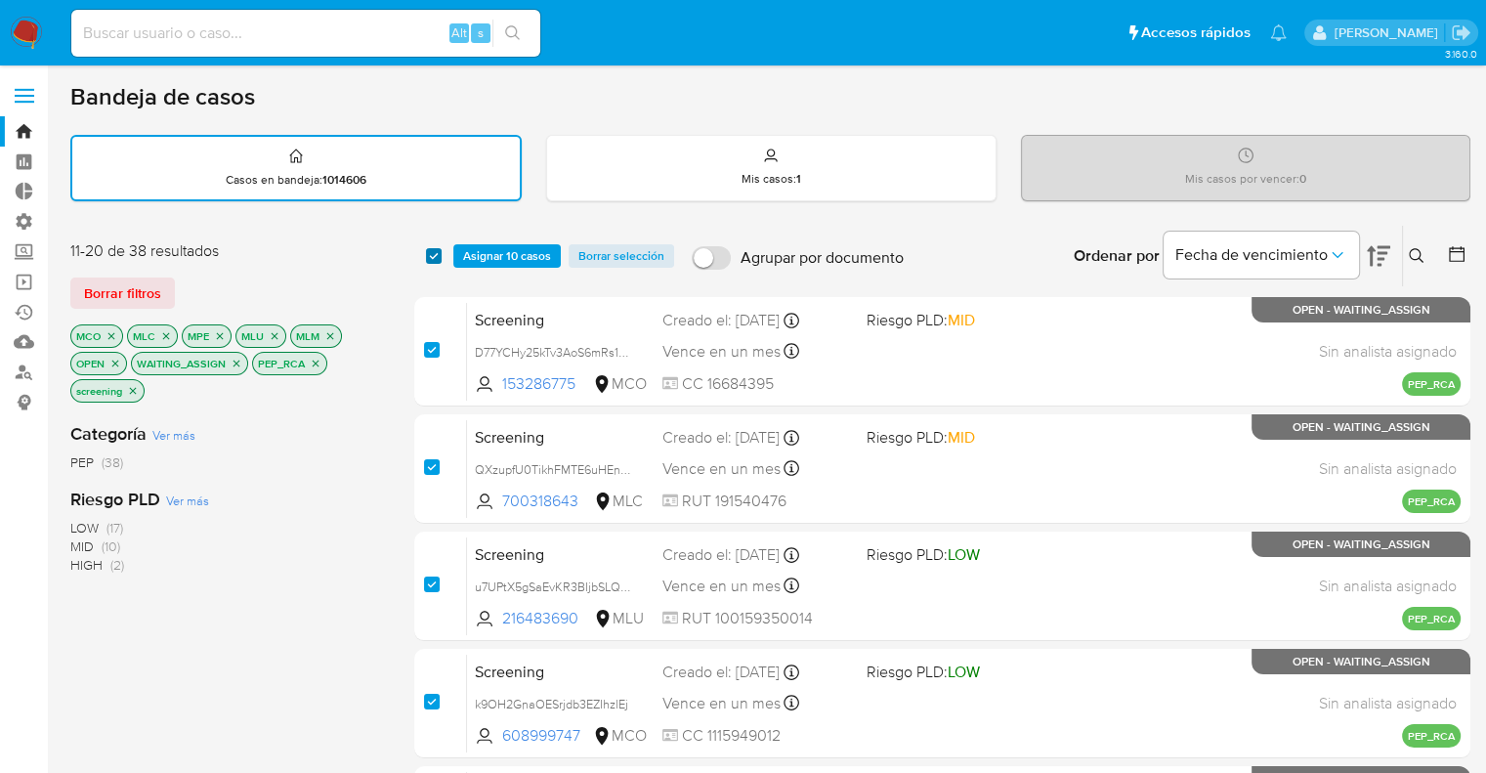
checkbox input "true"
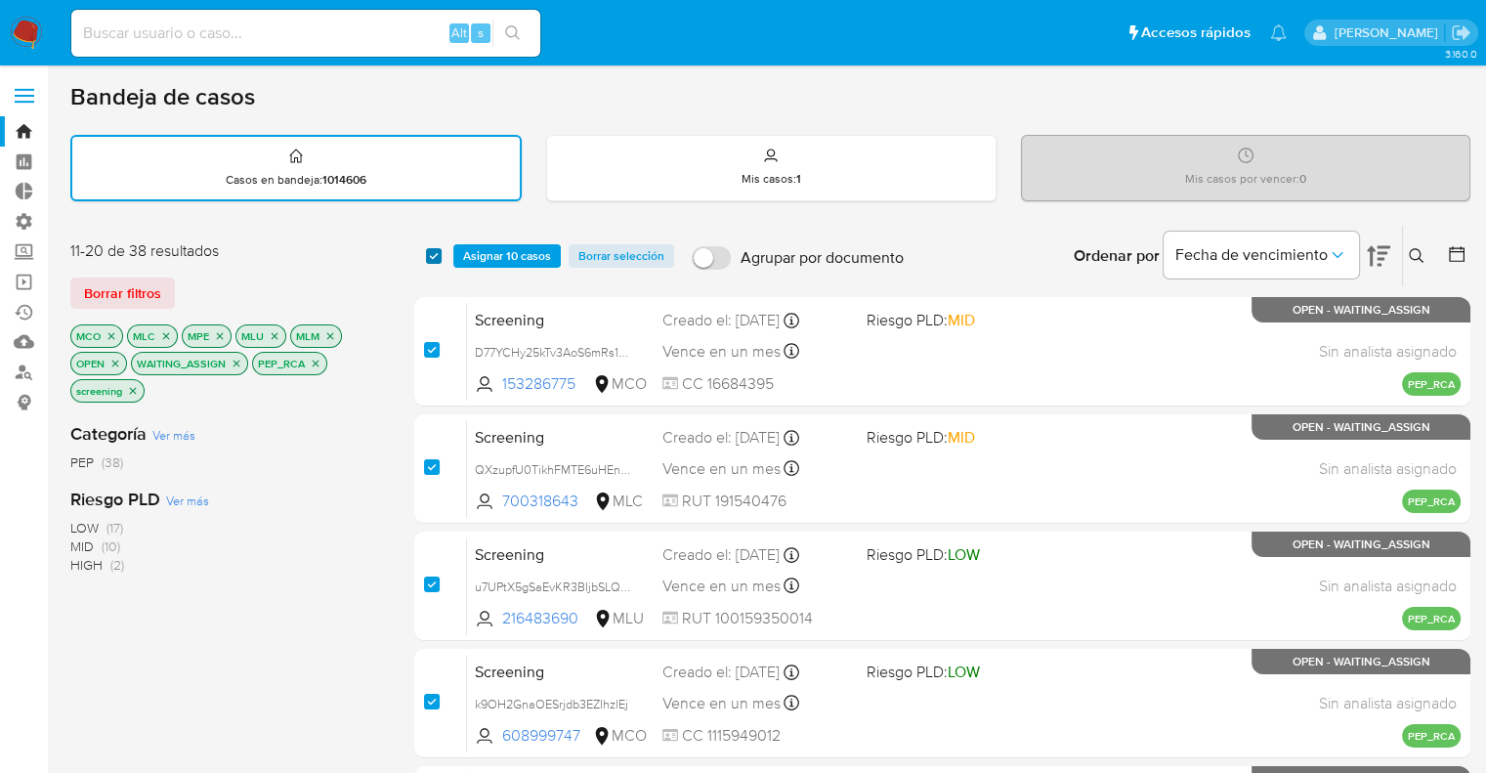
checkbox input "true"
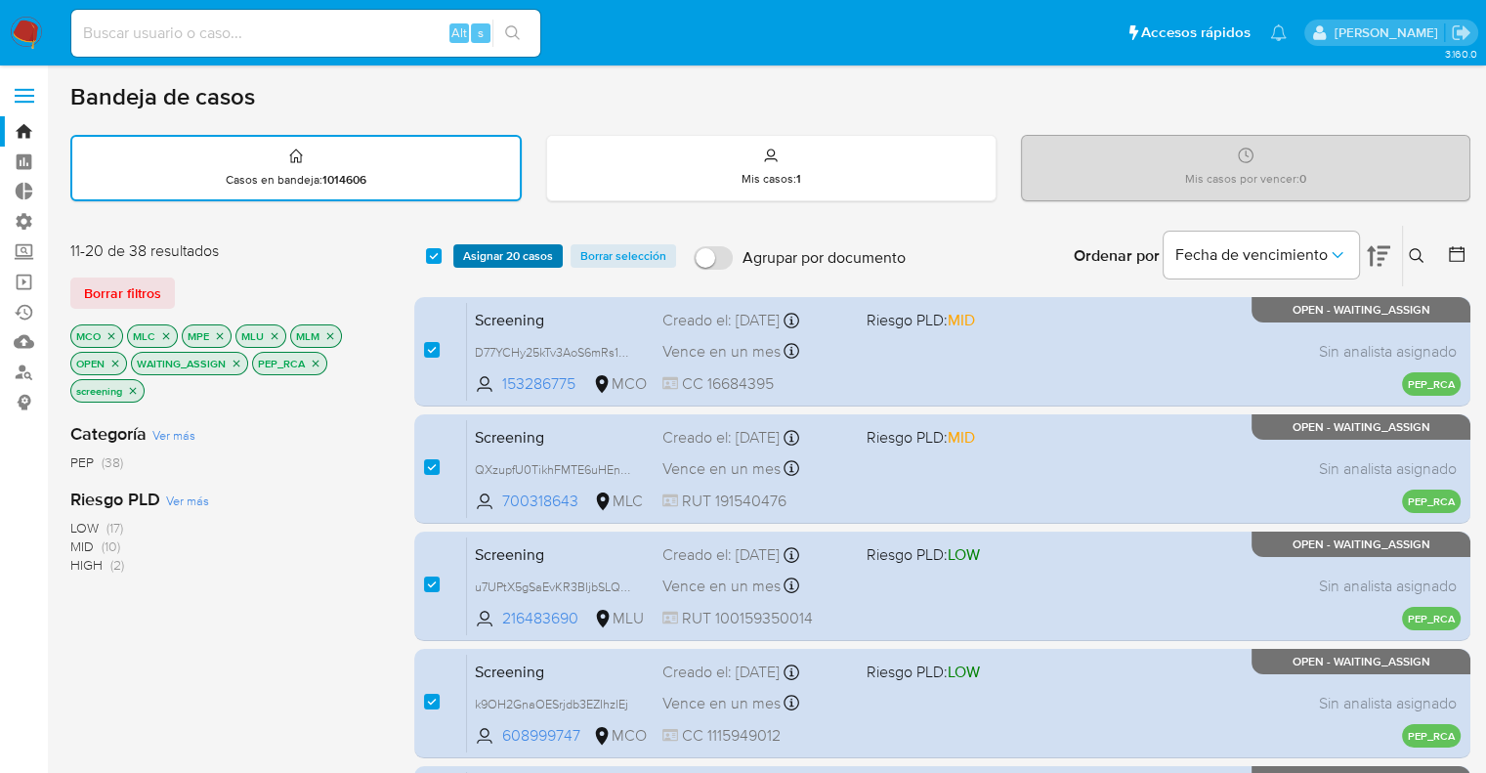
click at [541, 263] on span "Asignar 20 casos" at bounding box center [508, 256] width 90 height 20
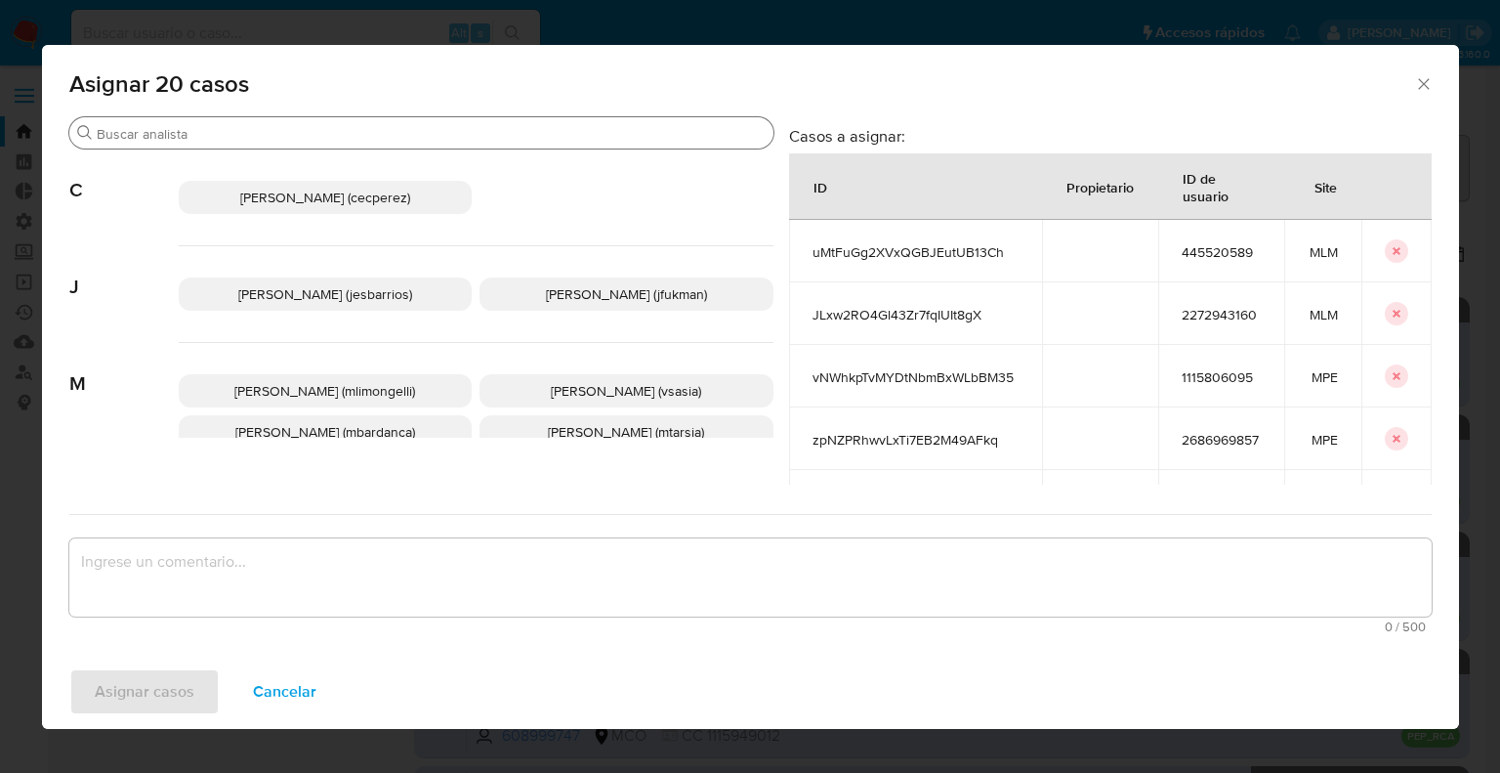
click at [345, 126] on input "Buscar" at bounding box center [431, 134] width 669 height 18
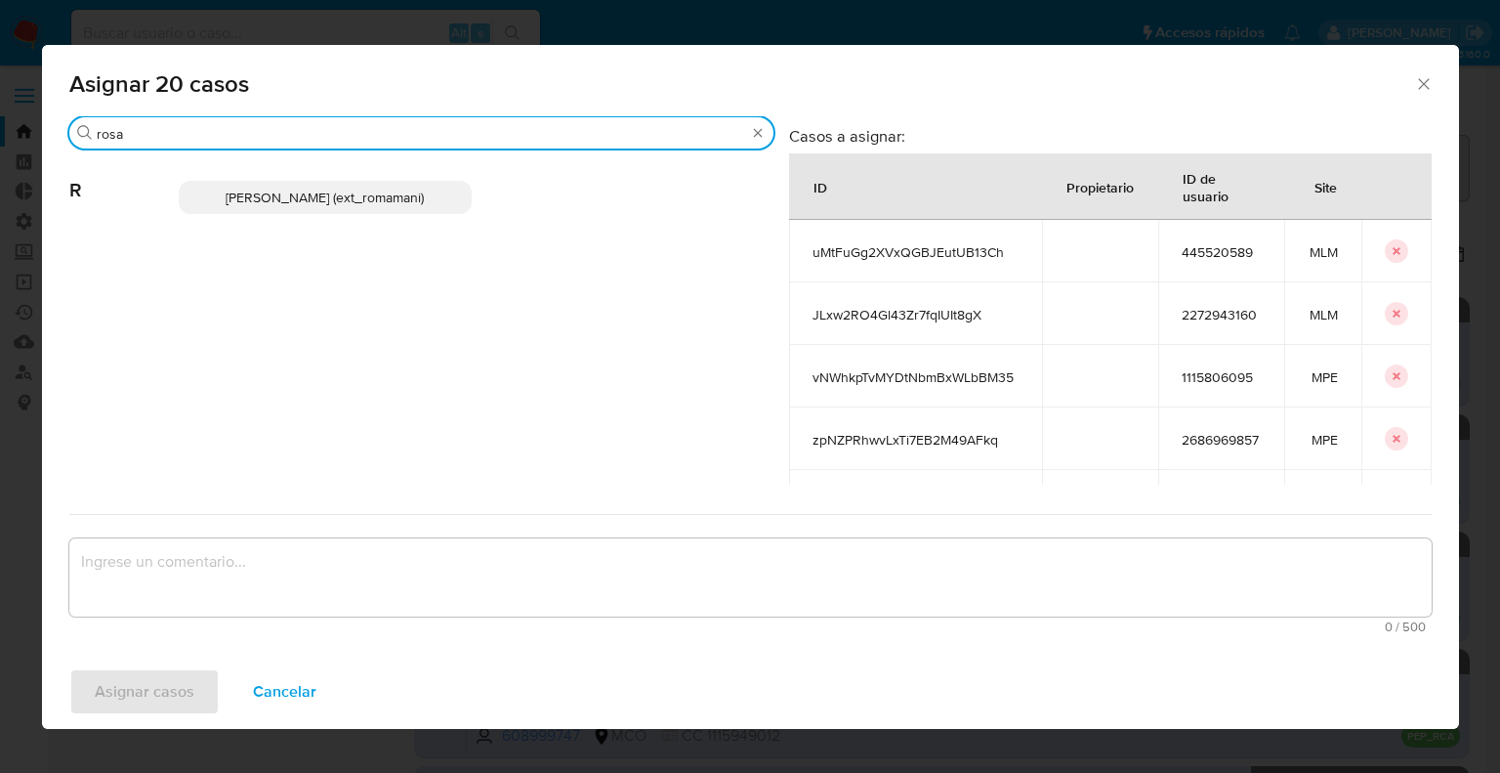
type input "rosa"
click at [431, 191] on p "Rosalia Mamani (ext_romamani)" at bounding box center [326, 197] width 294 height 33
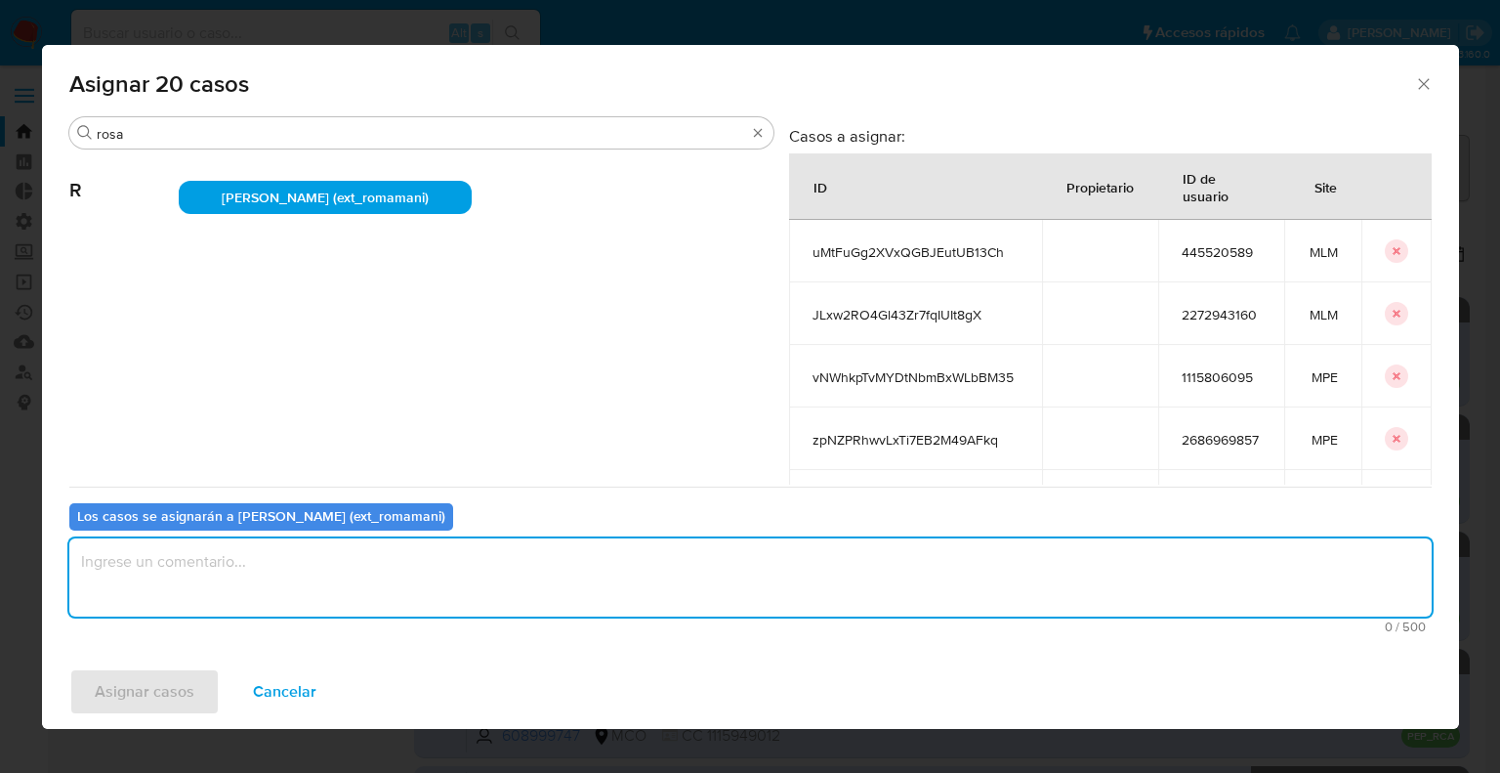
click at [305, 589] on textarea "assign-modal" at bounding box center [750, 577] width 1363 height 78
paste textarea "Asignación."
type textarea "Asignación."
click at [208, 676] on button "Asignar casos" at bounding box center [144, 691] width 150 height 47
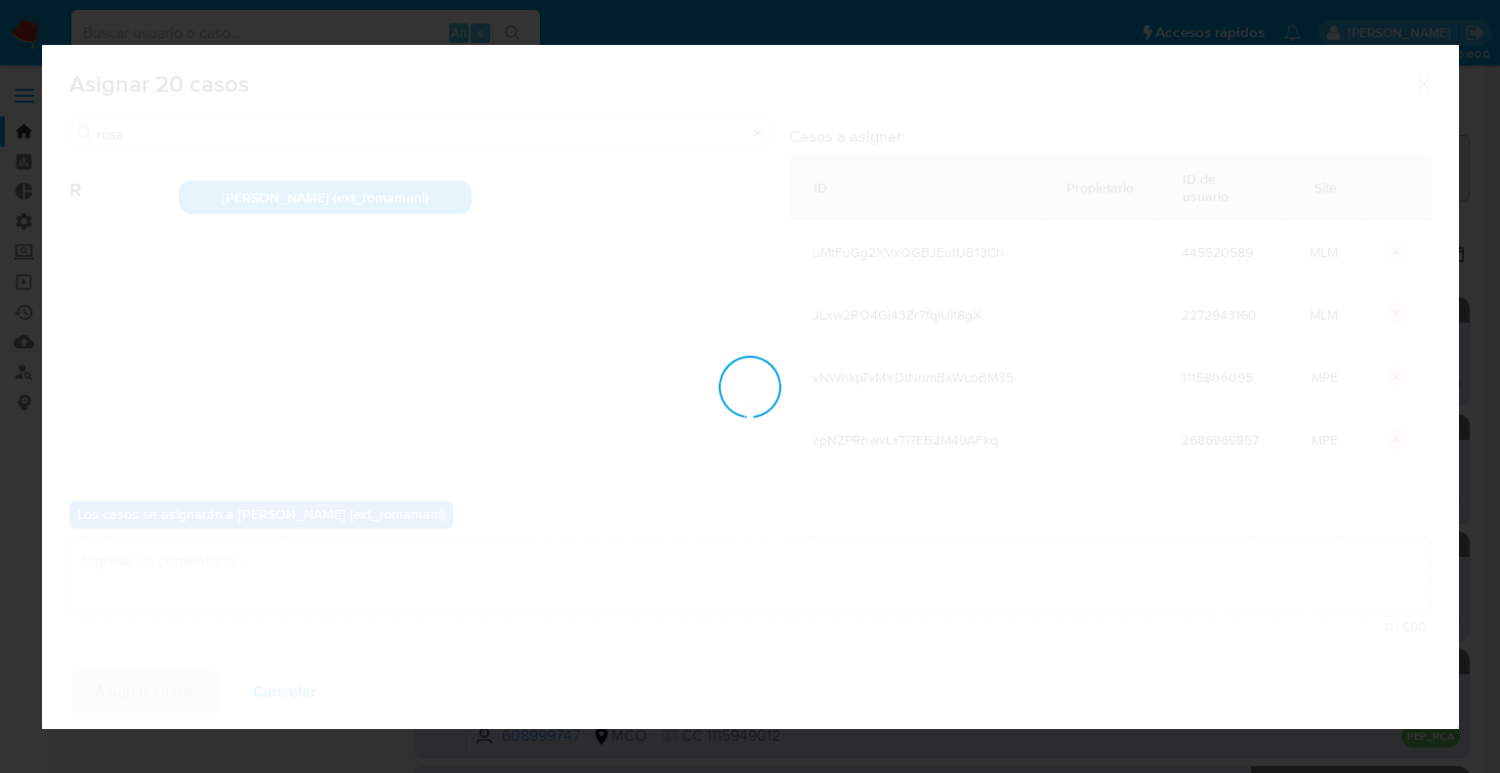
checkbox input "false"
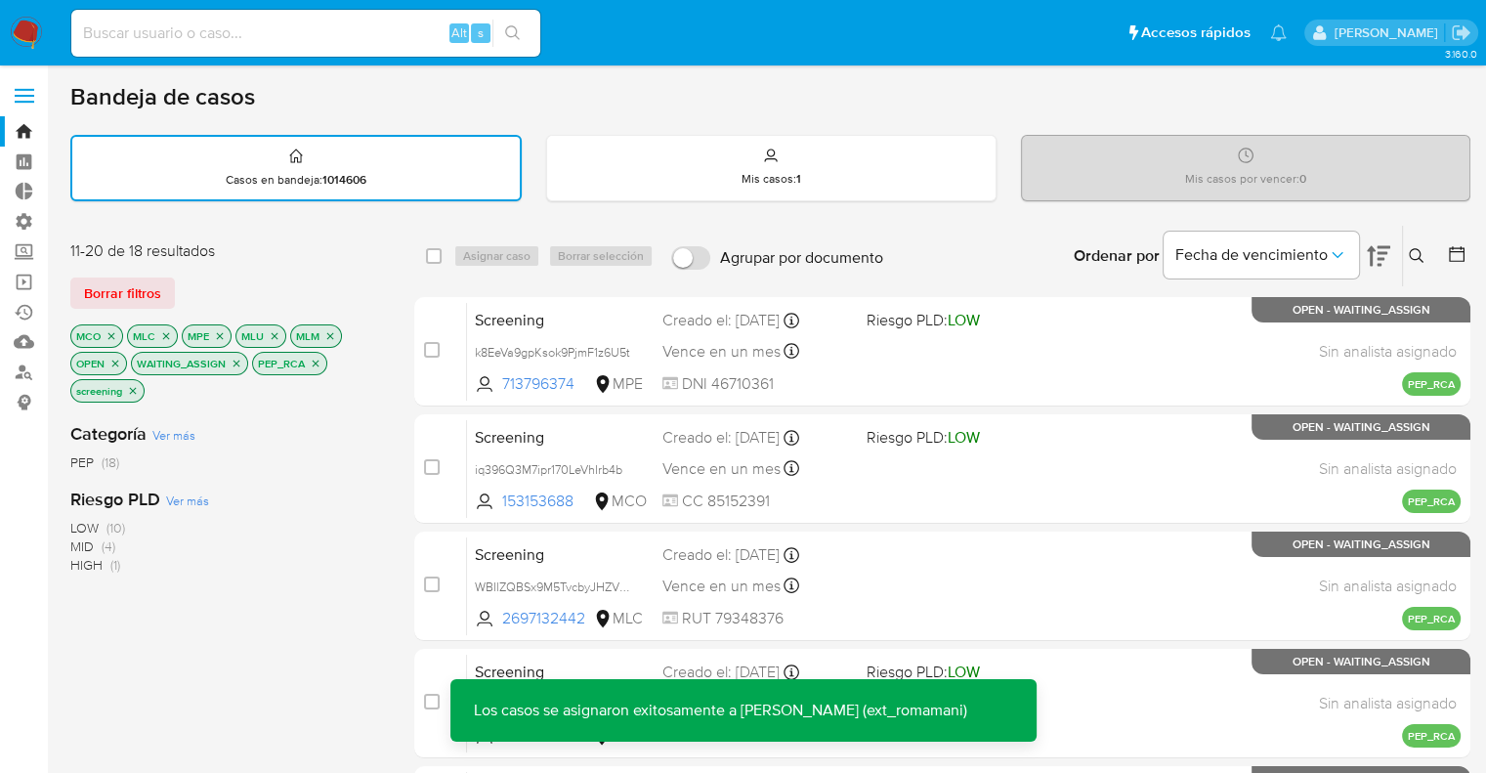
click at [387, 257] on div "11-20 de 18 resultados Borrar filtros MCO MLC MPE MLU MLM OPEN WAITING_ASSIGN P…" at bounding box center [770, 761] width 1400 height 1072
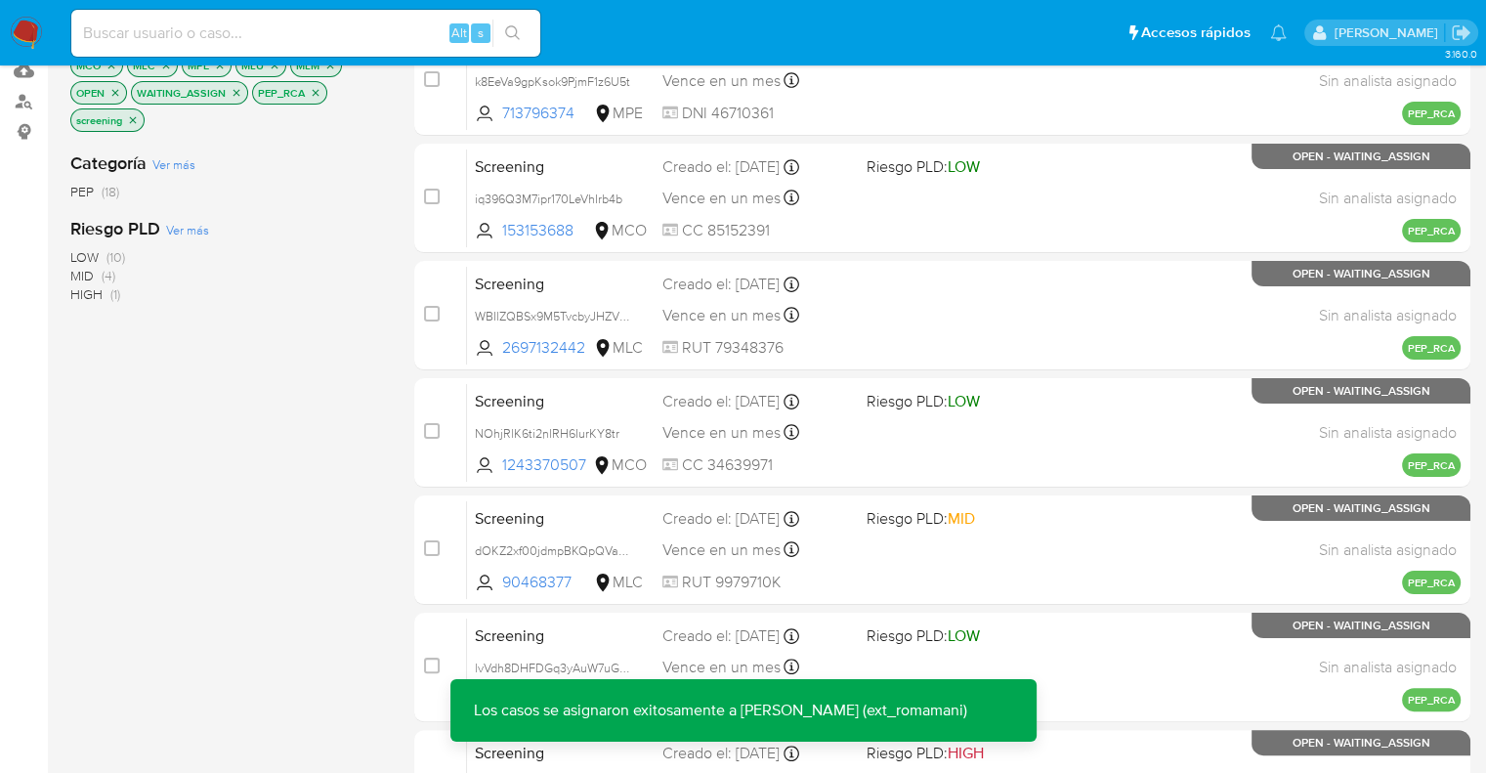
scroll to position [606, 0]
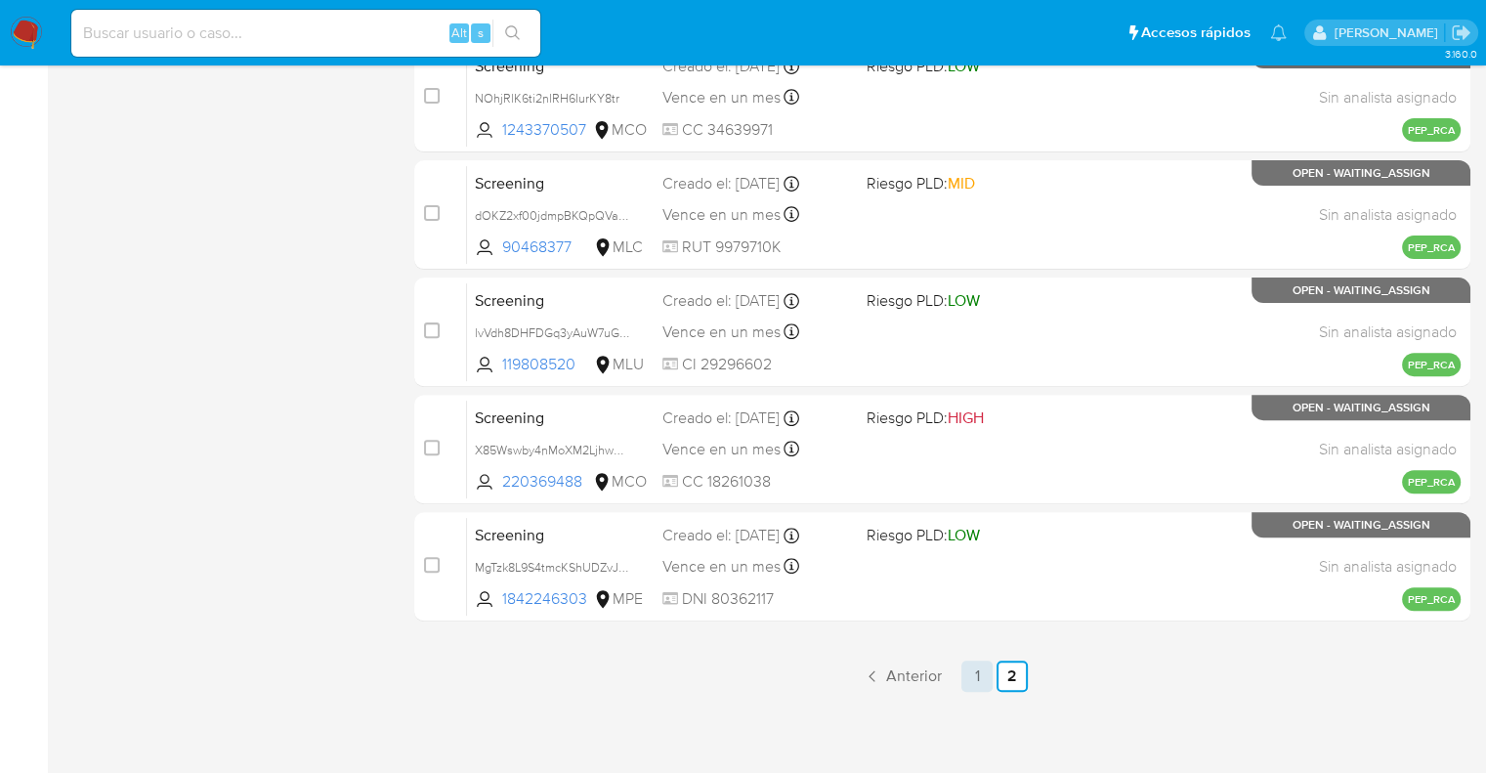
click at [987, 677] on link "1" at bounding box center [976, 675] width 31 height 31
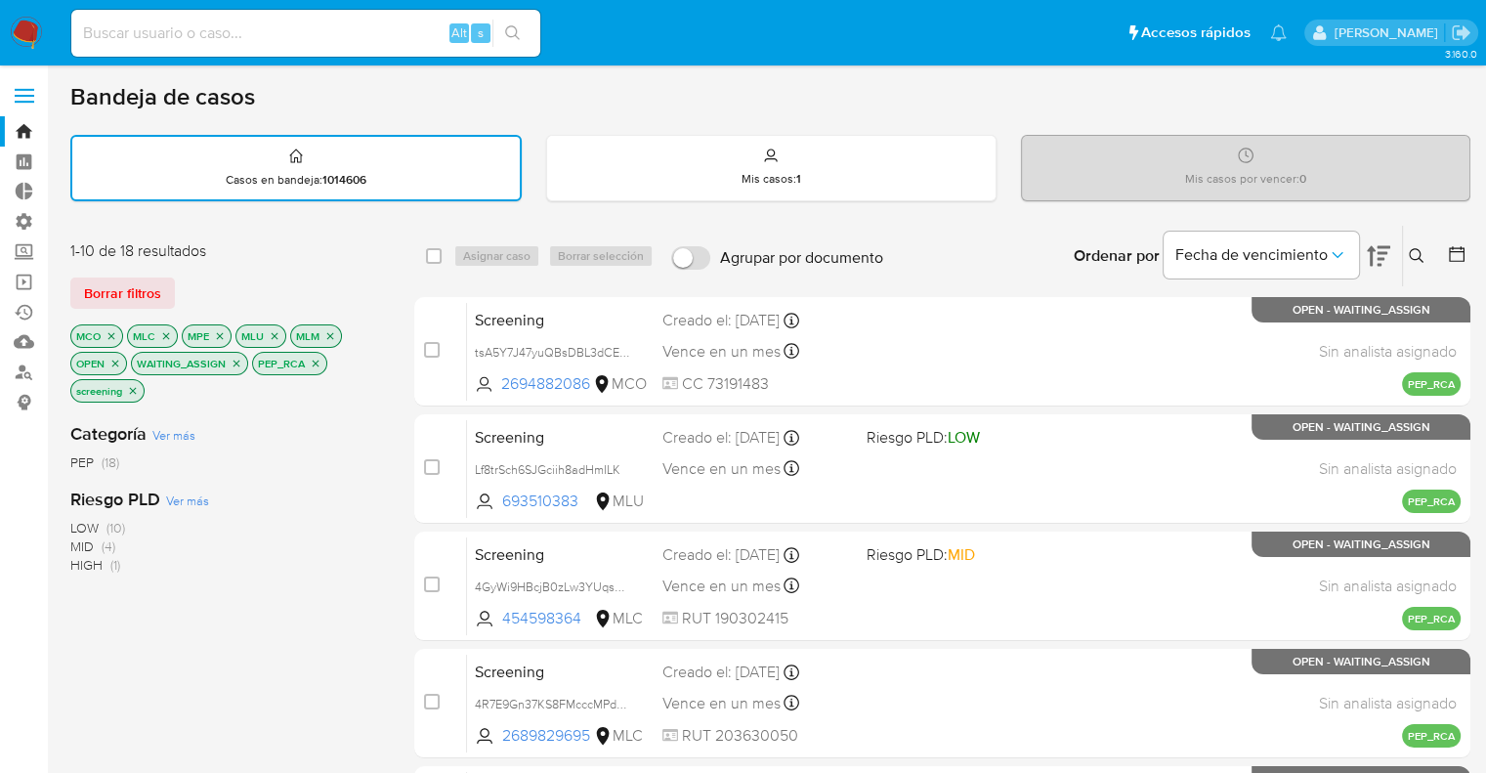
click at [358, 283] on div "Borrar filtros" at bounding box center [226, 292] width 313 height 31
click at [238, 361] on icon "close-filter" at bounding box center [237, 363] width 12 height 12
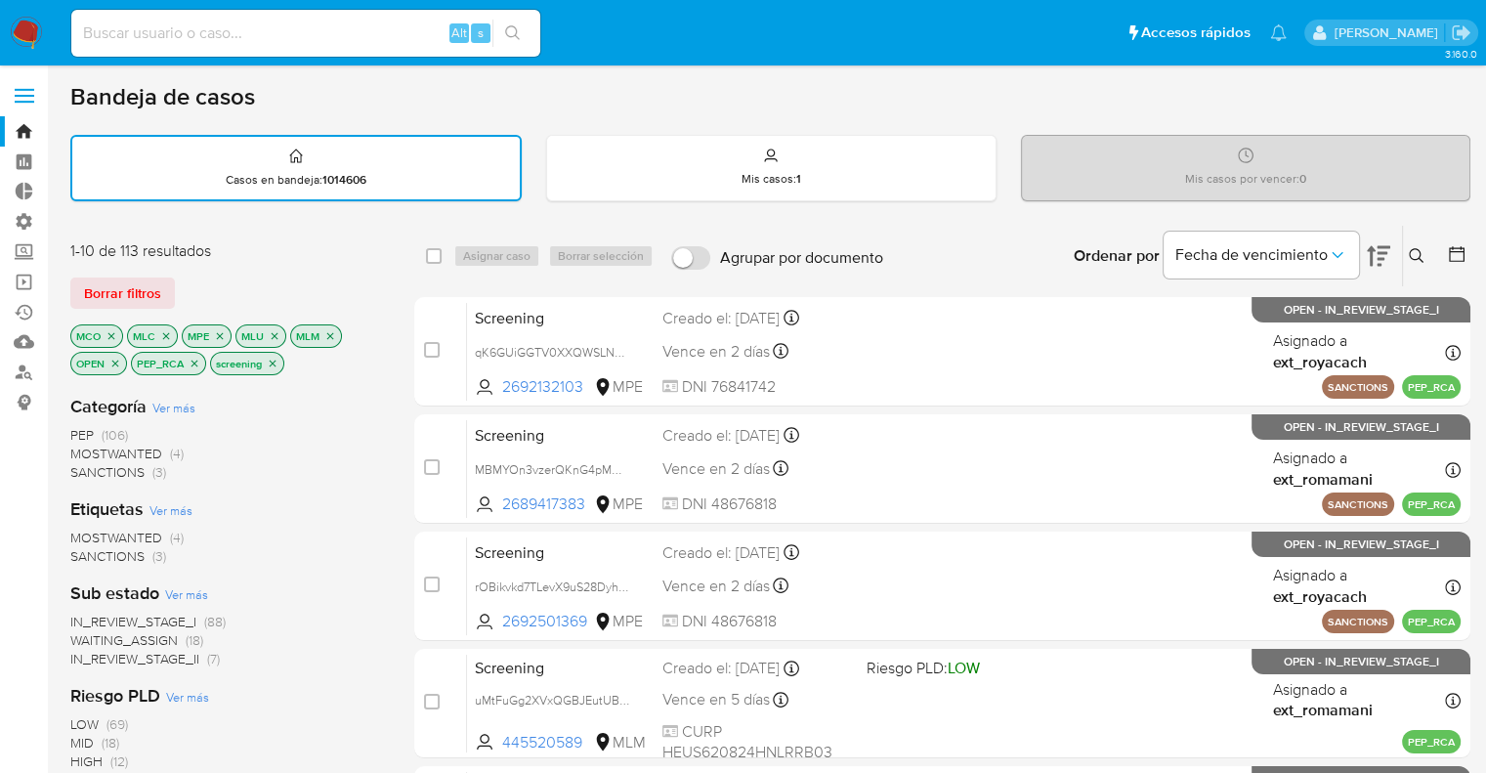
click at [88, 635] on span "WAITING_ASSIGN" at bounding box center [123, 640] width 107 height 20
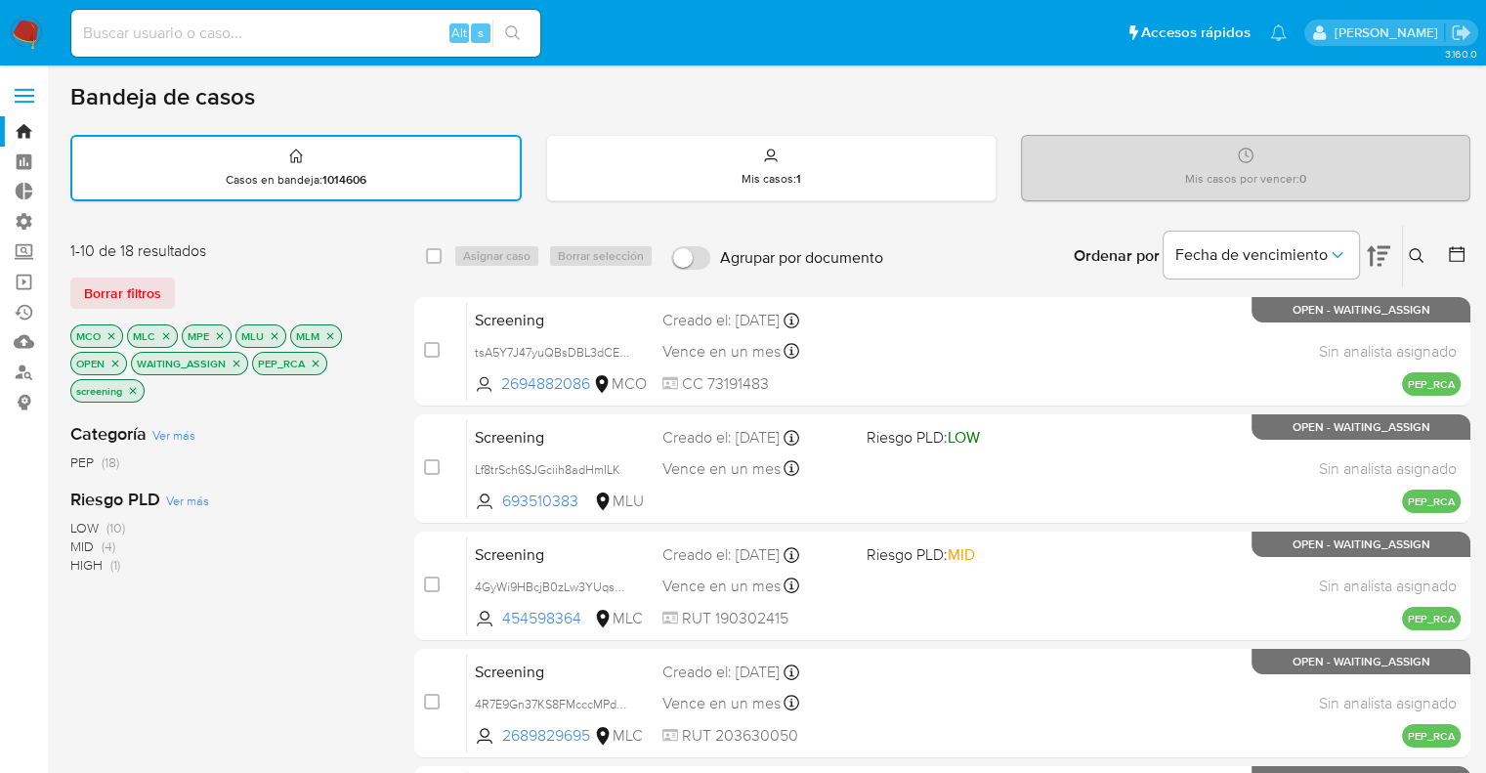
click at [206, 280] on div "Borrar filtros" at bounding box center [226, 292] width 313 height 31
click at [158, 288] on span "Borrar filtros" at bounding box center [122, 292] width 77 height 27
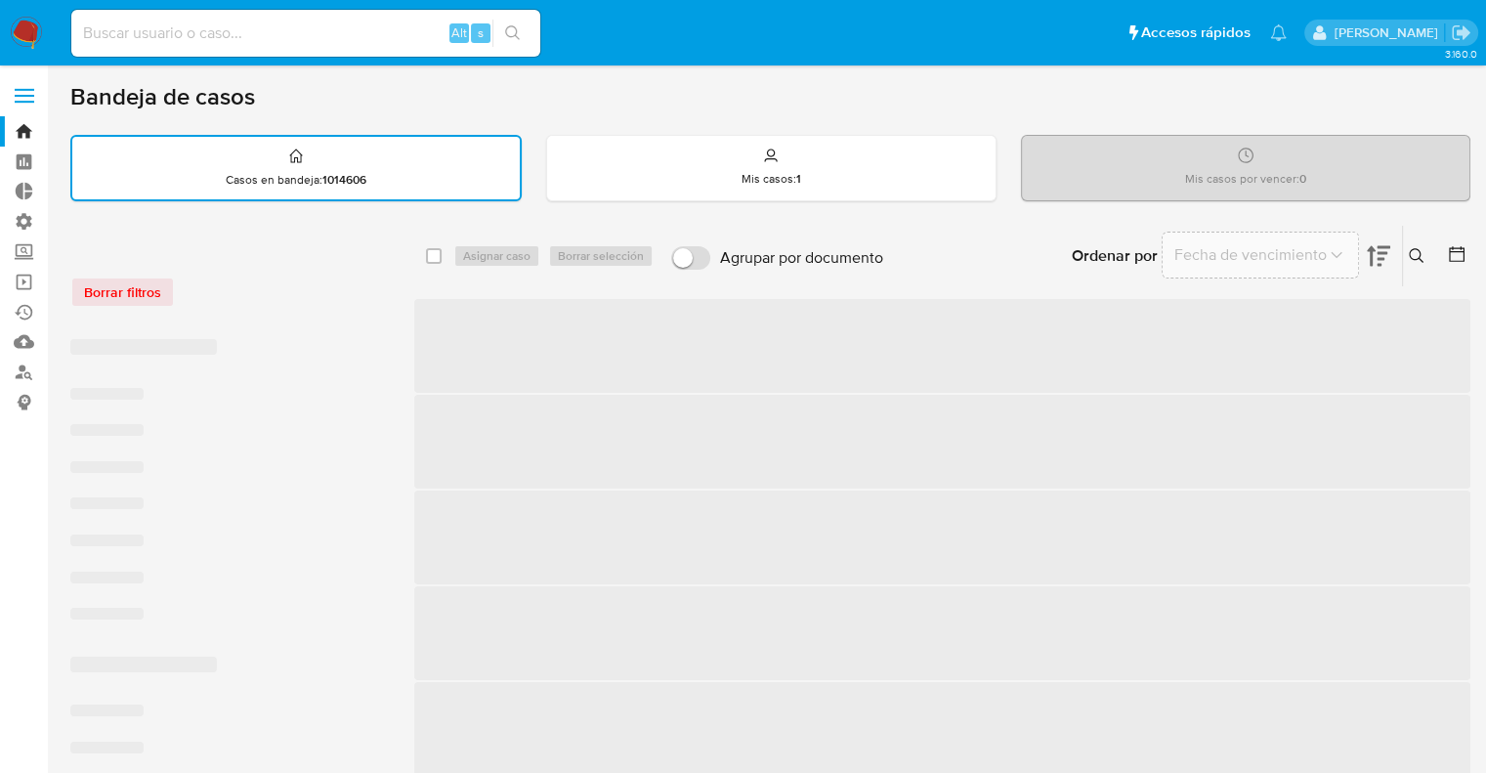
click at [273, 271] on div "Borrar filtros" at bounding box center [226, 281] width 313 height 83
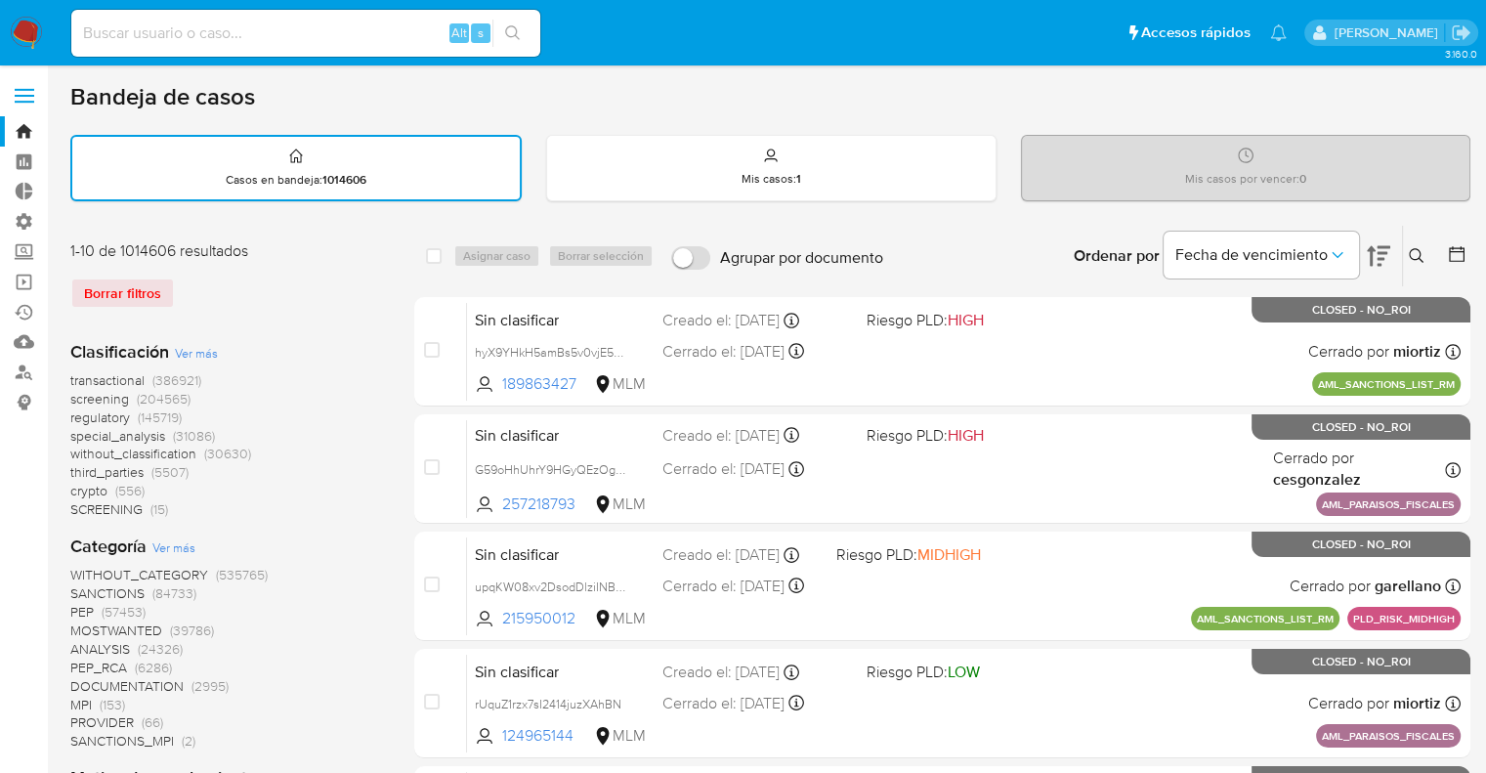
click at [78, 395] on span "screening" at bounding box center [99, 399] width 59 height 20
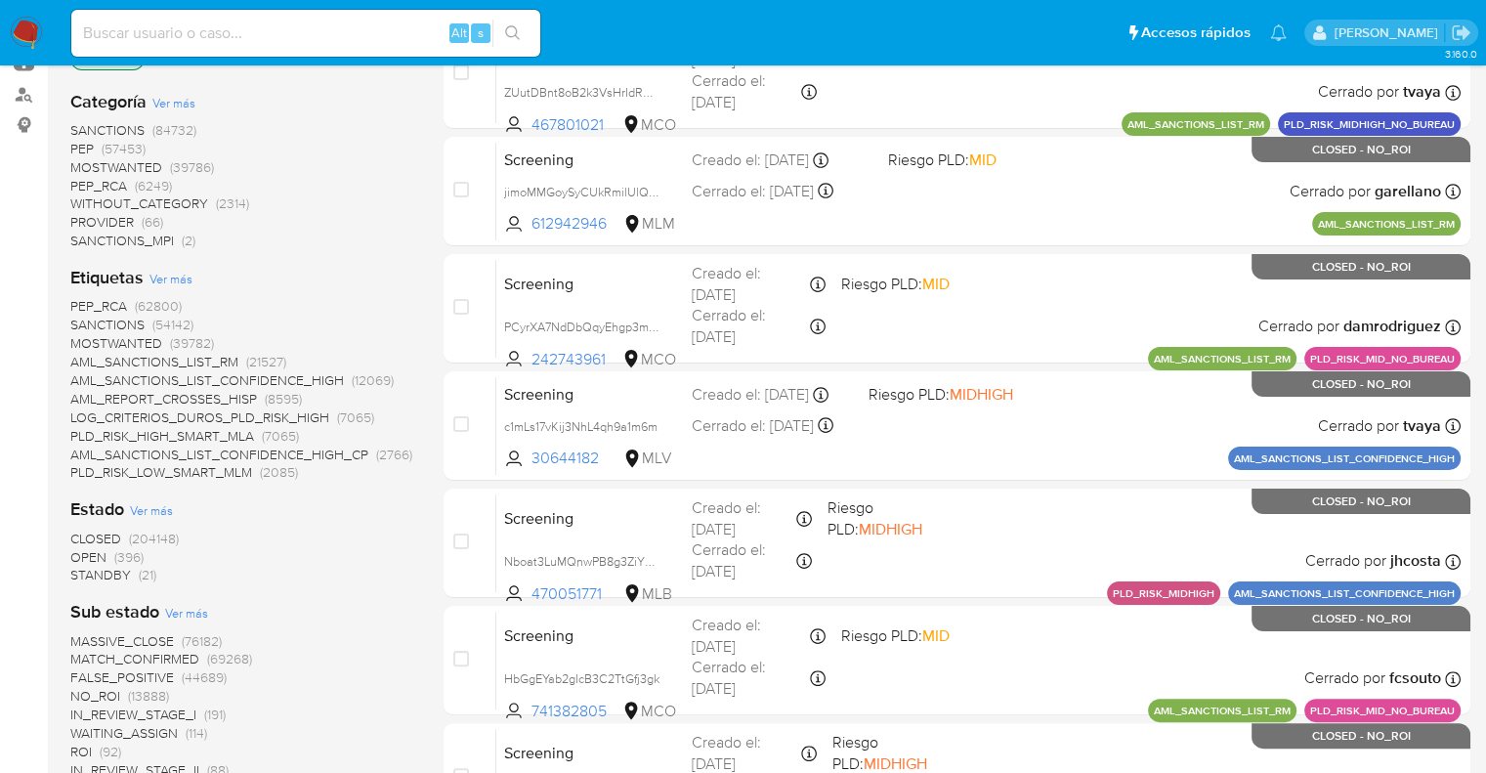
scroll to position [391, 0]
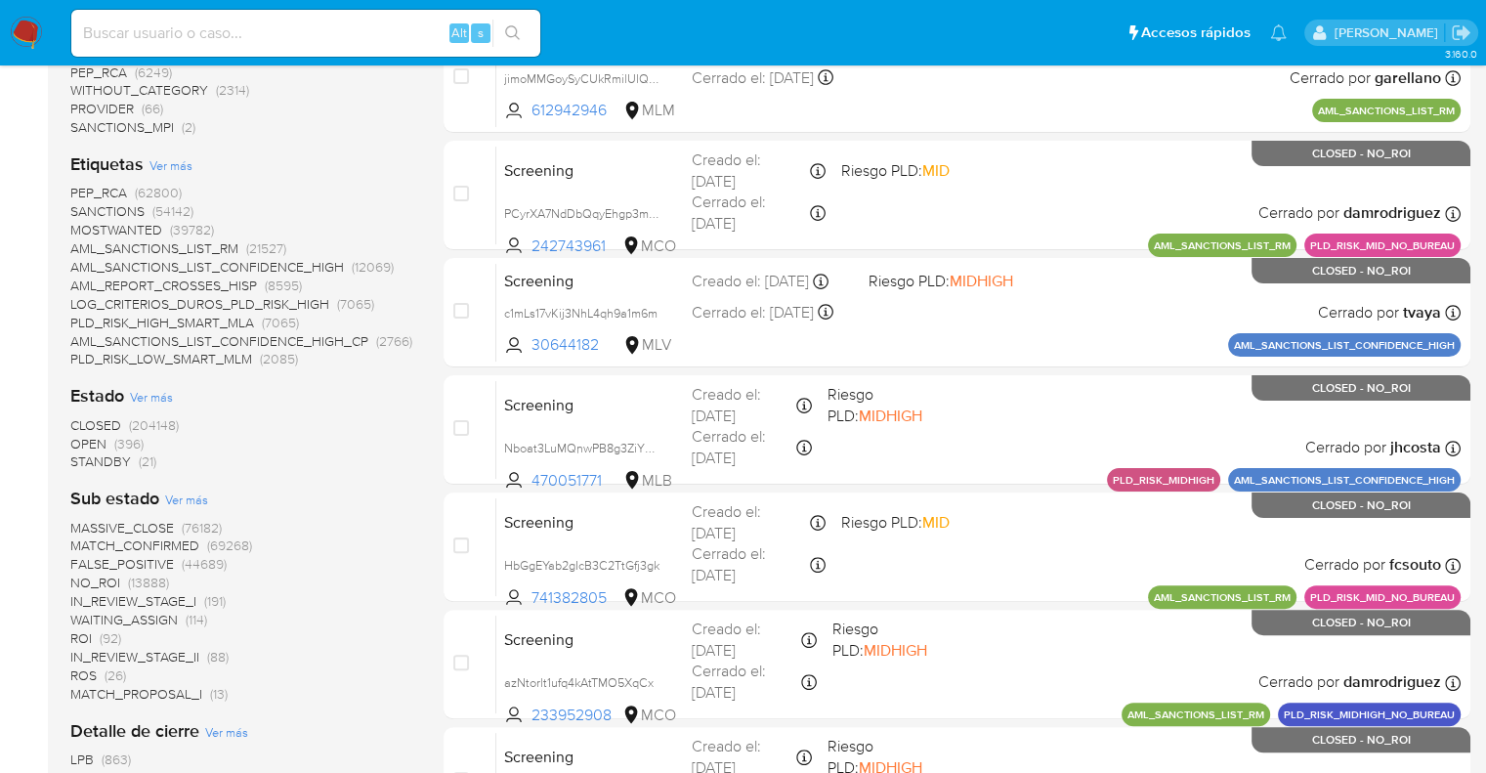
click at [78, 441] on span "OPEN" at bounding box center [88, 444] width 36 height 20
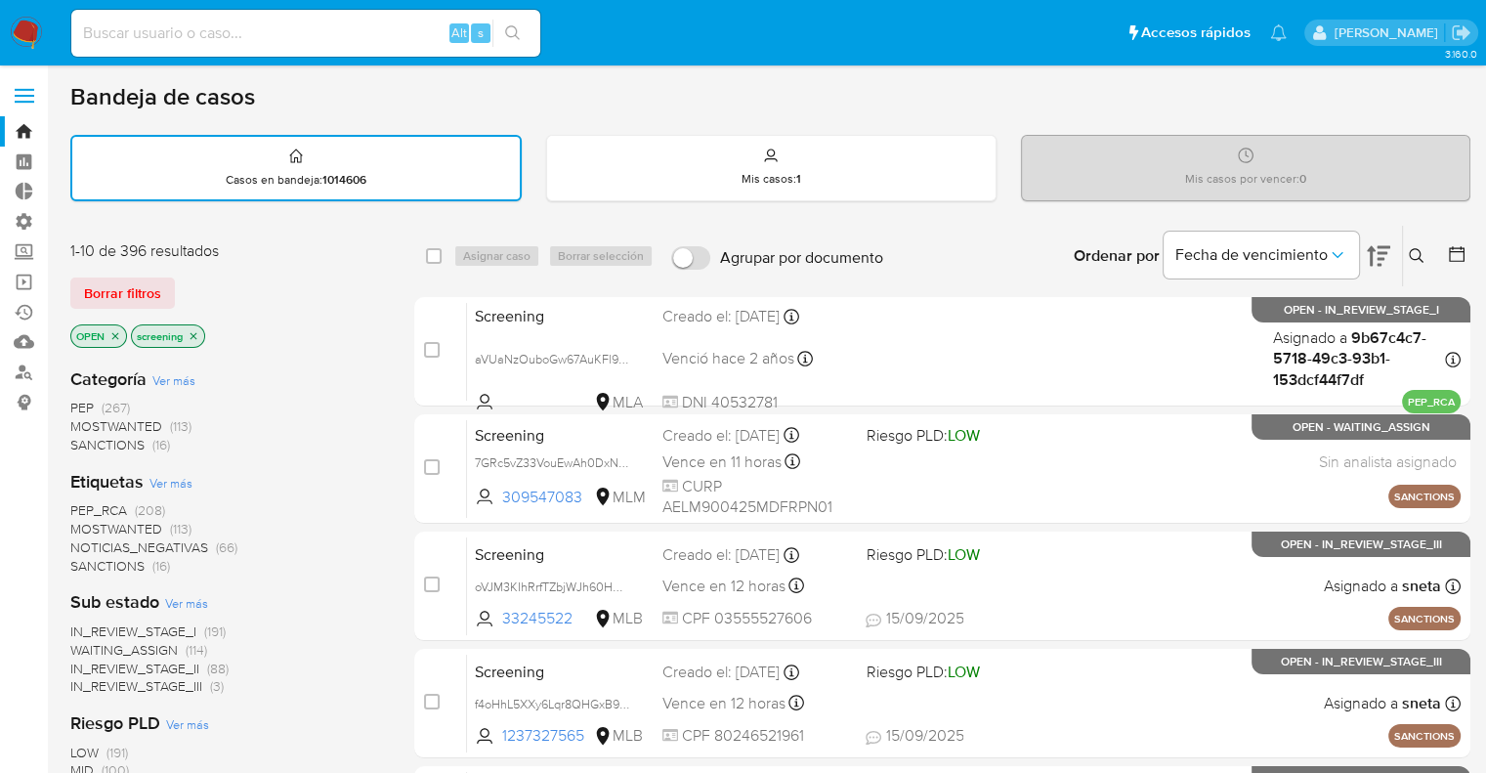
click at [200, 277] on div "Borrar filtros" at bounding box center [226, 292] width 313 height 31
click at [188, 281] on div "Borrar filtros" at bounding box center [226, 292] width 313 height 31
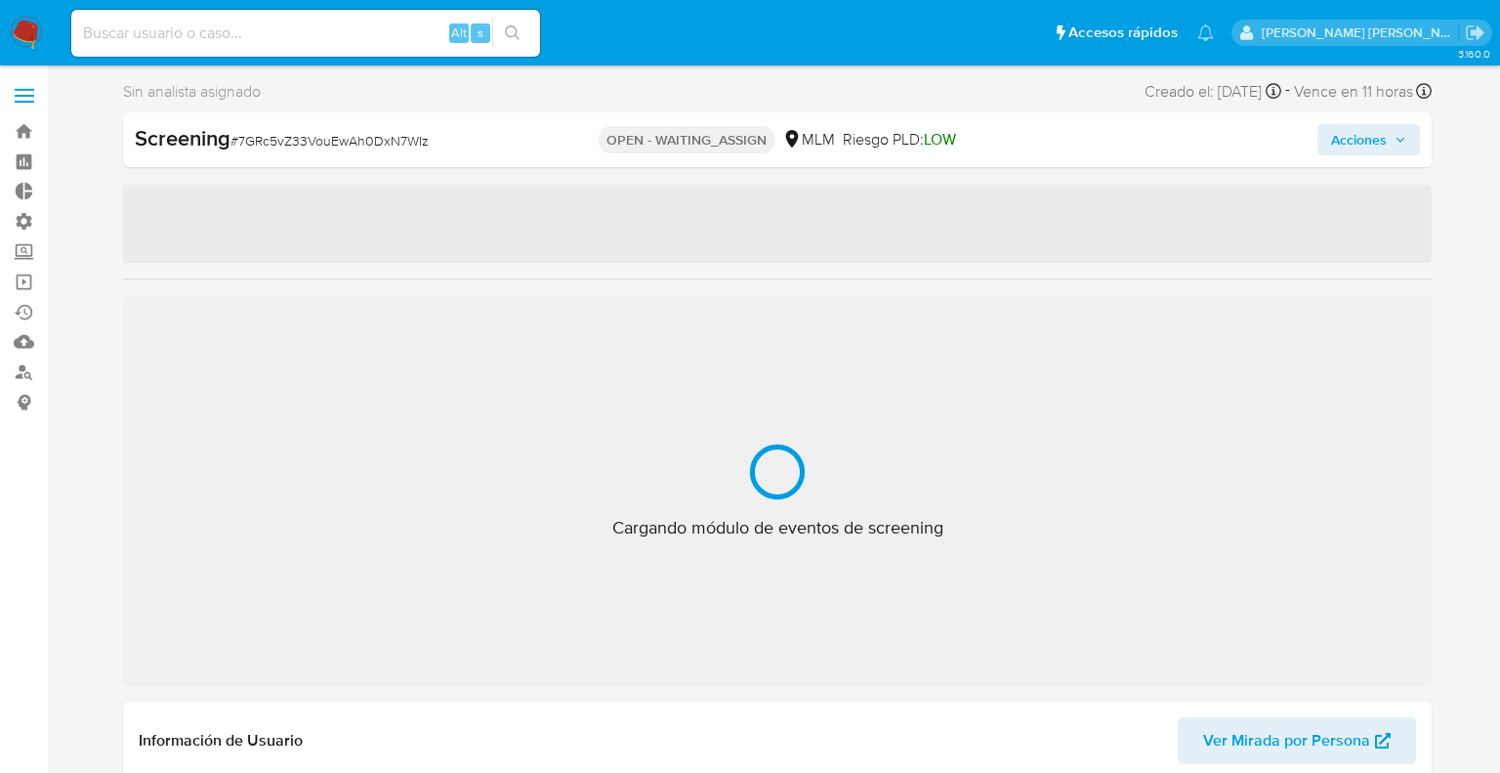
select select "10"
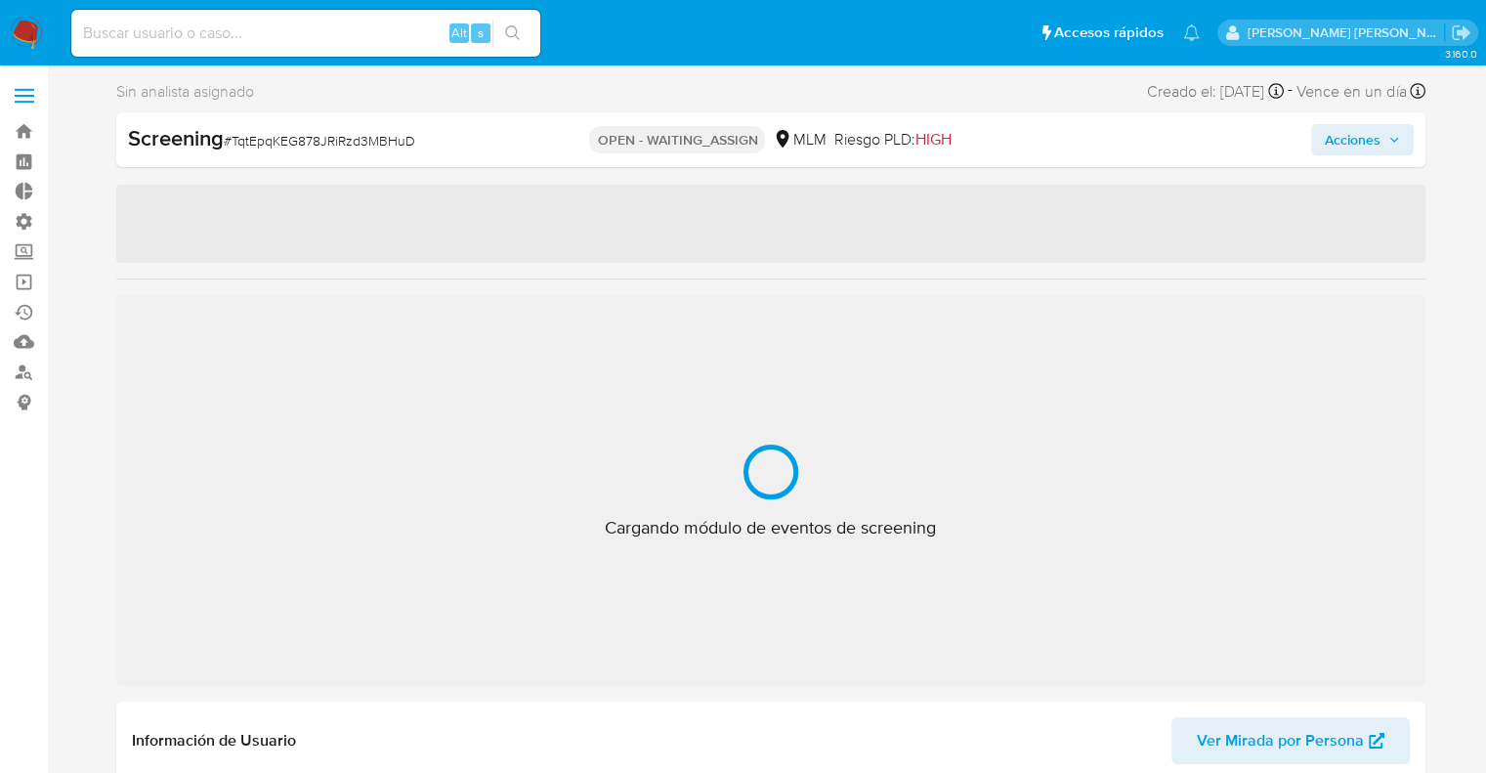
select select "10"
